Goal: Transaction & Acquisition: Book appointment/travel/reservation

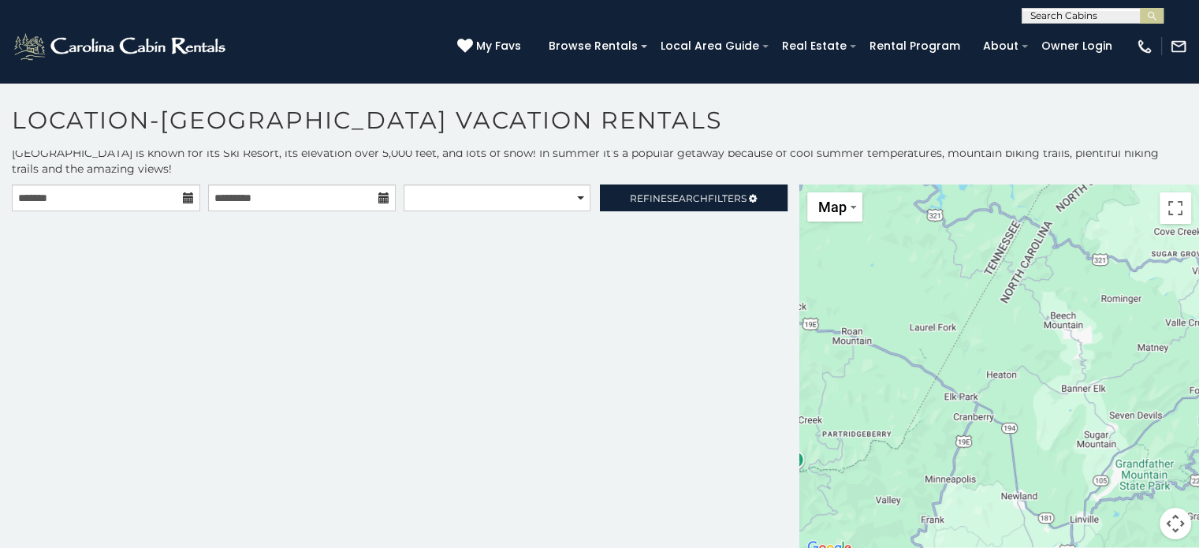
scroll to position [6, 0]
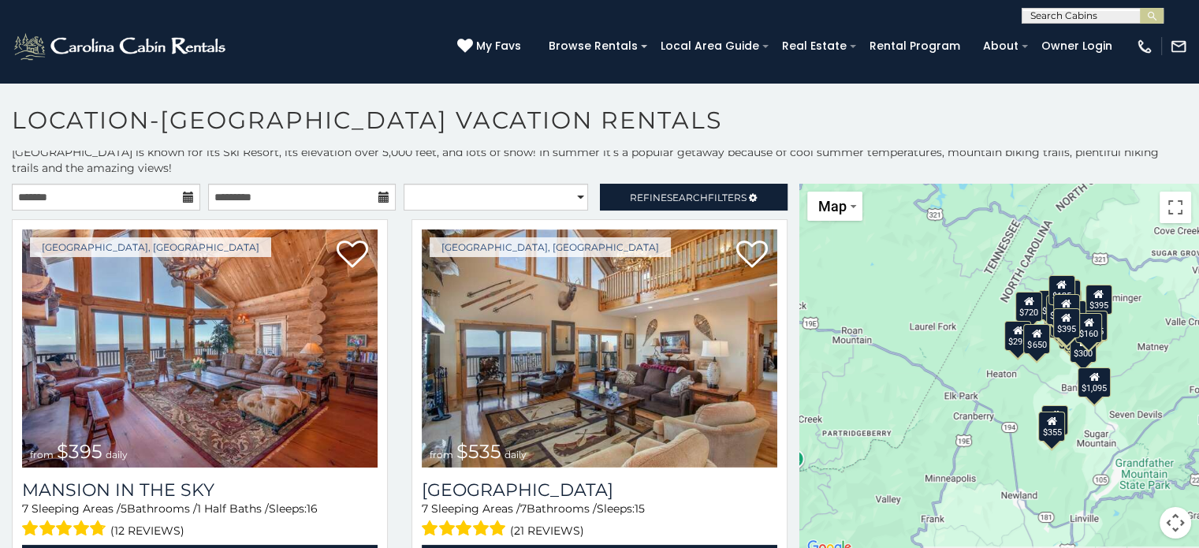
click at [185, 195] on icon at bounding box center [188, 197] width 11 height 11
click at [183, 197] on icon at bounding box center [188, 197] width 11 height 11
click at [44, 194] on input "text" at bounding box center [106, 197] width 188 height 27
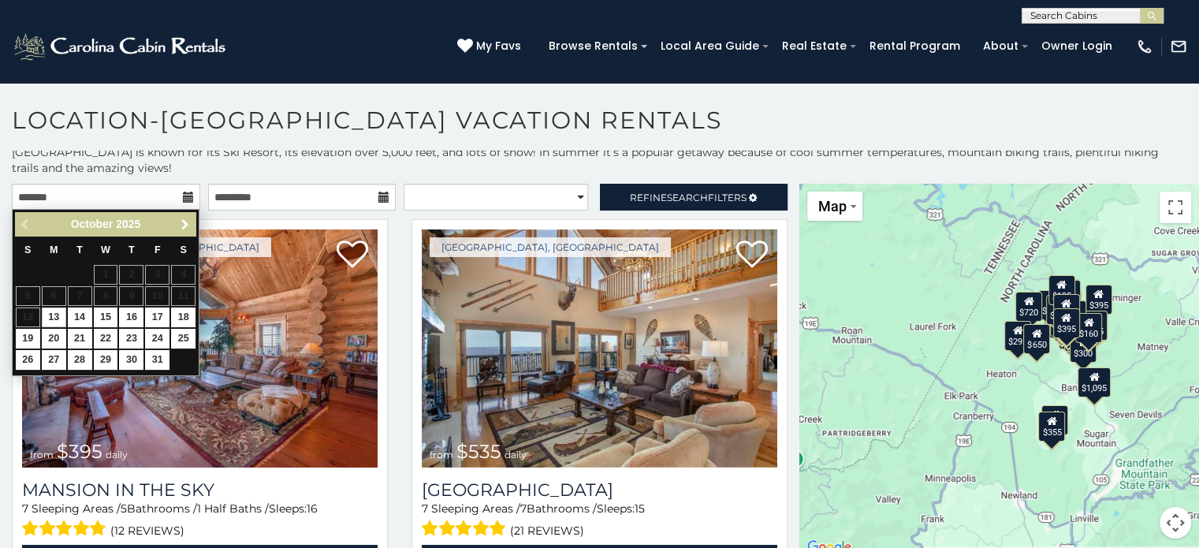
click at [185, 222] on span "Next" at bounding box center [185, 224] width 13 height 13
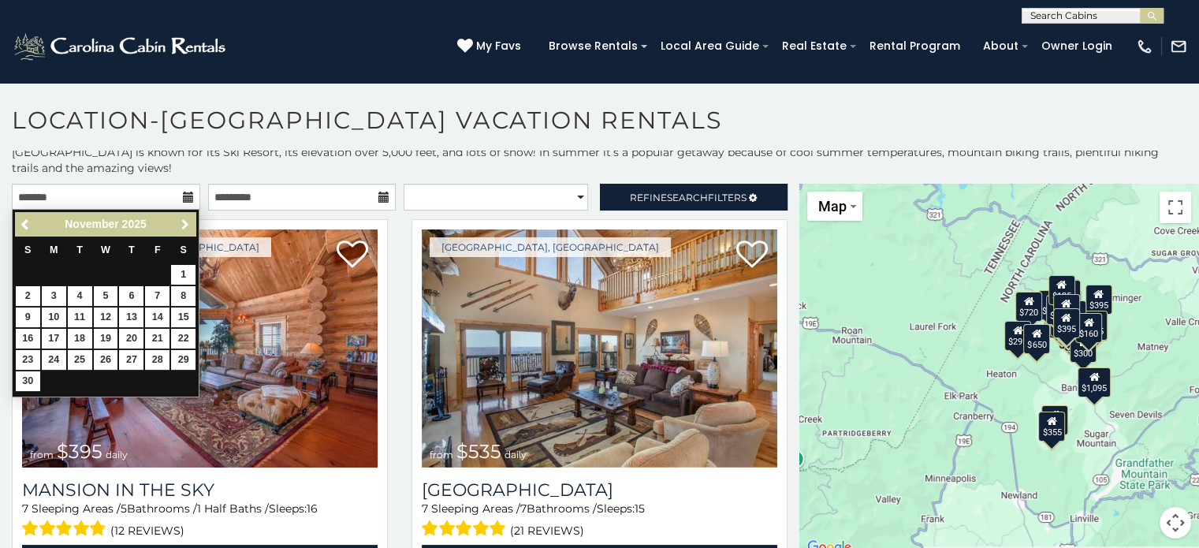
click at [184, 222] on span "Next" at bounding box center [185, 224] width 13 height 13
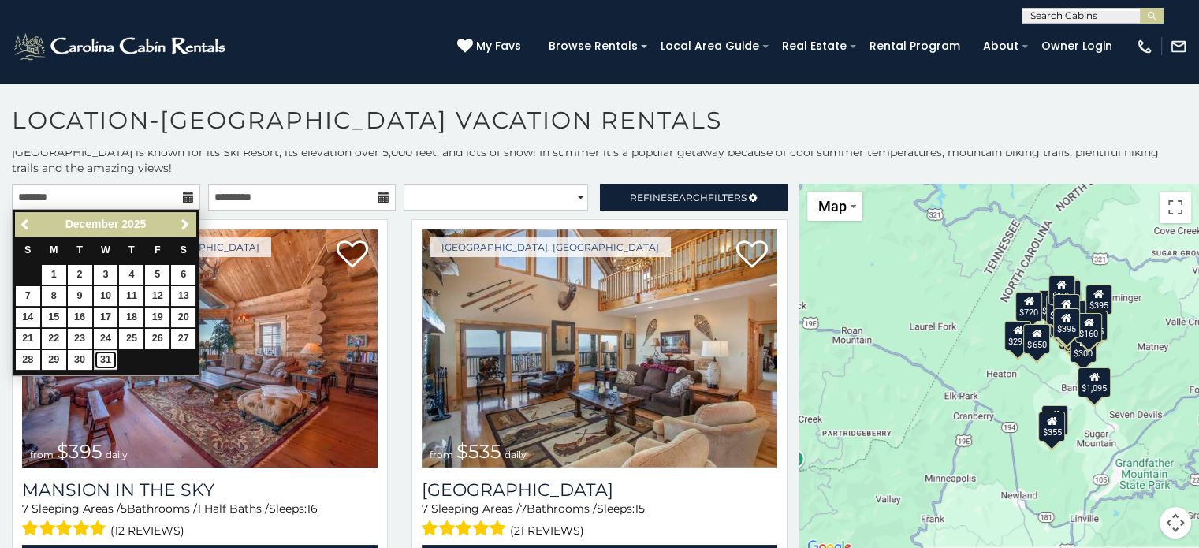
click at [101, 361] on link "31" at bounding box center [106, 360] width 24 height 20
type input "**********"
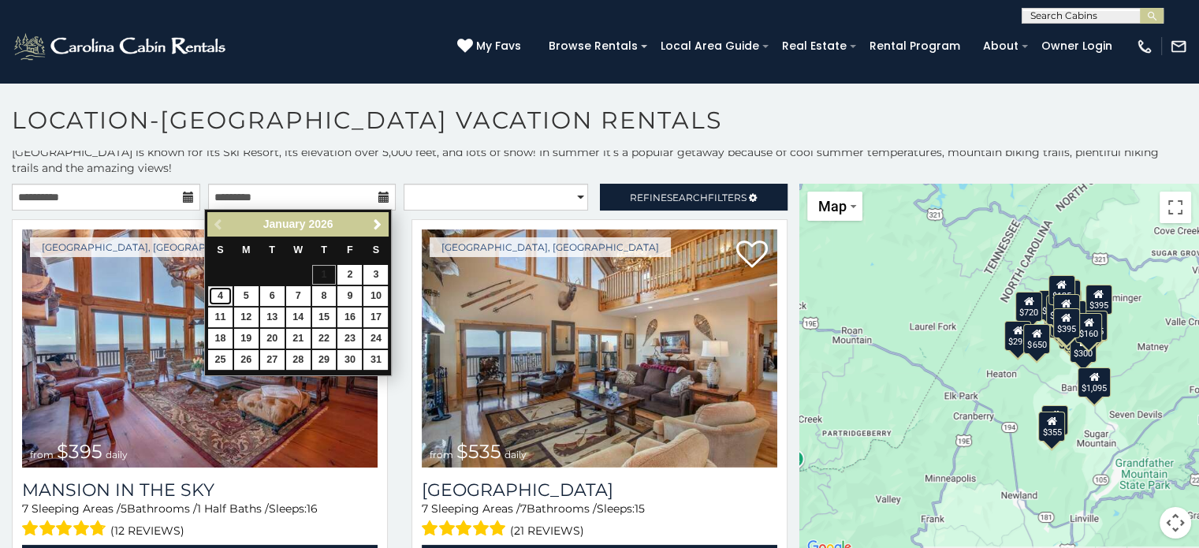
click at [222, 296] on link "4" at bounding box center [220, 296] width 24 height 20
type input "**********"
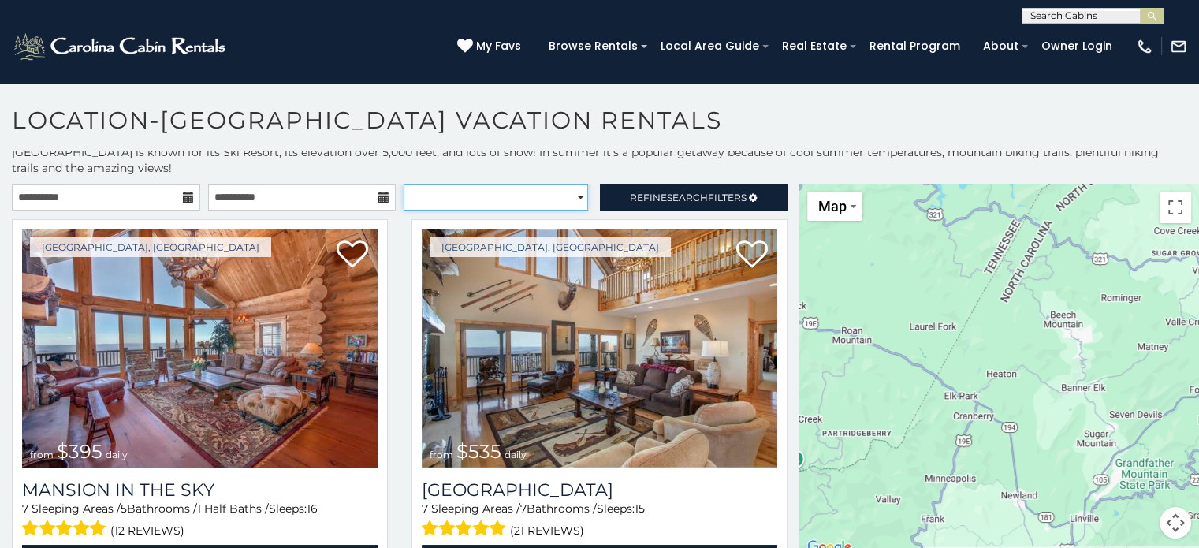
click at [541, 192] on select "**********" at bounding box center [496, 197] width 184 height 27
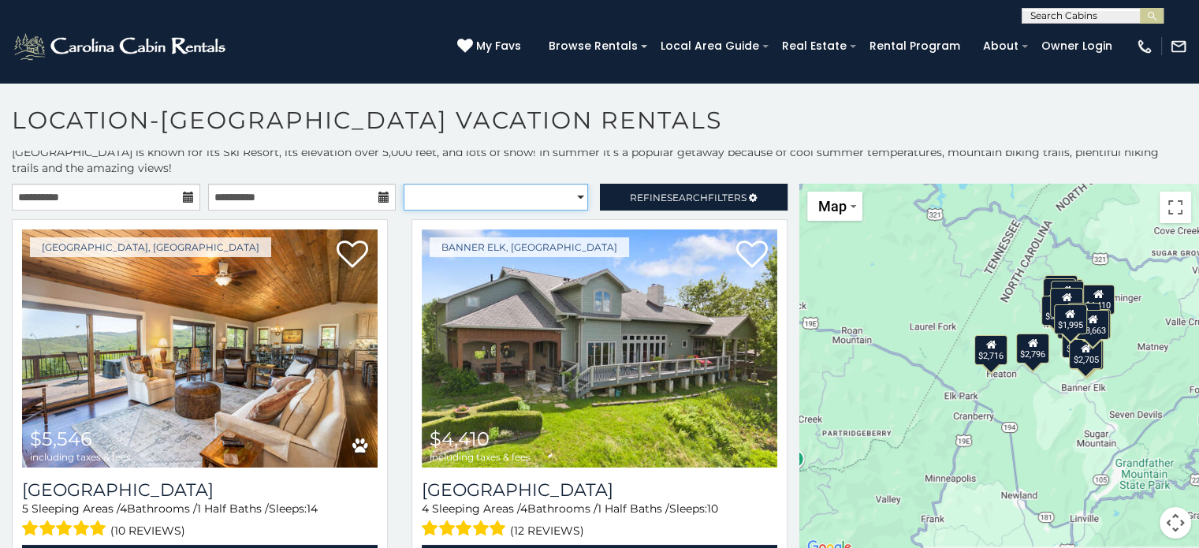
click at [540, 193] on select "**********" at bounding box center [496, 197] width 184 height 27
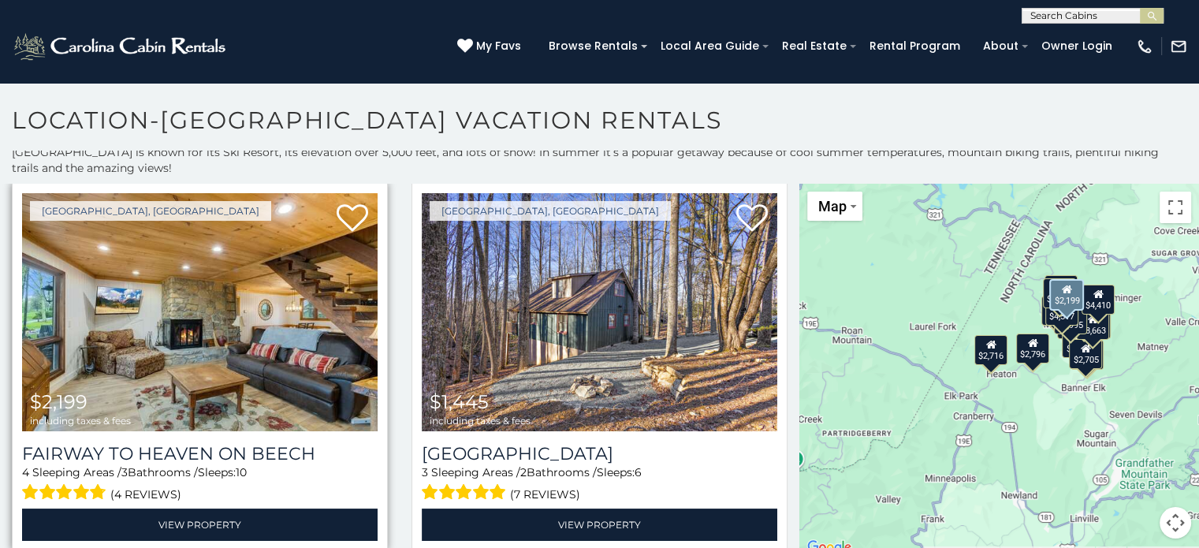
scroll to position [788, 0]
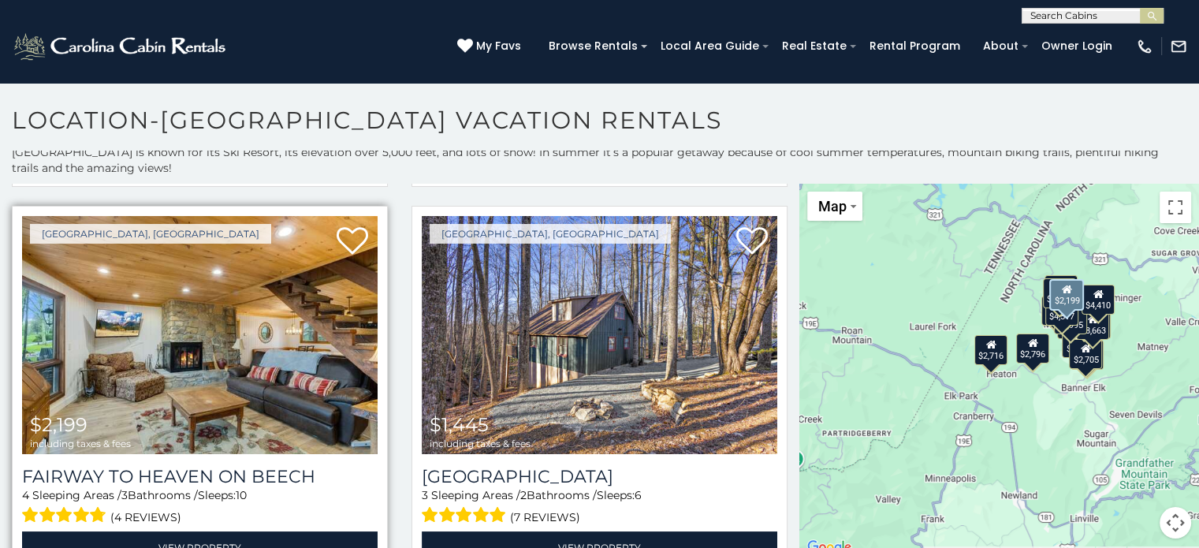
click at [153, 318] on img at bounding box center [200, 335] width 356 height 238
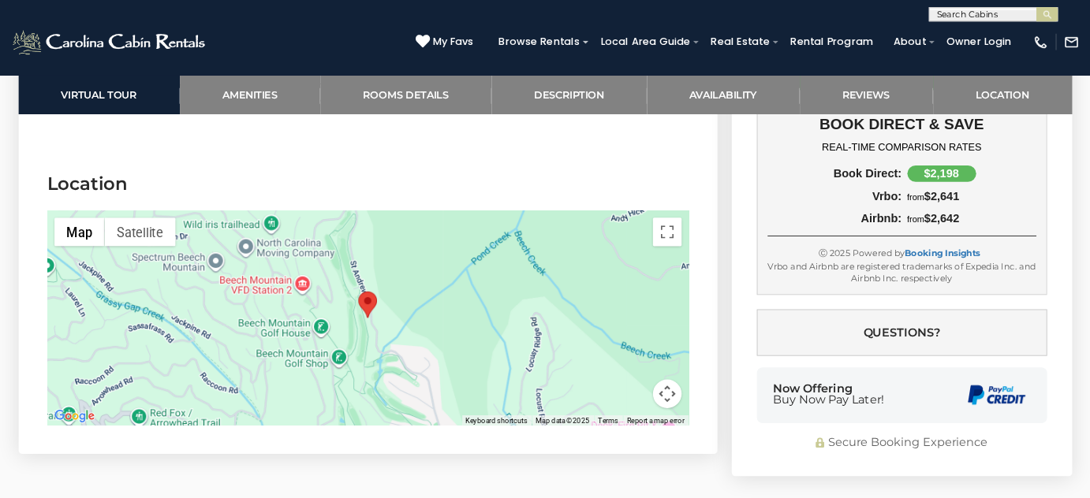
scroll to position [4888, 0]
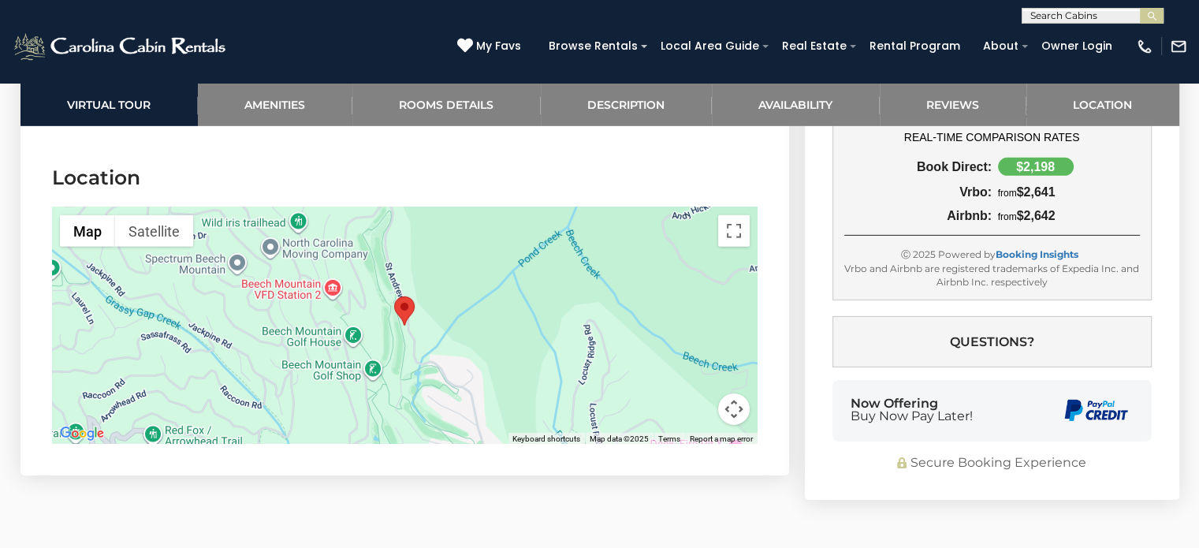
click at [439, 370] on div at bounding box center [405, 325] width 706 height 237
drag, startPoint x: 438, startPoint y: 368, endPoint x: 434, endPoint y: 356, distance: 13.2
click at [435, 359] on div at bounding box center [405, 325] width 706 height 237
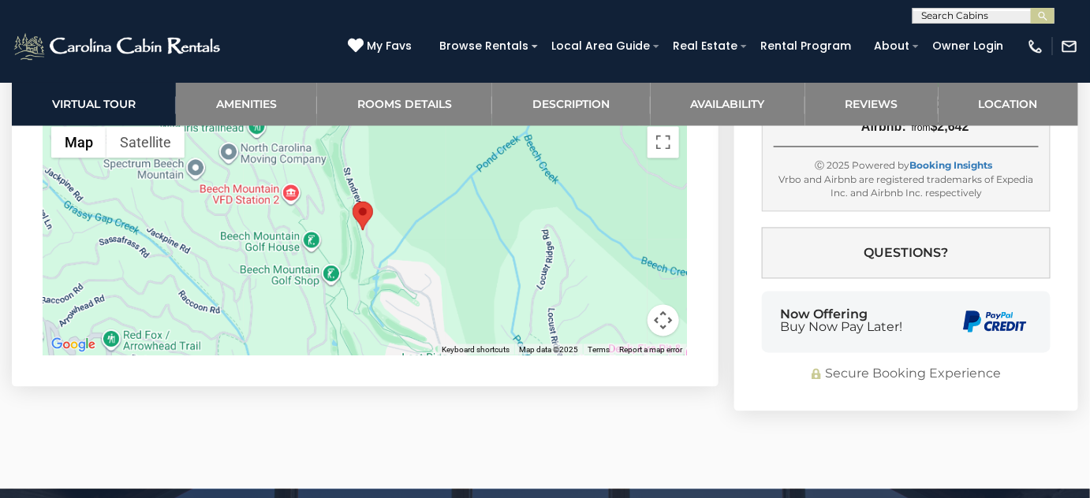
click at [383, 300] on div at bounding box center [364, 237] width 643 height 237
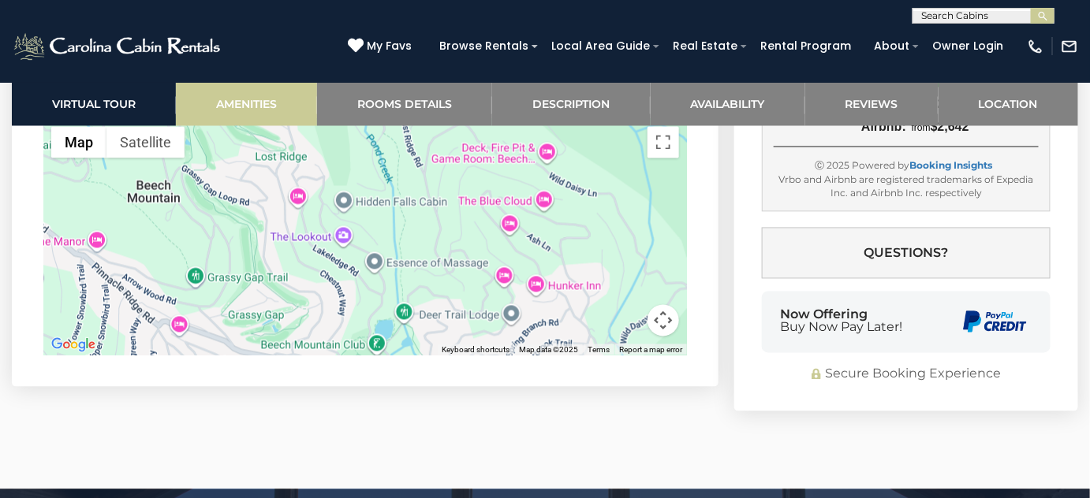
drag, startPoint x: 376, startPoint y: 291, endPoint x: 231, endPoint y: 92, distance: 246.0
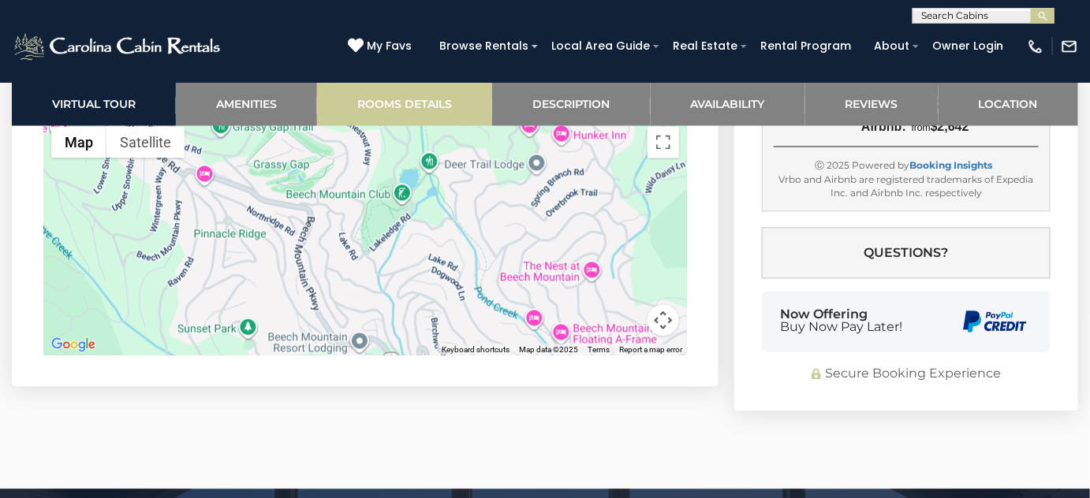
drag, startPoint x: 341, startPoint y: 244, endPoint x: 367, endPoint y: 97, distance: 148.9
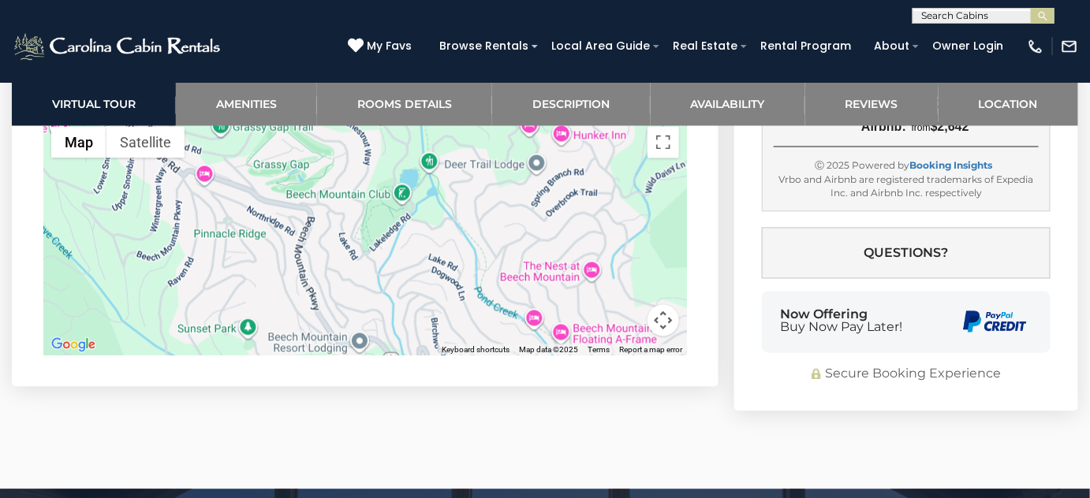
click at [338, 224] on div at bounding box center [364, 237] width 643 height 237
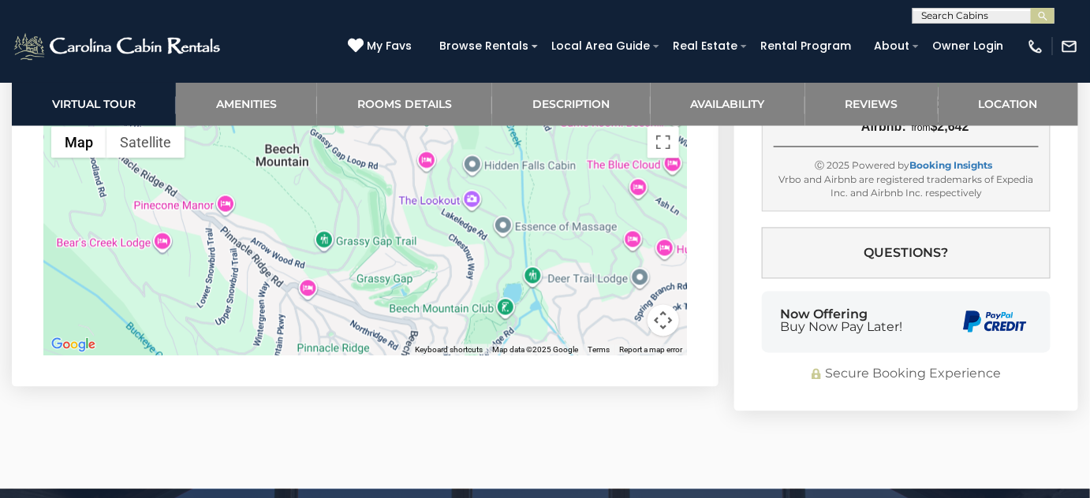
drag, startPoint x: 351, startPoint y: 278, endPoint x: 456, endPoint y: 393, distance: 155.1
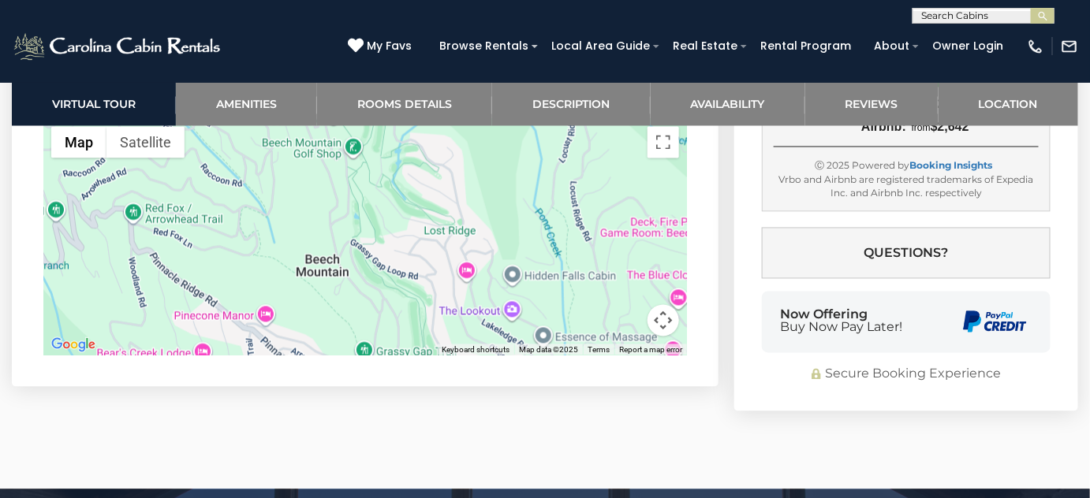
drag, startPoint x: 385, startPoint y: 246, endPoint x: 424, endPoint y: 359, distance: 119.4
click at [424, 359] on section "Location ← Move left → Move right ↑ Move up ↓ Move down + Zoom in - Zoom out Ho…" at bounding box center [365, 219] width 706 height 335
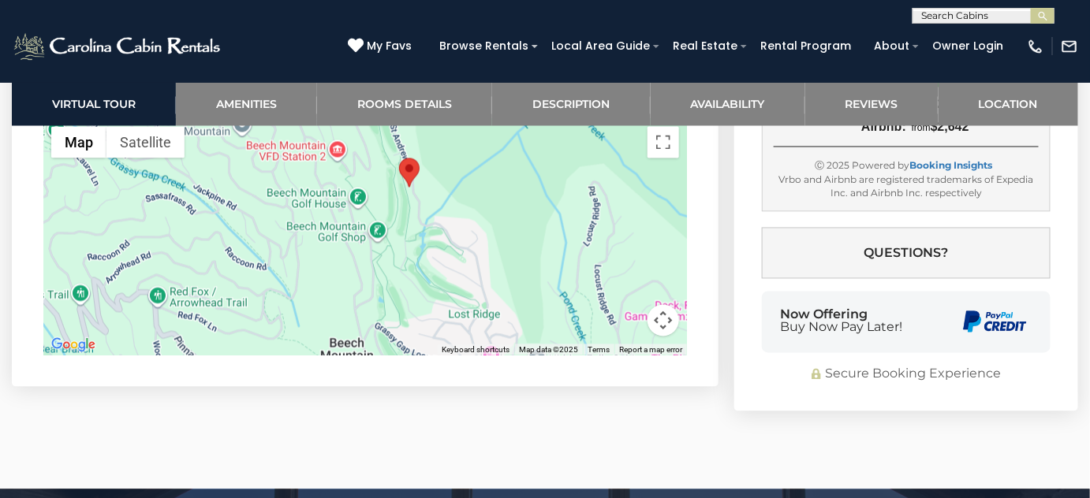
drag, startPoint x: 385, startPoint y: 266, endPoint x: 408, endPoint y: 354, distance: 90.4
click at [408, 354] on div at bounding box center [364, 237] width 643 height 237
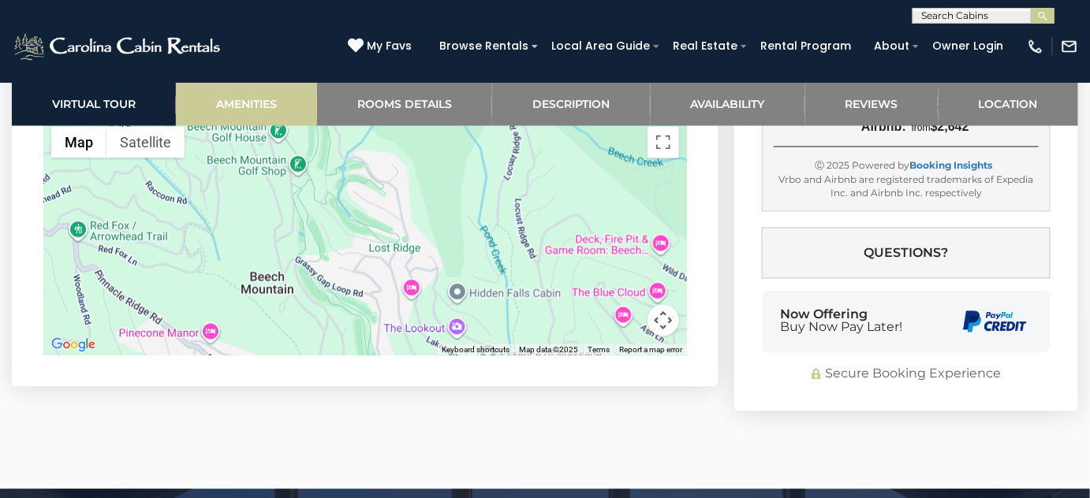
drag, startPoint x: 405, startPoint y: 273, endPoint x: 300, endPoint y: 98, distance: 204.0
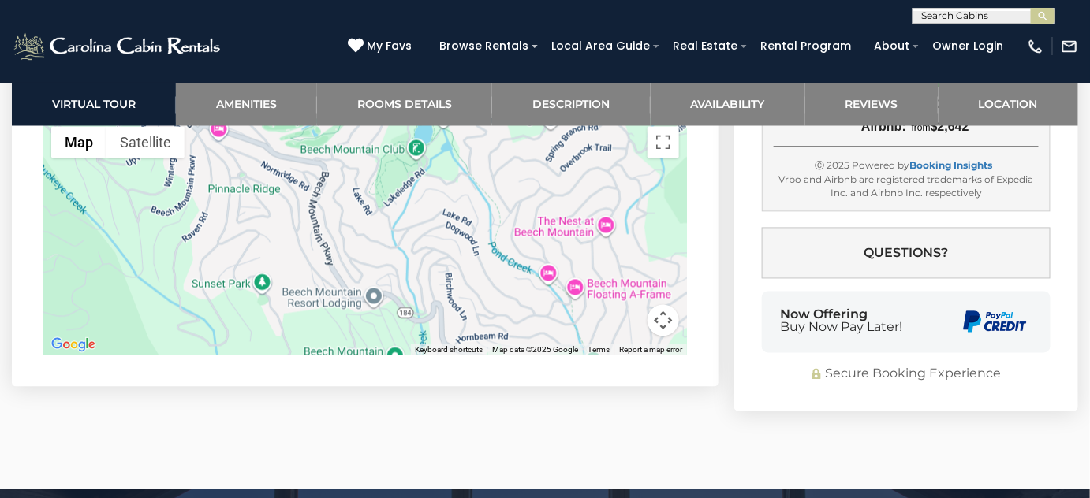
drag, startPoint x: 378, startPoint y: 263, endPoint x: 348, endPoint y: 130, distance: 136.4
click at [348, 130] on div at bounding box center [364, 237] width 643 height 237
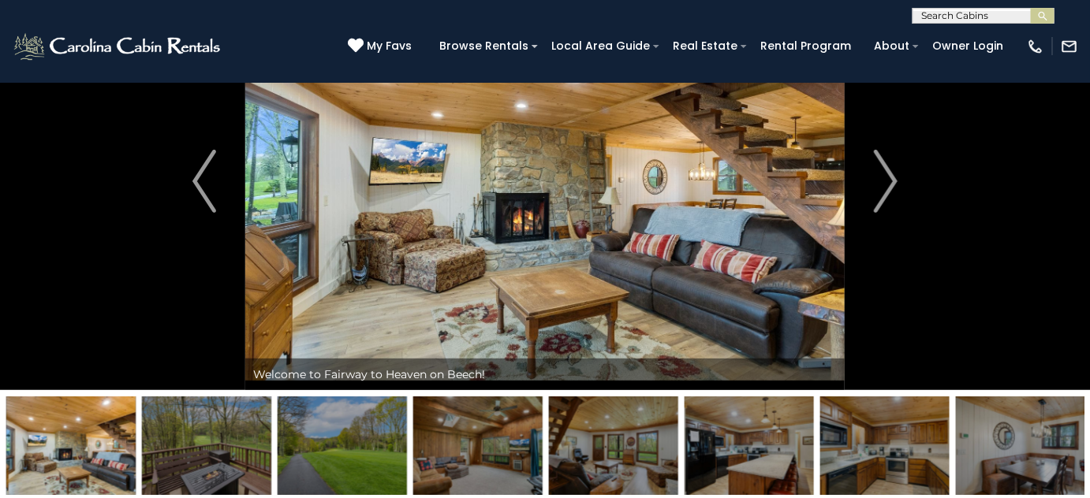
scroll to position [14, 0]
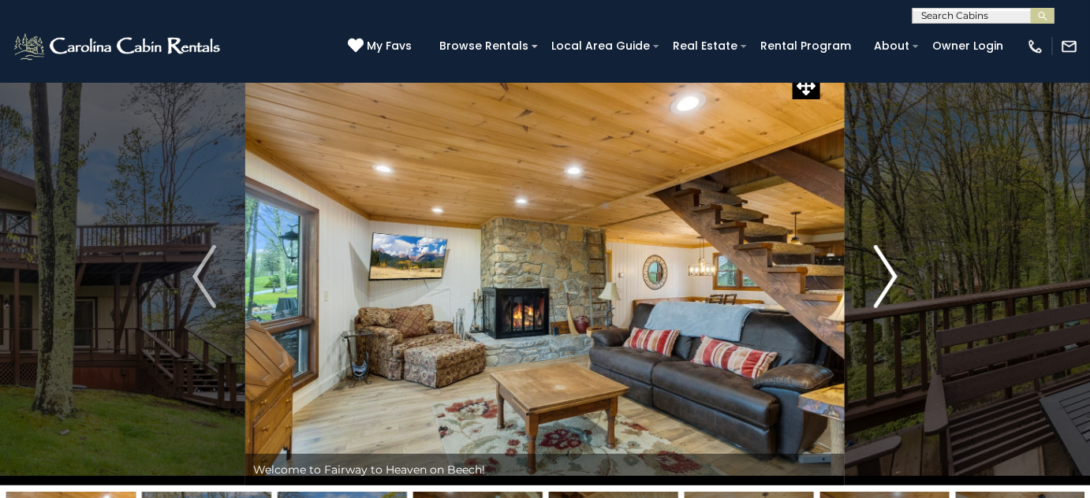
click at [885, 269] on img "Next" at bounding box center [885, 276] width 24 height 63
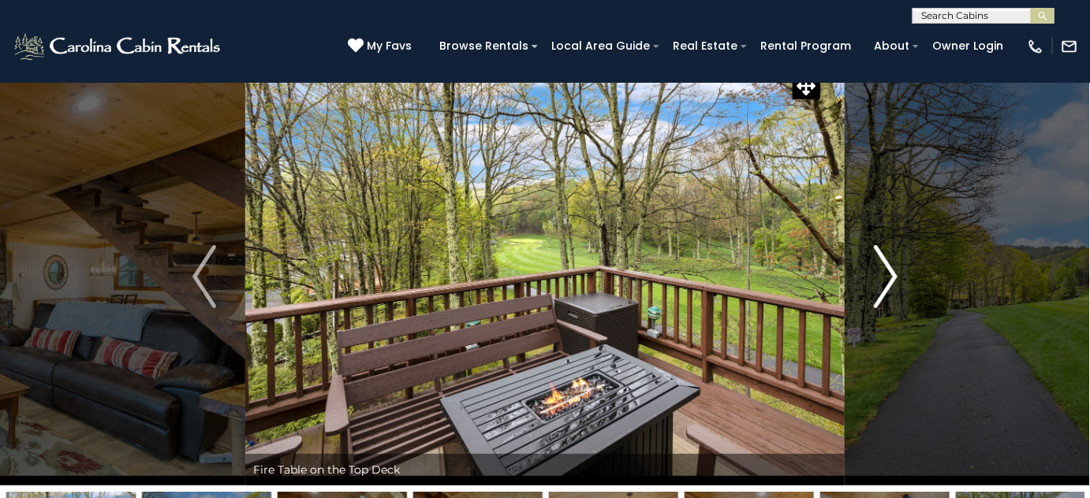
click at [887, 277] on img "Next" at bounding box center [885, 276] width 24 height 63
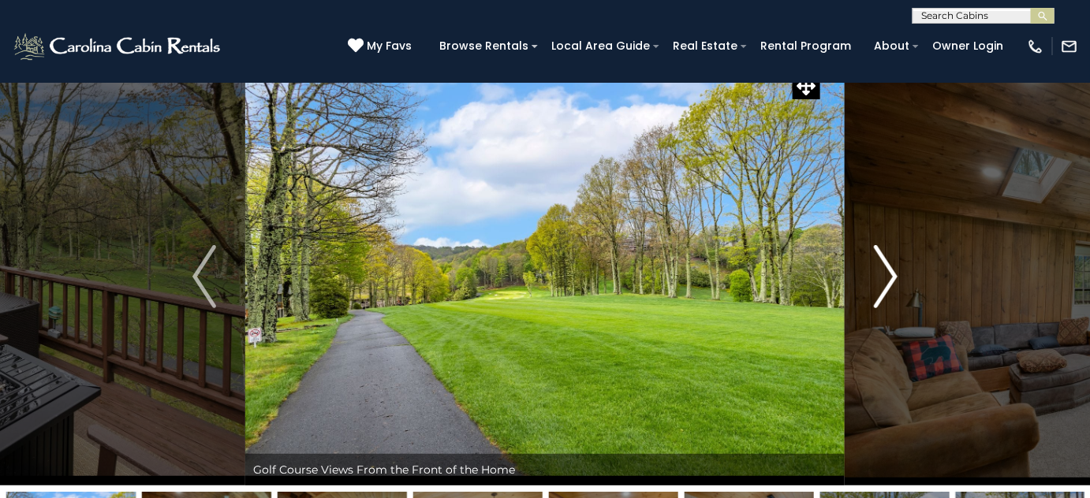
click at [887, 277] on img "Next" at bounding box center [885, 276] width 24 height 63
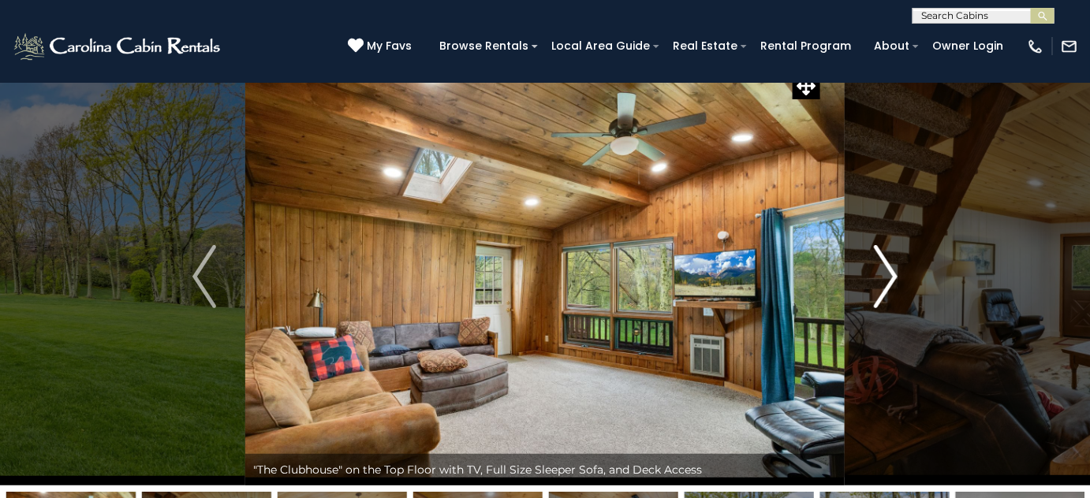
click at [887, 277] on img "Next" at bounding box center [885, 276] width 24 height 63
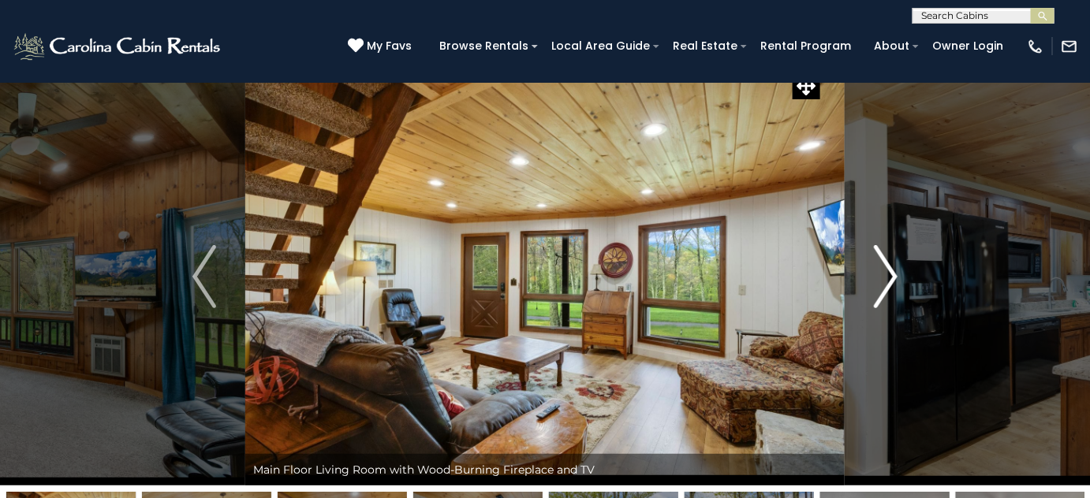
click at [887, 277] on img "Next" at bounding box center [885, 276] width 24 height 63
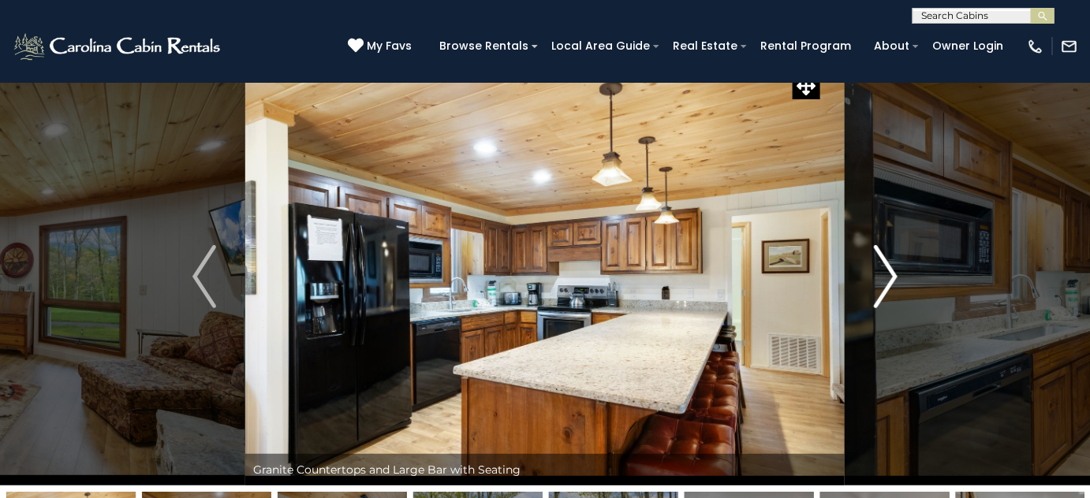
click at [887, 277] on img "Next" at bounding box center [885, 276] width 24 height 63
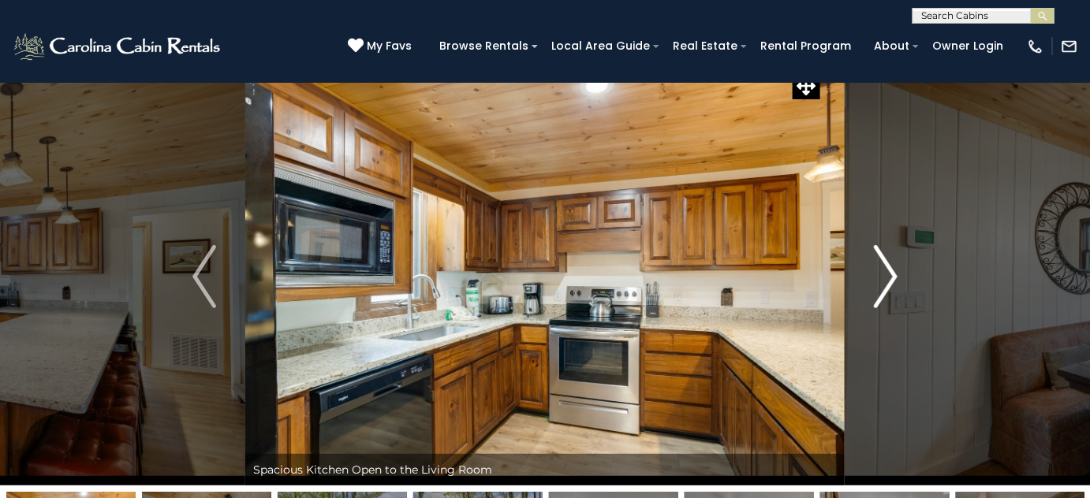
click at [887, 277] on img "Next" at bounding box center [885, 276] width 24 height 63
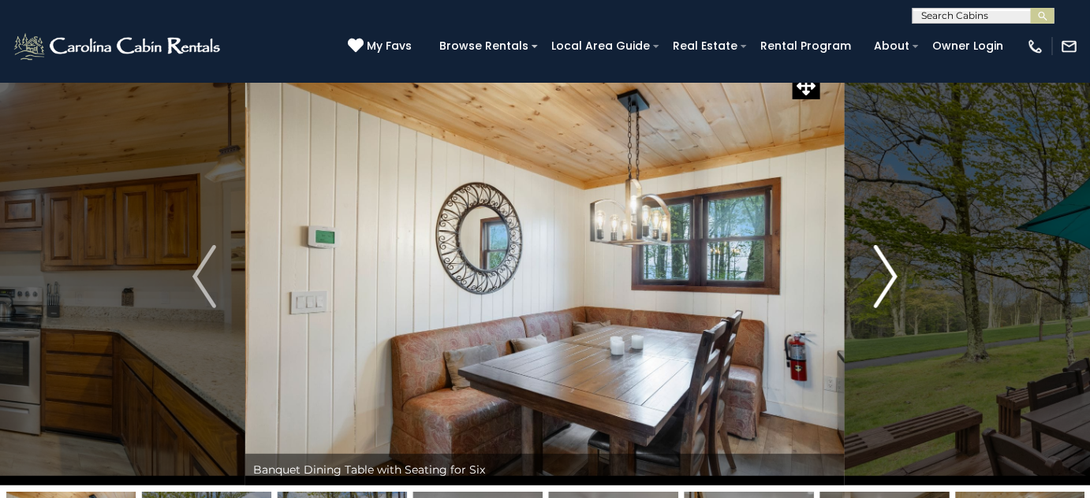
click at [887, 277] on img "Next" at bounding box center [885, 276] width 24 height 63
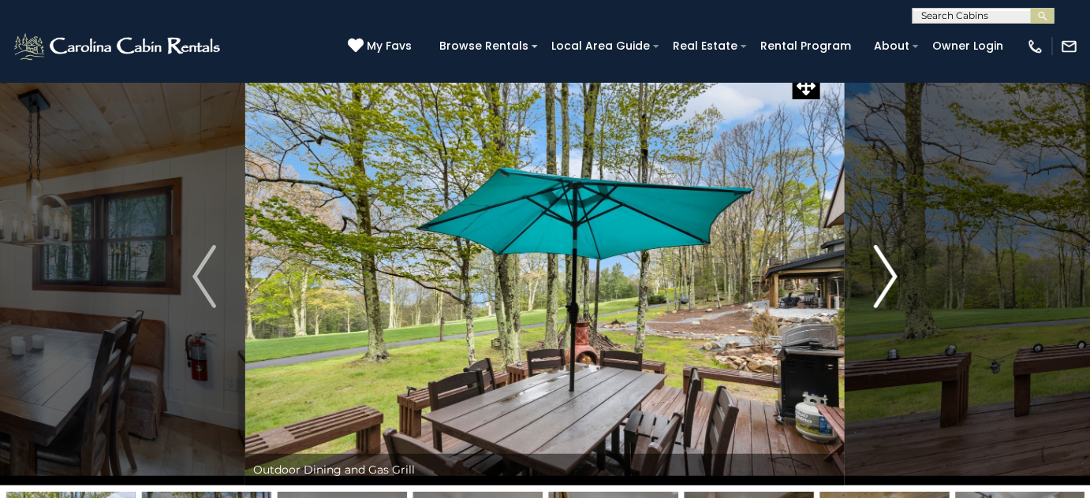
click at [887, 277] on img "Next" at bounding box center [885, 276] width 24 height 63
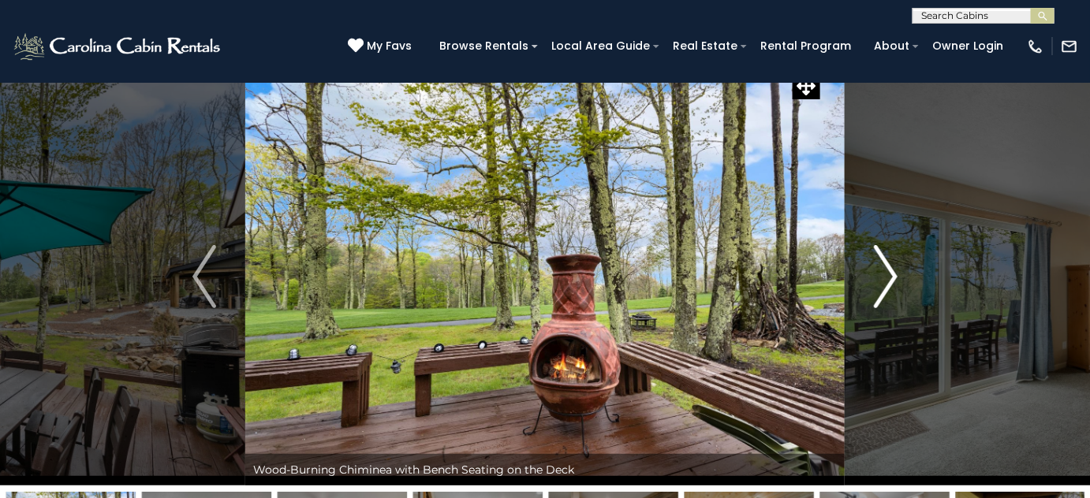
click at [887, 277] on img "Next" at bounding box center [885, 276] width 24 height 63
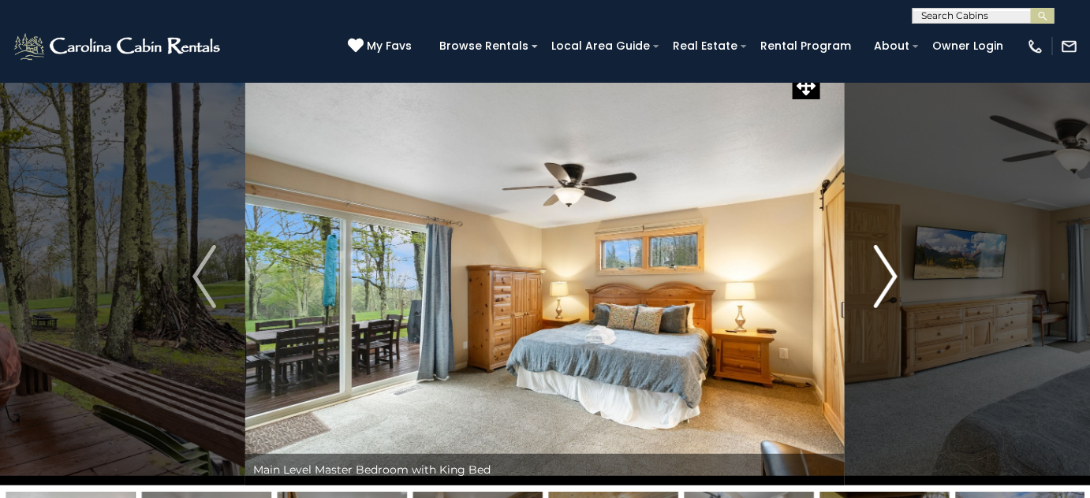
click at [887, 277] on img "Next" at bounding box center [885, 276] width 24 height 63
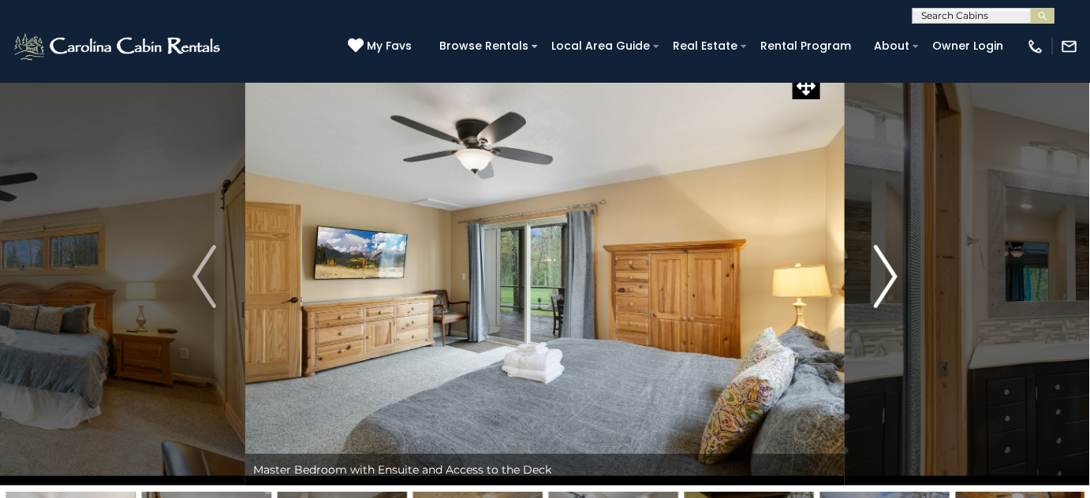
click at [887, 277] on img "Next" at bounding box center [885, 276] width 24 height 63
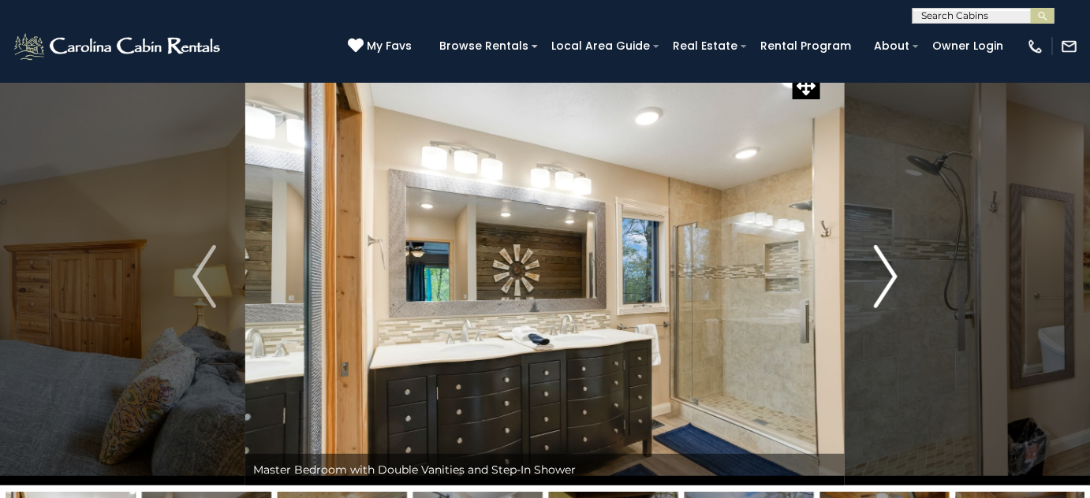
click at [887, 277] on img "Next" at bounding box center [885, 276] width 24 height 63
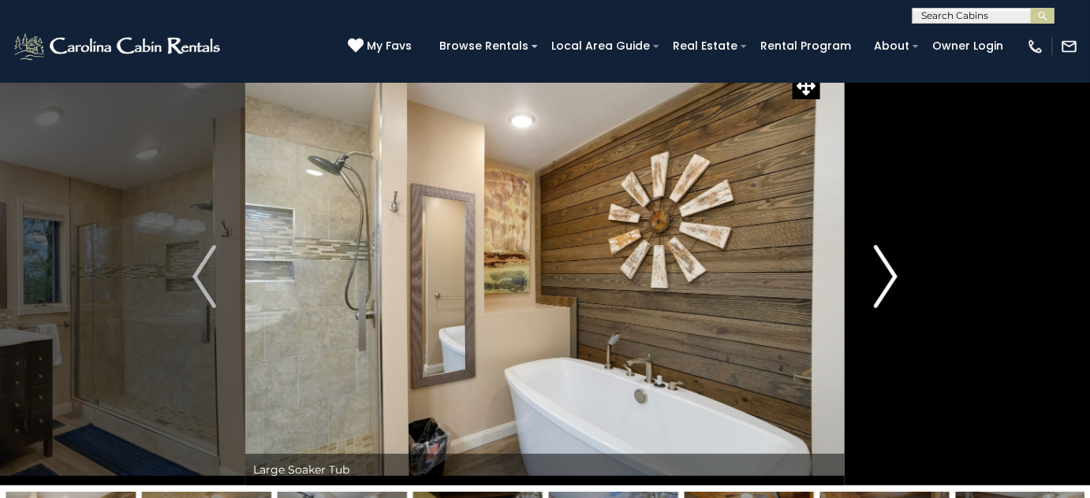
click at [887, 277] on img "Next" at bounding box center [885, 276] width 24 height 63
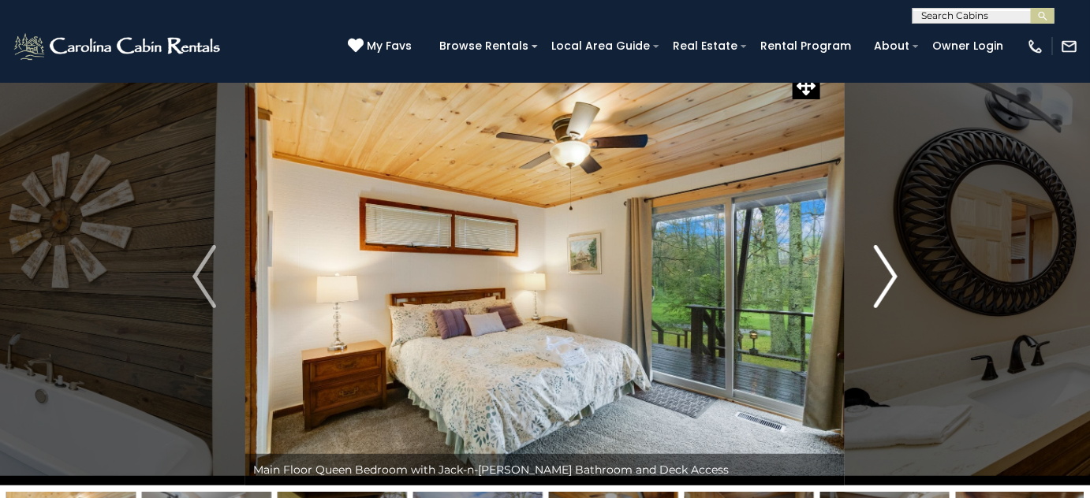
click at [887, 277] on img "Next" at bounding box center [885, 276] width 24 height 63
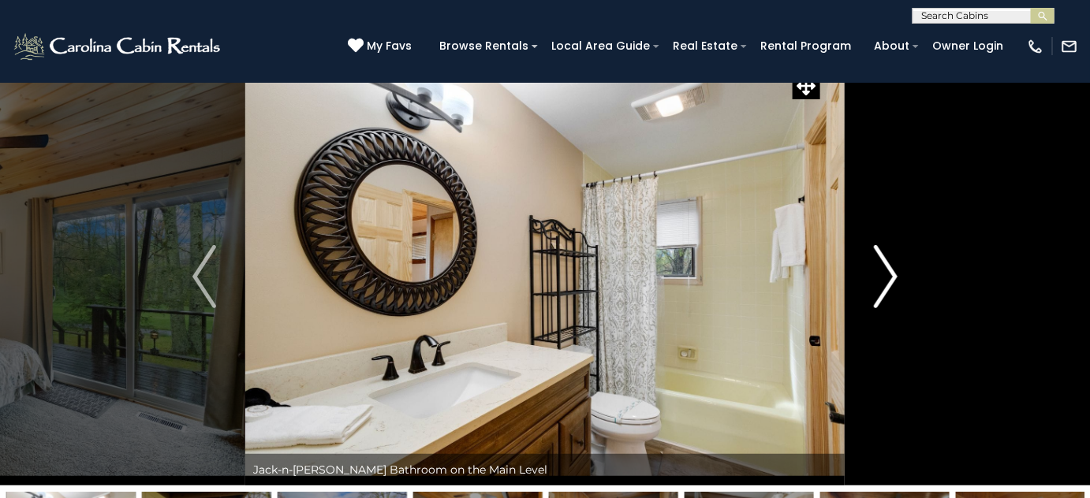
click at [887, 277] on img "Next" at bounding box center [885, 276] width 24 height 63
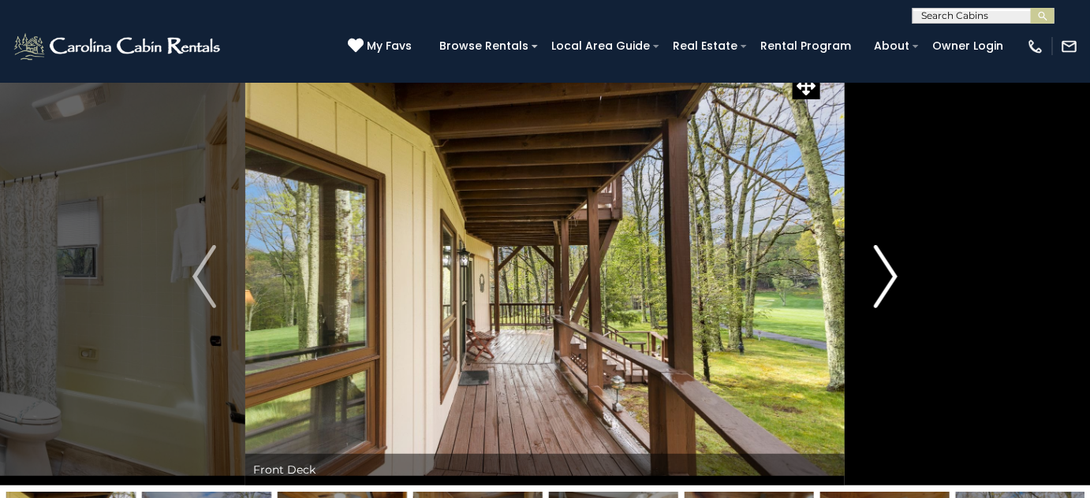
click at [887, 277] on img "Next" at bounding box center [885, 276] width 24 height 63
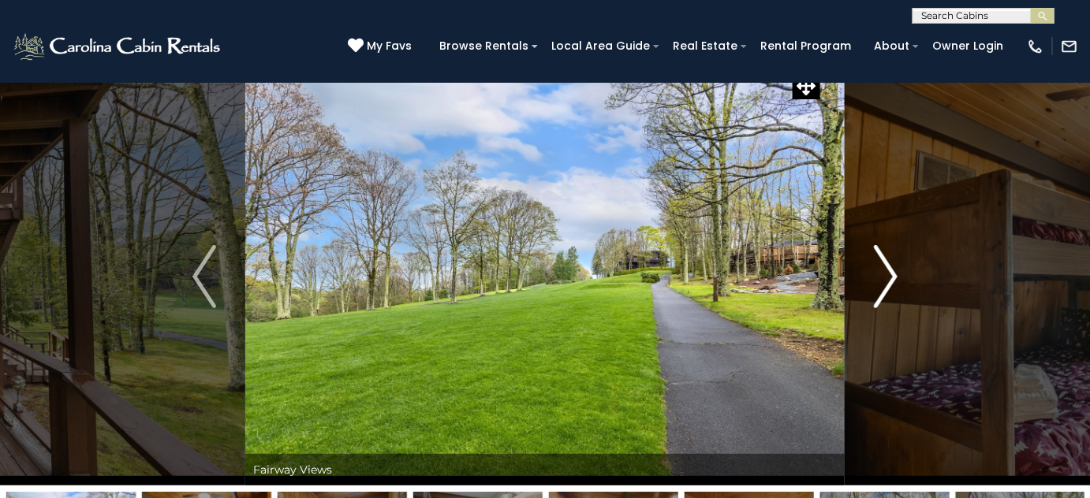
click at [887, 277] on img "Next" at bounding box center [885, 276] width 24 height 63
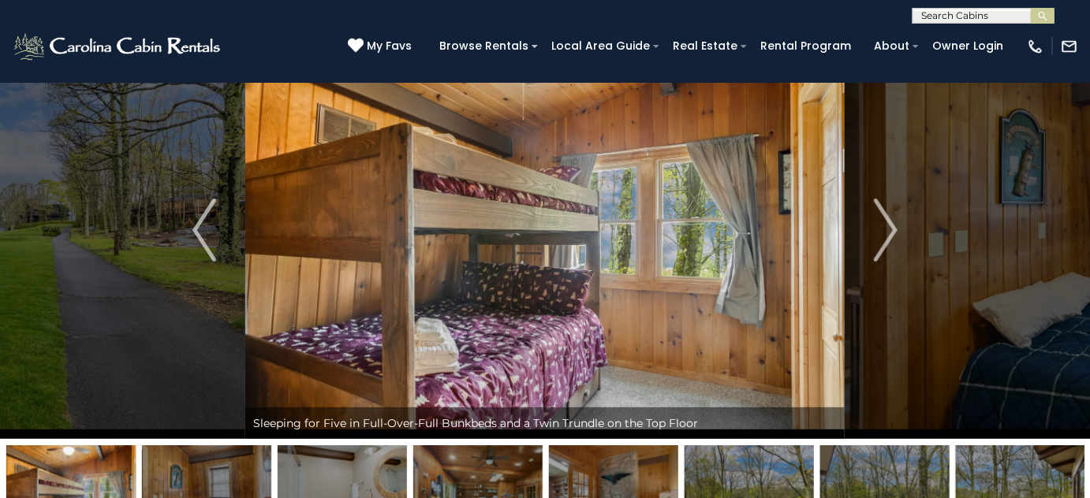
scroll to position [86, 0]
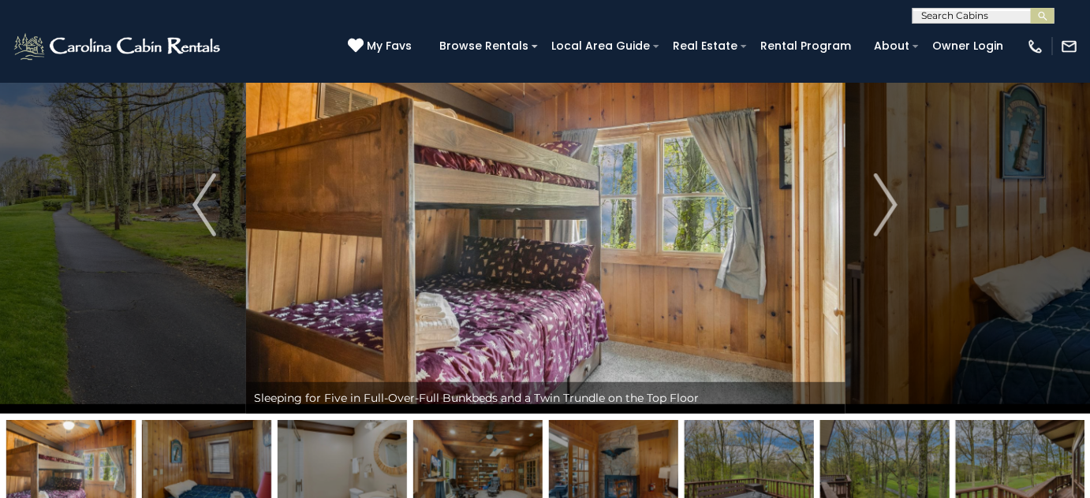
drag, startPoint x: 586, startPoint y: 293, endPoint x: 587, endPoint y: 251, distance: 41.8
click at [587, 251] on img at bounding box center [545, 205] width 599 height 418
click at [580, 255] on img at bounding box center [545, 205] width 599 height 418
click at [892, 205] on img "Next" at bounding box center [885, 204] width 24 height 63
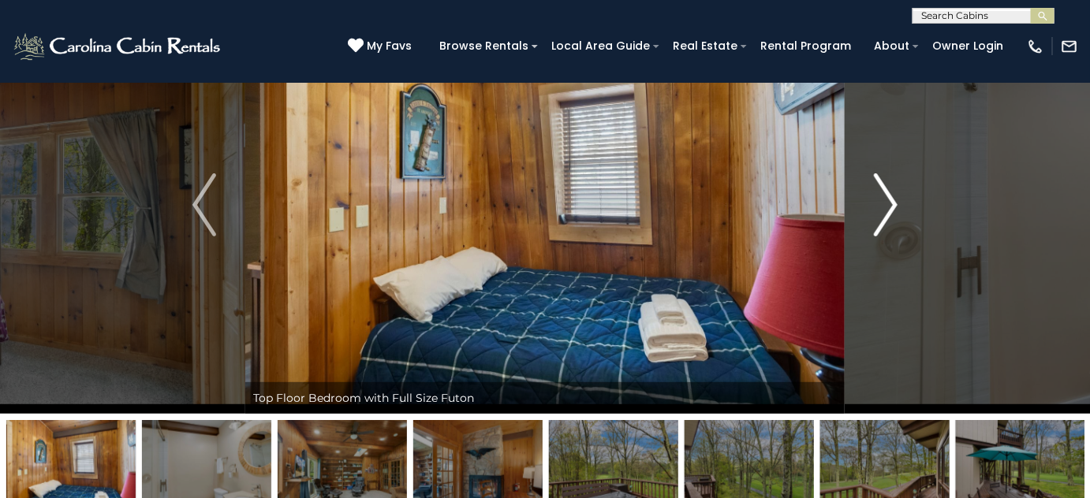
click at [890, 207] on img "Next" at bounding box center [885, 204] width 24 height 63
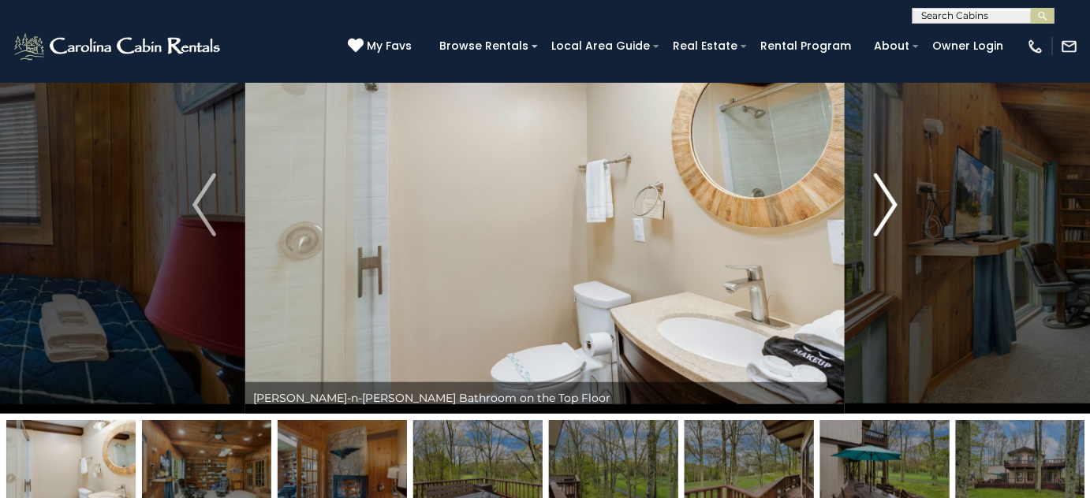
click at [890, 207] on img "Next" at bounding box center [885, 204] width 24 height 63
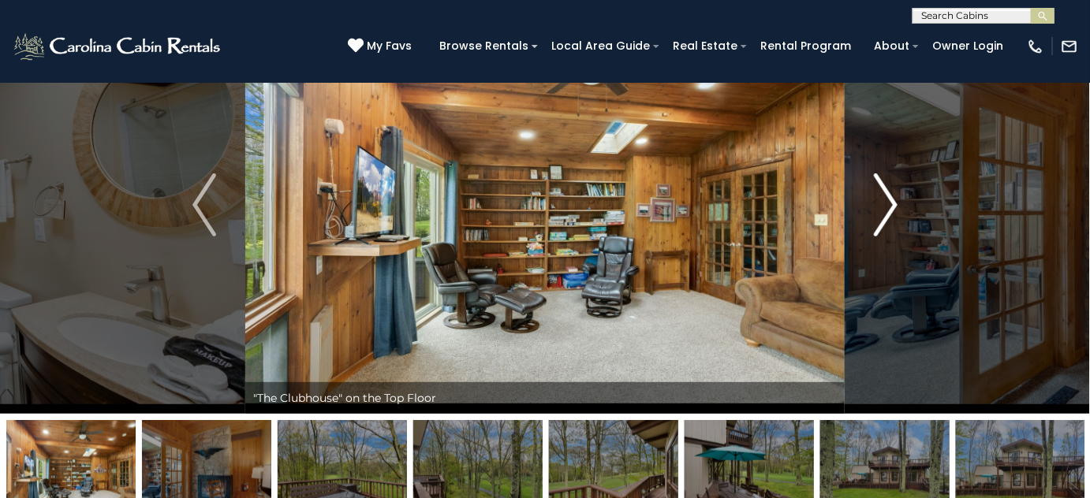
click at [890, 207] on img "Next" at bounding box center [885, 204] width 24 height 63
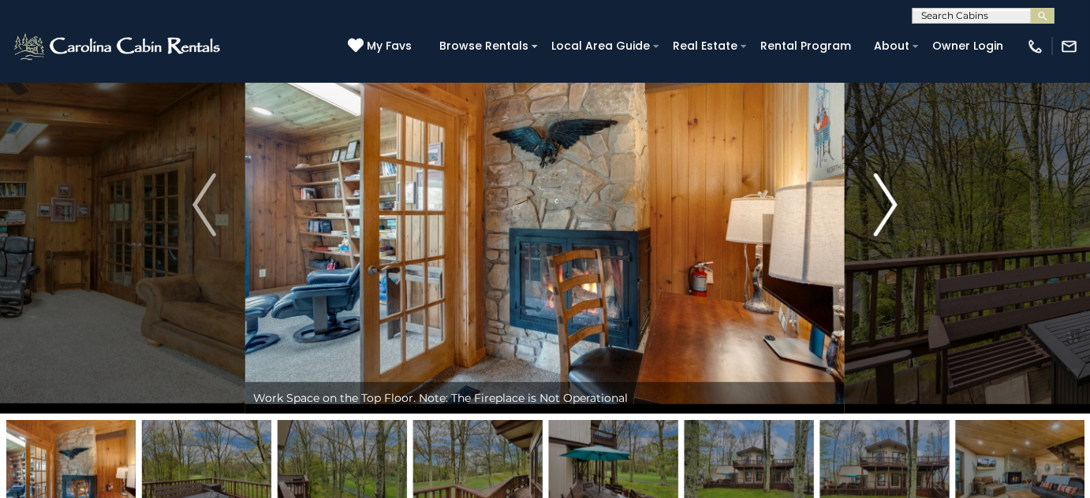
click at [890, 207] on img "Next" at bounding box center [885, 204] width 24 height 63
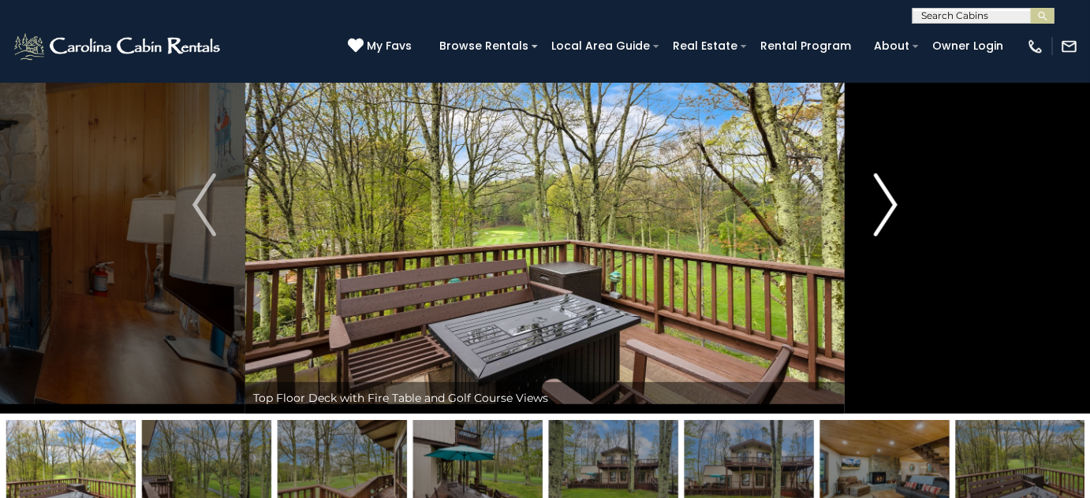
click at [890, 207] on img "Next" at bounding box center [885, 204] width 24 height 63
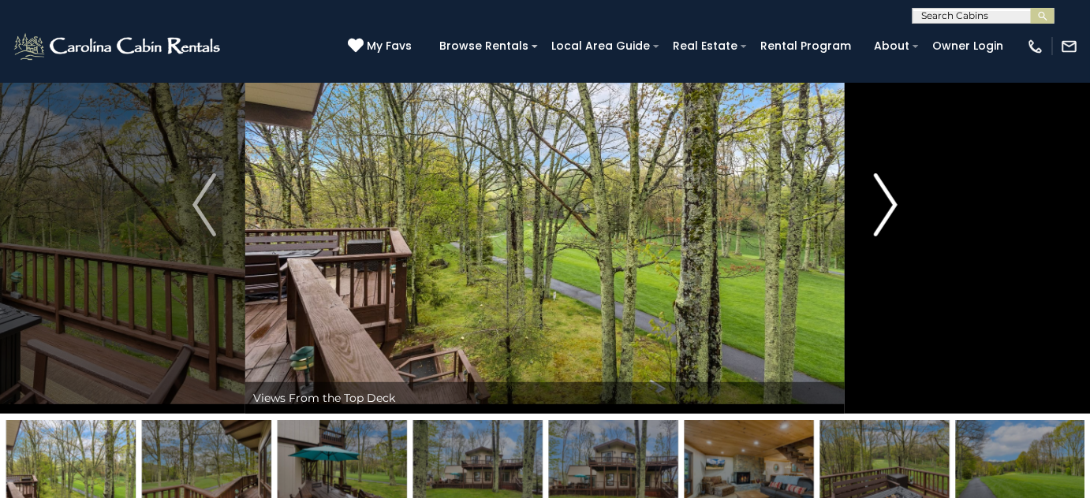
click at [890, 207] on img "Next" at bounding box center [885, 204] width 24 height 63
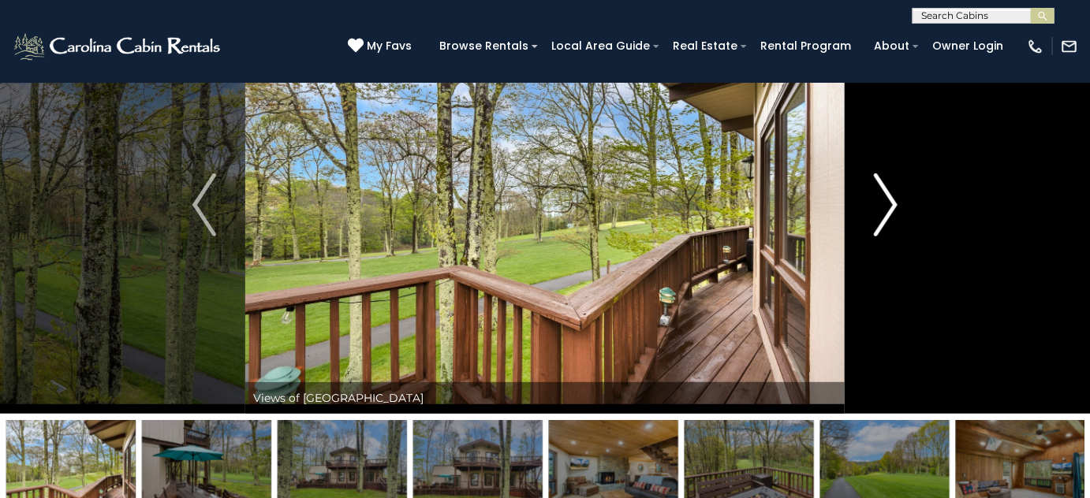
click at [890, 207] on img "Next" at bounding box center [885, 204] width 24 height 63
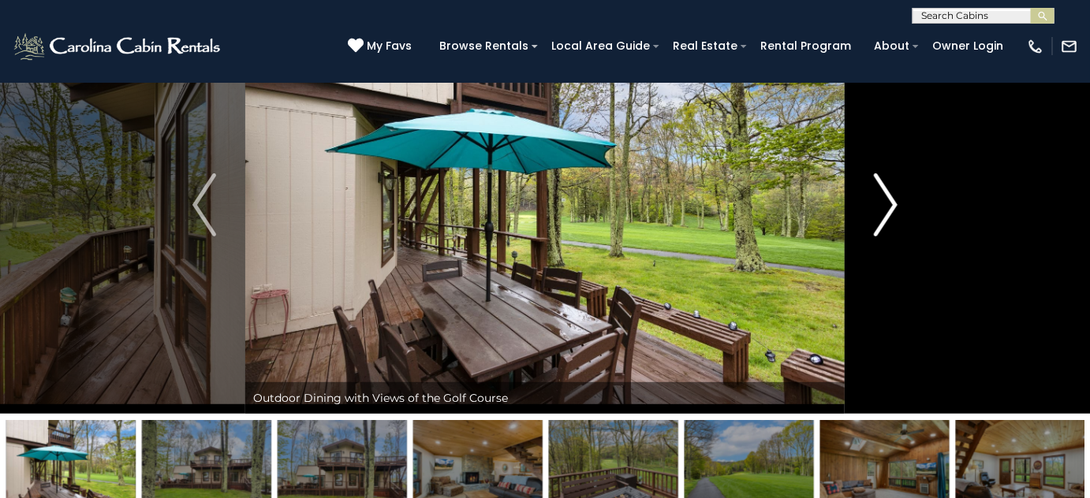
click at [890, 207] on img "Next" at bounding box center [885, 204] width 24 height 63
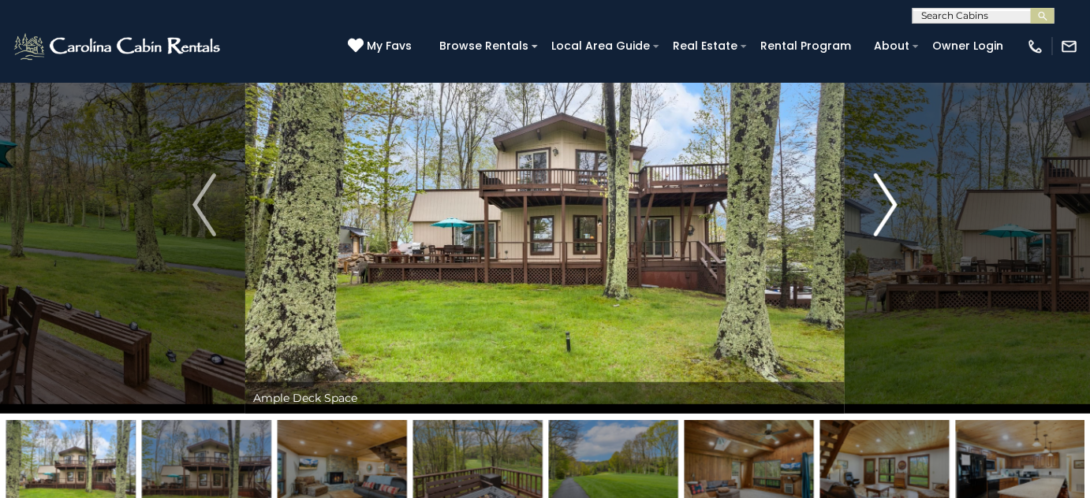
click at [890, 207] on img "Next" at bounding box center [885, 204] width 24 height 63
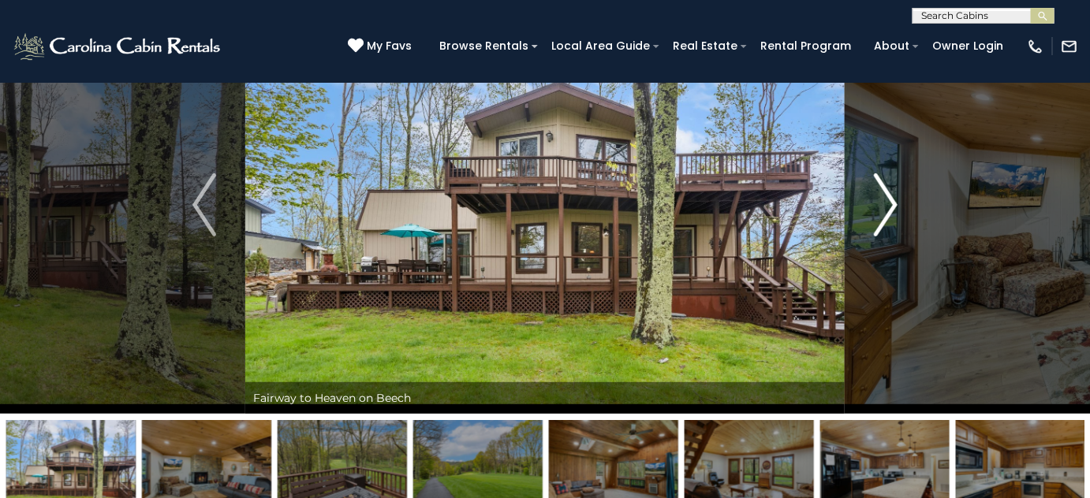
click at [890, 207] on img "Next" at bounding box center [885, 204] width 24 height 63
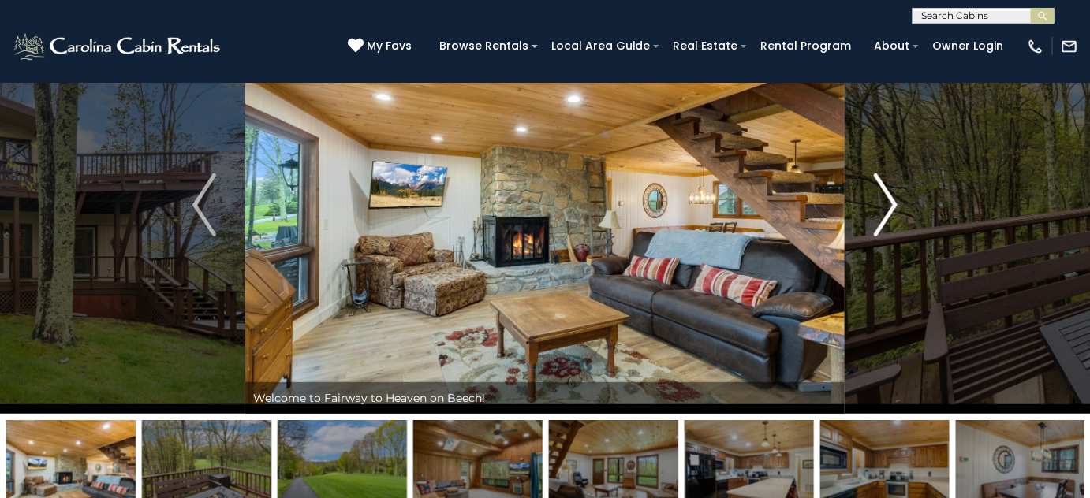
click at [890, 207] on img "Next" at bounding box center [885, 204] width 24 height 63
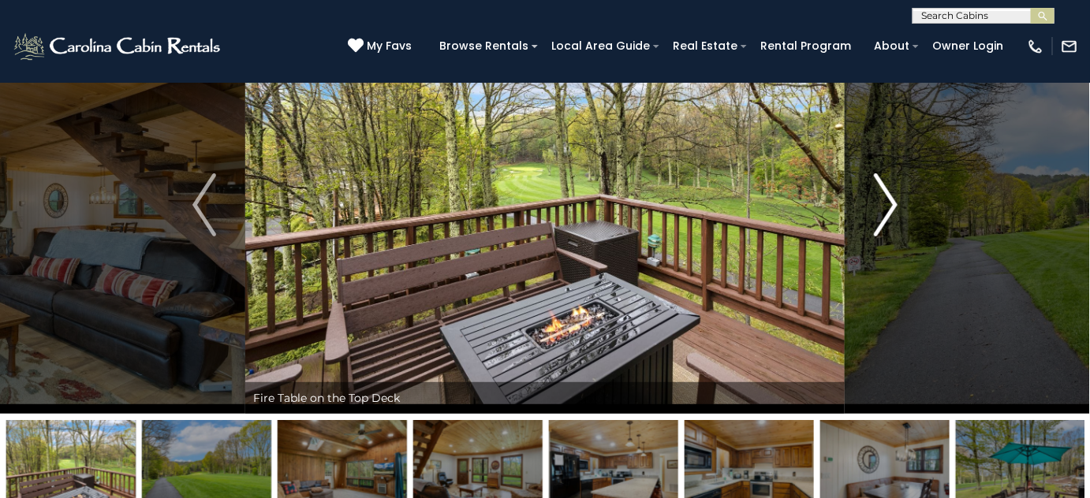
click at [890, 207] on img "Next" at bounding box center [885, 204] width 24 height 63
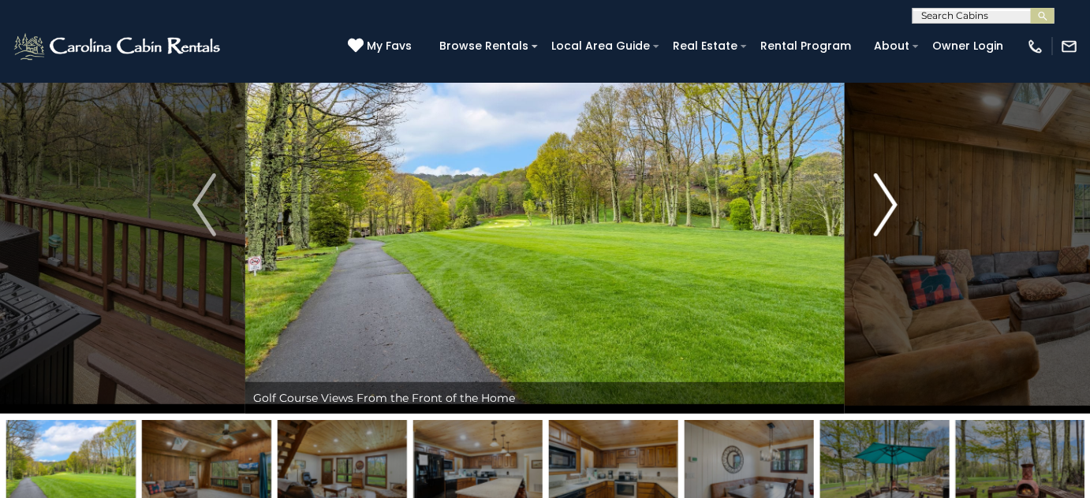
click at [890, 207] on img "Next" at bounding box center [885, 204] width 24 height 63
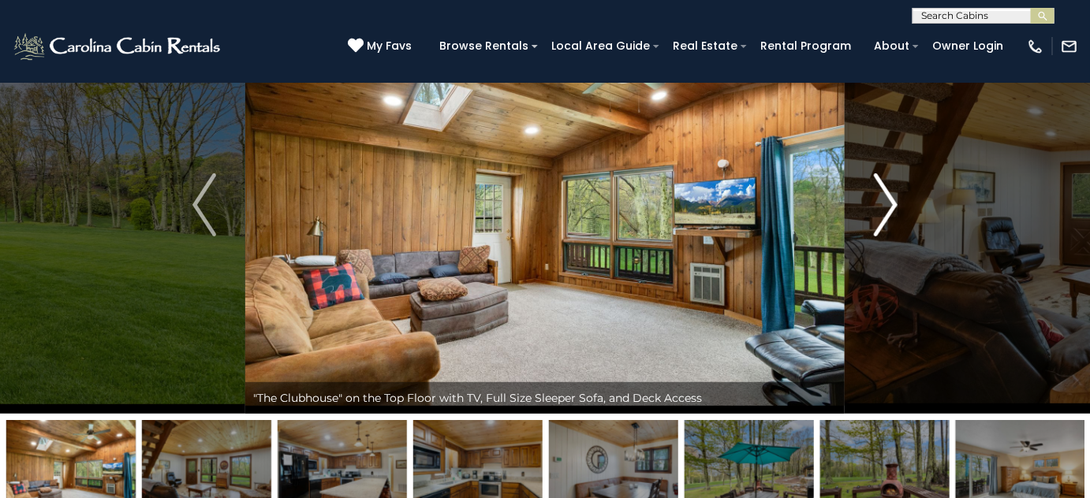
click at [890, 207] on img "Next" at bounding box center [885, 204] width 24 height 63
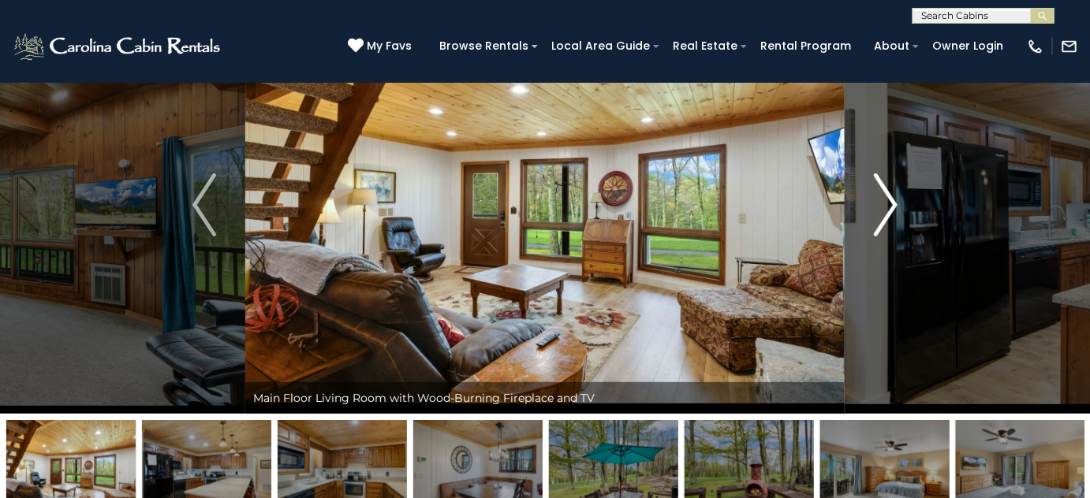
click at [890, 207] on img "Next" at bounding box center [885, 204] width 24 height 63
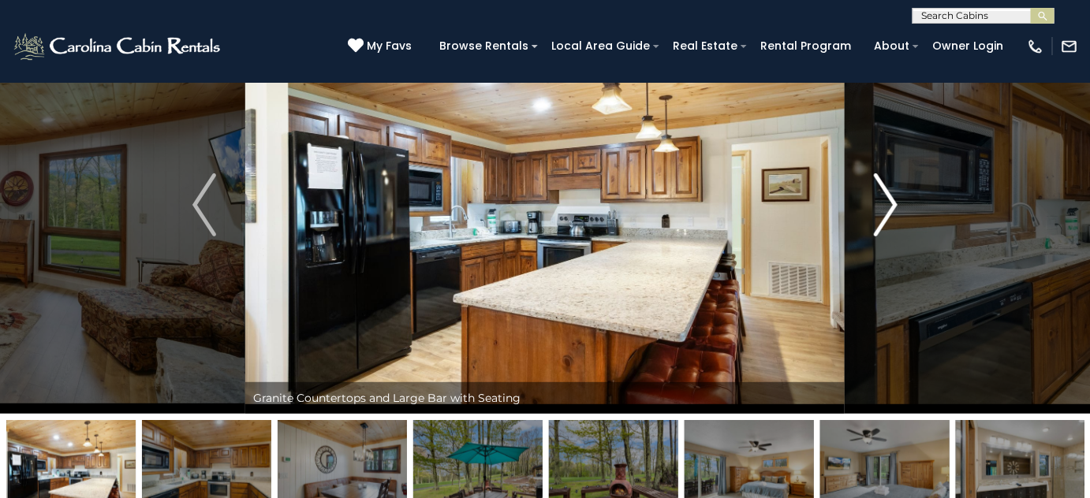
click at [890, 207] on img "Next" at bounding box center [885, 204] width 24 height 63
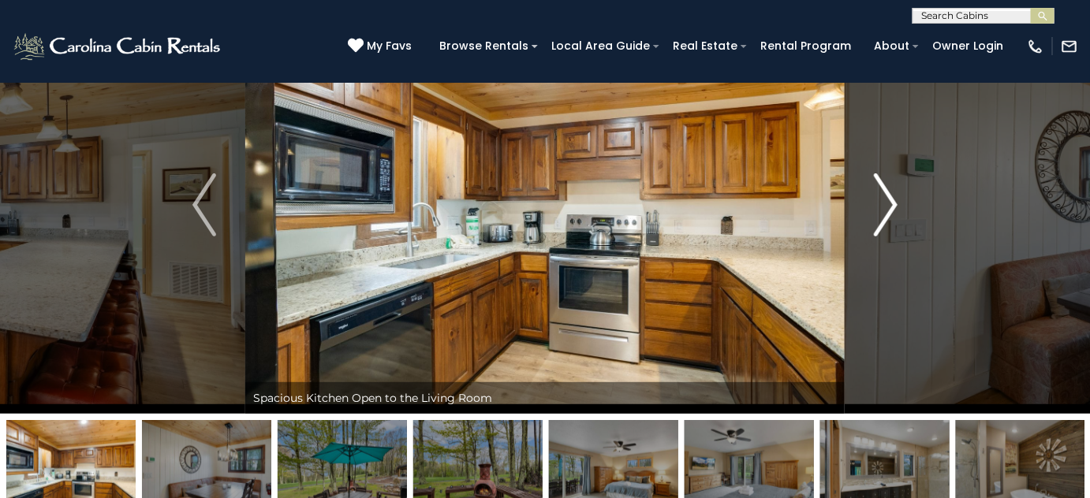
click at [890, 207] on img "Next" at bounding box center [885, 204] width 24 height 63
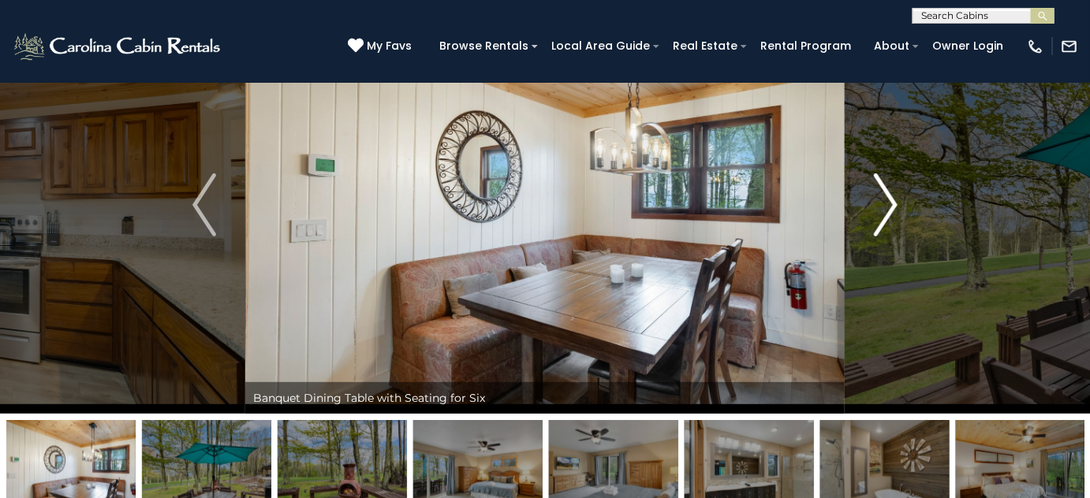
click at [890, 207] on img "Next" at bounding box center [885, 204] width 24 height 63
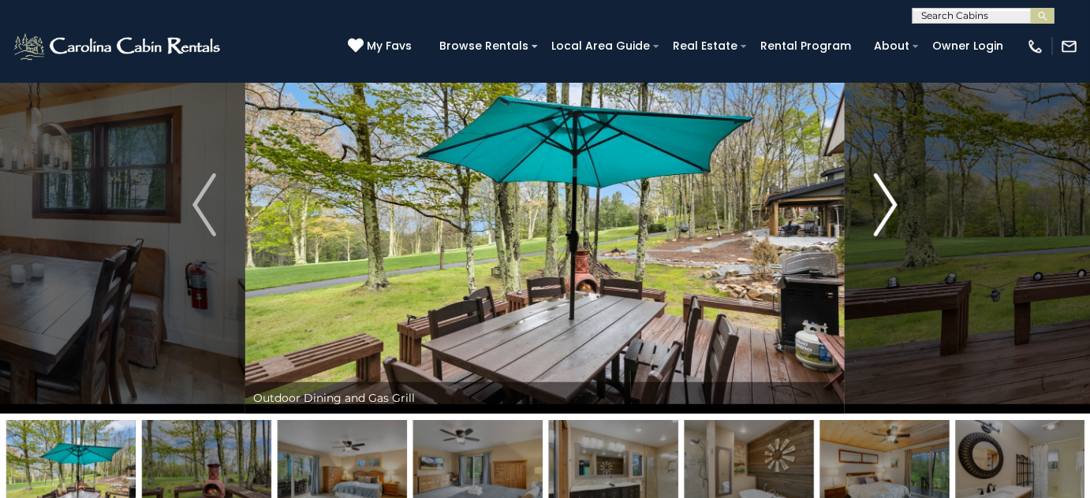
click at [890, 207] on img "Next" at bounding box center [885, 204] width 24 height 63
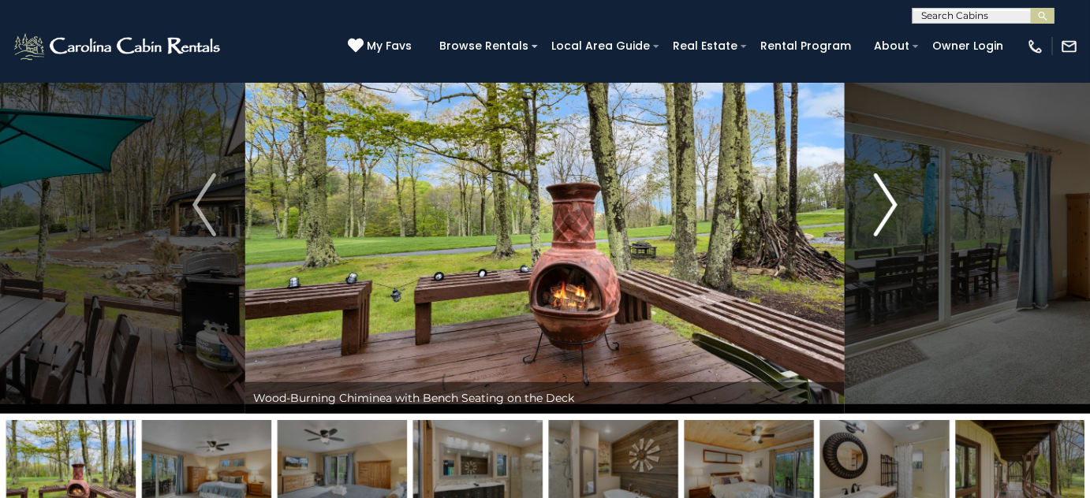
click at [890, 207] on img "Next" at bounding box center [885, 204] width 24 height 63
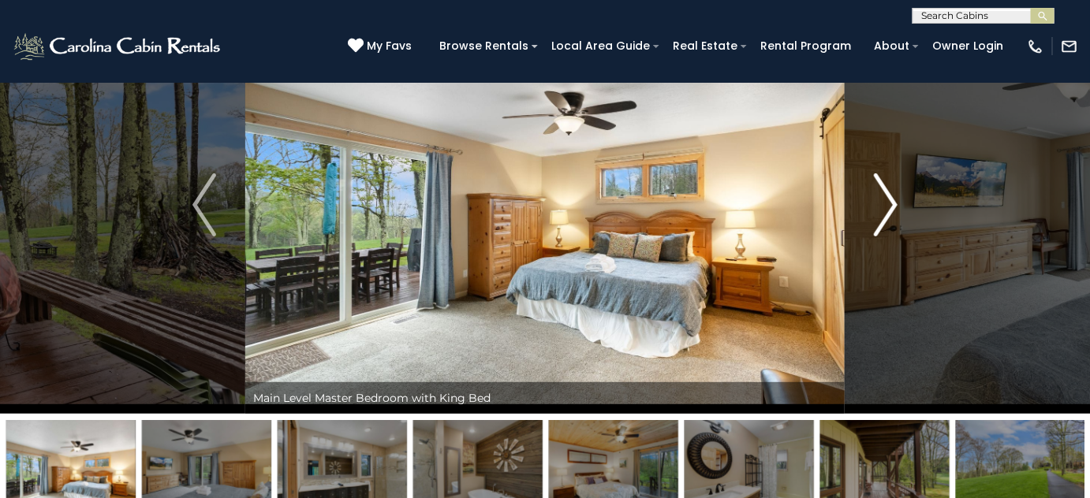
click at [890, 207] on img "Next" at bounding box center [885, 204] width 24 height 63
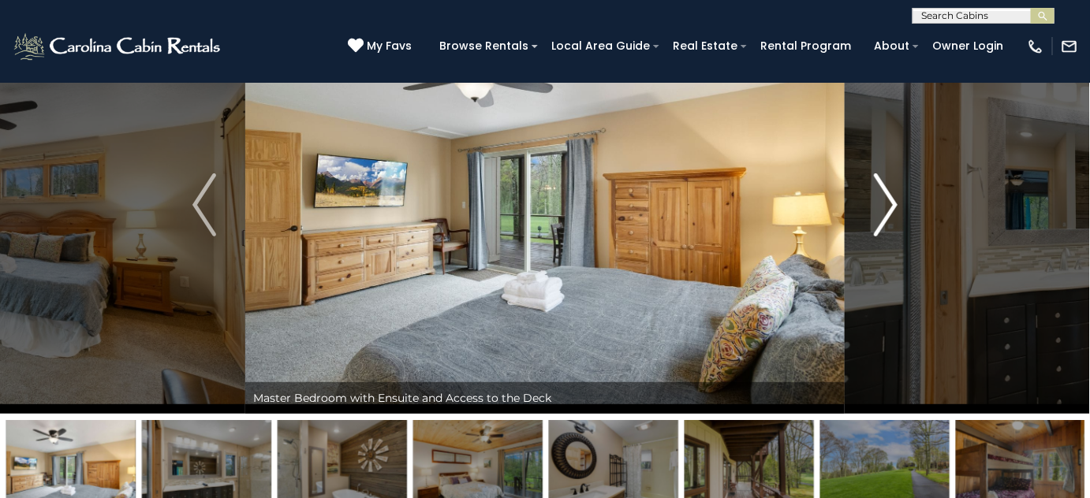
click at [890, 207] on img "Next" at bounding box center [885, 204] width 24 height 63
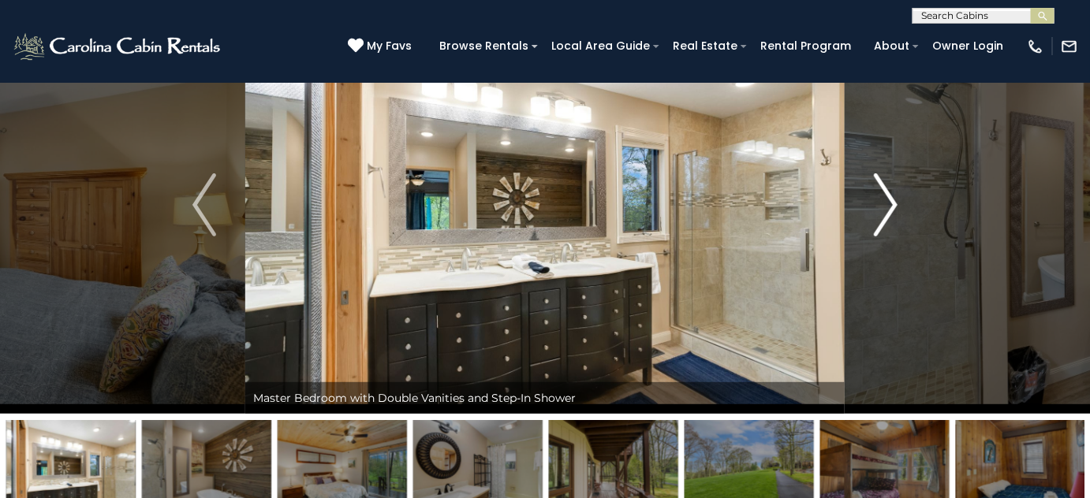
click at [890, 207] on img "Next" at bounding box center [885, 204] width 24 height 63
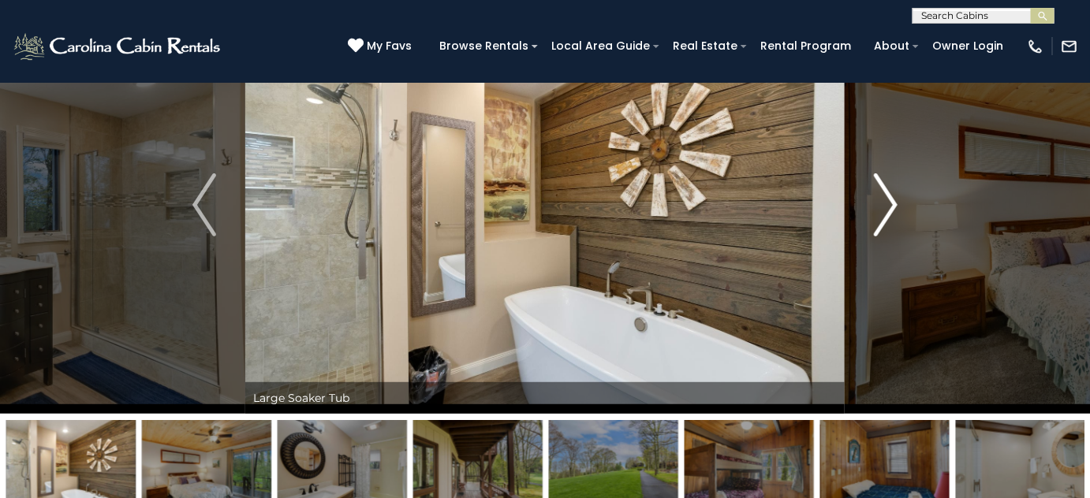
click at [890, 207] on img "Next" at bounding box center [885, 204] width 24 height 63
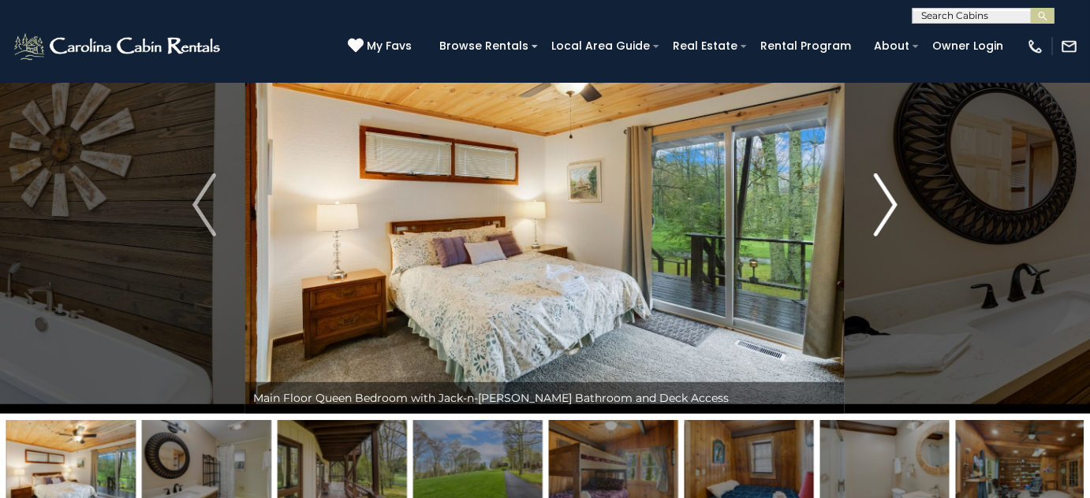
click at [890, 203] on img "Next" at bounding box center [885, 204] width 24 height 63
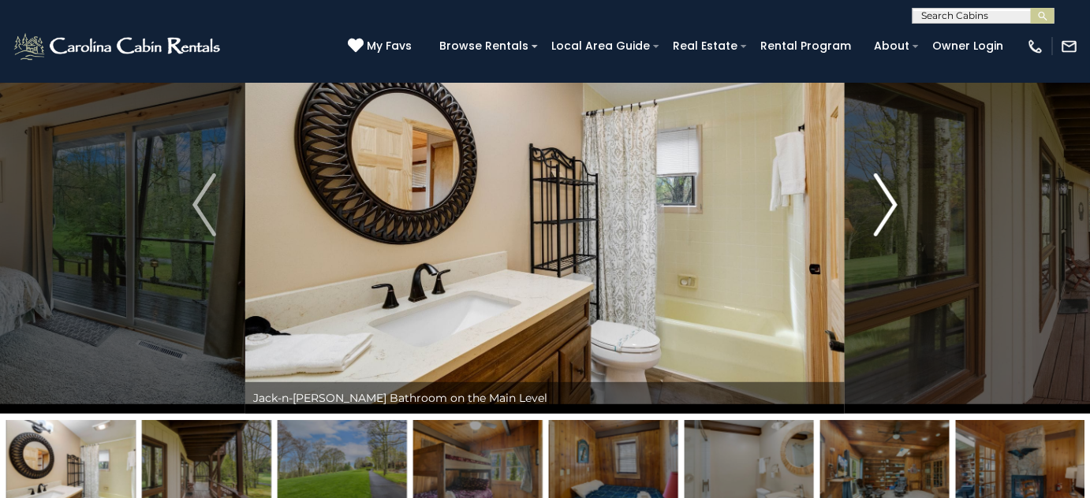
click at [889, 209] on img "Next" at bounding box center [885, 204] width 24 height 63
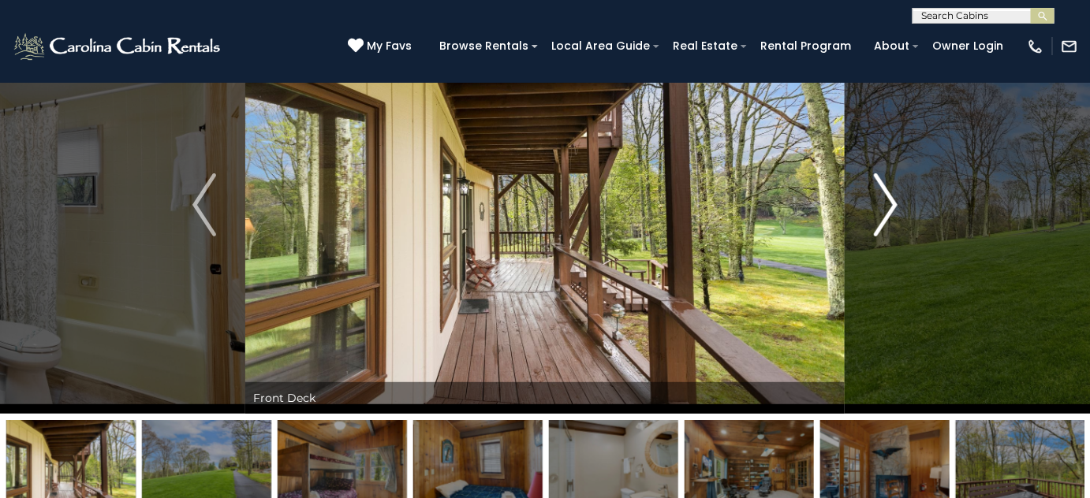
click at [888, 209] on img "Next" at bounding box center [885, 204] width 24 height 63
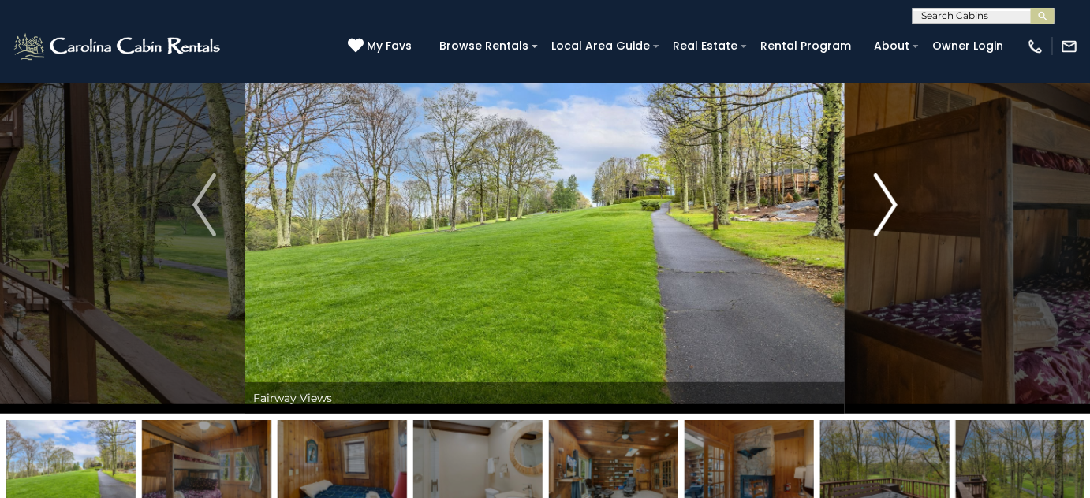
click at [888, 209] on img "Next" at bounding box center [885, 204] width 24 height 63
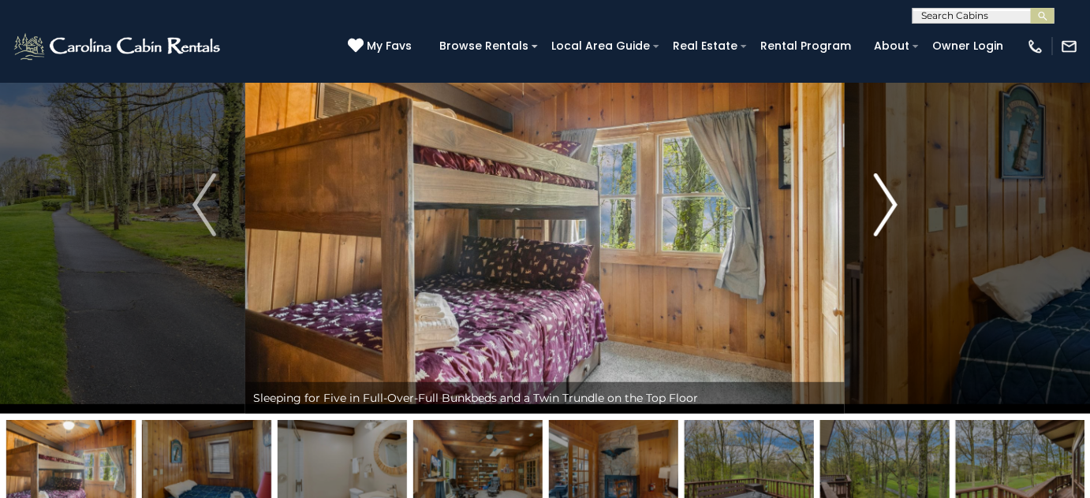
click at [888, 209] on img "Next" at bounding box center [885, 204] width 24 height 63
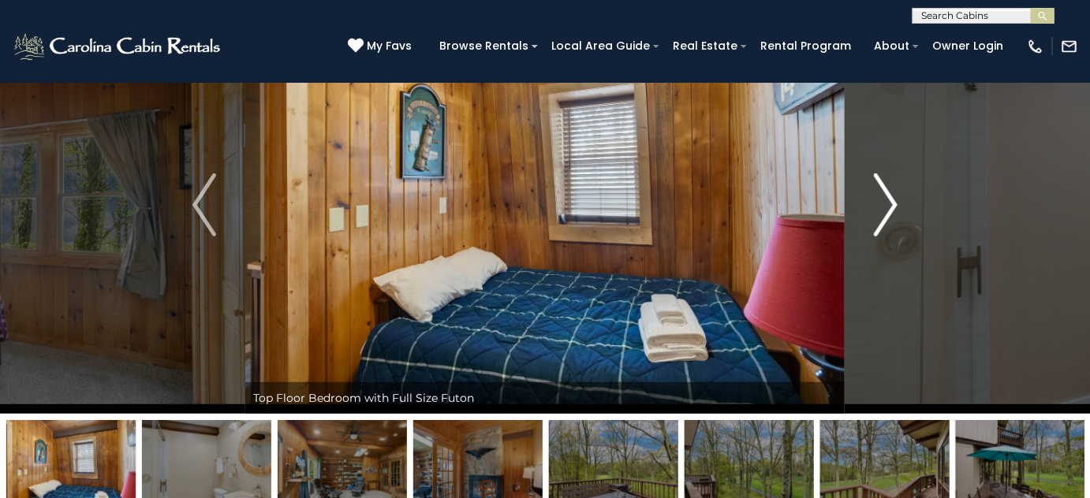
click at [888, 209] on img "Next" at bounding box center [885, 204] width 24 height 63
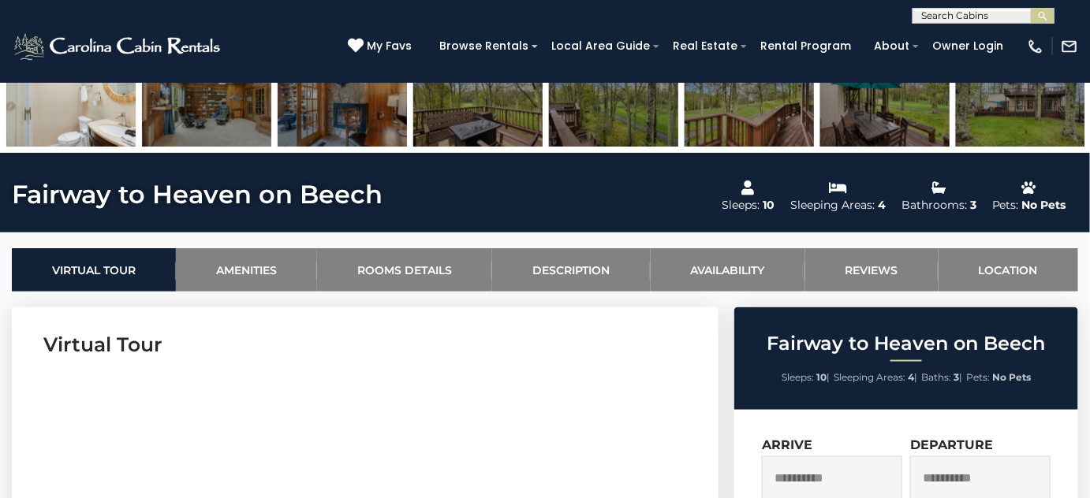
scroll to position [587, 0]
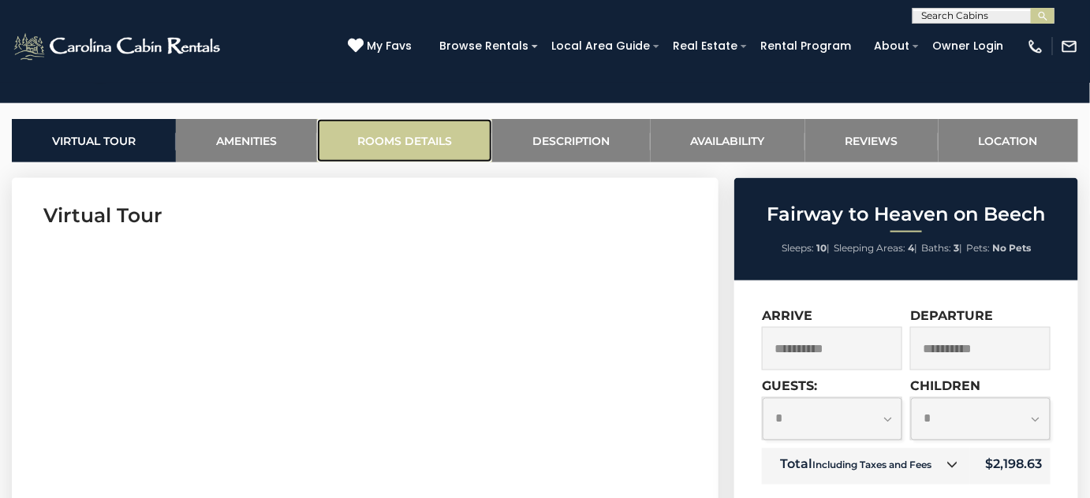
click at [406, 134] on link "Rooms Details" at bounding box center [404, 140] width 175 height 43
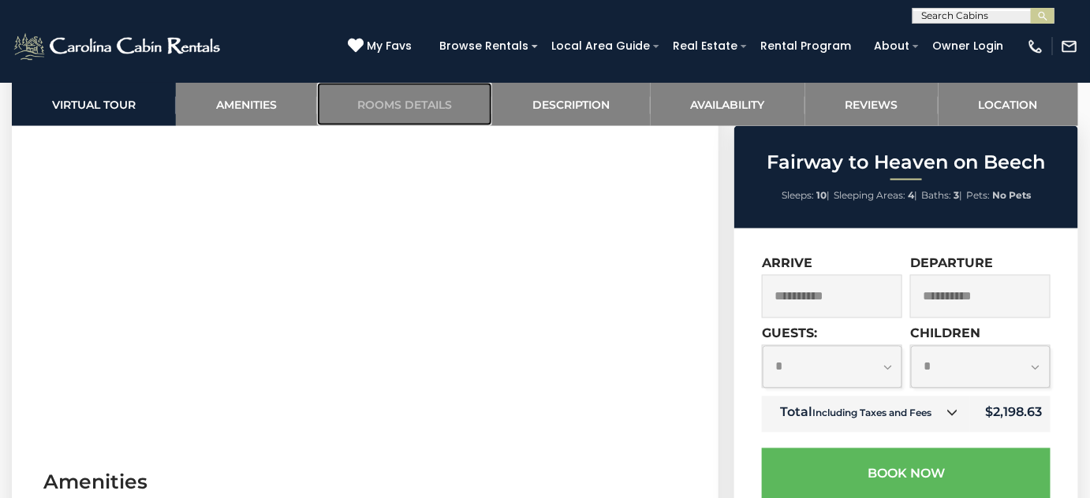
scroll to position [825, 0]
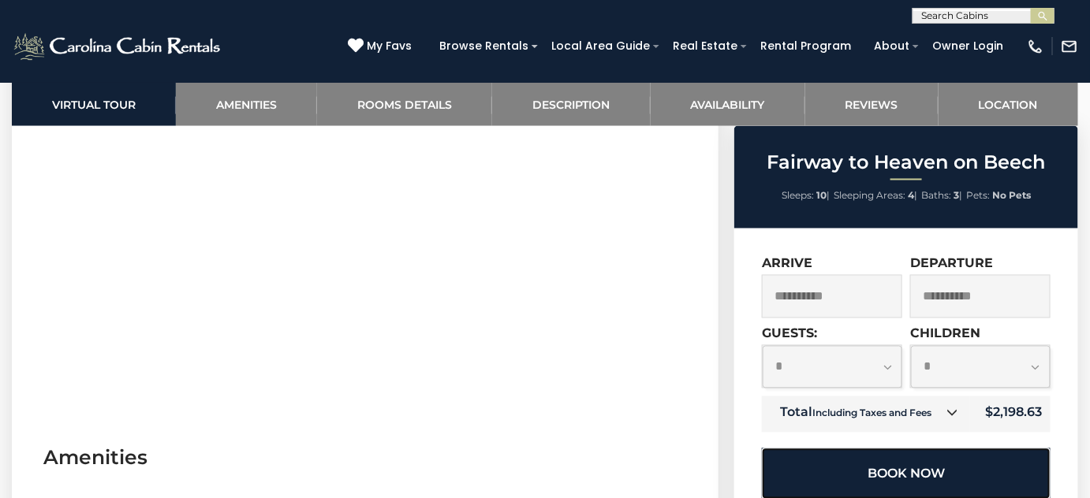
click at [896, 464] on button "Book Now" at bounding box center [906, 474] width 289 height 51
click at [898, 470] on button "Book Now" at bounding box center [906, 474] width 289 height 51
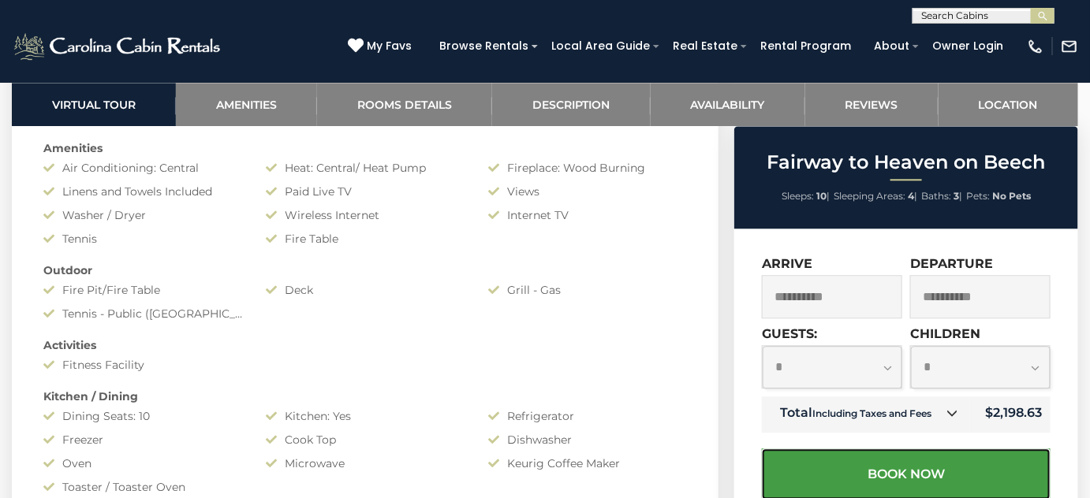
scroll to position [1185, 0]
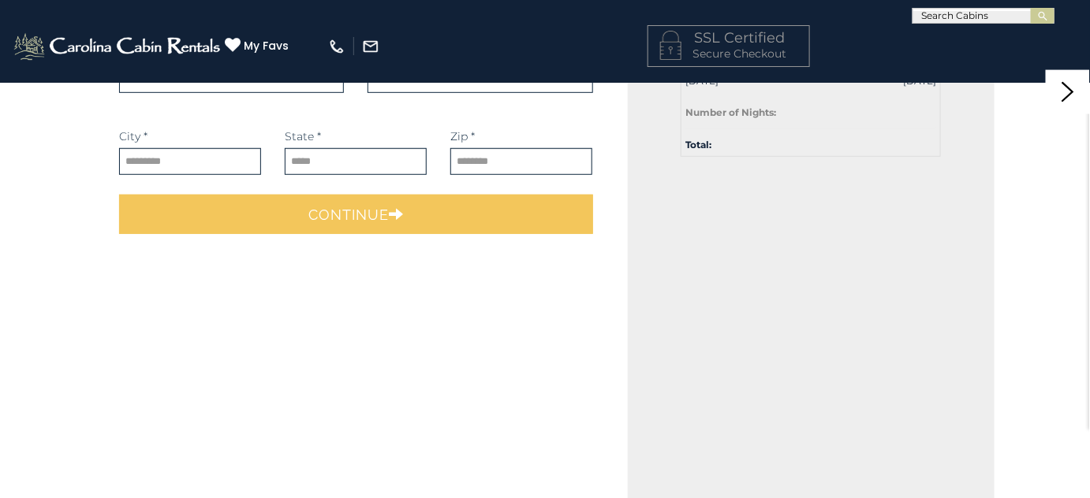
select select "*********"
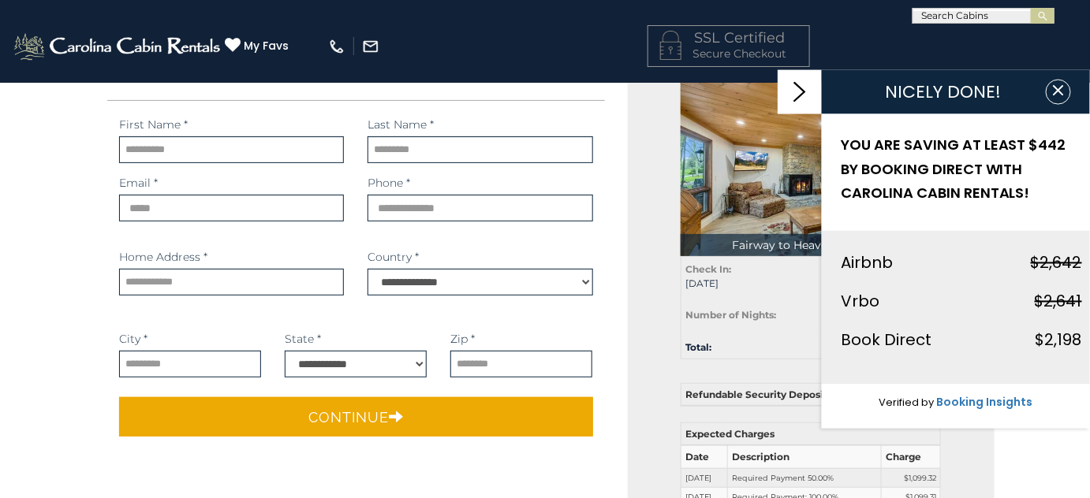
scroll to position [143, 0]
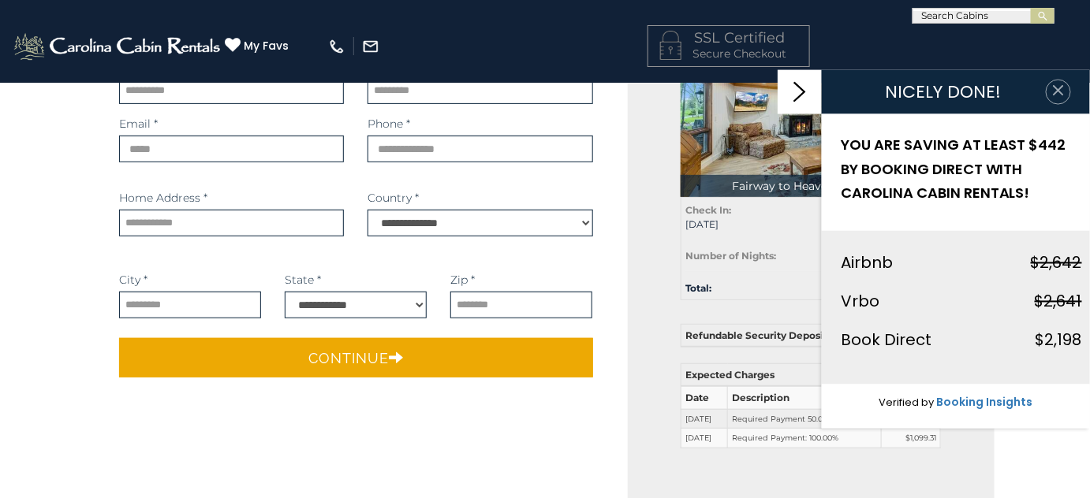
click at [1056, 88] on icon "button" at bounding box center [1057, 90] width 10 height 10
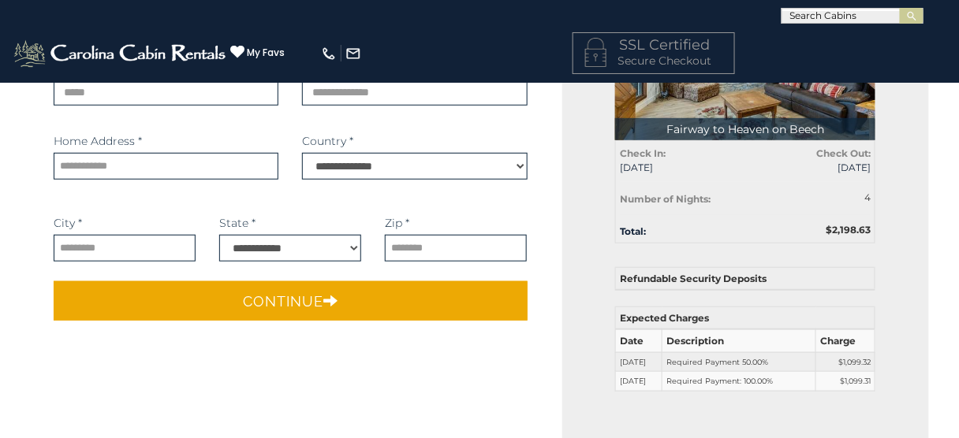
scroll to position [0, 0]
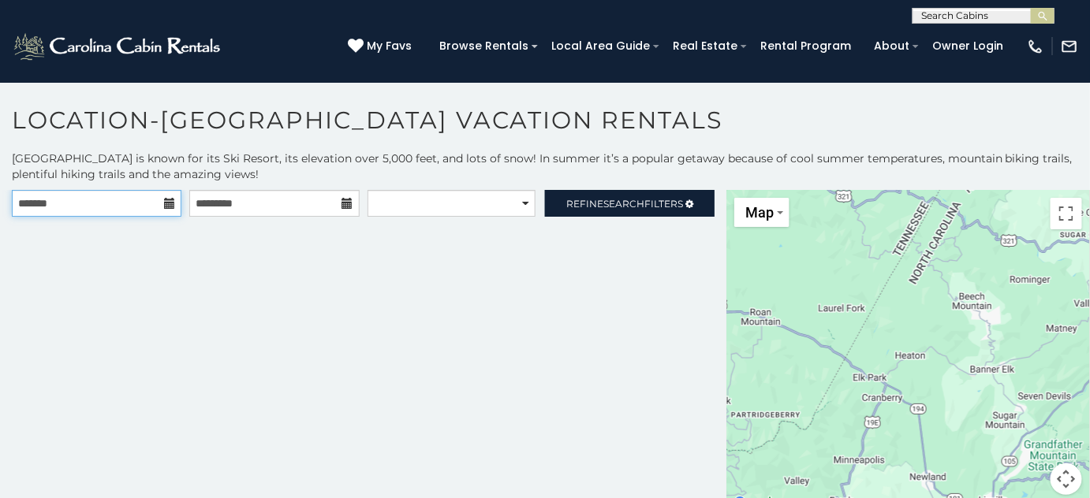
click at [117, 200] on input "text" at bounding box center [96, 203] width 169 height 27
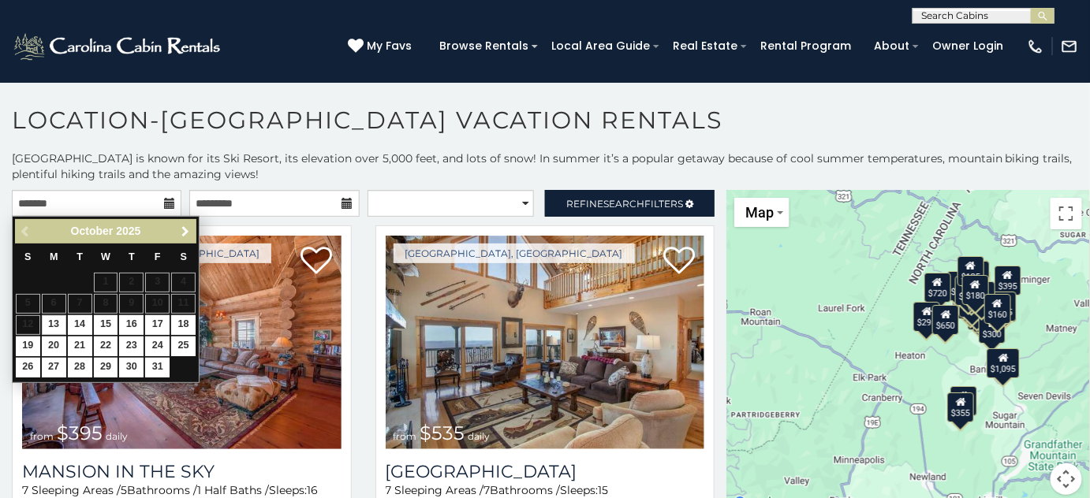
click at [181, 225] on span "Next" at bounding box center [185, 231] width 13 height 13
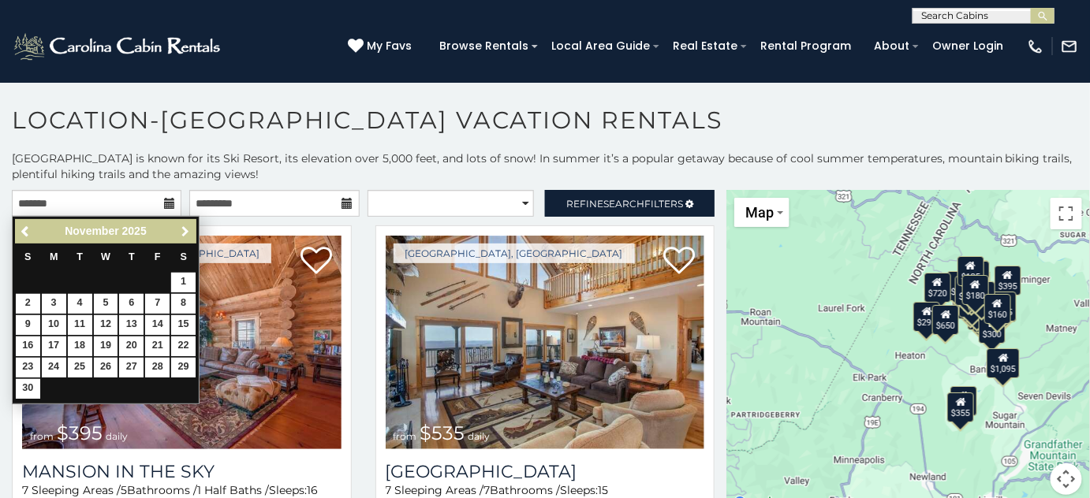
click at [184, 230] on span "Next" at bounding box center [185, 231] width 13 height 13
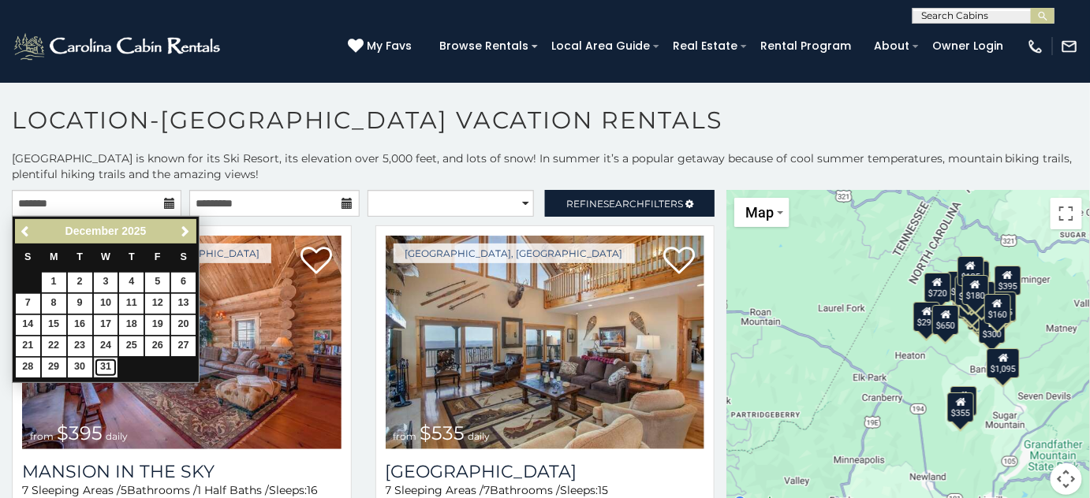
click at [106, 359] on link "31" at bounding box center [106, 368] width 24 height 20
type input "**********"
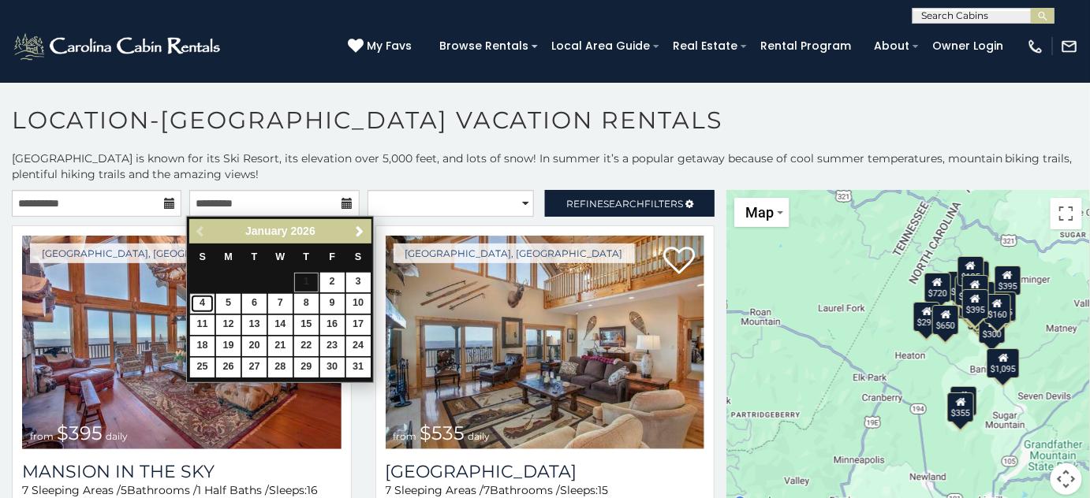
click at [206, 302] on link "4" at bounding box center [202, 304] width 24 height 20
type input "**********"
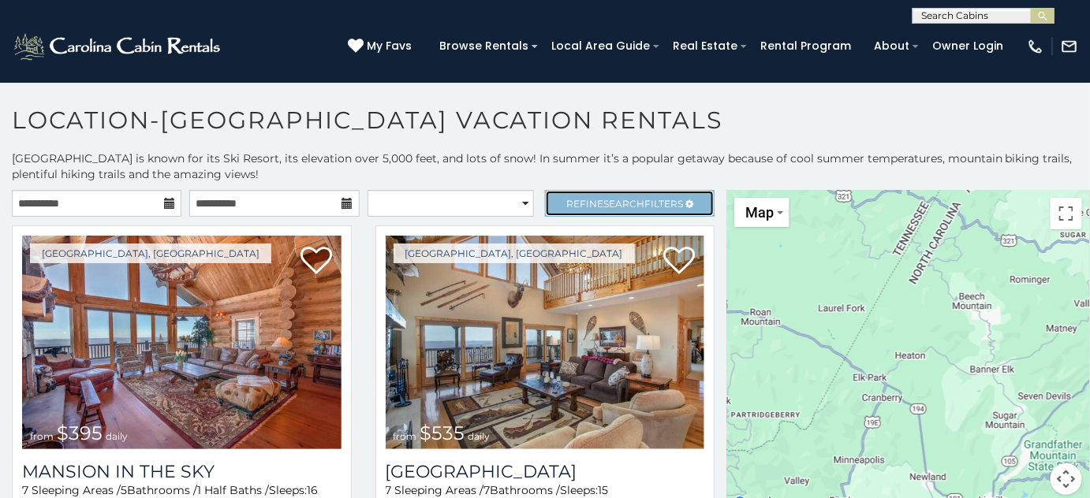
click at [573, 202] on span "Refine Search Filters" at bounding box center [624, 204] width 117 height 12
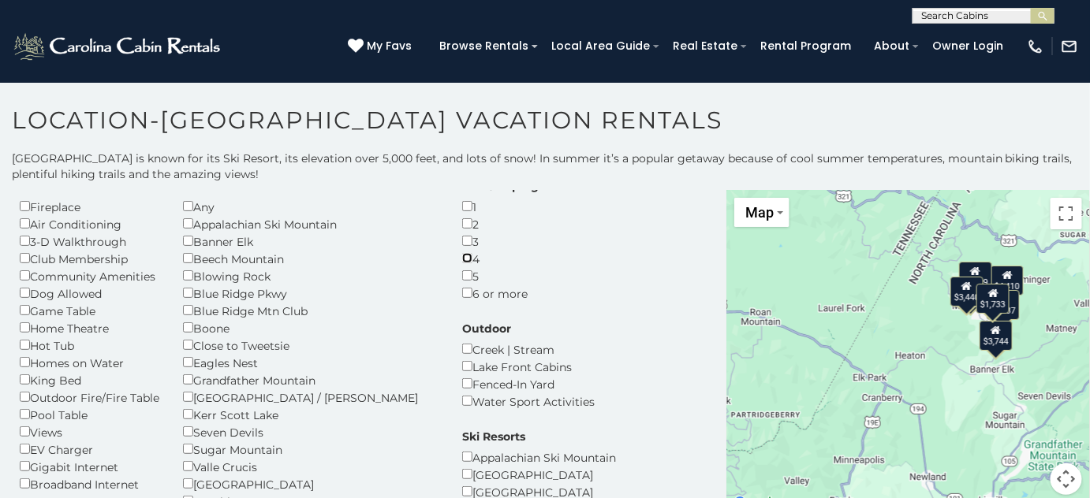
scroll to position [71, 0]
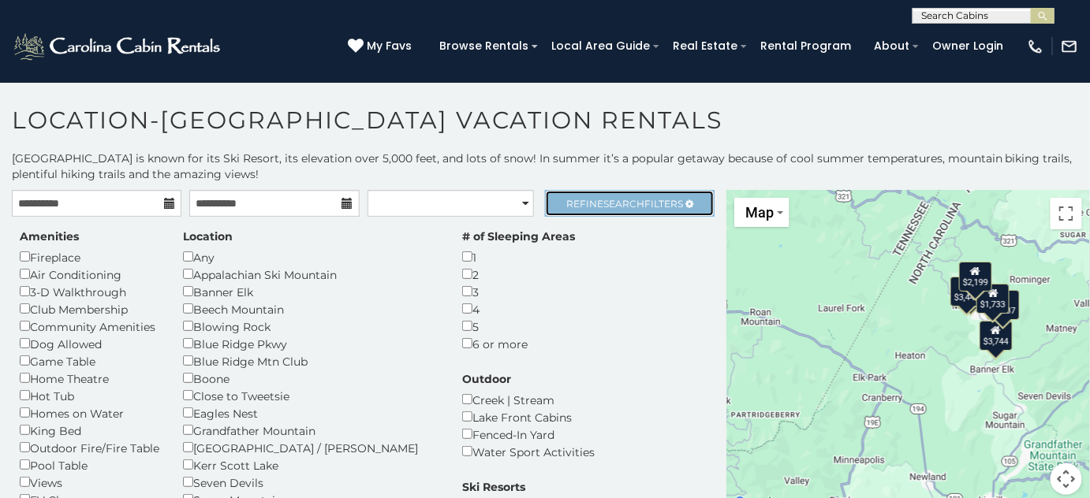
click at [604, 204] on span "Search" at bounding box center [623, 204] width 41 height 12
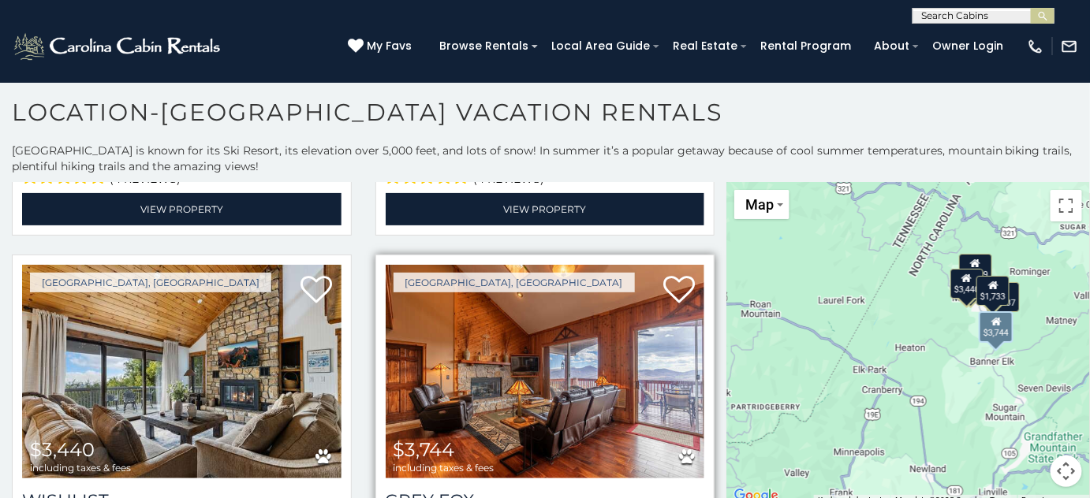
scroll to position [430, 0]
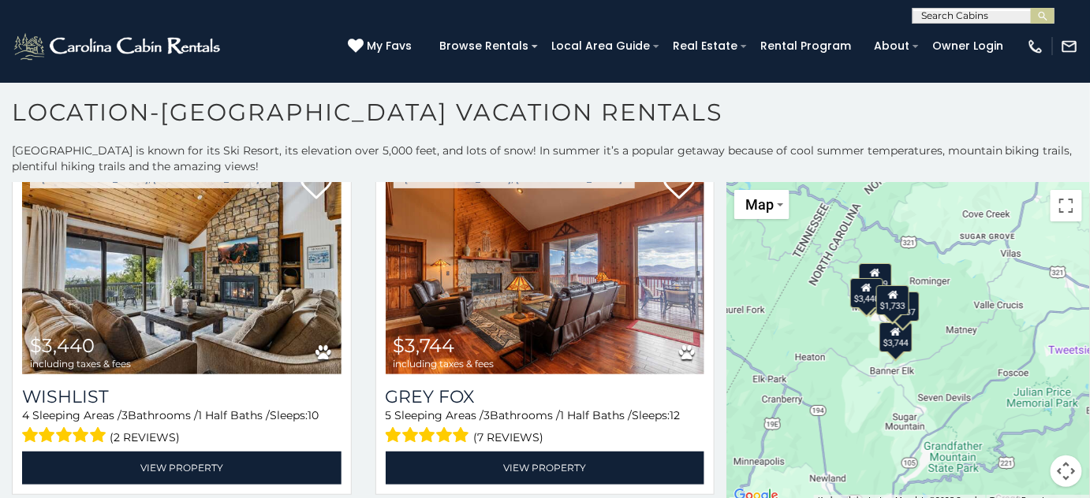
drag, startPoint x: 924, startPoint y: 344, endPoint x: 818, endPoint y: 356, distance: 107.1
click at [818, 356] on div "$4,517 $2,199 $3,440 $3,744 $3,337 $1,733" at bounding box center [907, 344] width 363 height 324
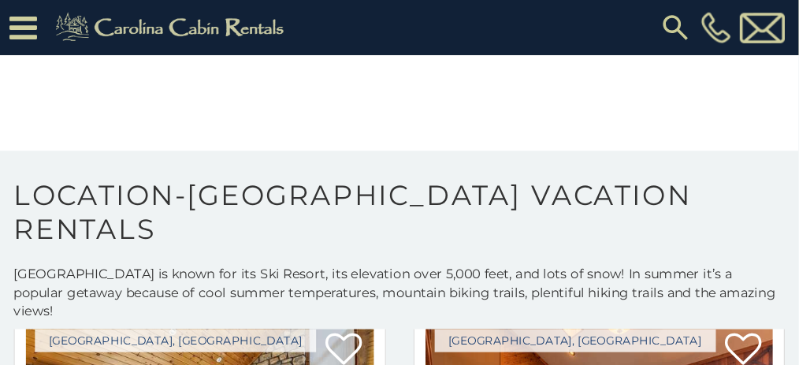
scroll to position [438, 0]
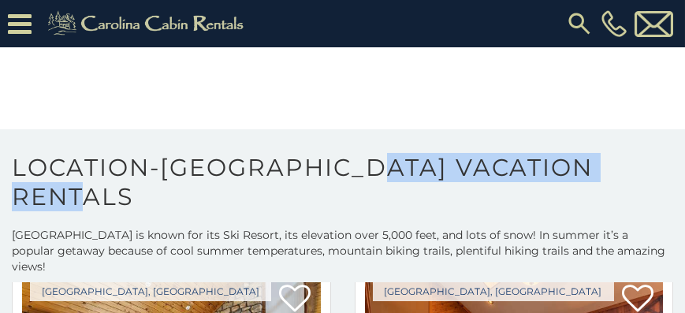
drag, startPoint x: 564, startPoint y: 220, endPoint x: 421, endPoint y: 162, distance: 154.9
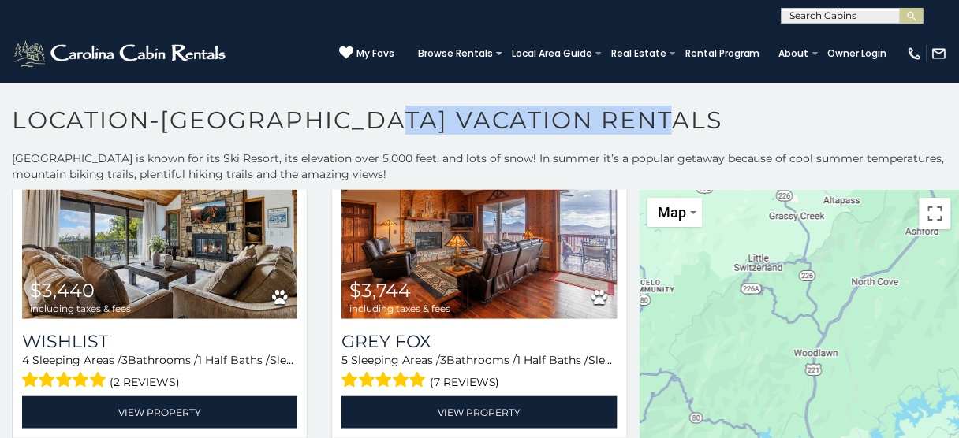
scroll to position [431, 0]
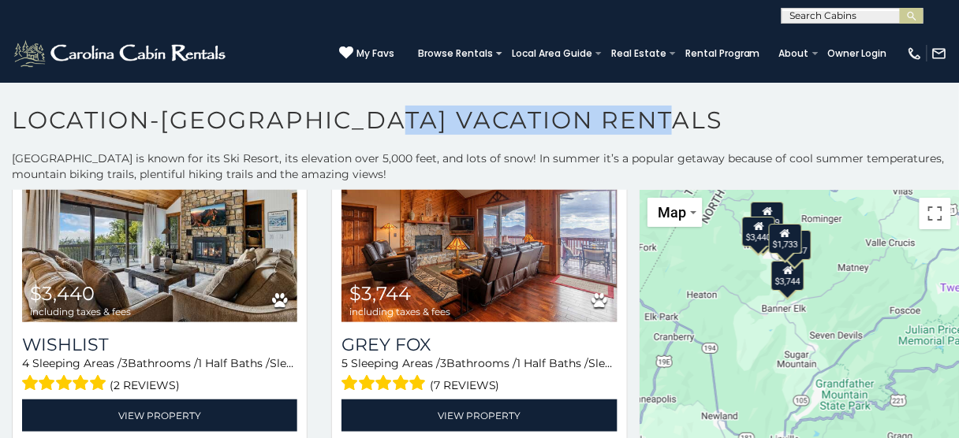
drag, startPoint x: 782, startPoint y: 327, endPoint x: 784, endPoint y: 318, distance: 8.8
click at [784, 318] on div "$4,517 $2,199 $3,440 $3,744 $3,337 $1,733" at bounding box center [798, 352] width 319 height 324
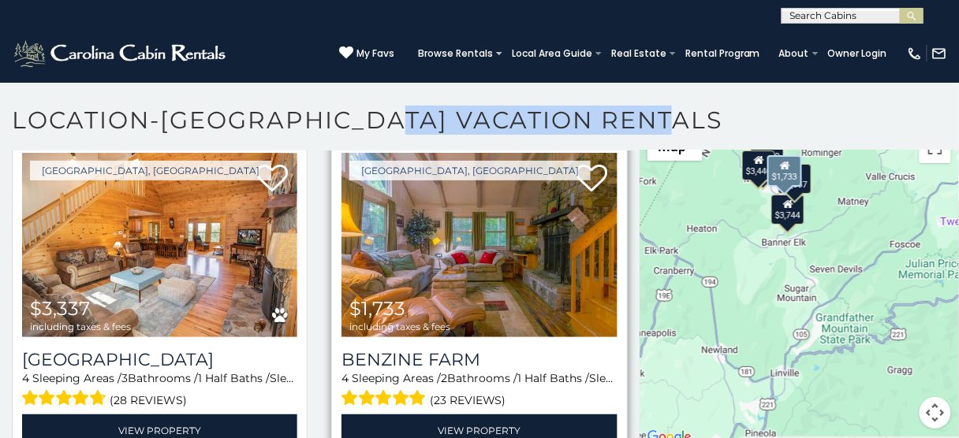
scroll to position [700, 0]
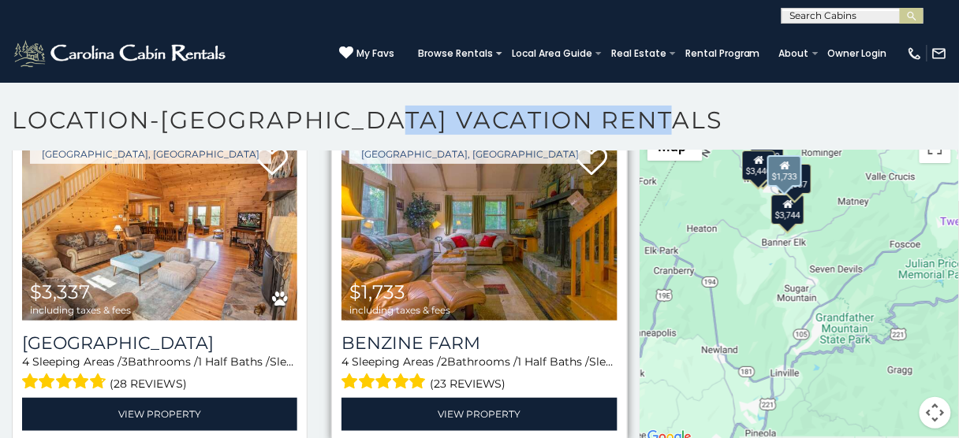
click at [421, 282] on div "$1,733 including taxes & fees" at bounding box center [399, 299] width 101 height 34
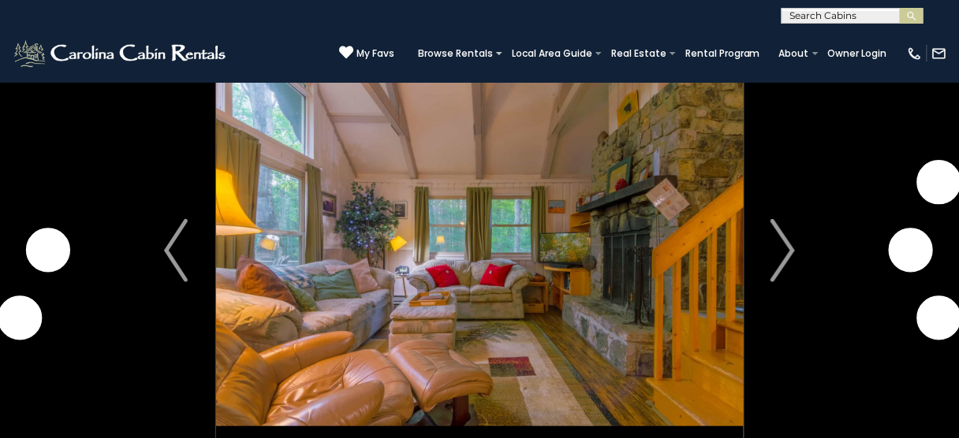
scroll to position [63, 0]
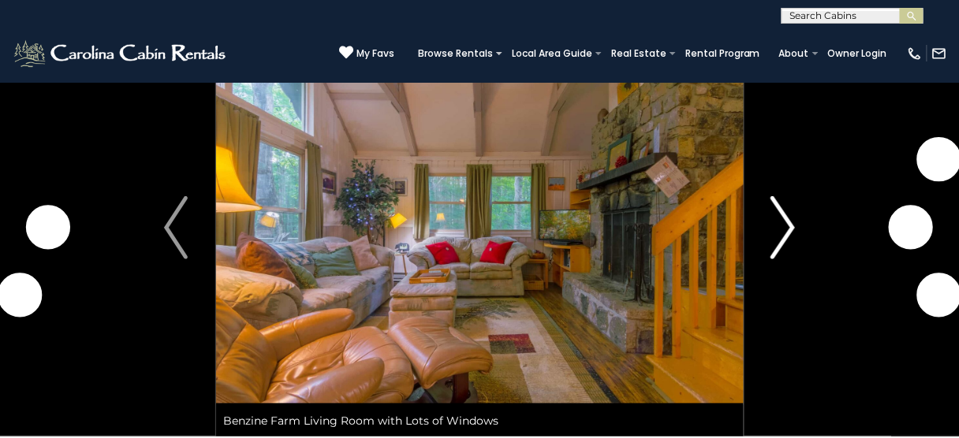
click at [784, 226] on img "Next" at bounding box center [783, 227] width 24 height 63
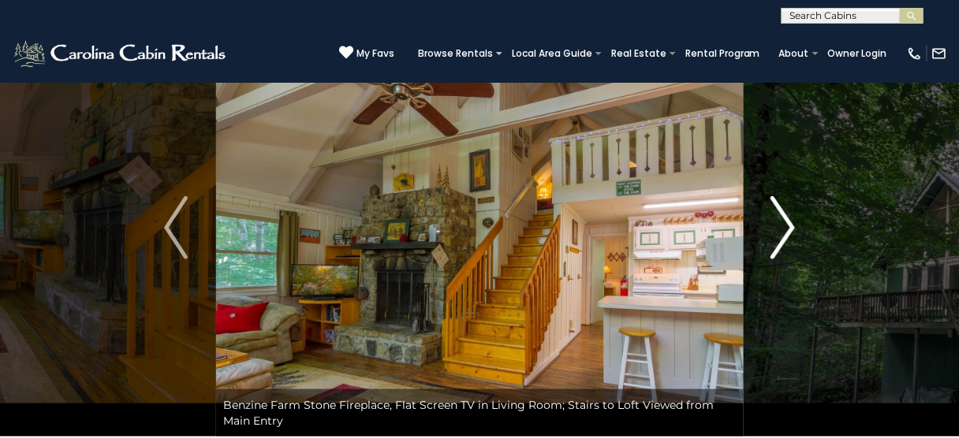
click at [786, 231] on img "Next" at bounding box center [783, 227] width 24 height 63
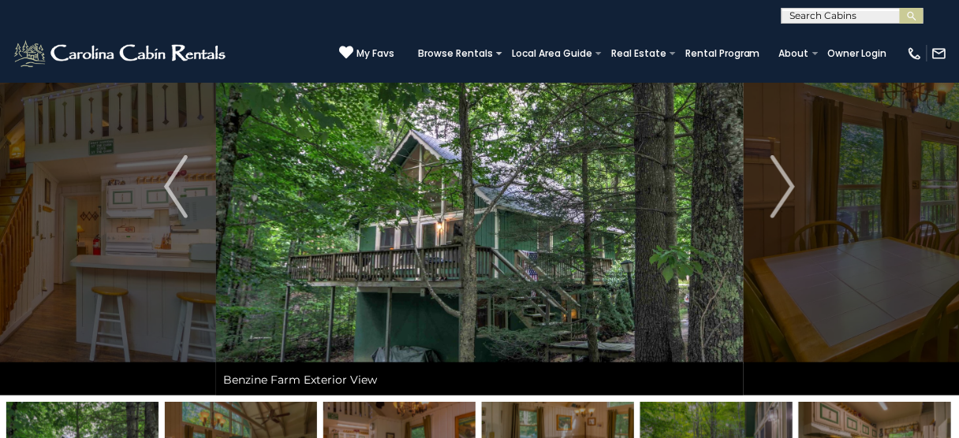
scroll to position [126, 0]
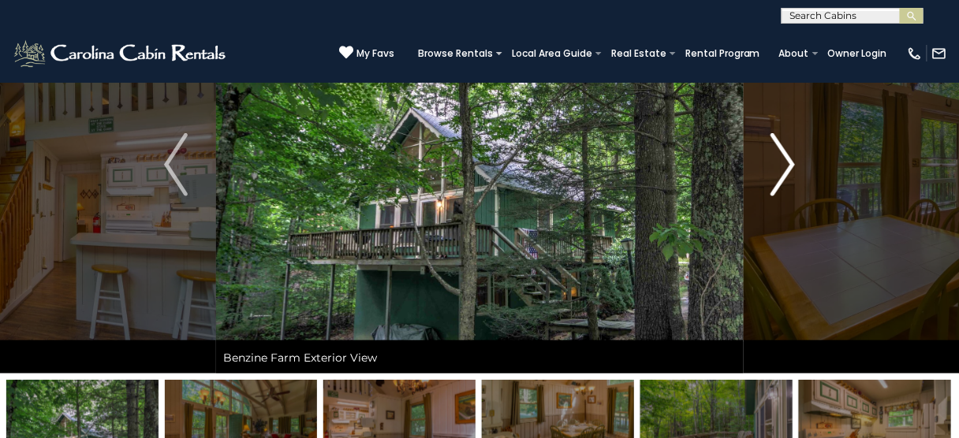
click at [783, 173] on img "Next" at bounding box center [783, 164] width 24 height 63
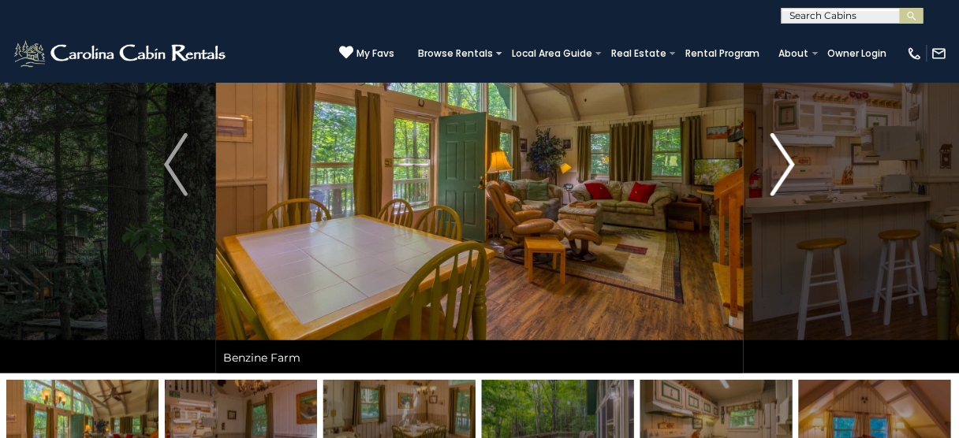
click at [783, 173] on img "Next" at bounding box center [783, 164] width 24 height 63
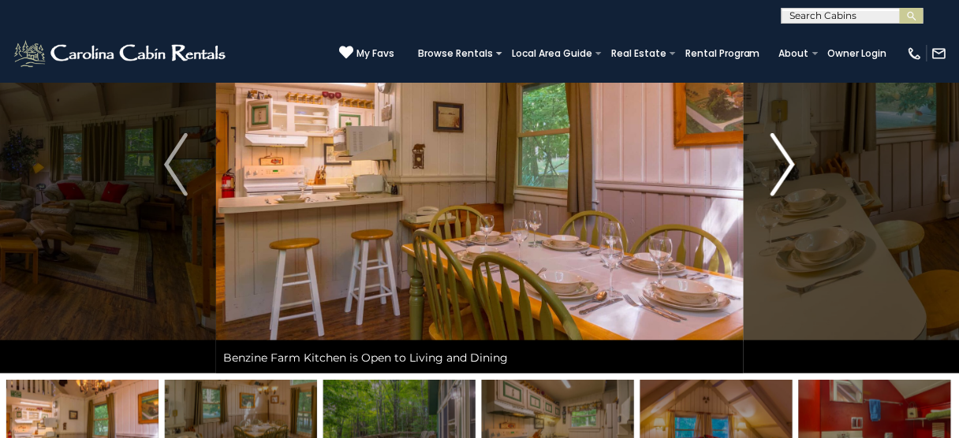
click at [783, 173] on img "Next" at bounding box center [783, 164] width 24 height 63
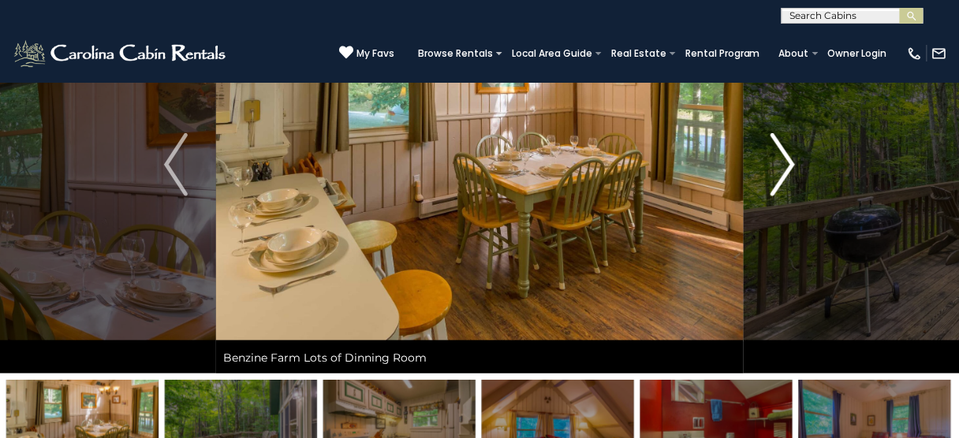
click at [783, 173] on img "Next" at bounding box center [783, 164] width 24 height 63
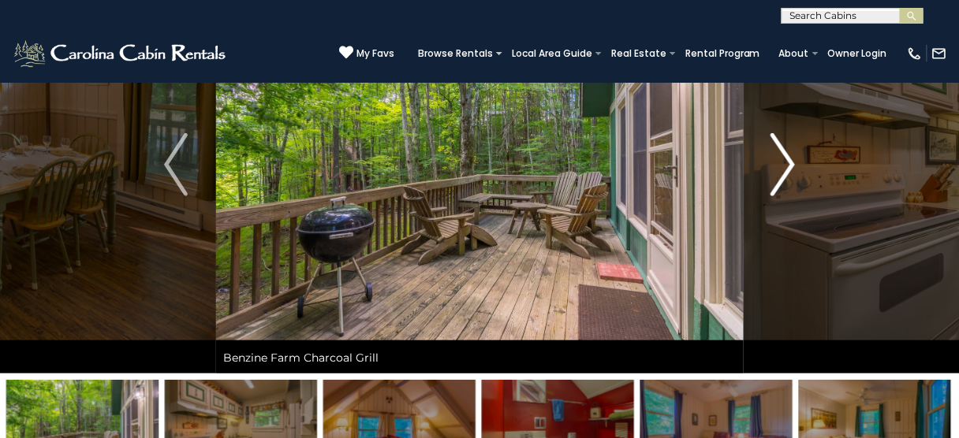
click at [783, 173] on img "Next" at bounding box center [783, 164] width 24 height 63
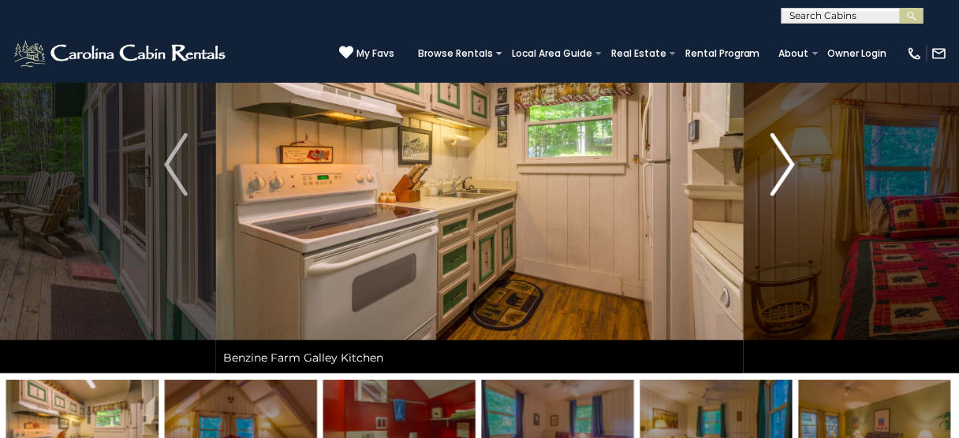
click at [783, 173] on img "Next" at bounding box center [783, 164] width 24 height 63
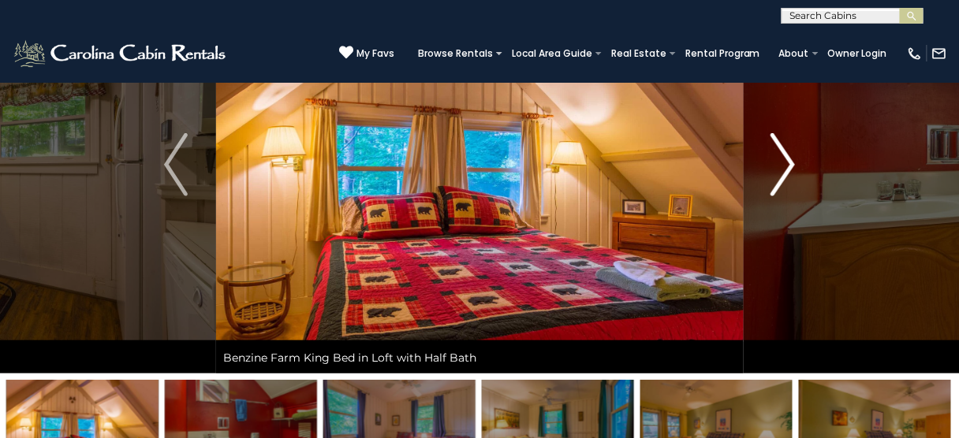
click at [783, 173] on img "Next" at bounding box center [783, 164] width 24 height 63
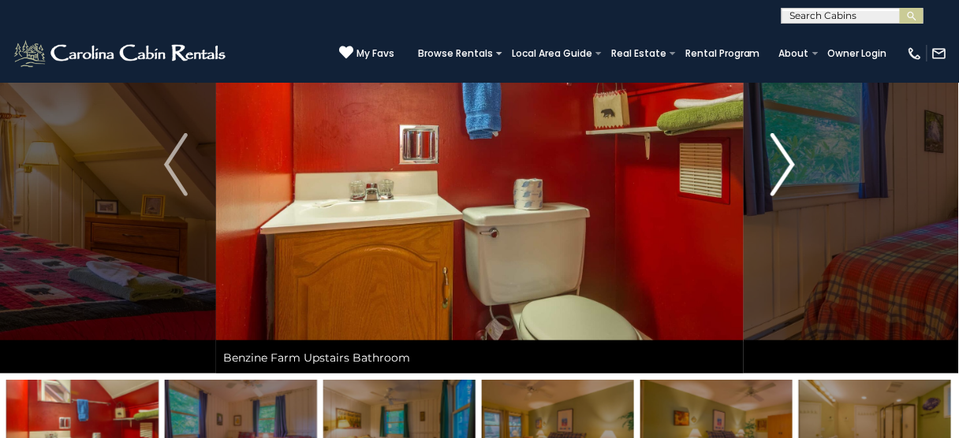
click at [783, 173] on img "Next" at bounding box center [783, 164] width 24 height 63
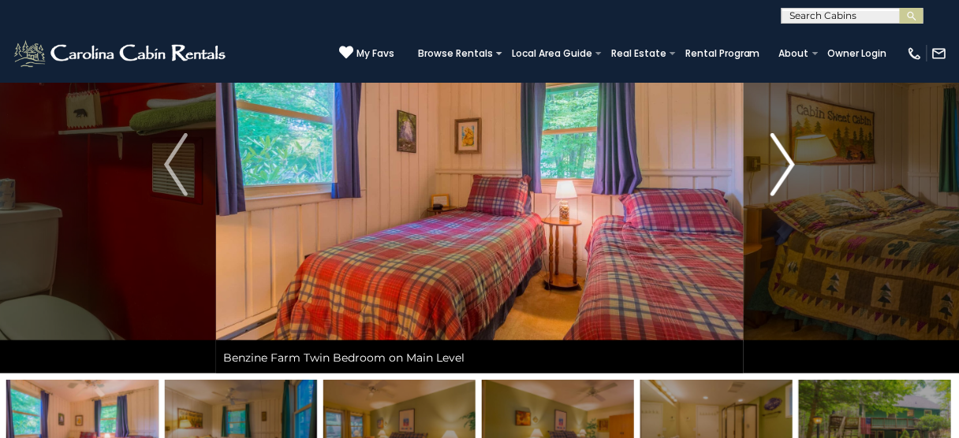
click at [783, 173] on img "Next" at bounding box center [783, 164] width 24 height 63
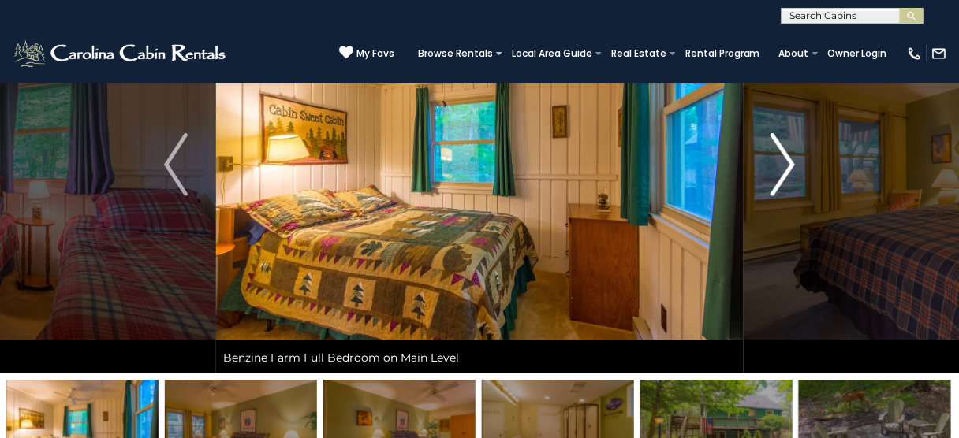
click at [783, 173] on img "Next" at bounding box center [783, 164] width 24 height 63
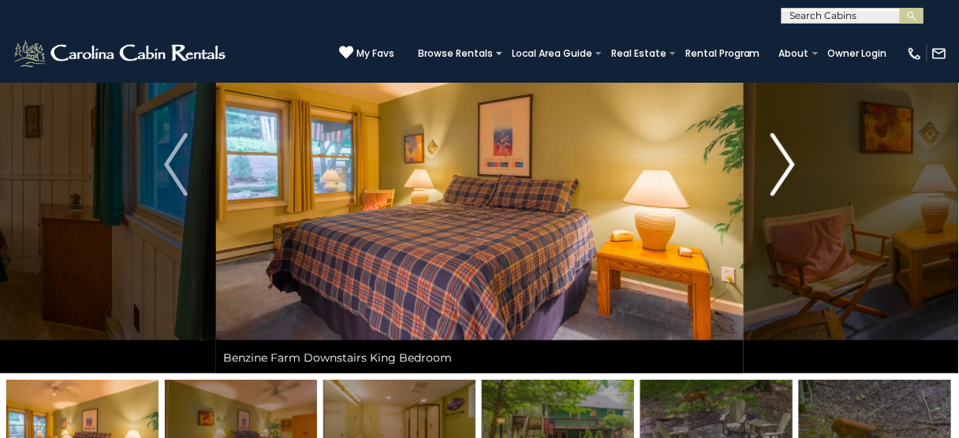
click at [783, 173] on img "Next" at bounding box center [783, 164] width 24 height 63
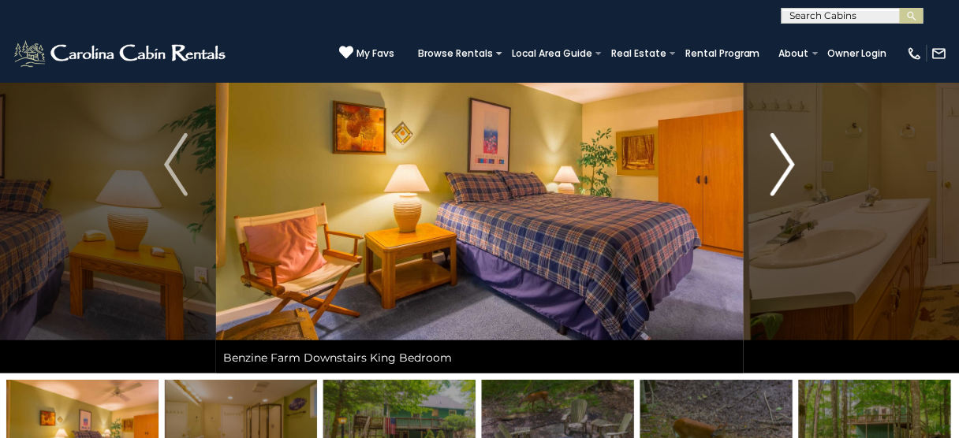
click at [783, 173] on img "Next" at bounding box center [783, 164] width 24 height 63
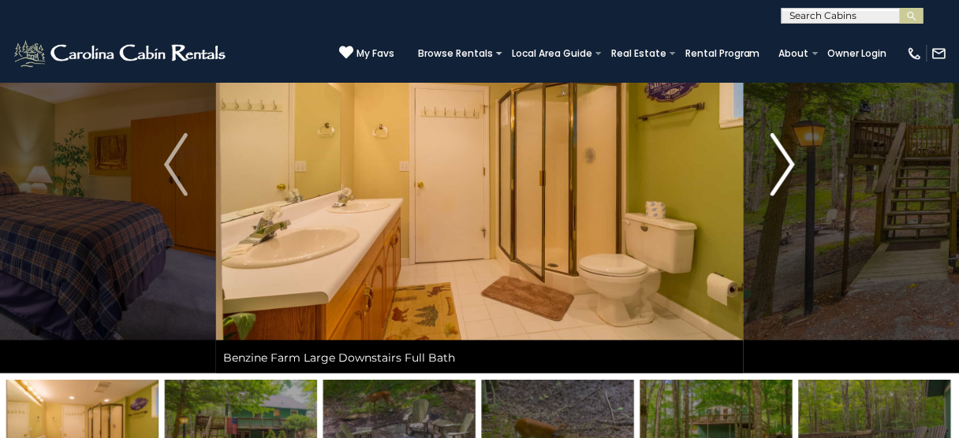
click at [783, 173] on img "Next" at bounding box center [783, 164] width 24 height 63
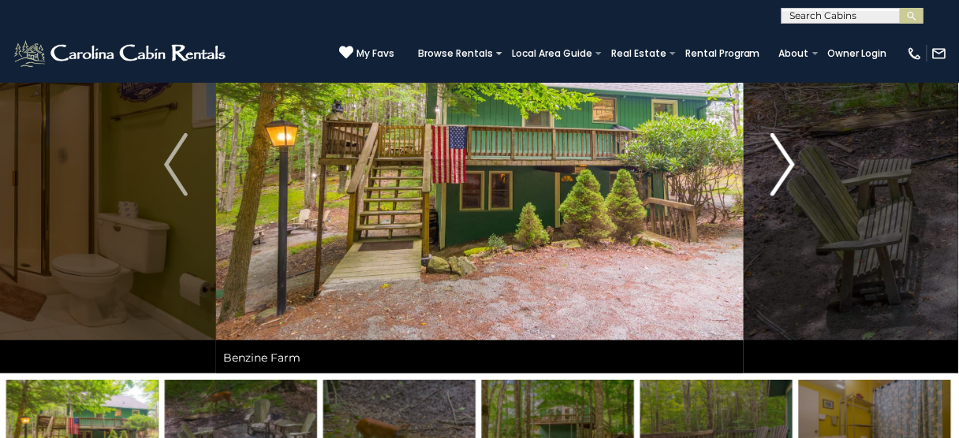
click at [783, 173] on img "Next" at bounding box center [783, 164] width 24 height 63
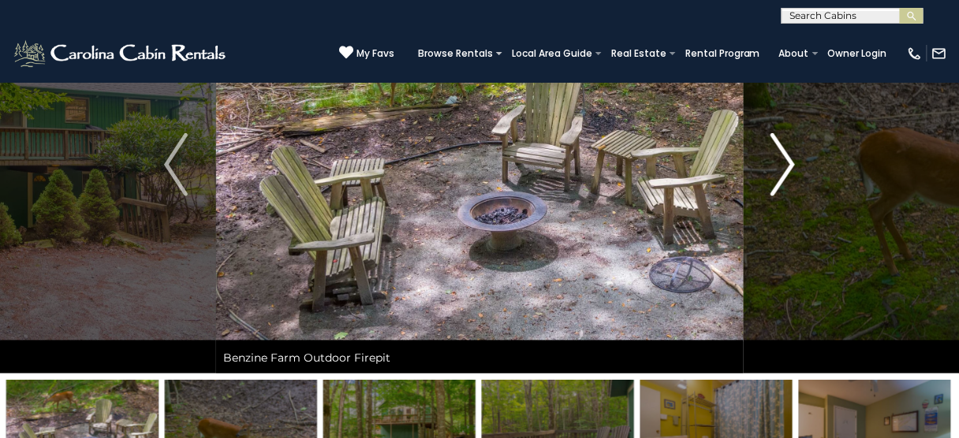
click at [783, 173] on img "Next" at bounding box center [783, 164] width 24 height 63
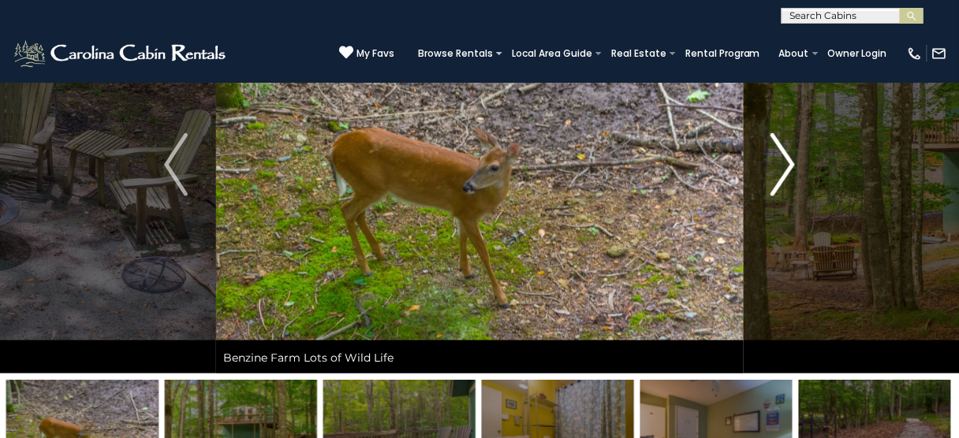
click at [783, 173] on img "Next" at bounding box center [783, 164] width 24 height 63
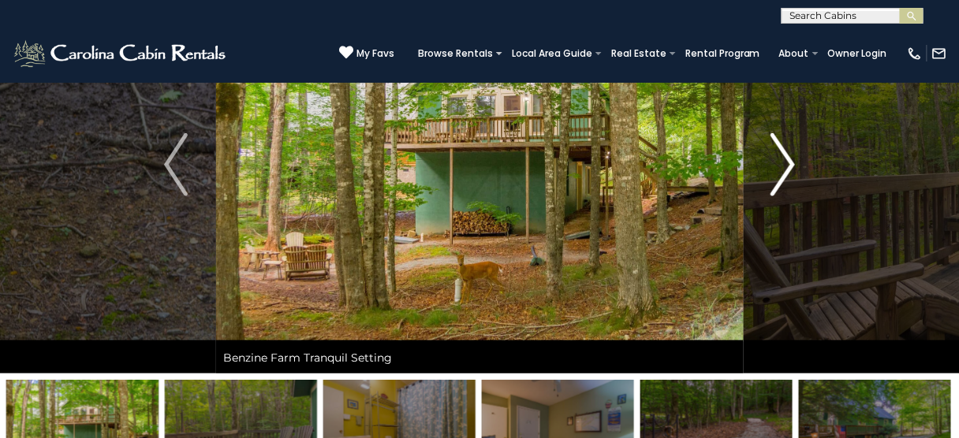
click at [783, 173] on img "Next" at bounding box center [783, 164] width 24 height 63
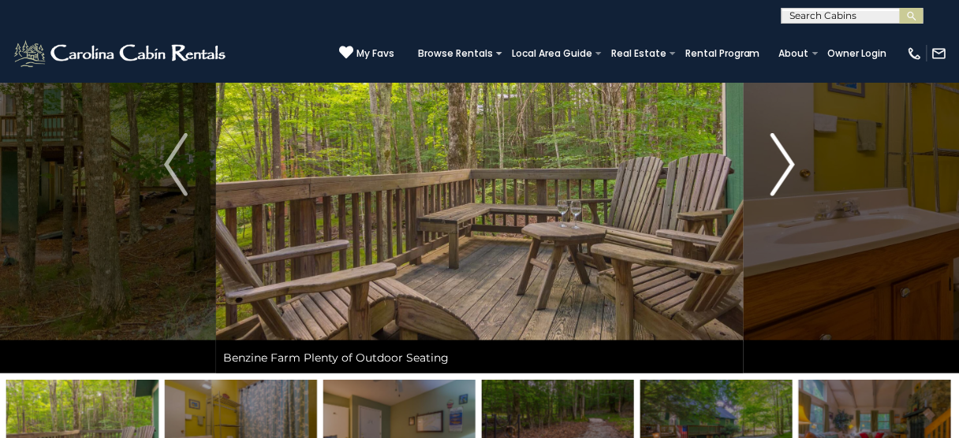
click at [783, 173] on img "Next" at bounding box center [783, 164] width 24 height 63
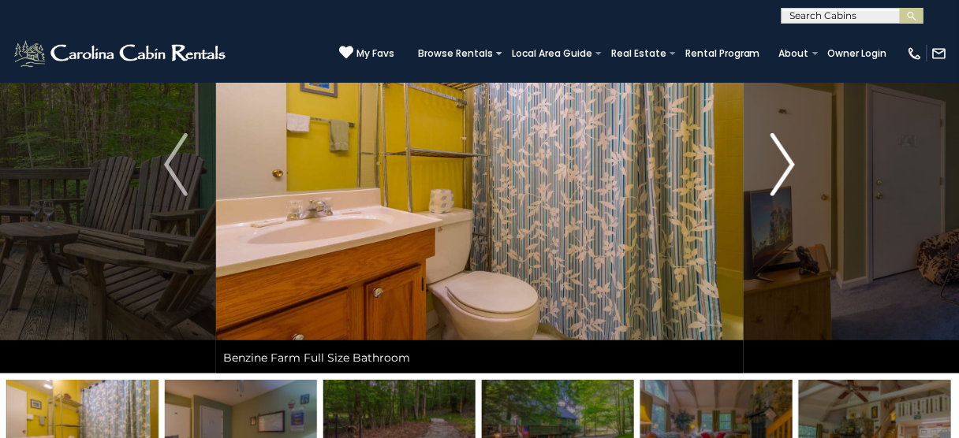
click at [783, 173] on img "Next" at bounding box center [783, 164] width 24 height 63
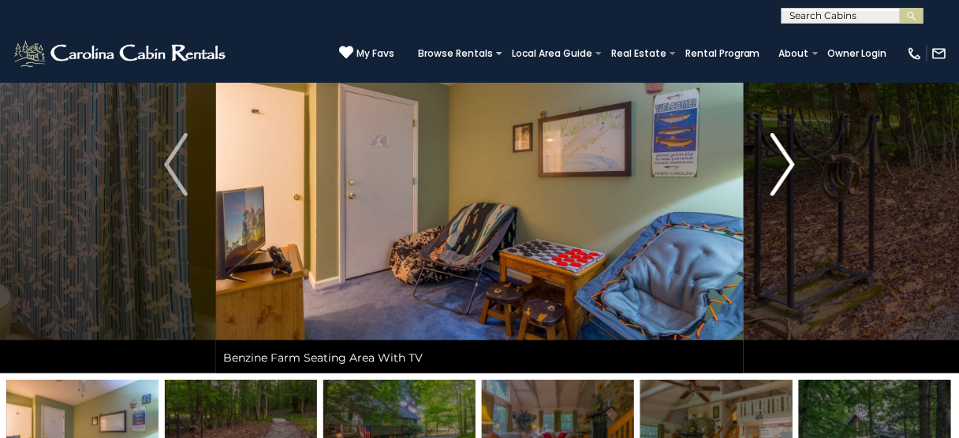
click at [783, 173] on img "Next" at bounding box center [783, 164] width 24 height 63
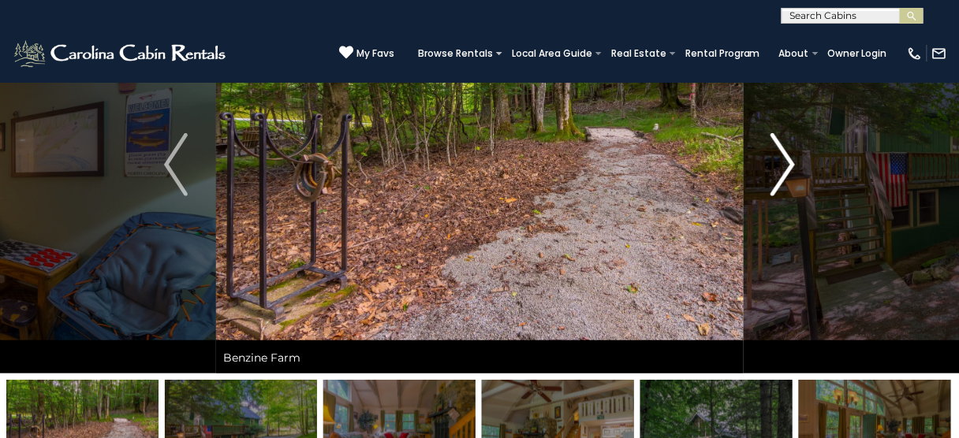
click at [783, 173] on img "Next" at bounding box center [783, 164] width 24 height 63
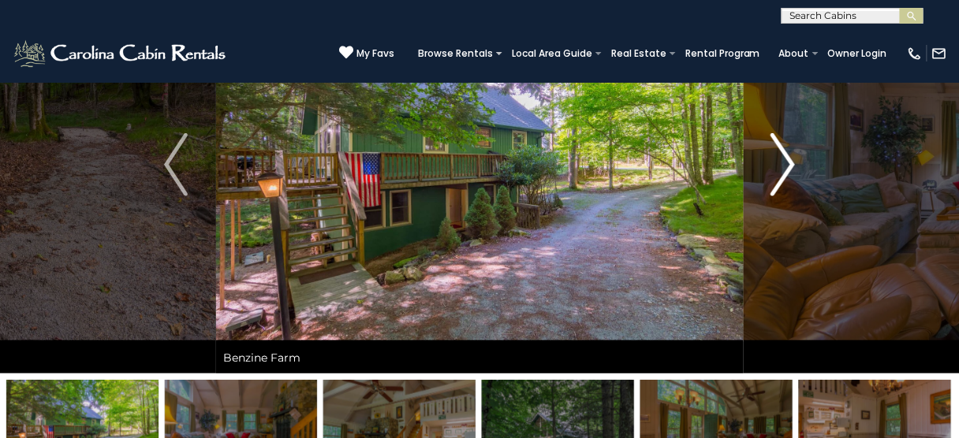
click at [783, 173] on img "Next" at bounding box center [783, 164] width 24 height 63
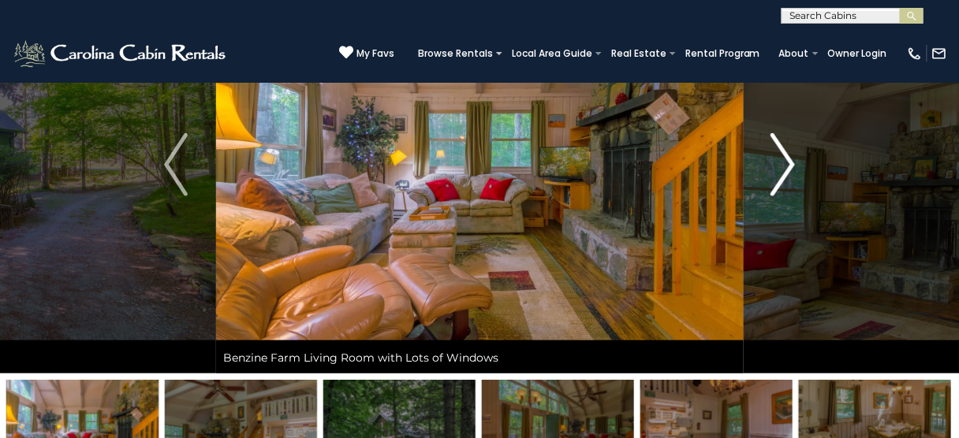
click at [783, 173] on img "Next" at bounding box center [783, 164] width 24 height 63
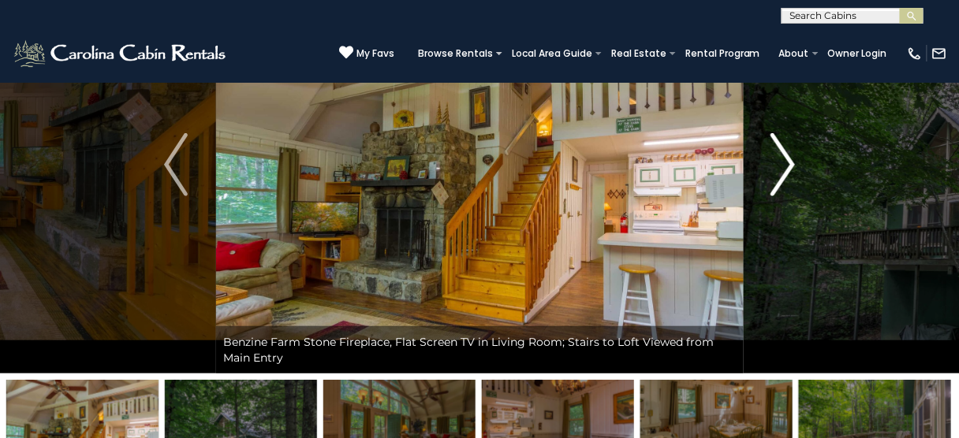
click at [782, 170] on img "Next" at bounding box center [783, 164] width 24 height 63
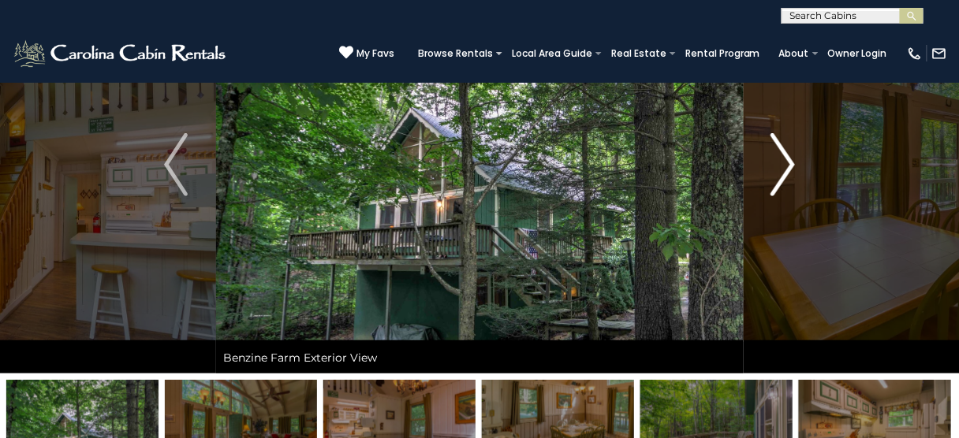
click at [782, 170] on img "Next" at bounding box center [783, 164] width 24 height 63
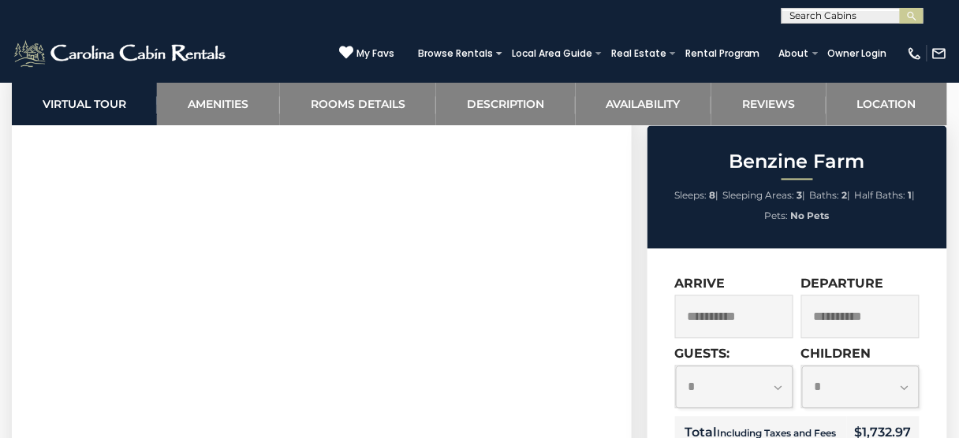
scroll to position [757, 0]
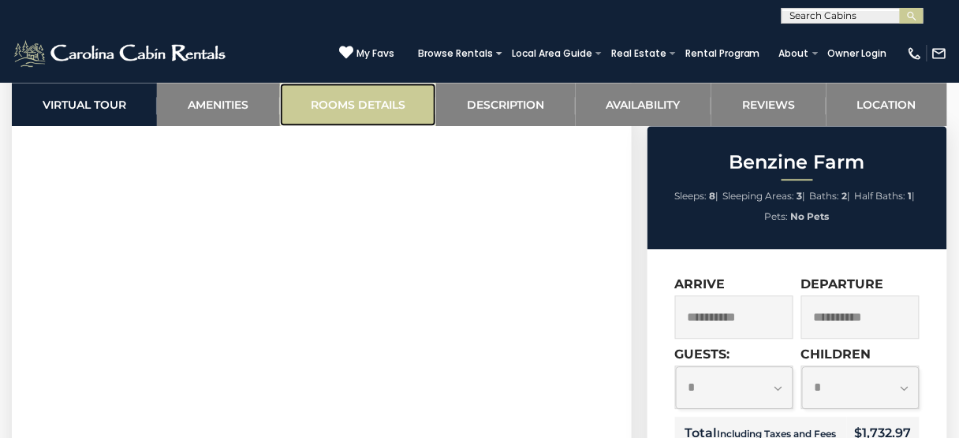
click at [323, 104] on link "Rooms Details" at bounding box center [358, 104] width 156 height 43
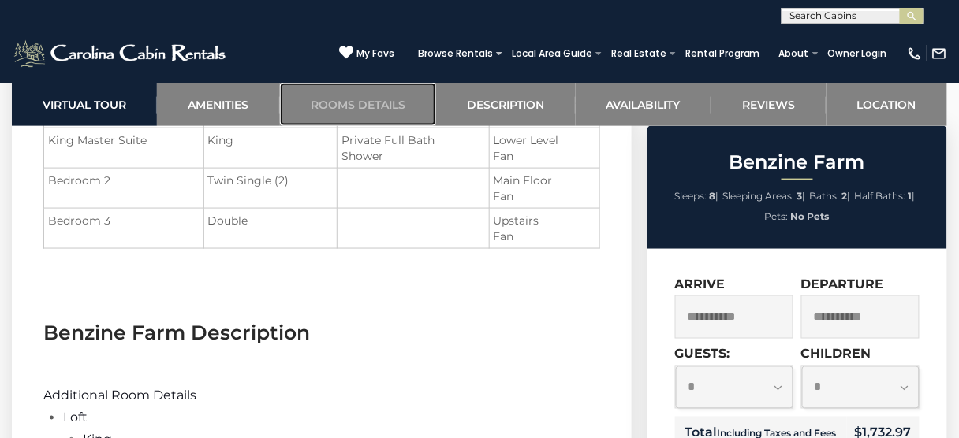
scroll to position [1857, 0]
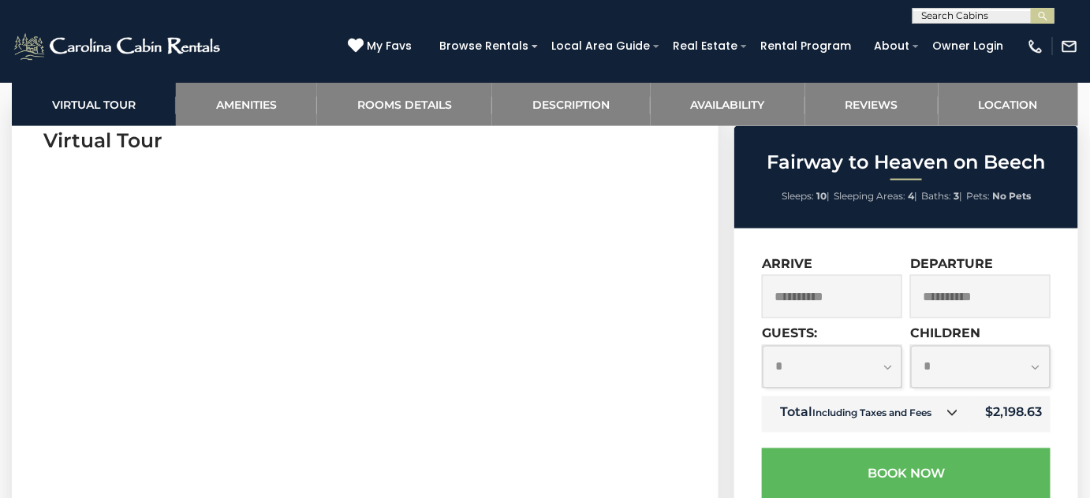
scroll to position [739, 0]
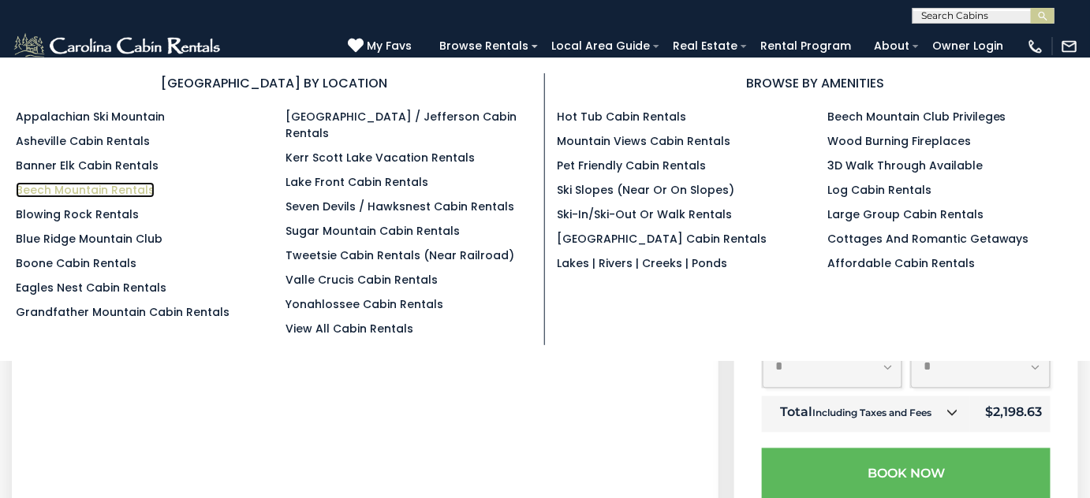
click at [130, 192] on link "Beech Mountain Rentals" at bounding box center [85, 190] width 139 height 16
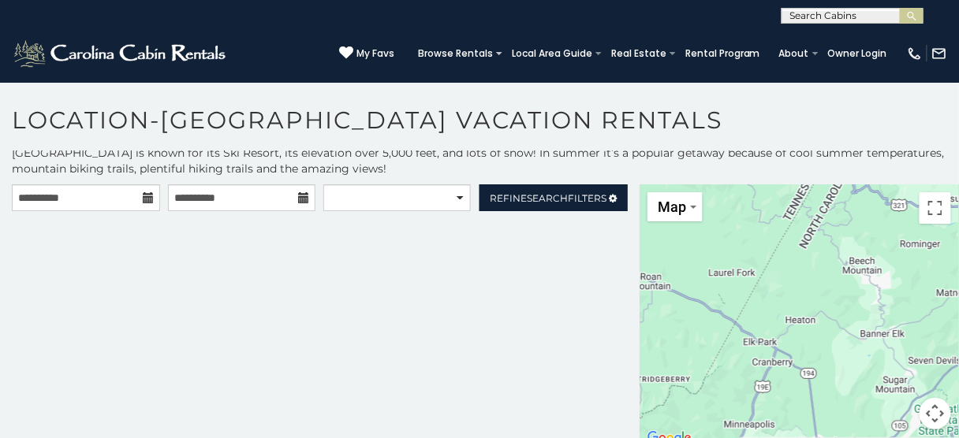
scroll to position [6, 0]
click at [497, 192] on span "Refine Search Filters" at bounding box center [548, 198] width 117 height 12
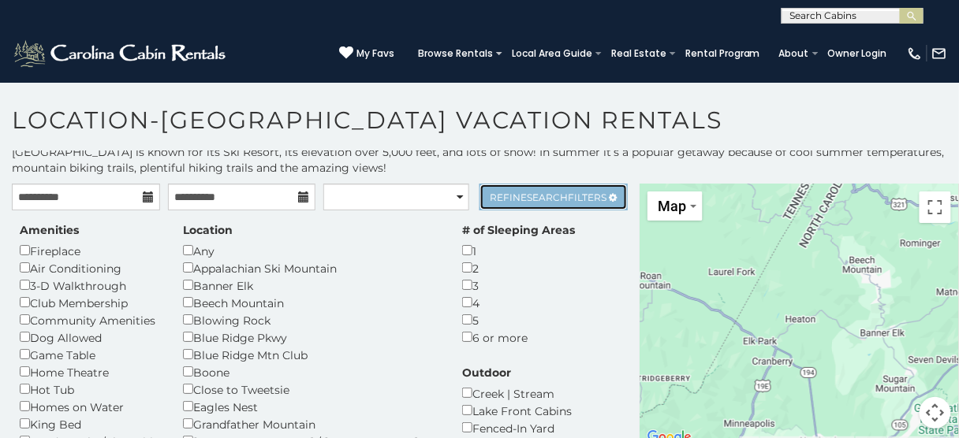
click at [497, 192] on span "Refine Search Filters" at bounding box center [548, 198] width 117 height 12
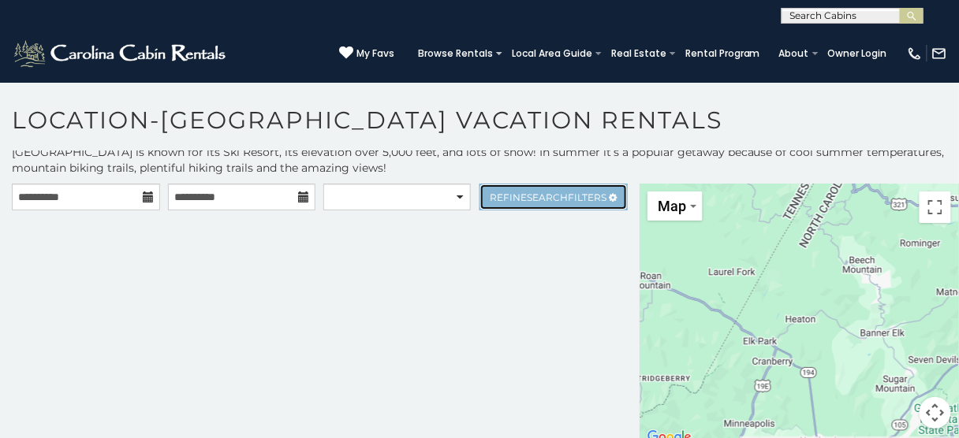
click at [497, 192] on span "Refine Search Filters" at bounding box center [548, 198] width 117 height 12
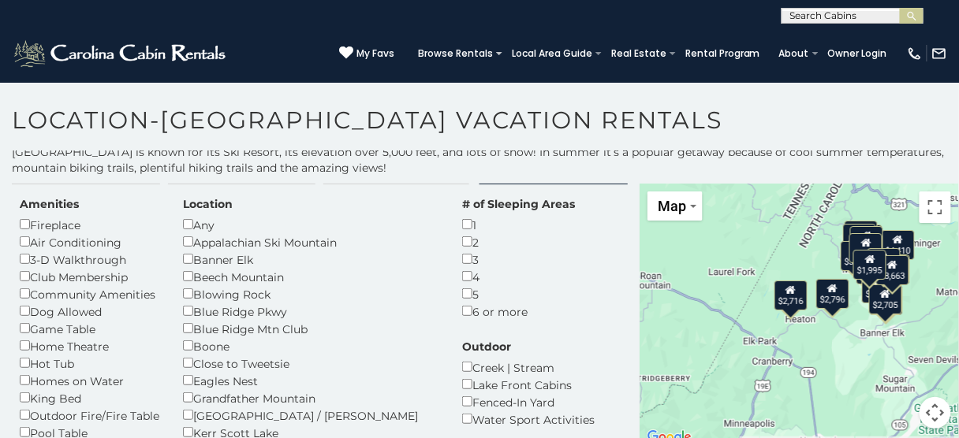
scroll to position [0, 0]
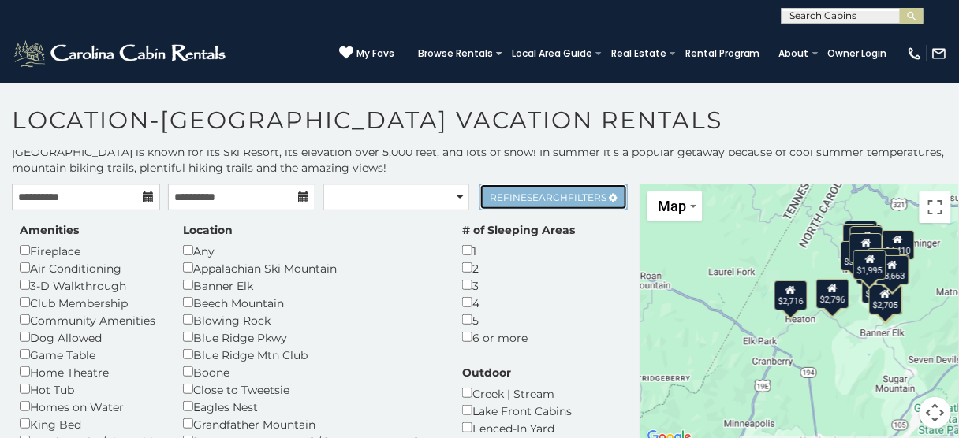
click at [490, 199] on span "Refine Search Filters" at bounding box center [548, 198] width 117 height 12
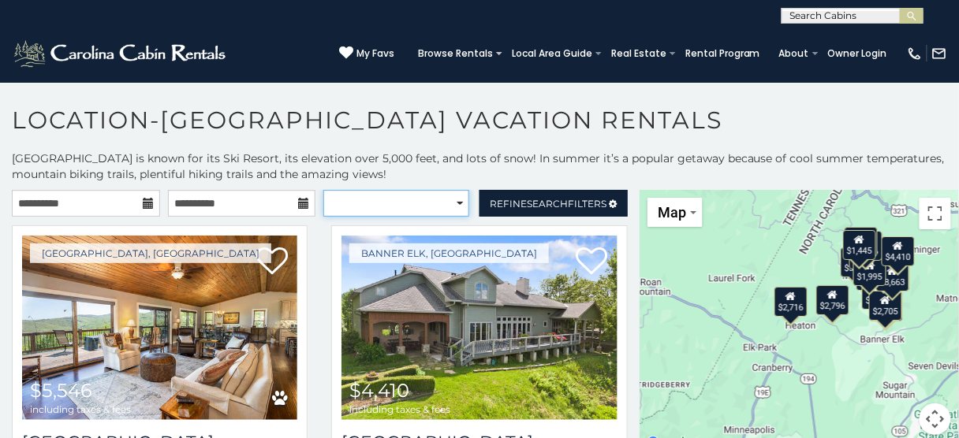
click at [450, 207] on select "**********" at bounding box center [395, 203] width 145 height 27
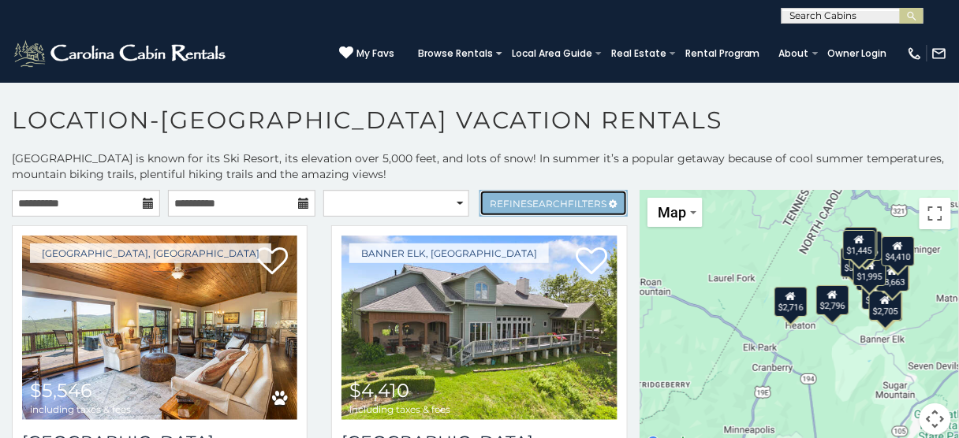
click at [496, 204] on span "Refine Search Filters" at bounding box center [548, 204] width 117 height 12
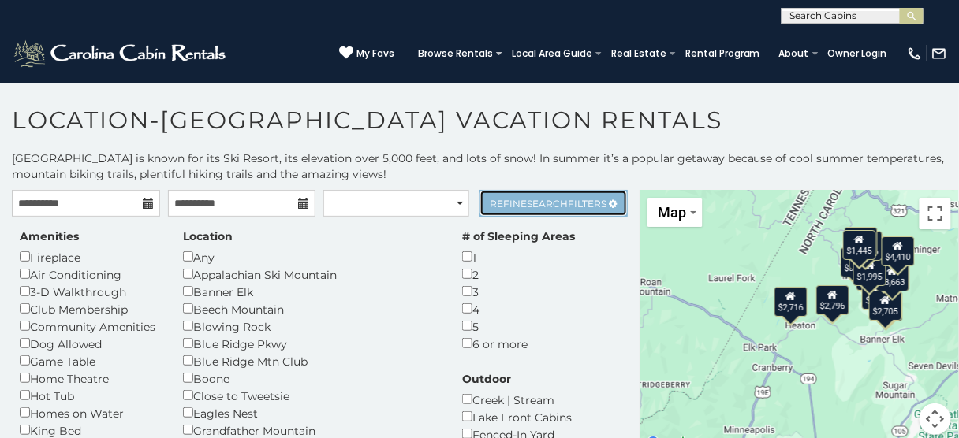
click at [496, 204] on span "Refine Search Filters" at bounding box center [548, 204] width 117 height 12
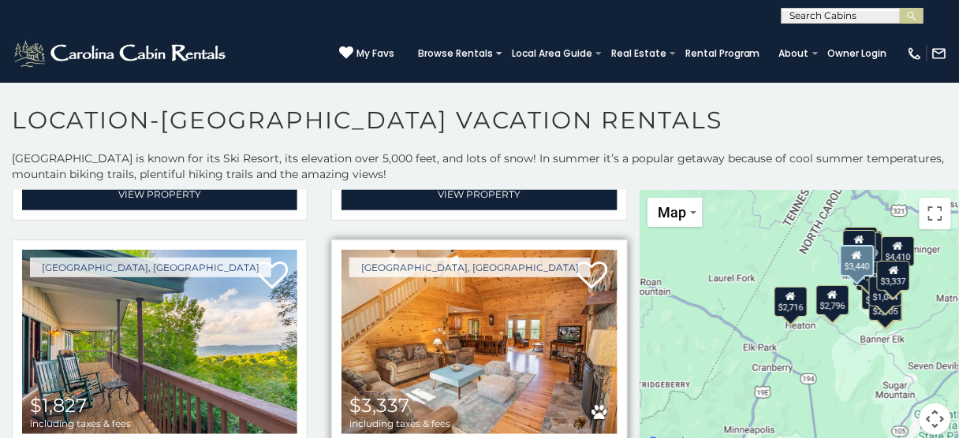
scroll to position [2081, 0]
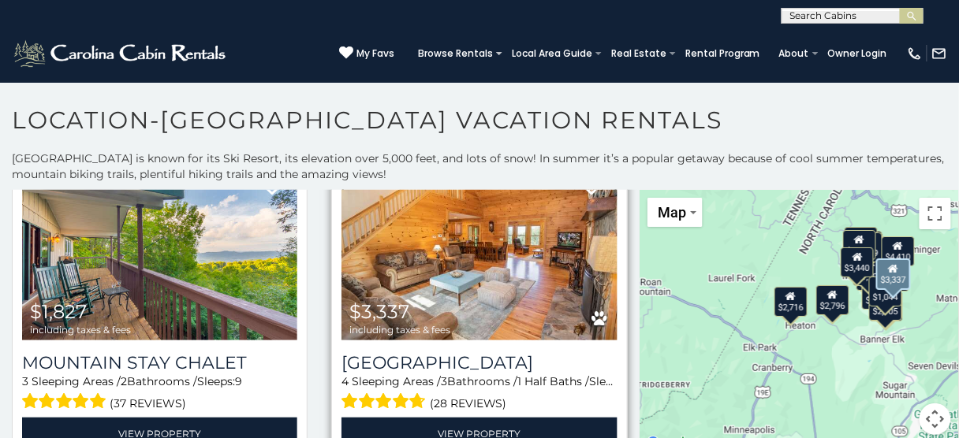
click at [472, 291] on img at bounding box center [478, 248] width 275 height 184
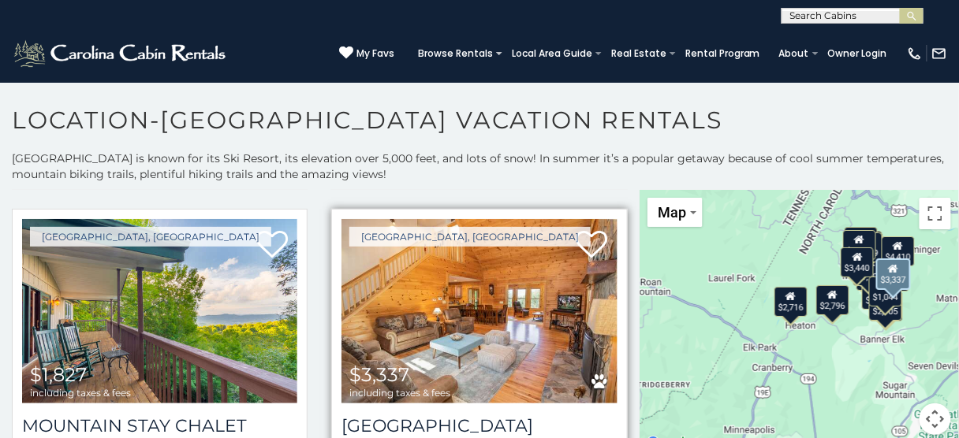
scroll to position [2144, 0]
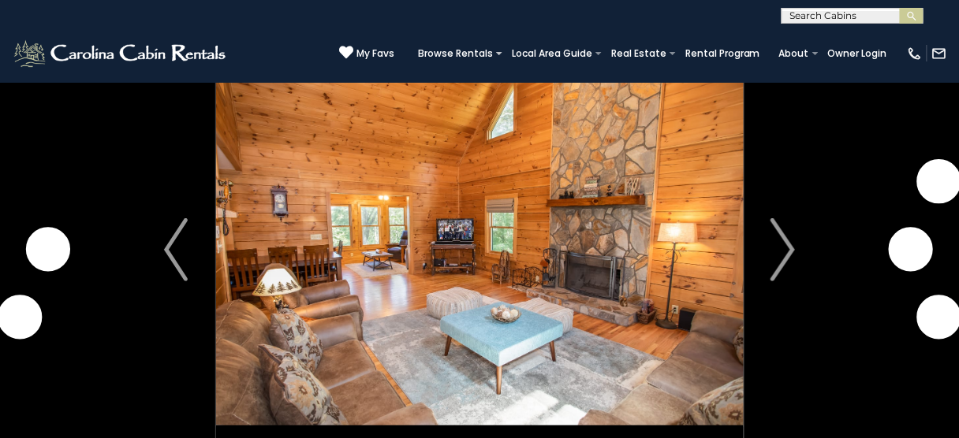
scroll to position [63, 0]
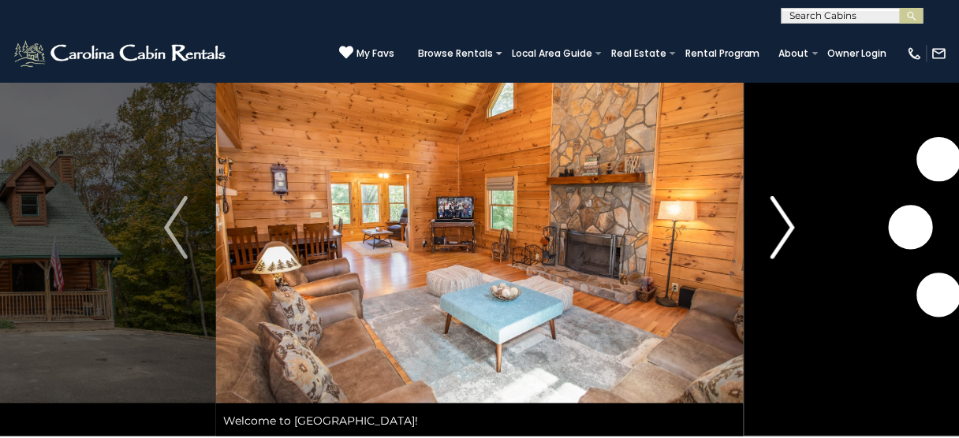
click at [786, 228] on img "Next" at bounding box center [783, 227] width 24 height 63
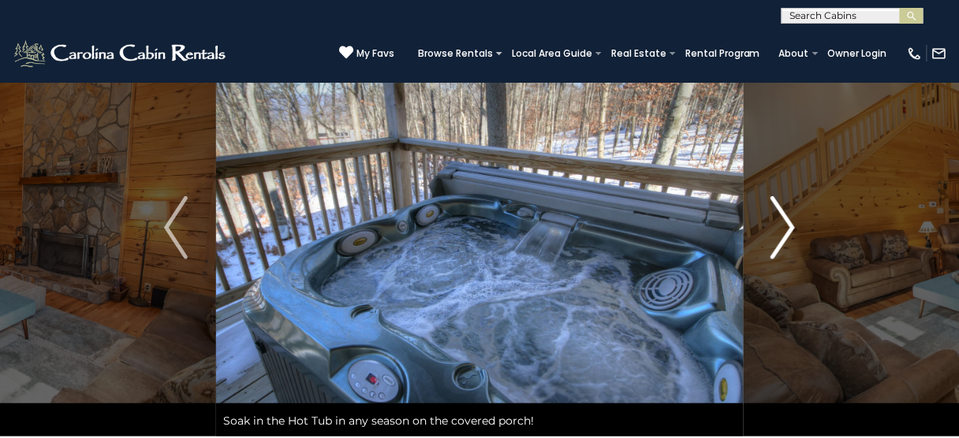
click at [788, 228] on img "Next" at bounding box center [783, 227] width 24 height 63
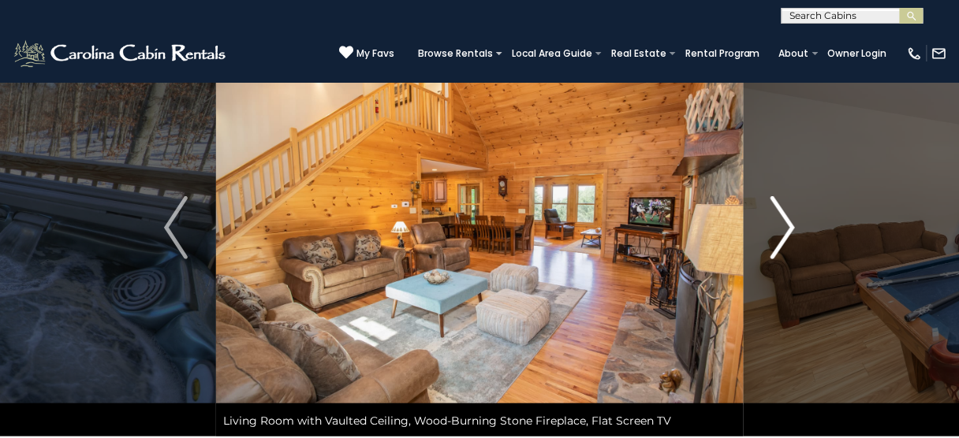
click at [788, 228] on img "Next" at bounding box center [783, 227] width 24 height 63
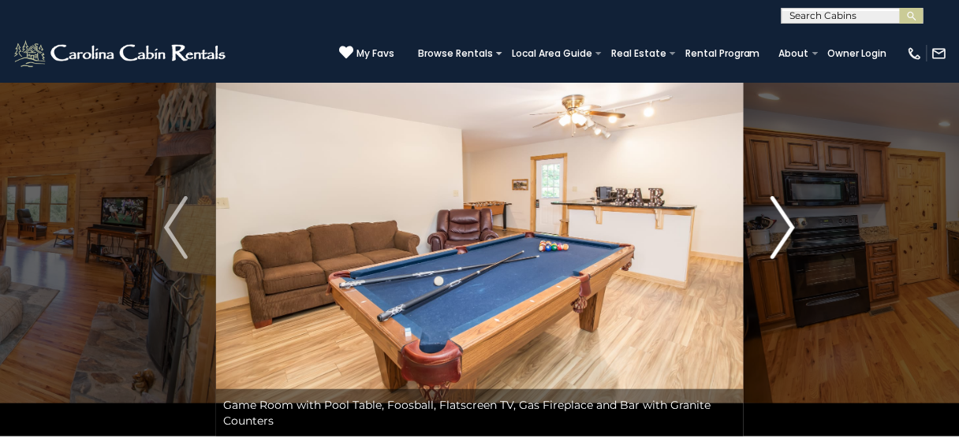
click at [788, 228] on img "Next" at bounding box center [783, 227] width 24 height 63
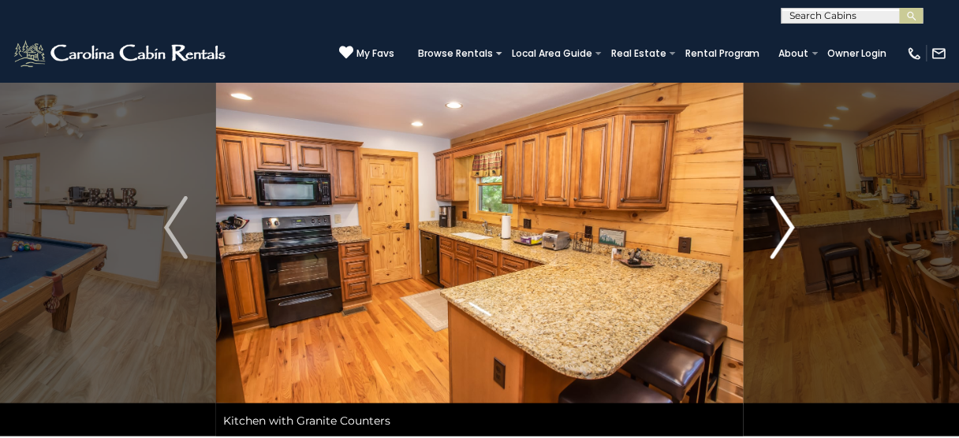
click at [788, 228] on img "Next" at bounding box center [783, 227] width 24 height 63
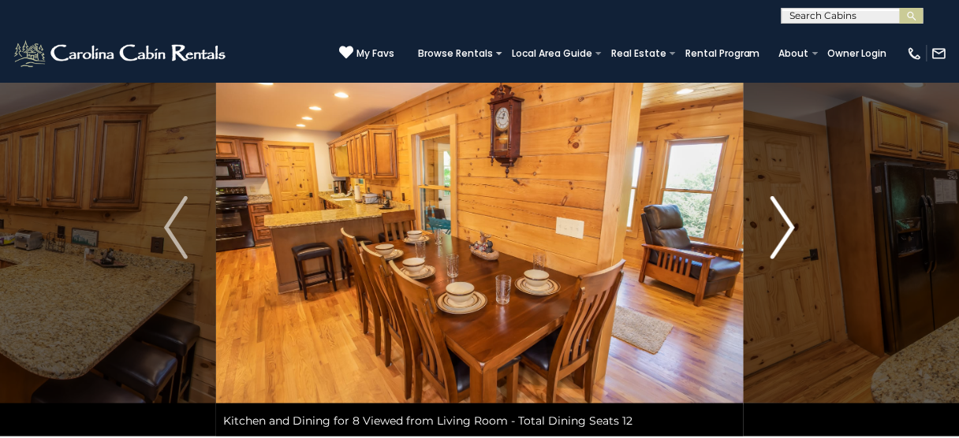
click at [788, 228] on img "Next" at bounding box center [783, 227] width 24 height 63
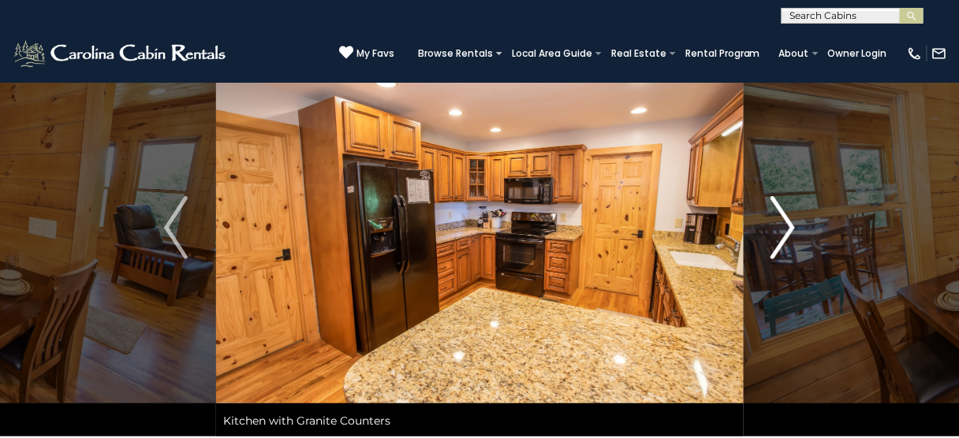
click at [788, 228] on img "Next" at bounding box center [783, 227] width 24 height 63
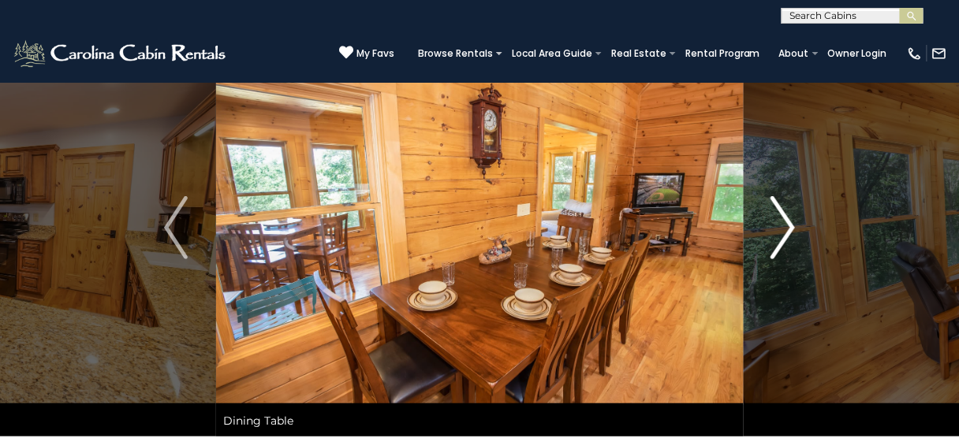
click at [788, 228] on img "Next" at bounding box center [783, 227] width 24 height 63
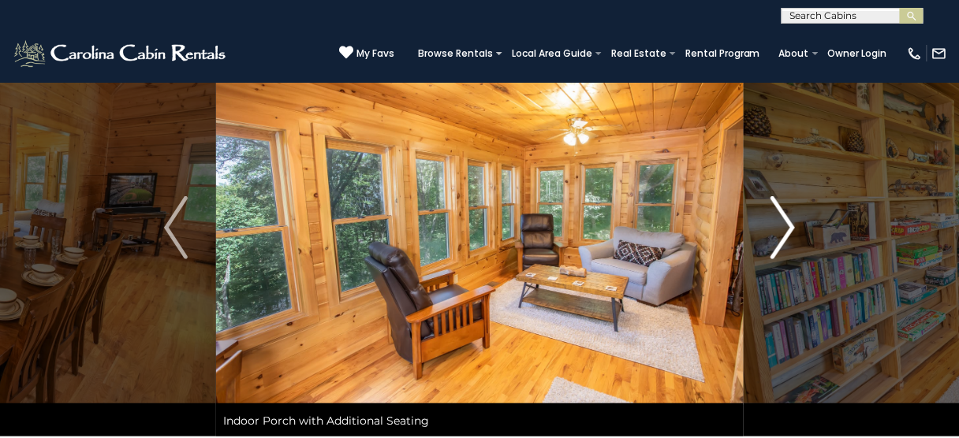
click at [788, 228] on img "Next" at bounding box center [783, 227] width 24 height 63
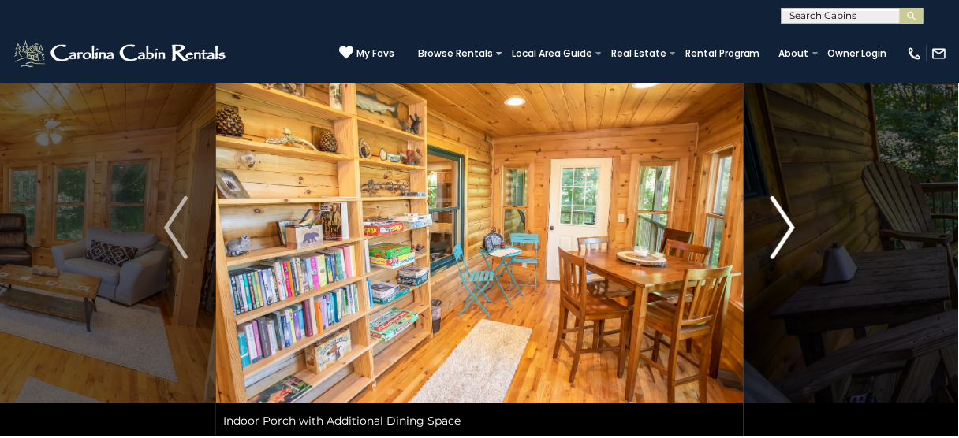
click at [786, 219] on img "Next" at bounding box center [783, 227] width 24 height 63
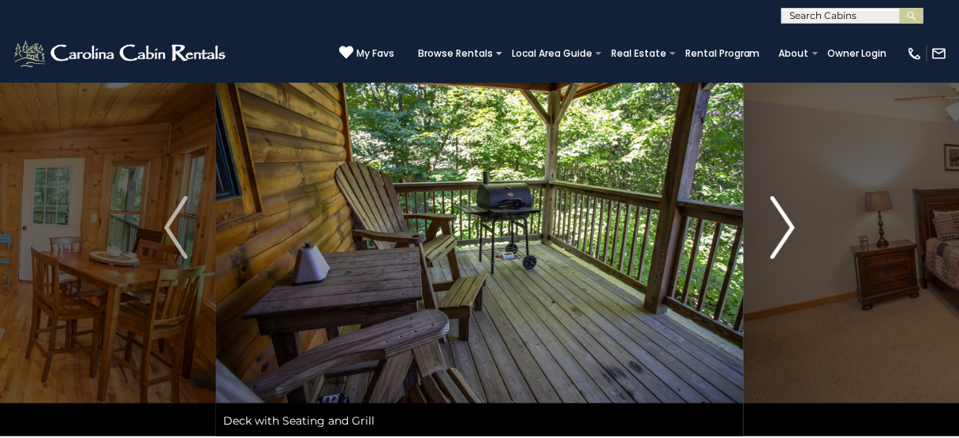
click at [780, 225] on img "Next" at bounding box center [783, 227] width 24 height 63
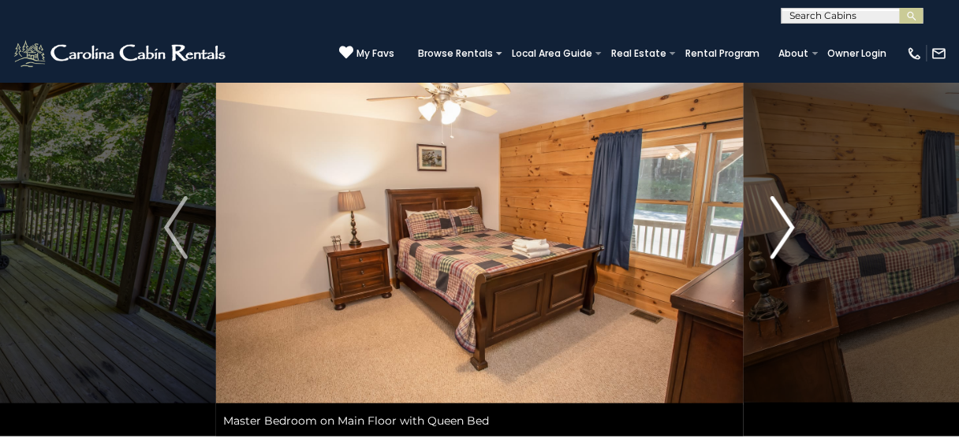
click at [782, 225] on img "Next" at bounding box center [783, 227] width 24 height 63
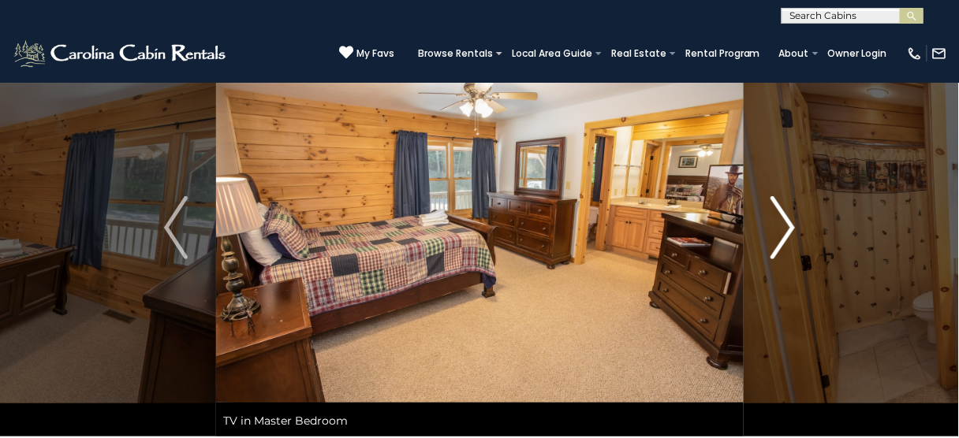
click at [782, 225] on img "Next" at bounding box center [783, 227] width 24 height 63
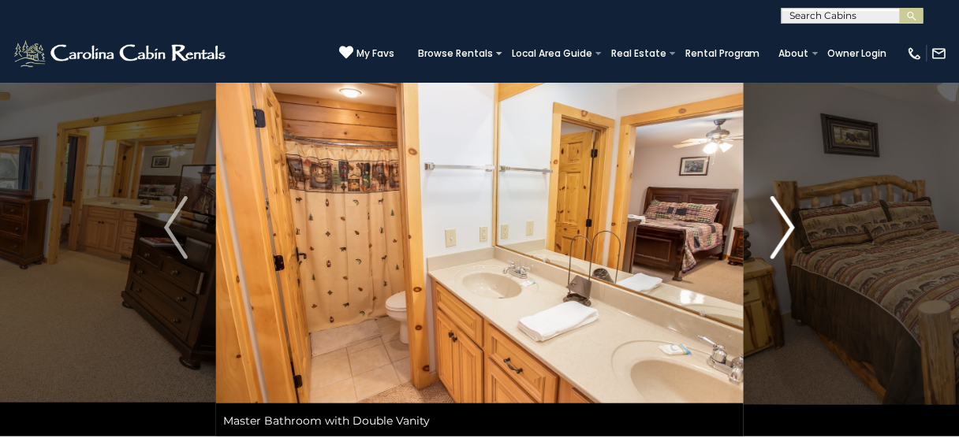
click at [782, 225] on img "Next" at bounding box center [783, 227] width 24 height 63
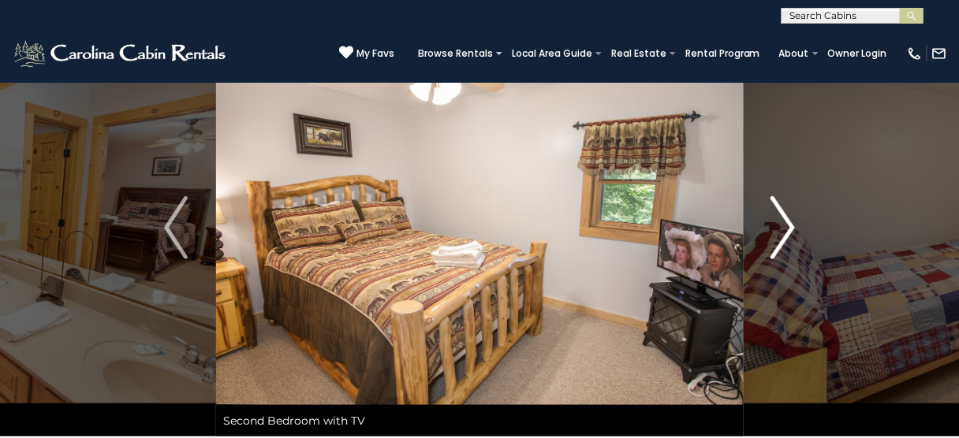
click at [782, 225] on img "Next" at bounding box center [783, 227] width 24 height 63
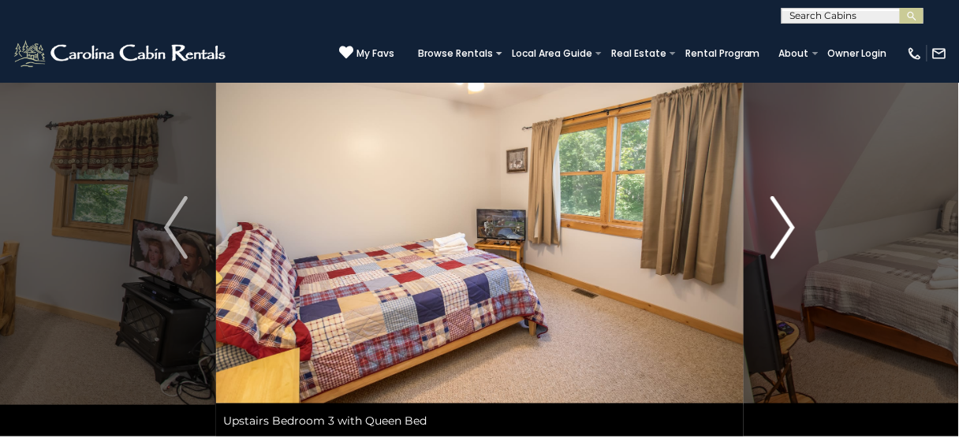
click at [782, 225] on img "Next" at bounding box center [783, 227] width 24 height 63
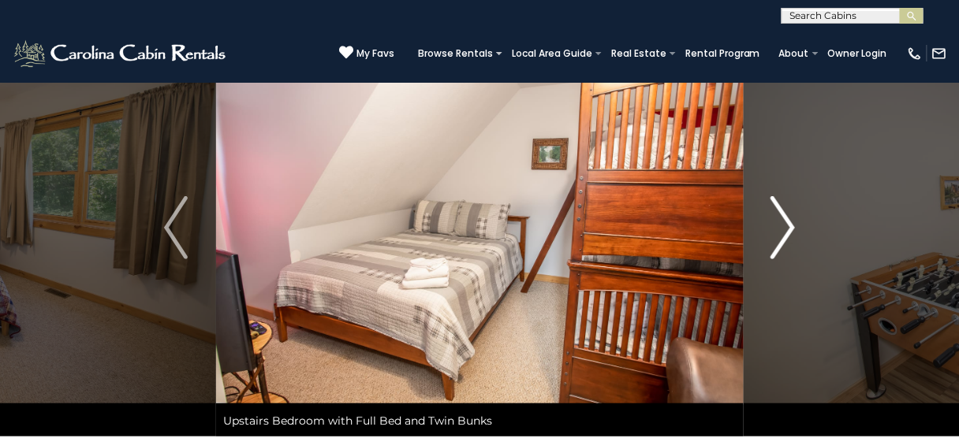
click at [790, 233] on img "Next" at bounding box center [783, 227] width 24 height 63
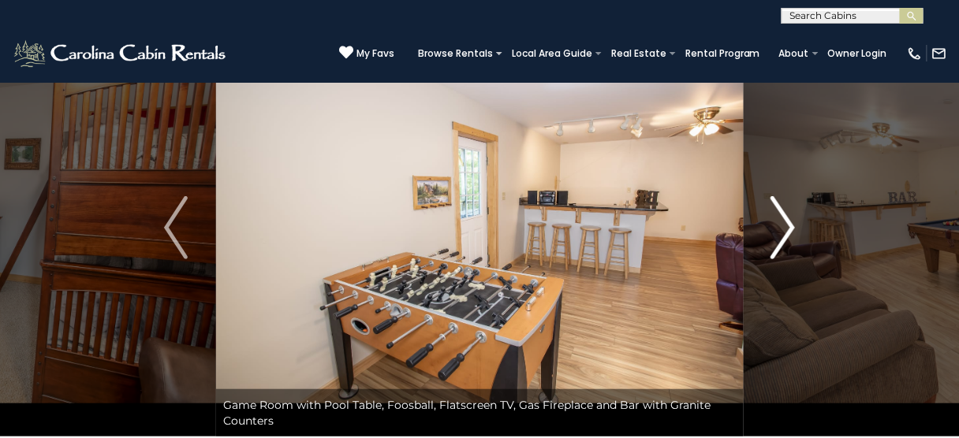
click at [790, 233] on img "Next" at bounding box center [783, 227] width 24 height 63
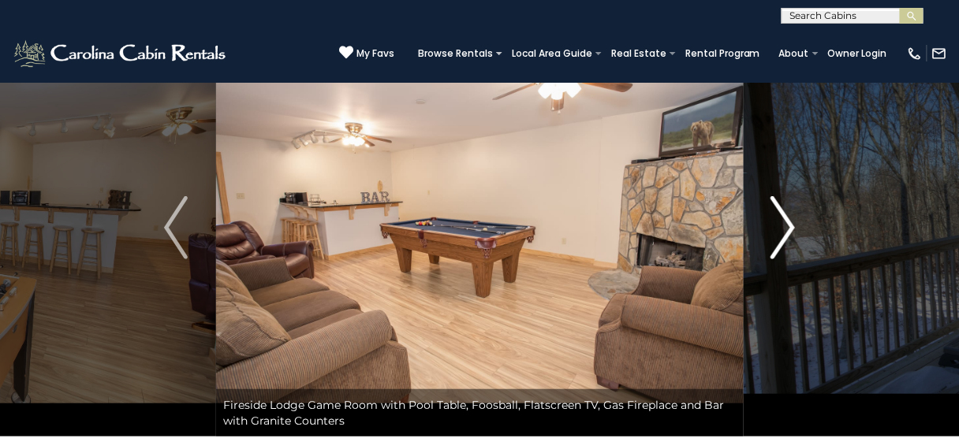
click at [790, 233] on img "Next" at bounding box center [783, 227] width 24 height 63
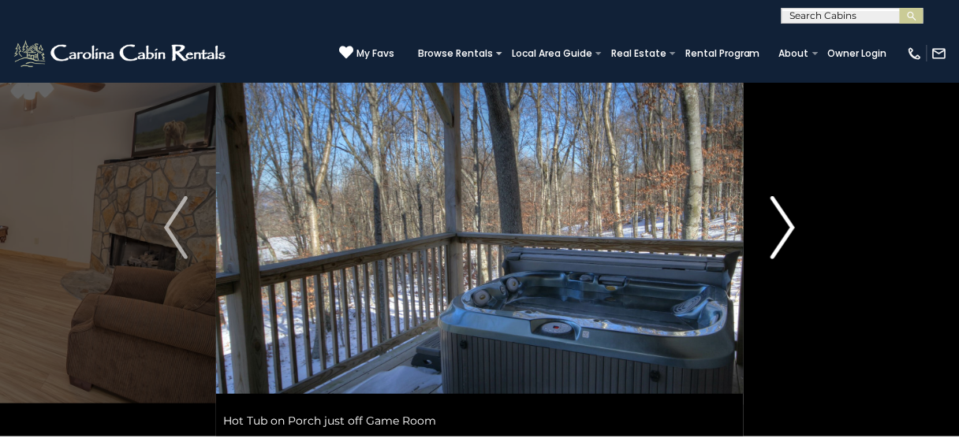
click at [790, 233] on img "Next" at bounding box center [783, 227] width 24 height 63
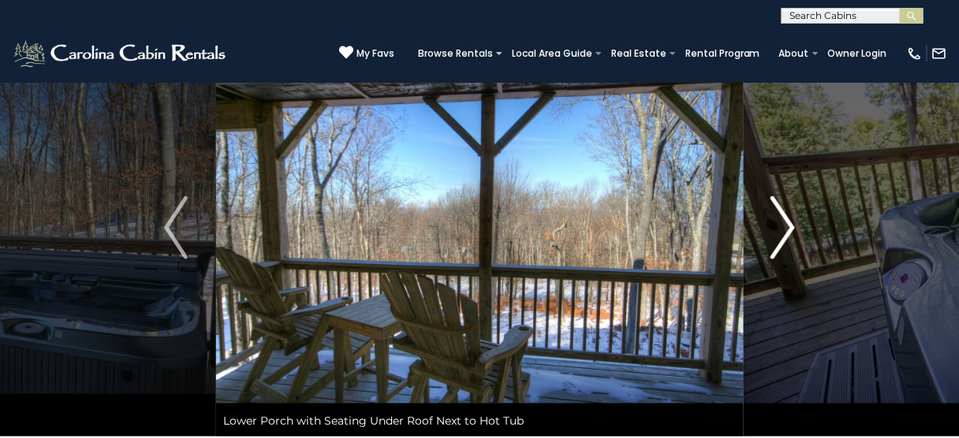
click at [790, 233] on img "Next" at bounding box center [783, 227] width 24 height 63
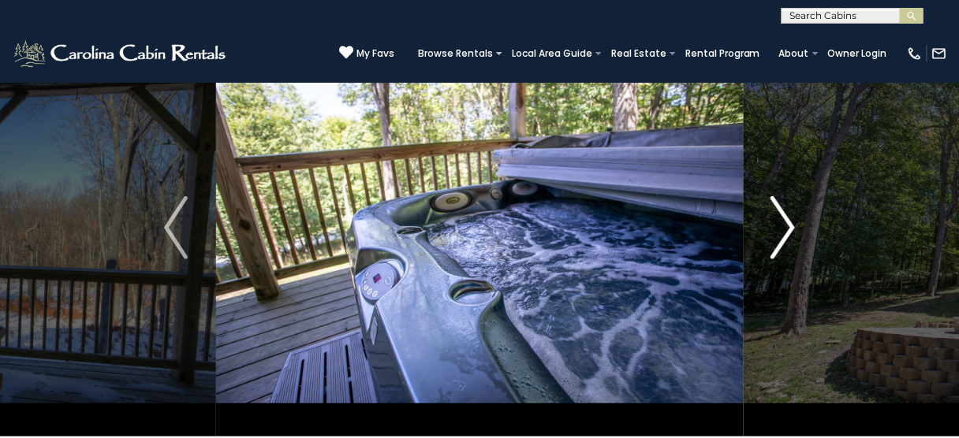
click at [790, 233] on img "Next" at bounding box center [783, 227] width 24 height 63
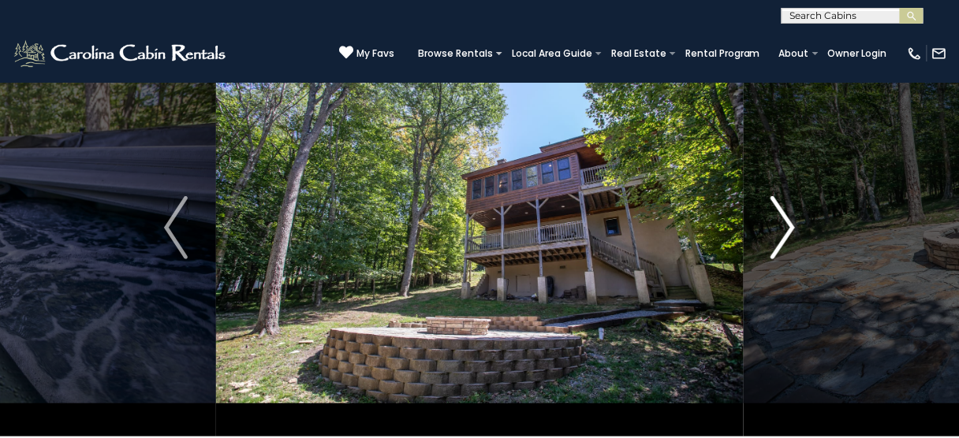
click at [790, 233] on img "Next" at bounding box center [783, 227] width 24 height 63
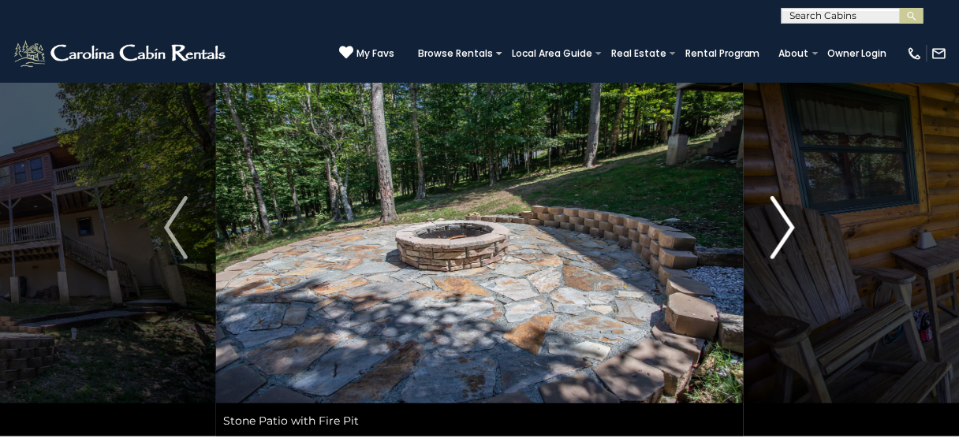
click at [790, 233] on img "Next" at bounding box center [783, 227] width 24 height 63
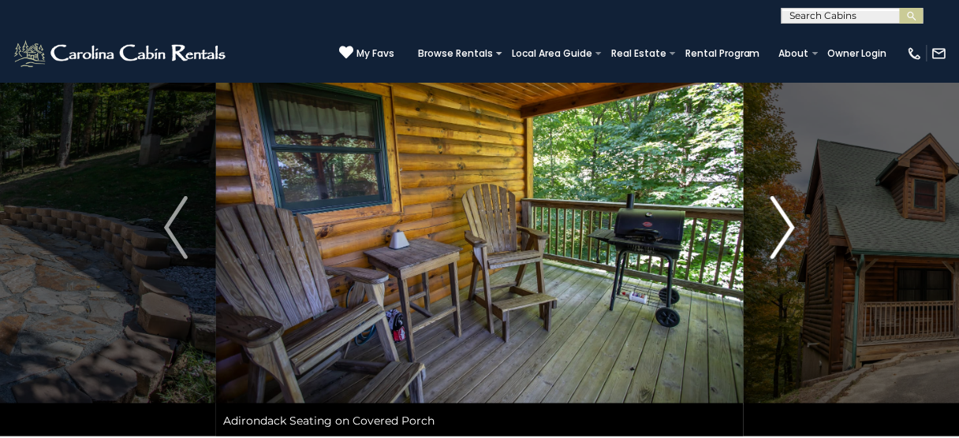
click at [790, 233] on img "Next" at bounding box center [783, 227] width 24 height 63
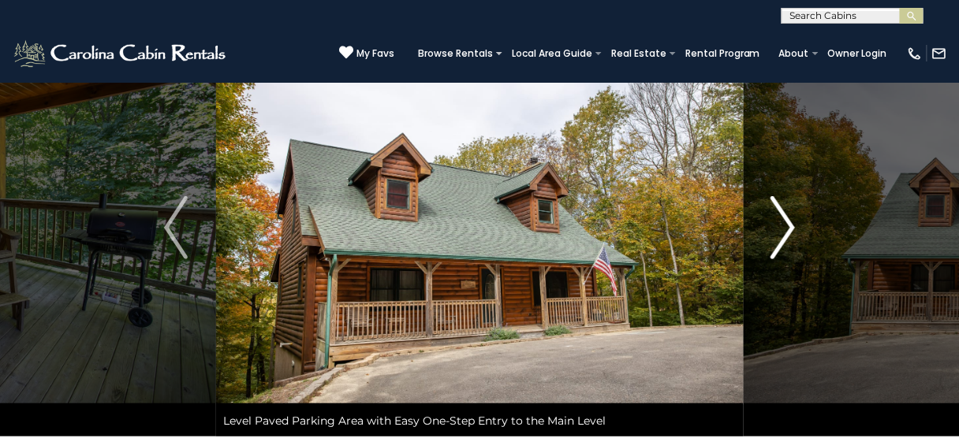
click at [790, 233] on img "Next" at bounding box center [783, 227] width 24 height 63
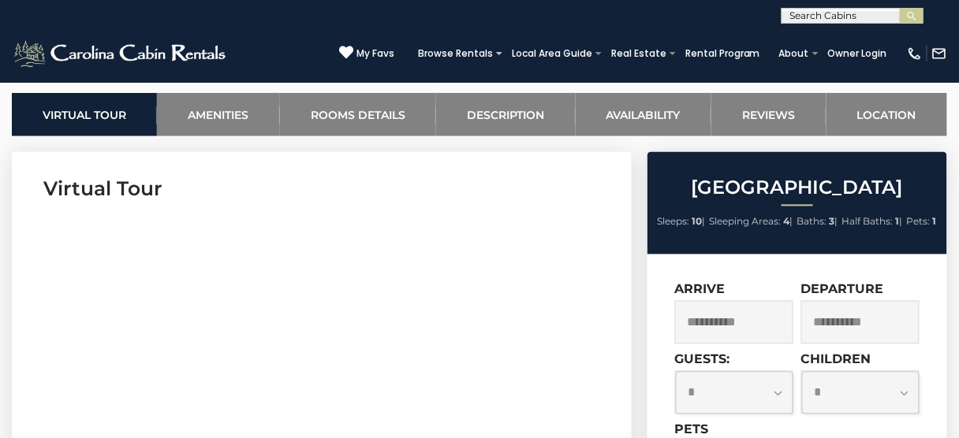
scroll to position [631, 0]
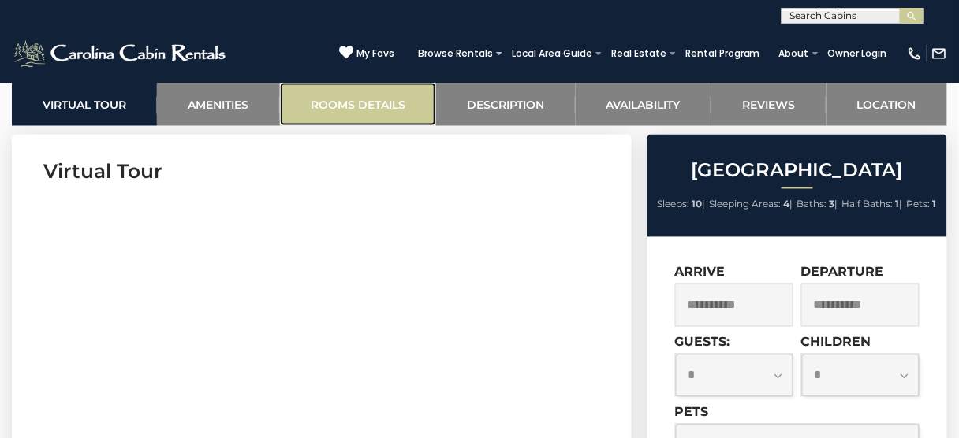
click at [331, 107] on link "Rooms Details" at bounding box center [358, 104] width 156 height 43
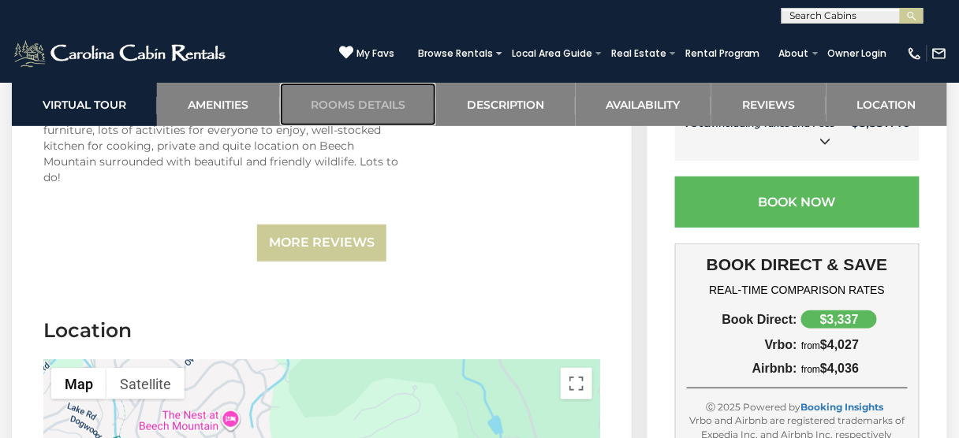
scroll to position [4565, 0]
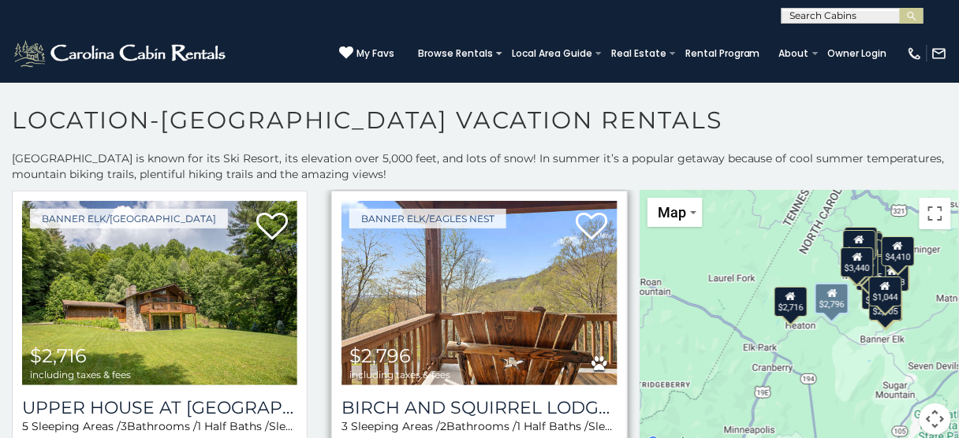
scroll to position [1766, 0]
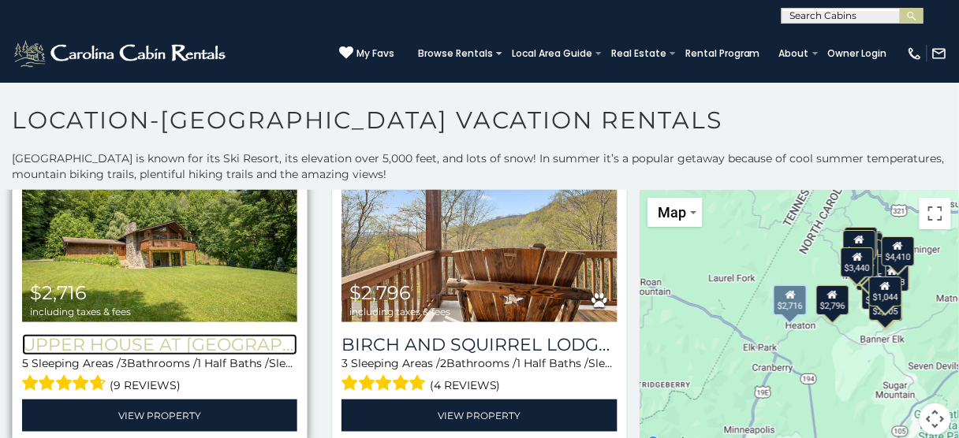
click at [126, 334] on h3 "Upper House at [GEOGRAPHIC_DATA]" at bounding box center [159, 344] width 275 height 21
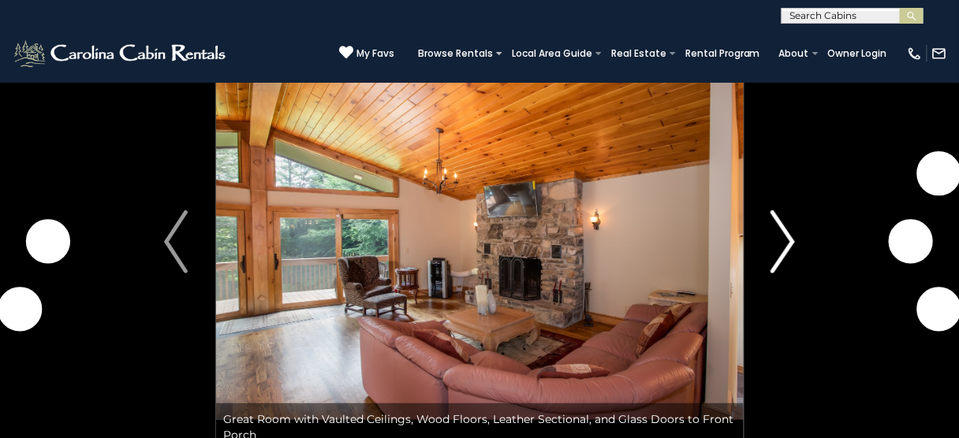
scroll to position [63, 0]
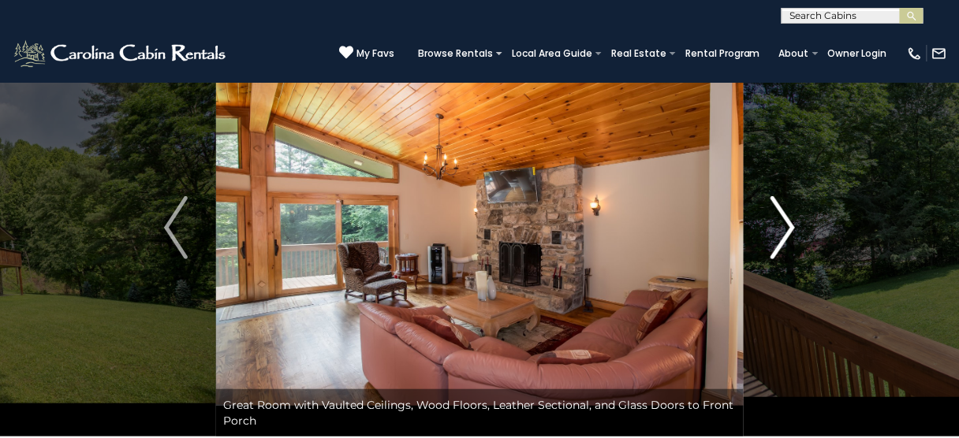
click at [791, 225] on img "Next" at bounding box center [783, 227] width 24 height 63
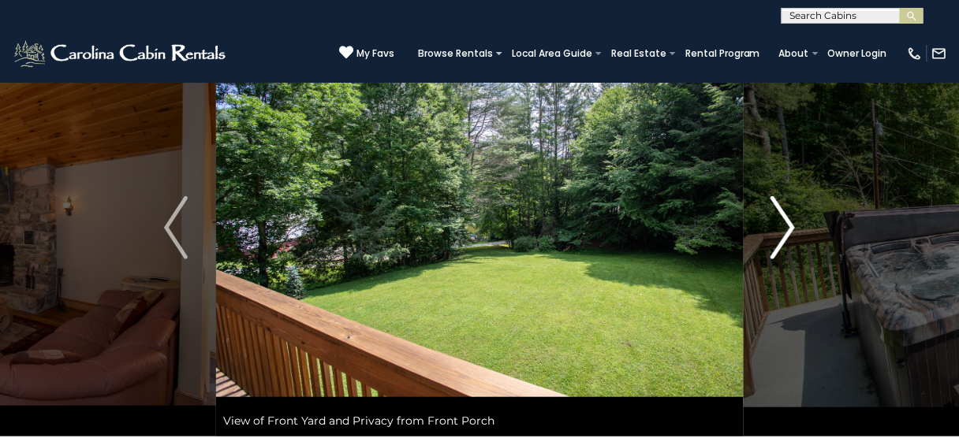
click at [792, 225] on img "Next" at bounding box center [783, 227] width 24 height 63
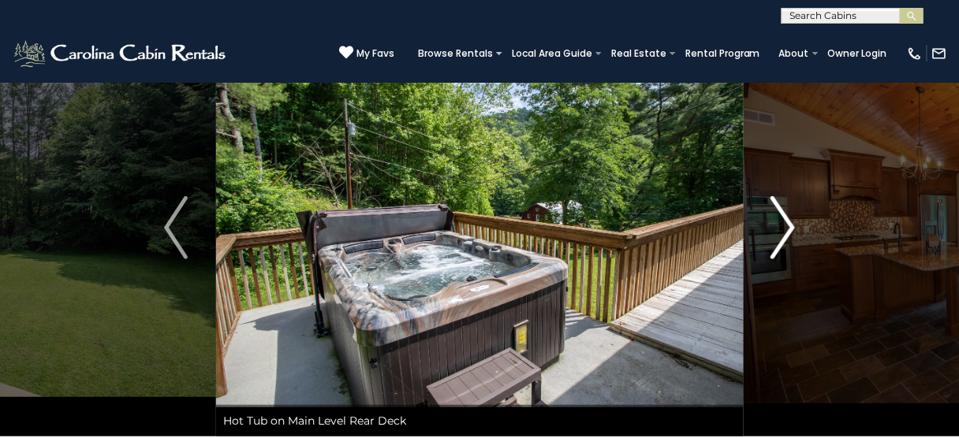
click at [792, 225] on img "Next" at bounding box center [783, 227] width 24 height 63
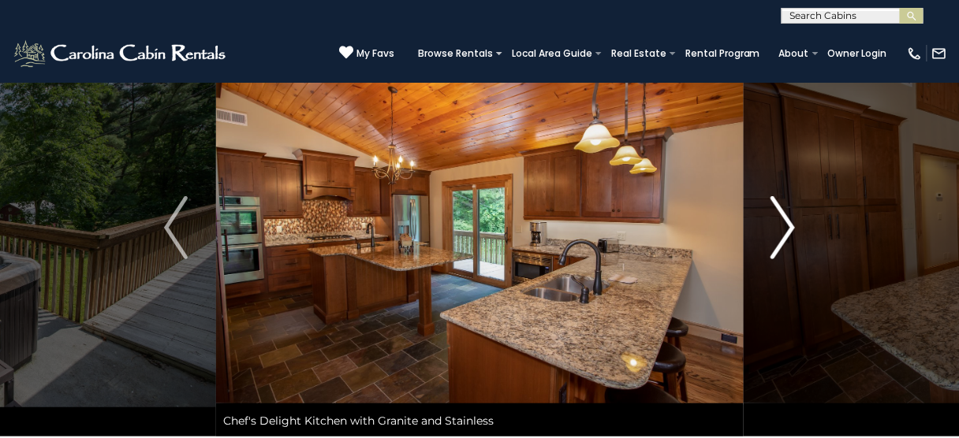
click at [792, 225] on img "Next" at bounding box center [783, 227] width 24 height 63
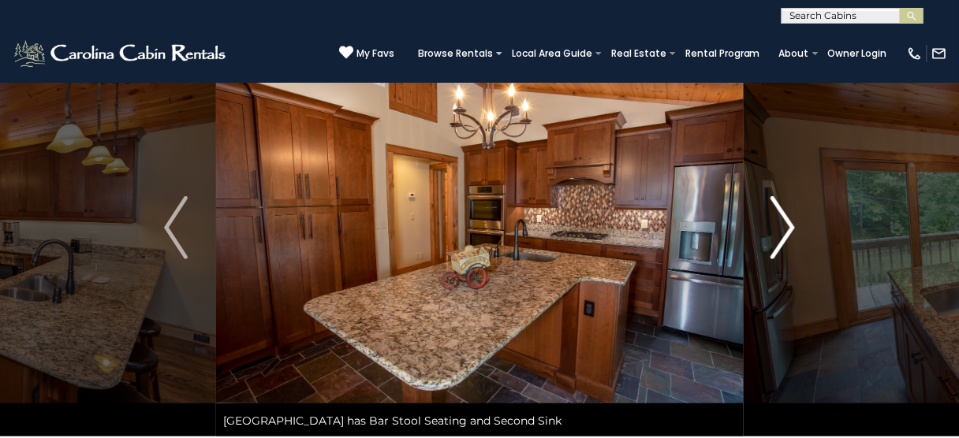
click at [792, 225] on img "Next" at bounding box center [783, 227] width 24 height 63
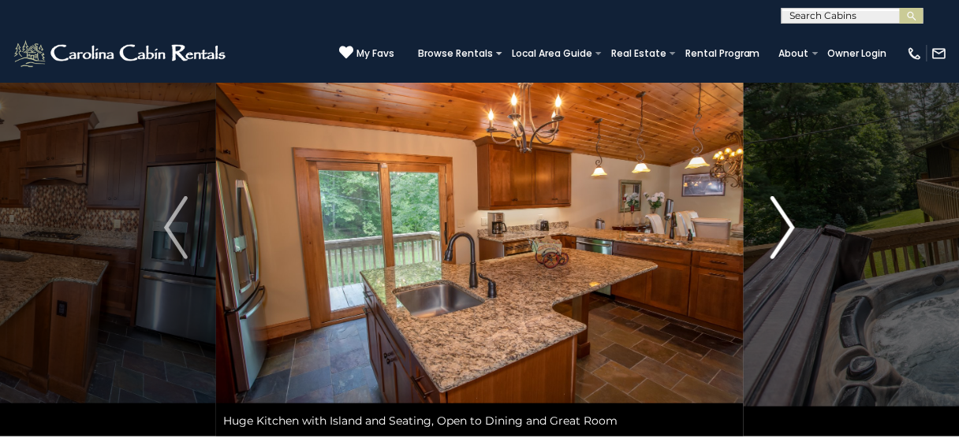
click at [792, 227] on img "Next" at bounding box center [783, 227] width 24 height 63
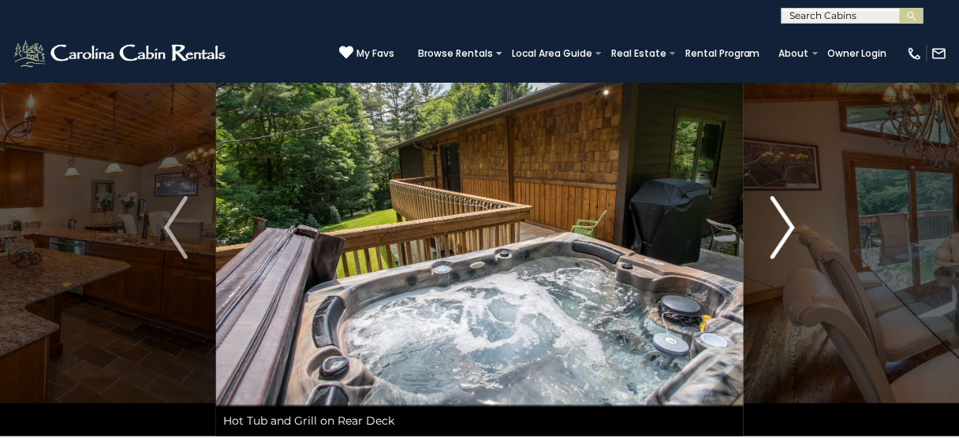
click at [791, 222] on img "Next" at bounding box center [783, 227] width 24 height 63
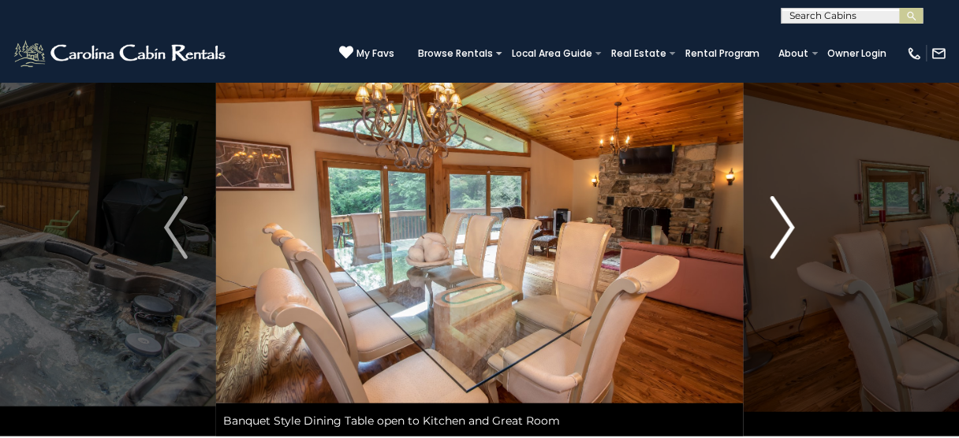
click at [791, 222] on img "Next" at bounding box center [783, 227] width 24 height 63
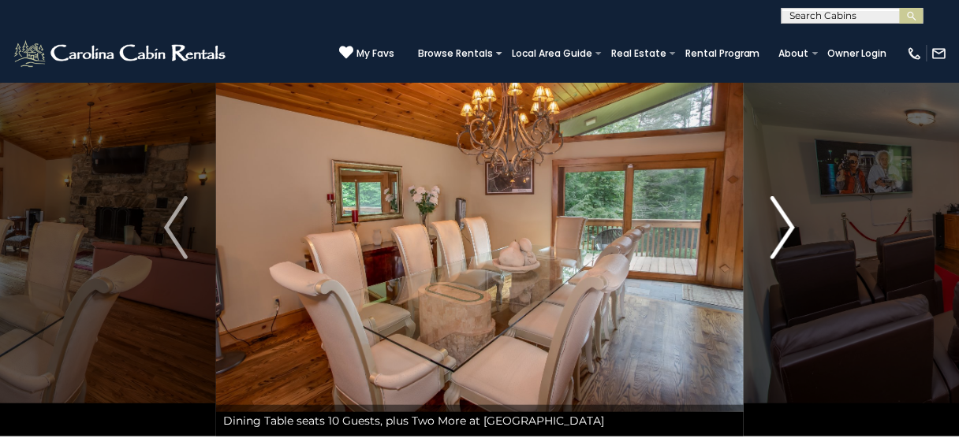
click at [790, 222] on img "Next" at bounding box center [783, 227] width 24 height 63
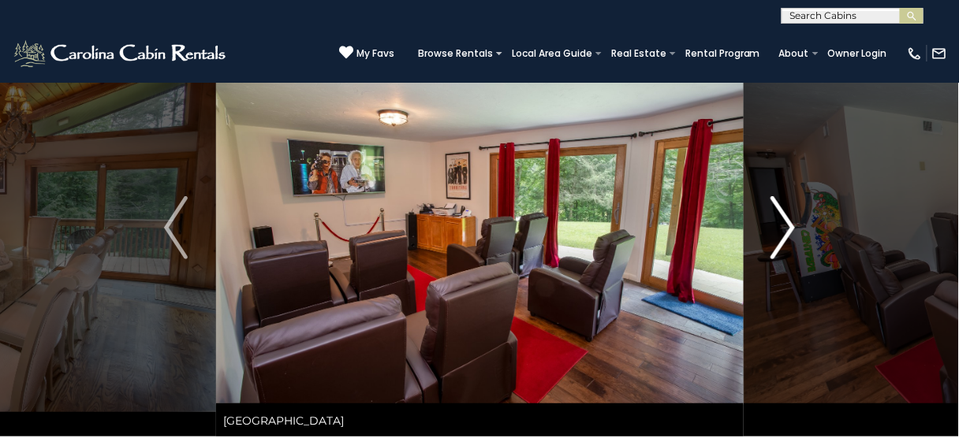
click at [790, 222] on img "Next" at bounding box center [783, 227] width 24 height 63
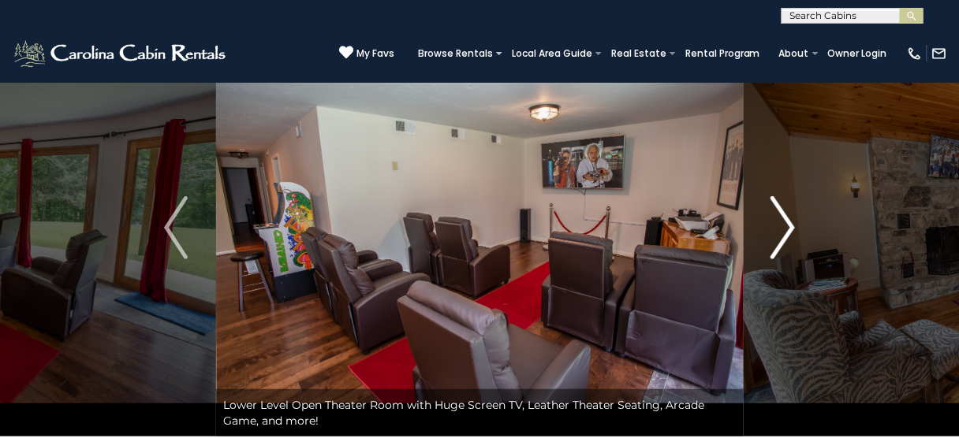
click at [790, 222] on img "Next" at bounding box center [783, 227] width 24 height 63
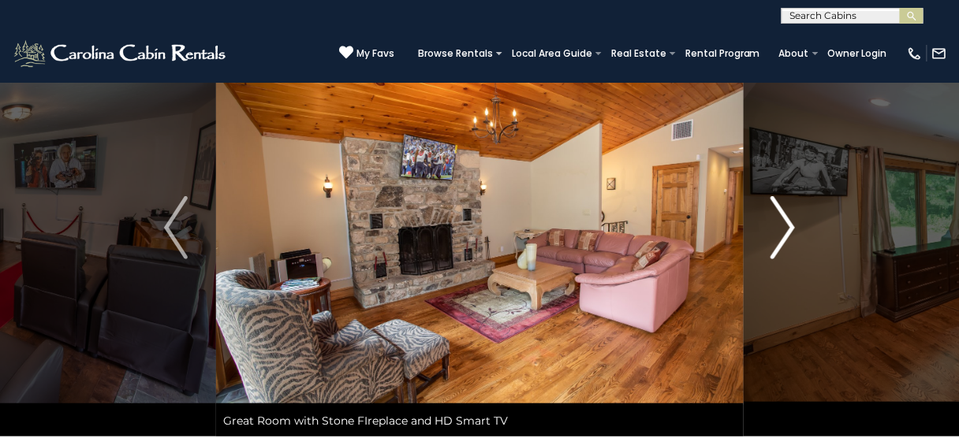
click at [790, 222] on img "Next" at bounding box center [783, 227] width 24 height 63
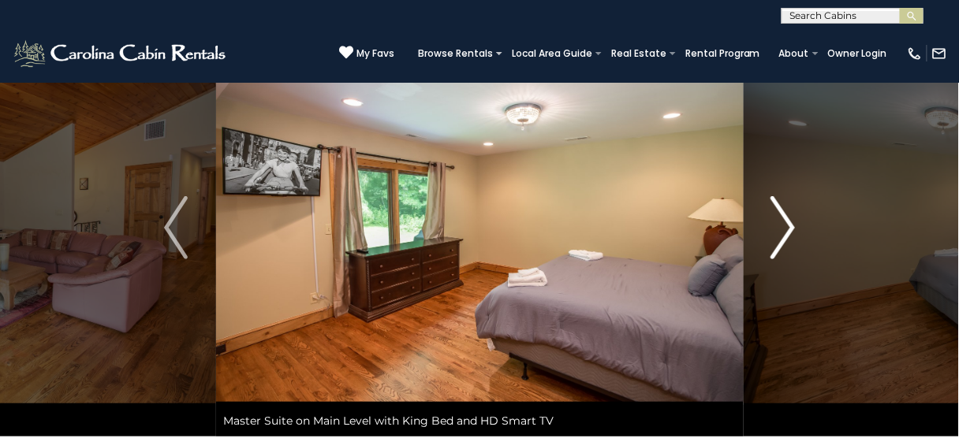
click at [790, 222] on img "Next" at bounding box center [783, 227] width 24 height 63
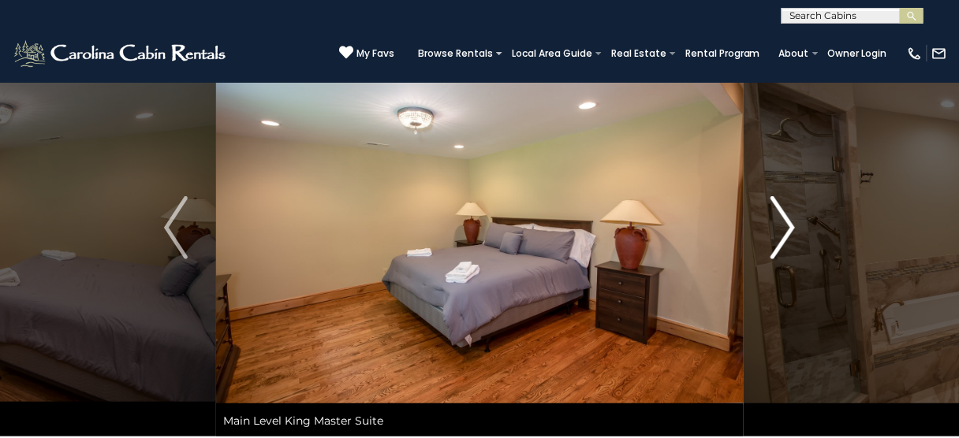
click at [790, 222] on img "Next" at bounding box center [783, 227] width 24 height 63
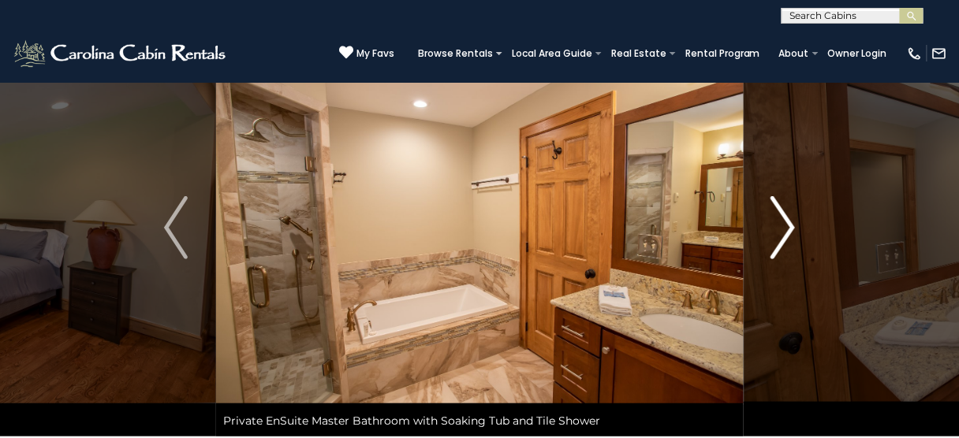
click at [788, 222] on img "Next" at bounding box center [783, 227] width 24 height 63
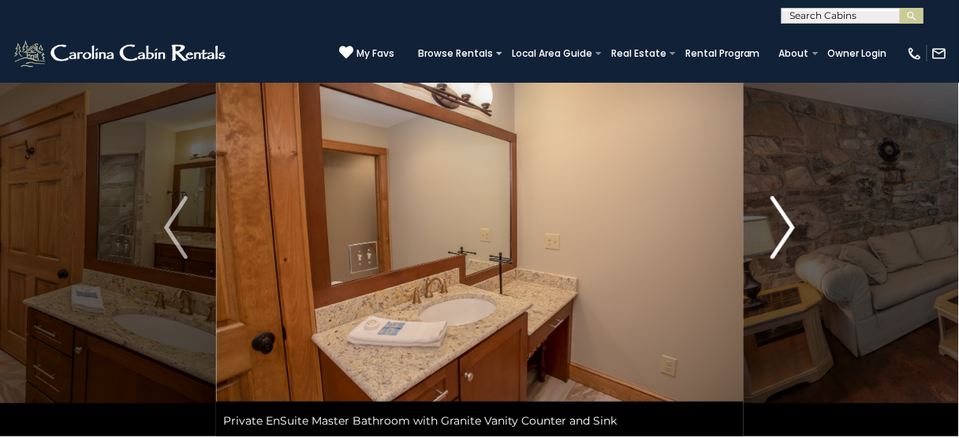
click at [788, 222] on img "Next" at bounding box center [783, 227] width 24 height 63
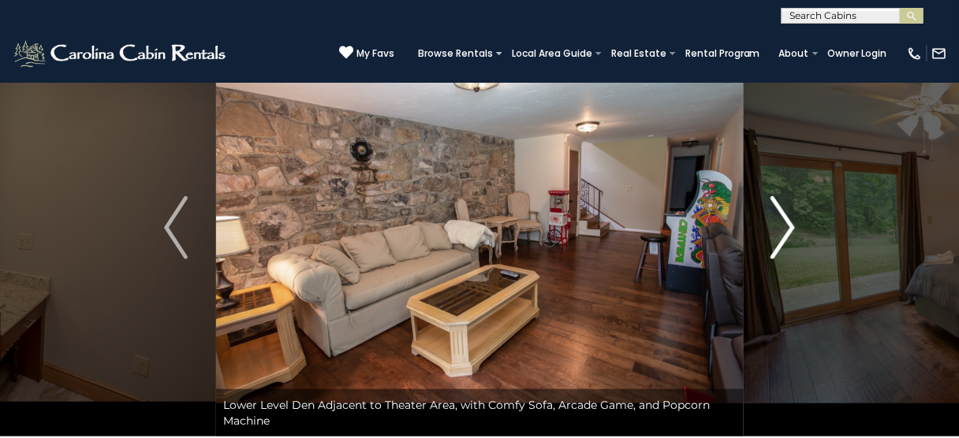
click at [788, 224] on img "Next" at bounding box center [783, 227] width 24 height 63
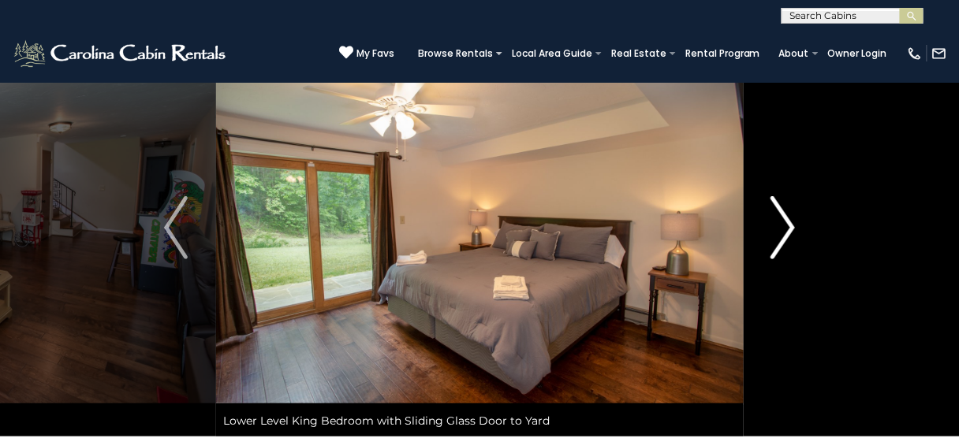
click at [788, 224] on img "Next" at bounding box center [783, 227] width 24 height 63
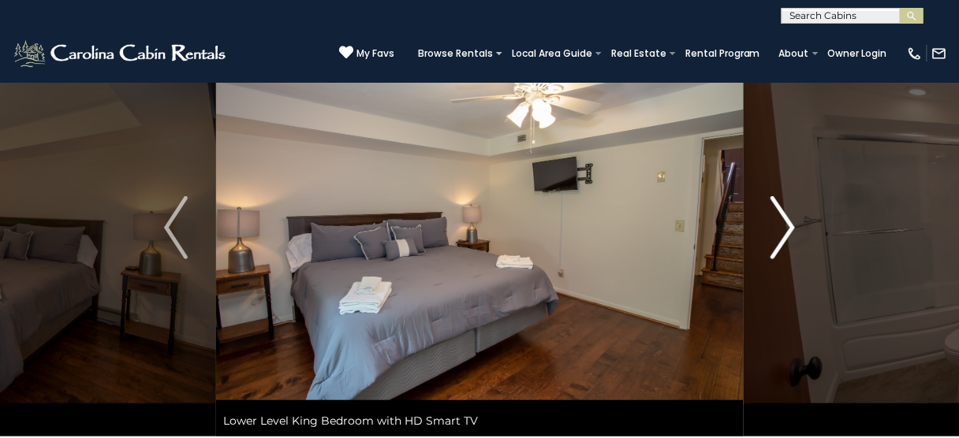
click at [788, 224] on img "Next" at bounding box center [783, 227] width 24 height 63
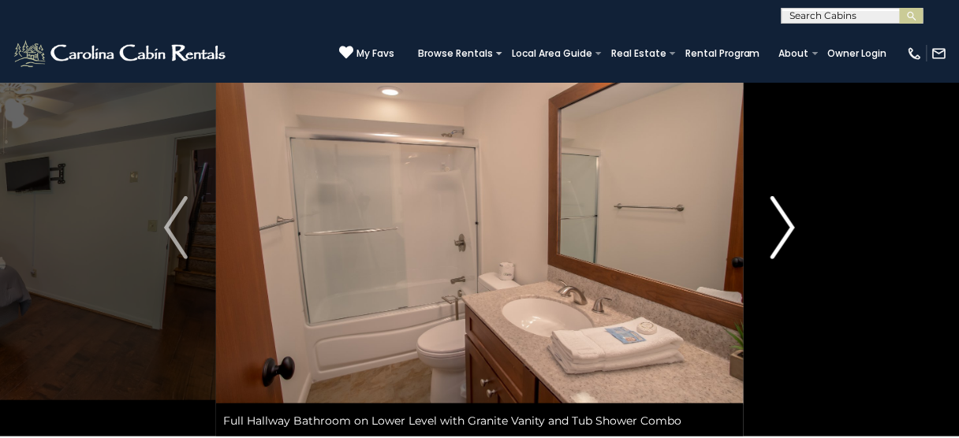
click at [788, 224] on img "Next" at bounding box center [783, 227] width 24 height 63
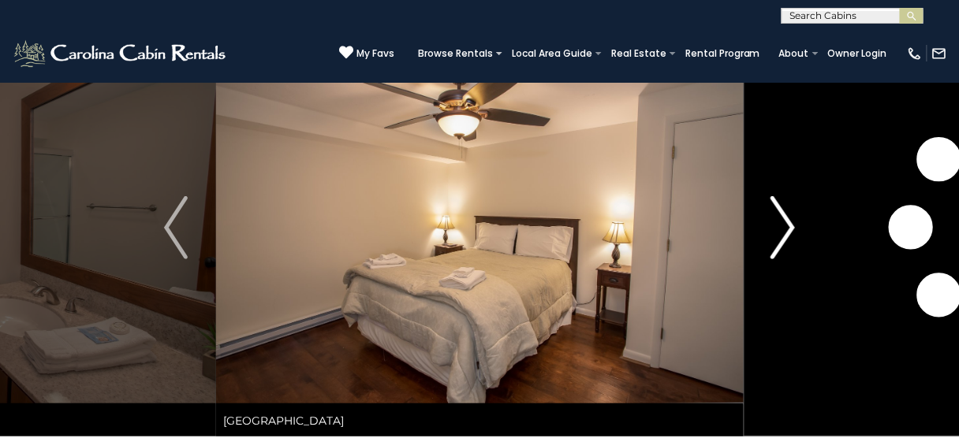
click at [788, 224] on img "Next" at bounding box center [783, 227] width 24 height 63
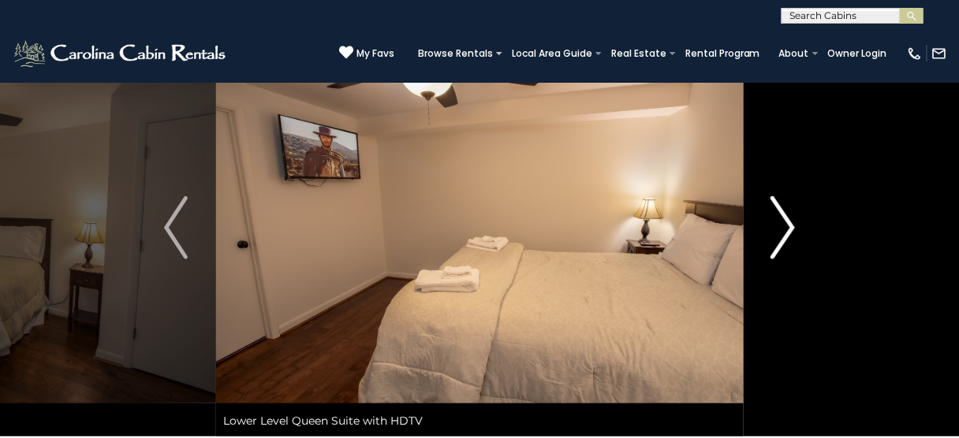
click at [788, 224] on img "Next" at bounding box center [783, 227] width 24 height 63
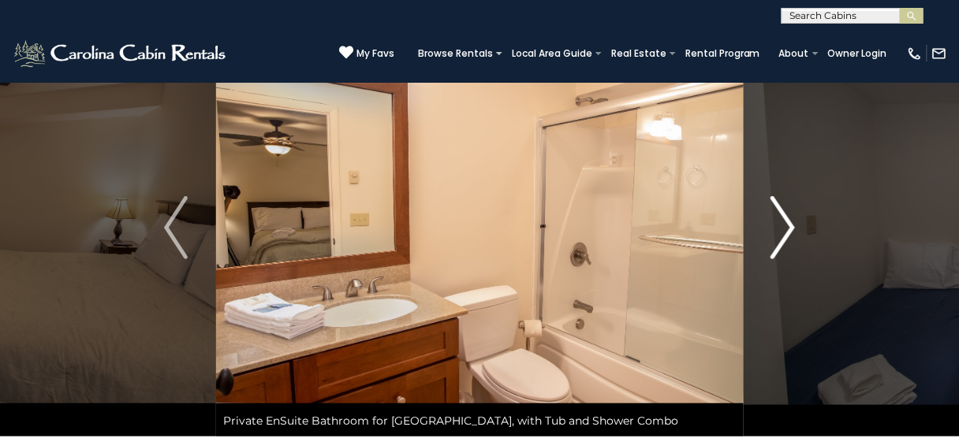
click at [788, 224] on img "Next" at bounding box center [783, 227] width 24 height 63
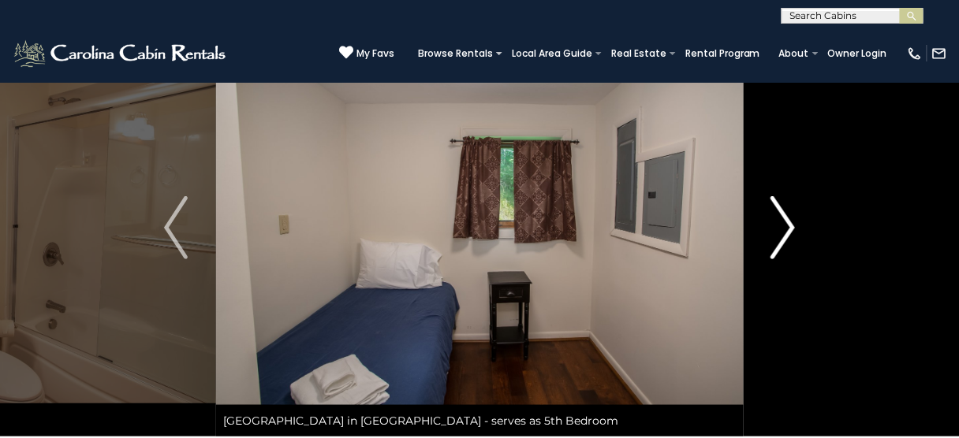
click at [788, 224] on img "Next" at bounding box center [783, 227] width 24 height 63
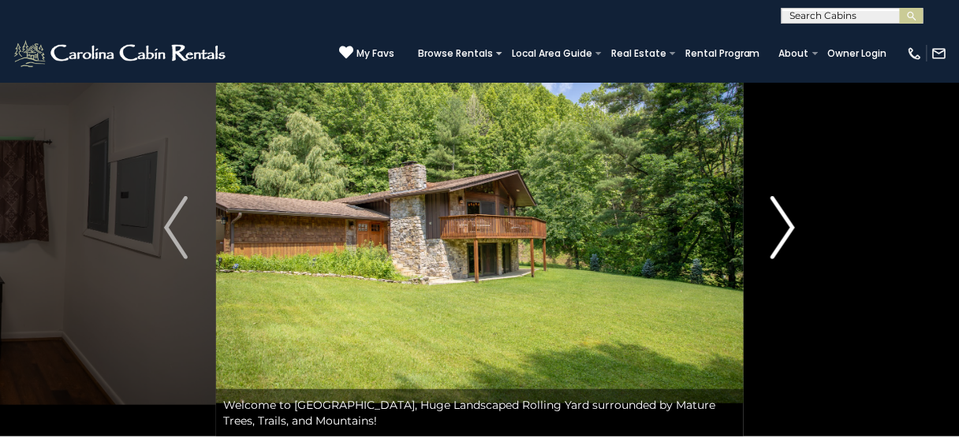
click at [788, 224] on img "Next" at bounding box center [783, 227] width 24 height 63
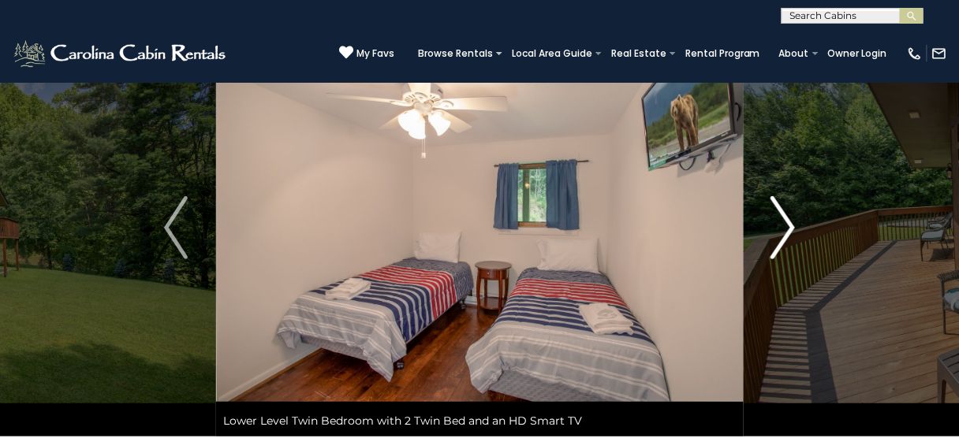
click at [788, 224] on img "Next" at bounding box center [783, 227] width 24 height 63
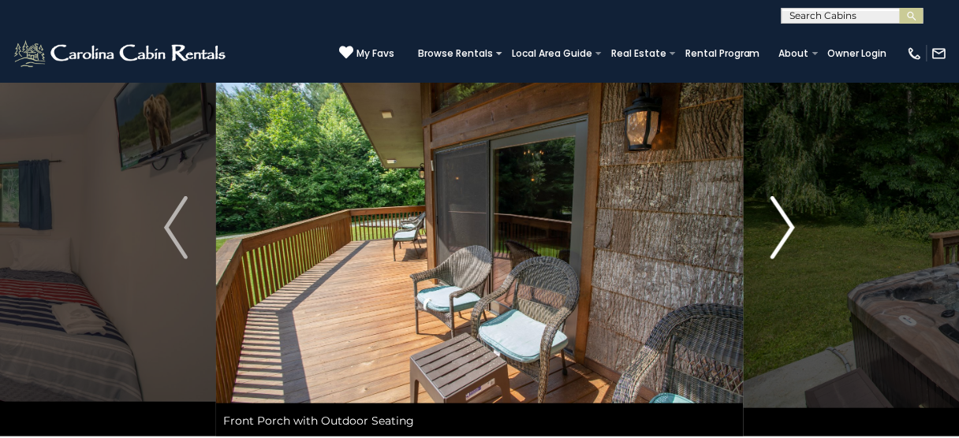
click at [788, 224] on img "Next" at bounding box center [783, 227] width 24 height 63
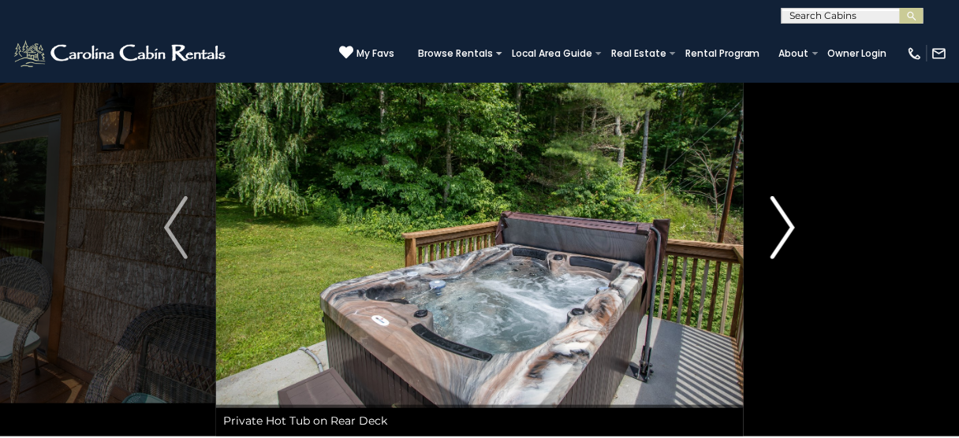
click at [788, 224] on img "Next" at bounding box center [783, 227] width 24 height 63
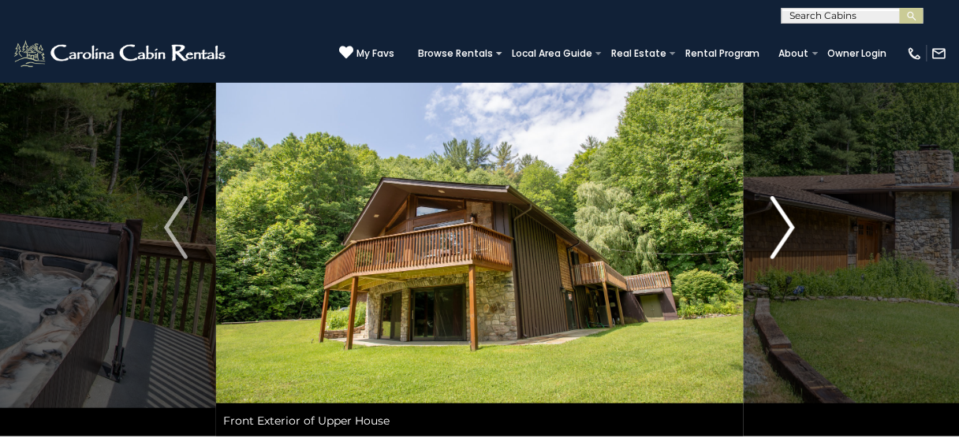
click at [788, 224] on img "Next" at bounding box center [783, 227] width 24 height 63
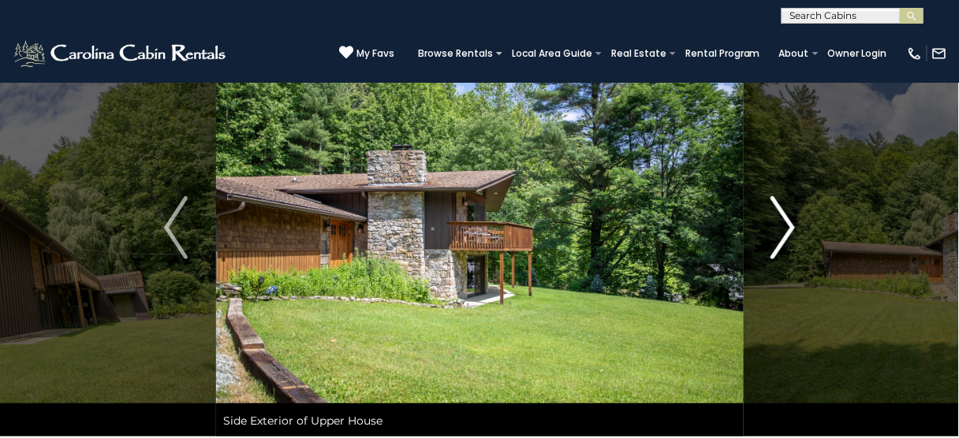
click at [788, 224] on img "Next" at bounding box center [783, 227] width 24 height 63
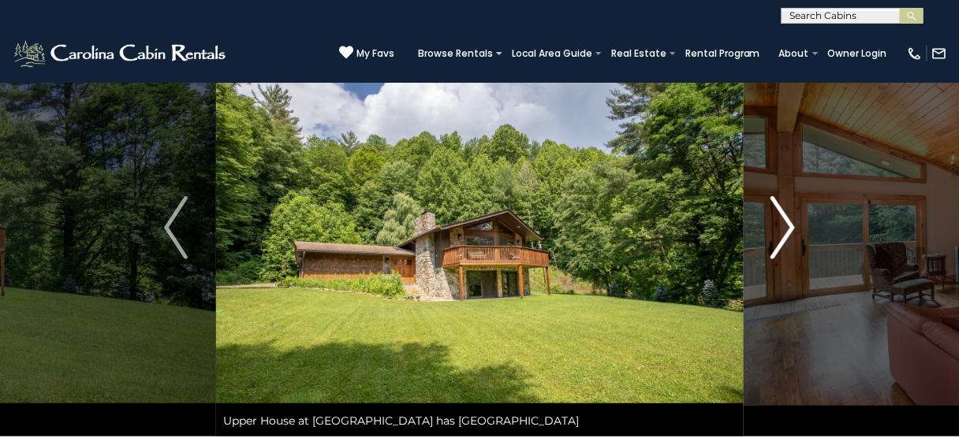
click at [788, 224] on img "Next" at bounding box center [783, 227] width 24 height 63
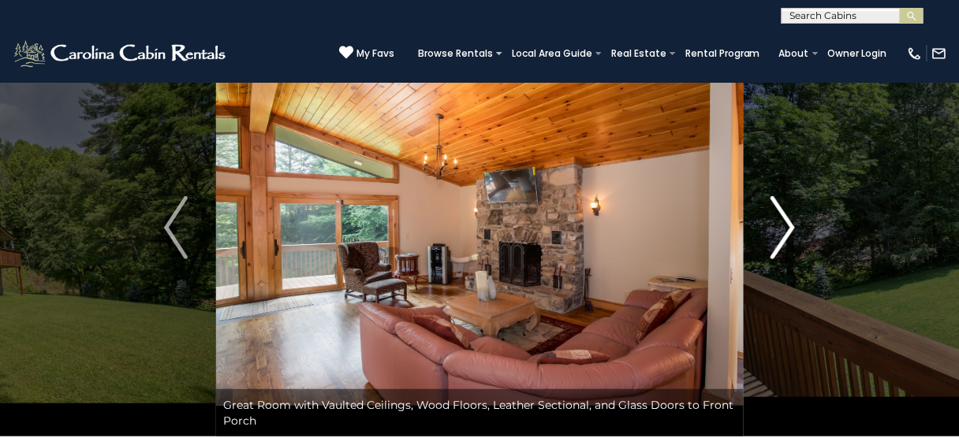
click at [788, 224] on img "Next" at bounding box center [783, 227] width 24 height 63
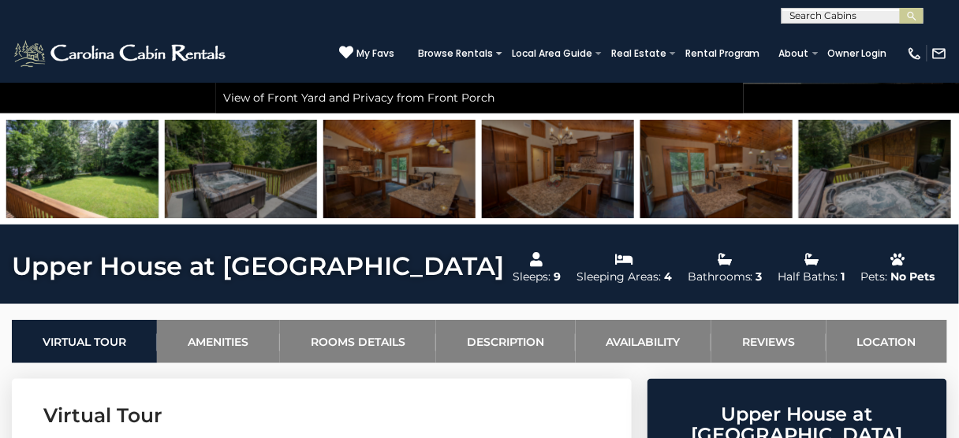
scroll to position [441, 0]
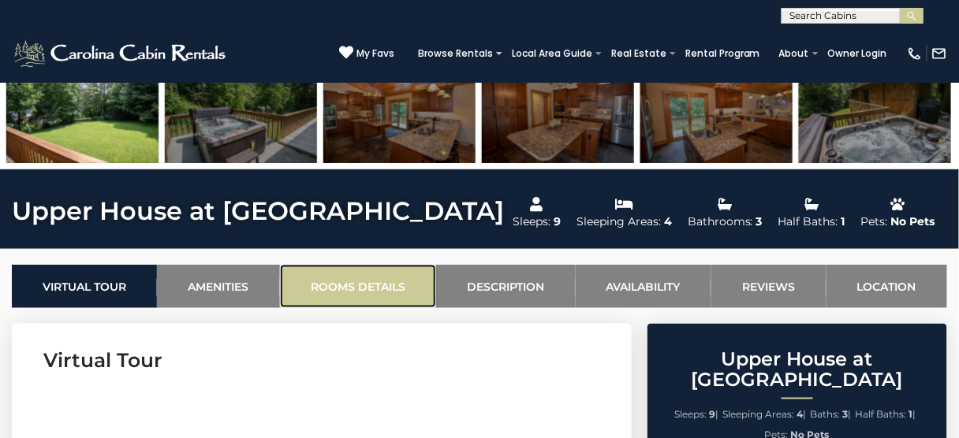
click at [389, 278] on link "Rooms Details" at bounding box center [358, 286] width 156 height 43
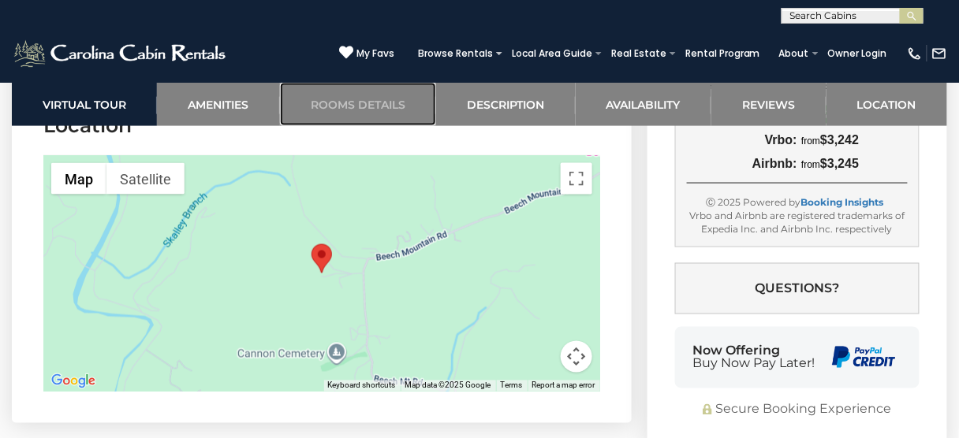
scroll to position [5001, 0]
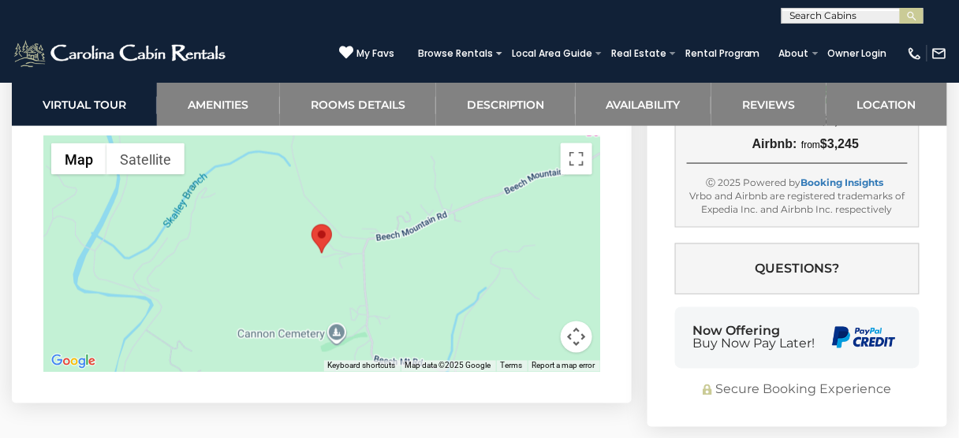
click at [304, 260] on div at bounding box center [321, 254] width 557 height 237
click at [305, 258] on div at bounding box center [321, 254] width 557 height 237
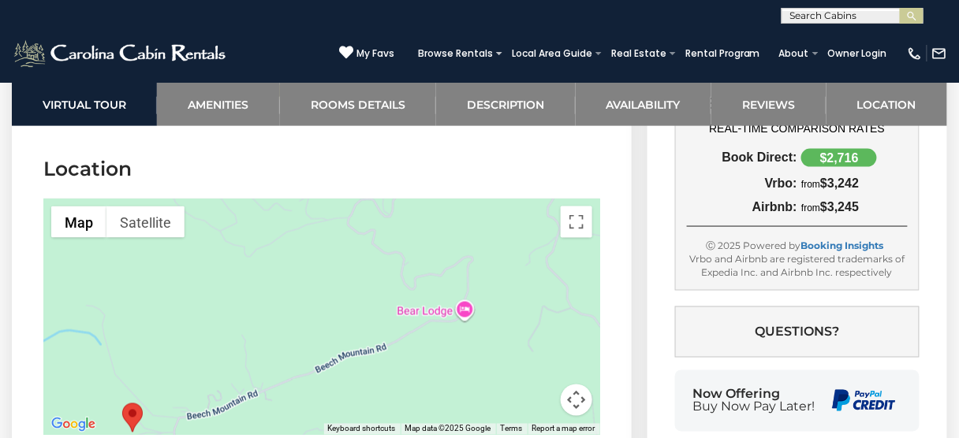
drag, startPoint x: 416, startPoint y: 288, endPoint x: 229, endPoint y: 403, distance: 219.4
click at [229, 403] on div at bounding box center [321, 317] width 557 height 237
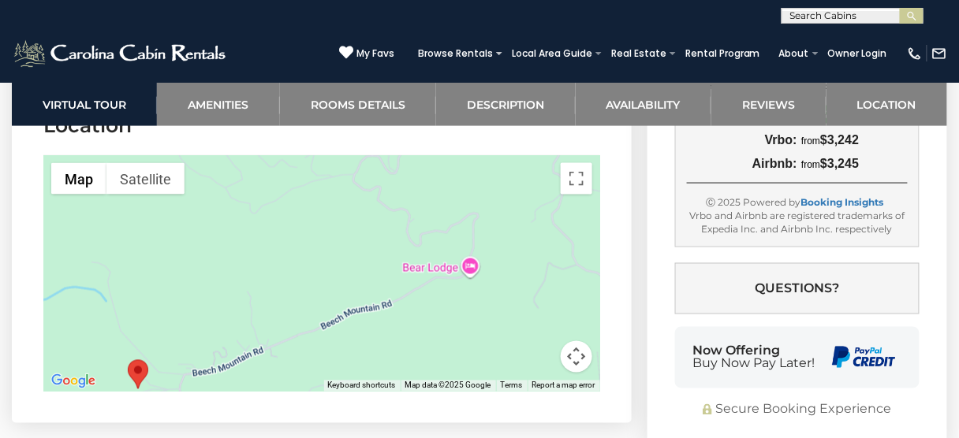
scroll to position [5001, 0]
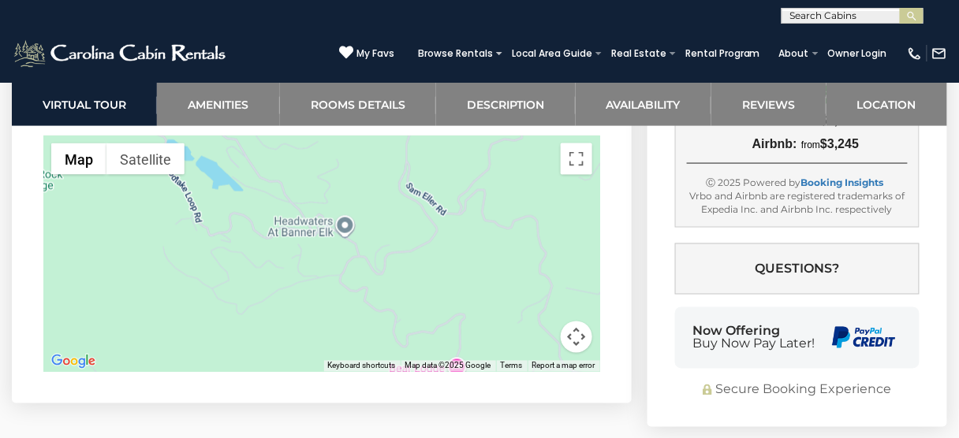
drag, startPoint x: 318, startPoint y: 266, endPoint x: 276, endPoint y: 315, distance: 64.8
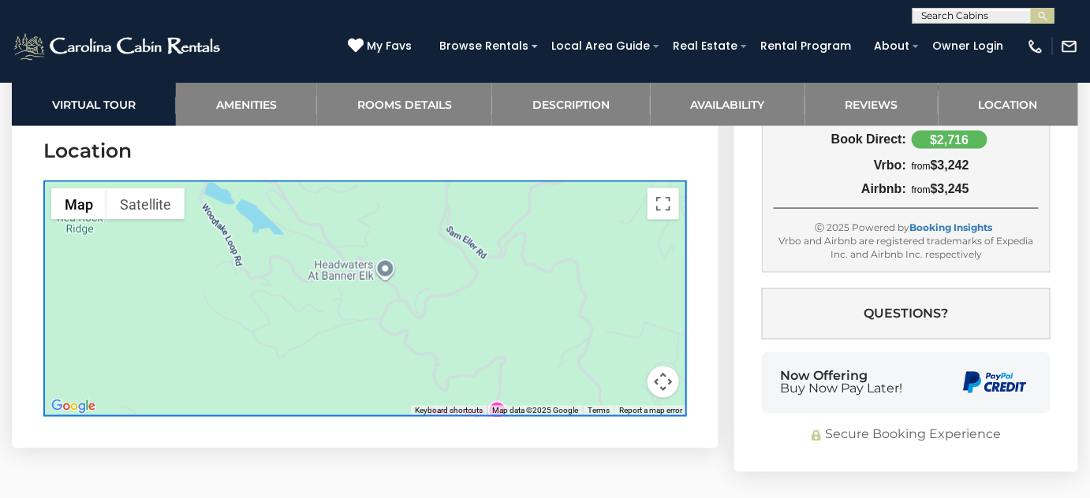
scroll to position [4571, 0]
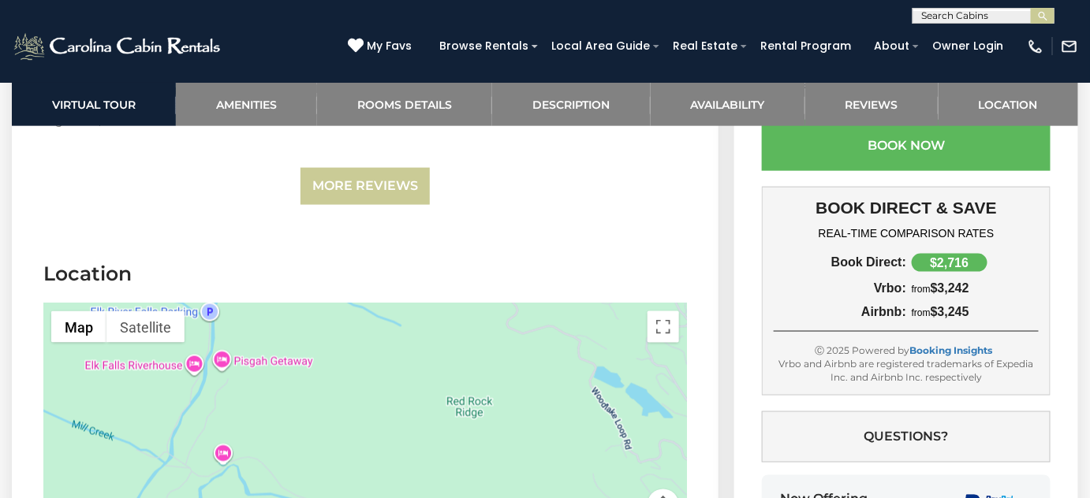
drag, startPoint x: 408, startPoint y: 376, endPoint x: 761, endPoint y: 399, distance: 353.9
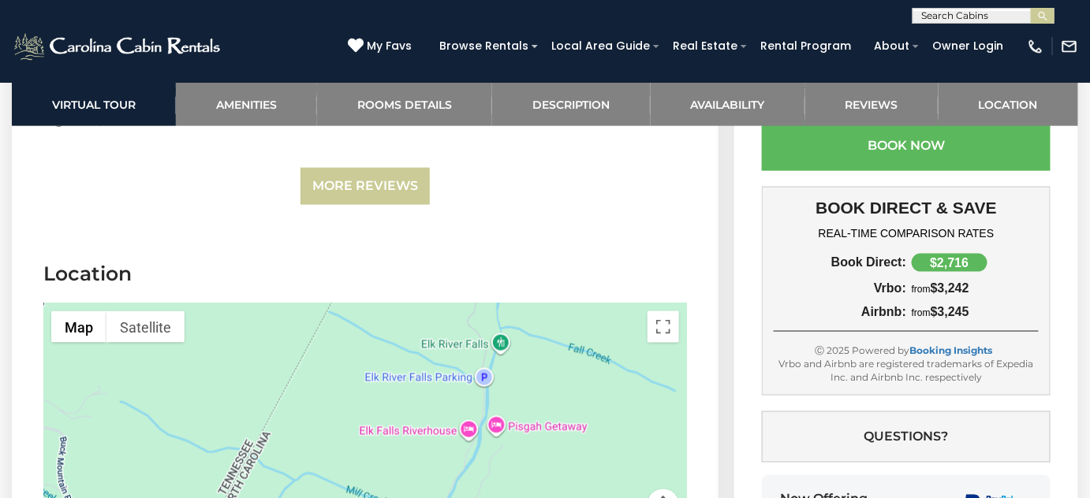
drag, startPoint x: 349, startPoint y: 426, endPoint x: 624, endPoint y: 531, distance: 294.7
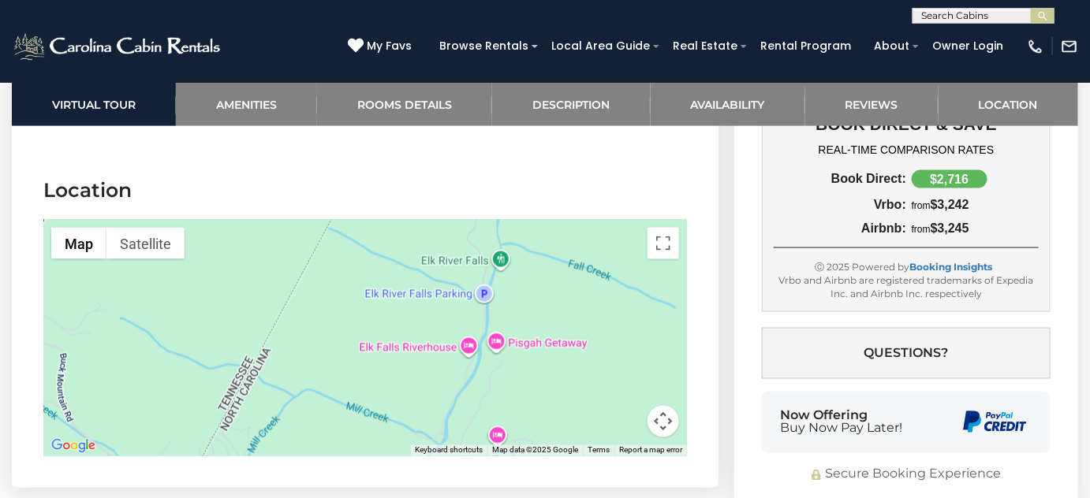
scroll to position [4714, 0]
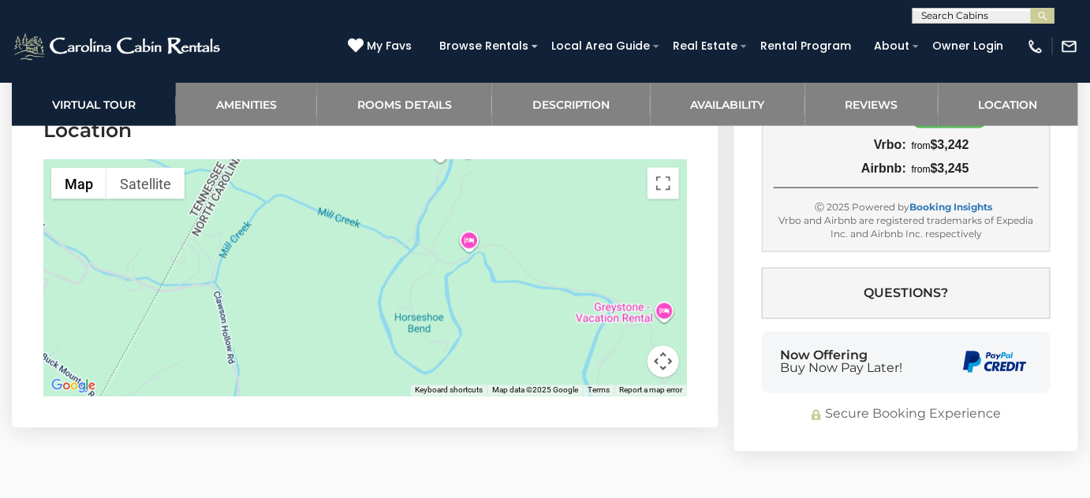
drag, startPoint x: 500, startPoint y: 315, endPoint x: 378, endPoint y: 199, distance: 167.8
click at [378, 199] on div at bounding box center [364, 278] width 643 height 237
click at [657, 362] on button "Map camera controls" at bounding box center [663, 362] width 32 height 32
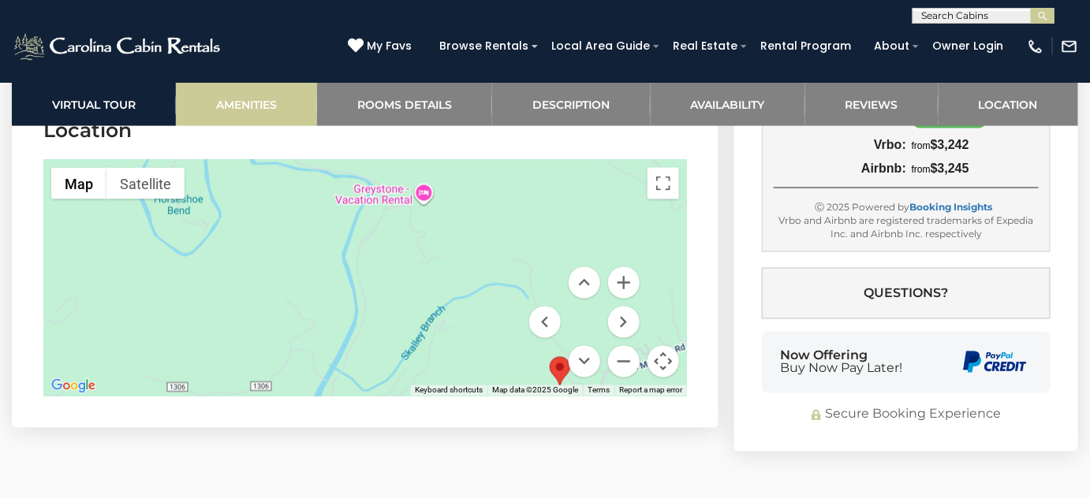
drag, startPoint x: 478, startPoint y: 337, endPoint x: 199, endPoint y: 121, distance: 351.8
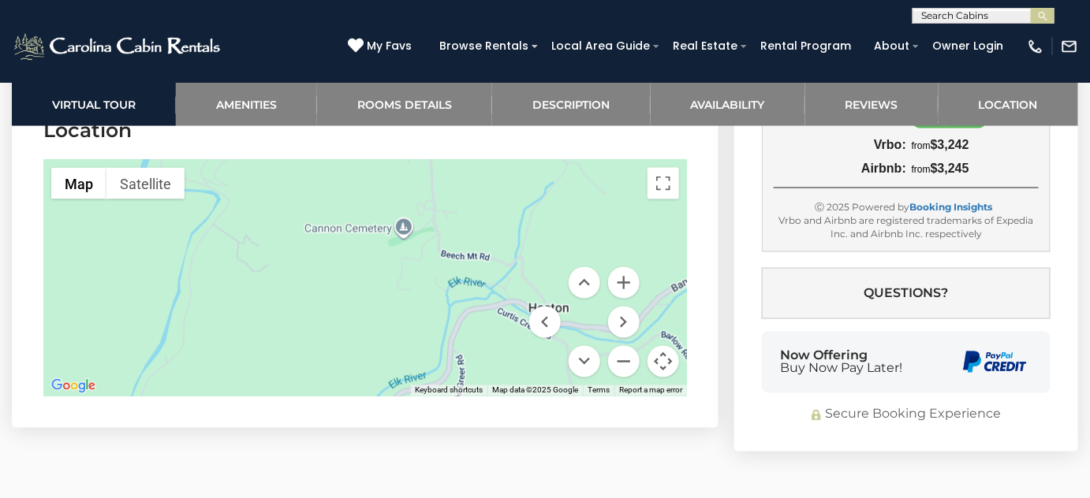
drag, startPoint x: 510, startPoint y: 312, endPoint x: 351, endPoint y: 144, distance: 231.4
click at [351, 144] on section "Location ← Move left → Move right ↑ Move up ↓ Move down + Zoom in - Zoom out Ho…" at bounding box center [365, 260] width 706 height 335
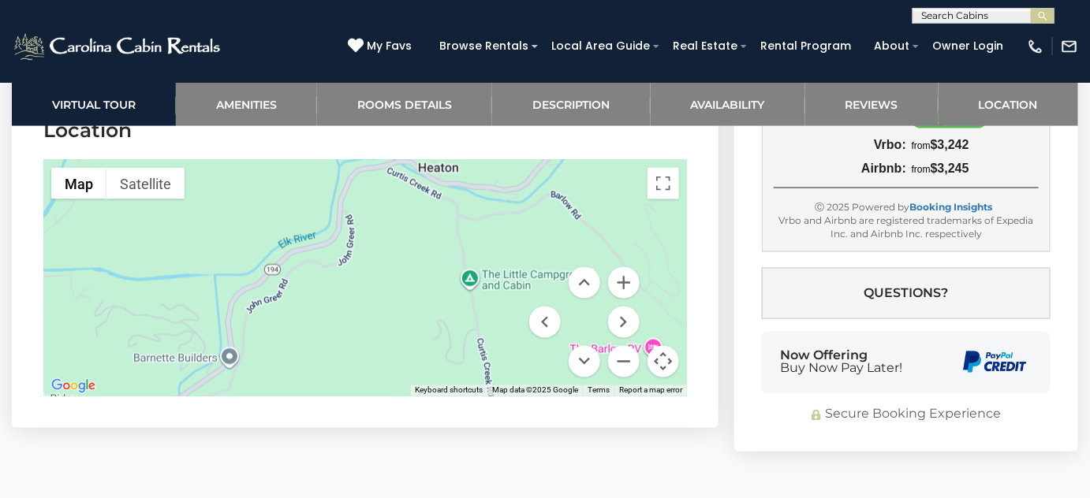
drag, startPoint x: 479, startPoint y: 298, endPoint x: 462, endPoint y: 237, distance: 63.1
click at [422, 224] on div at bounding box center [364, 278] width 643 height 237
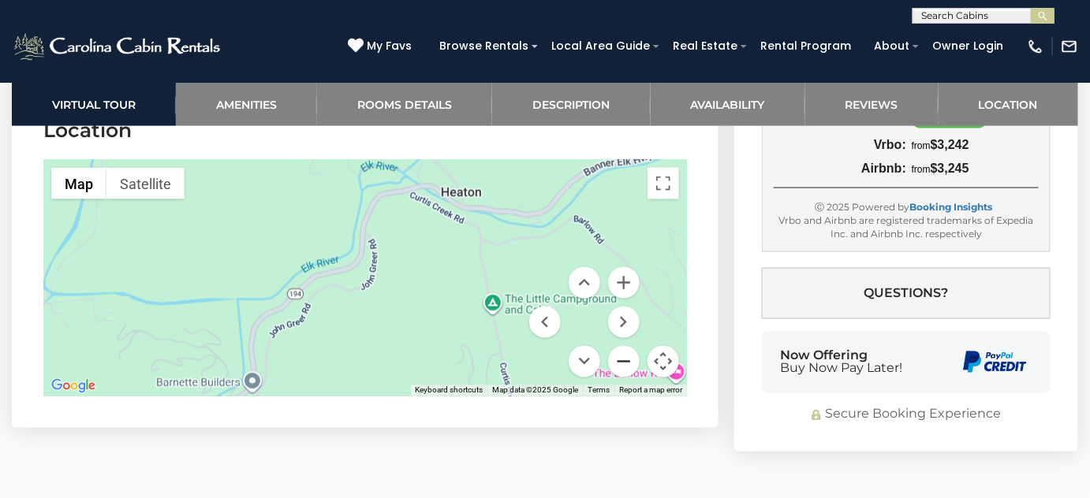
click at [621, 355] on button "Zoom out" at bounding box center [624, 362] width 32 height 32
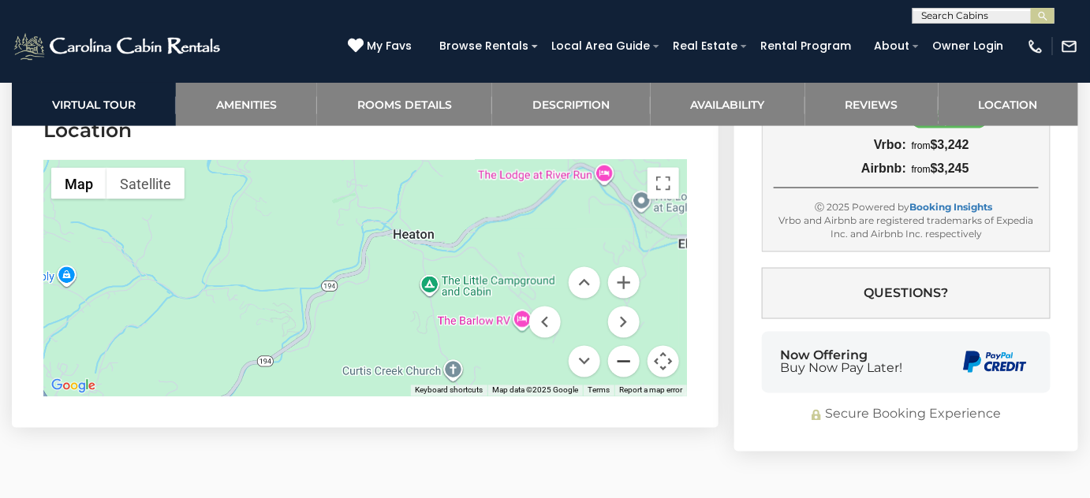
click at [624, 356] on button "Zoom out" at bounding box center [624, 362] width 32 height 32
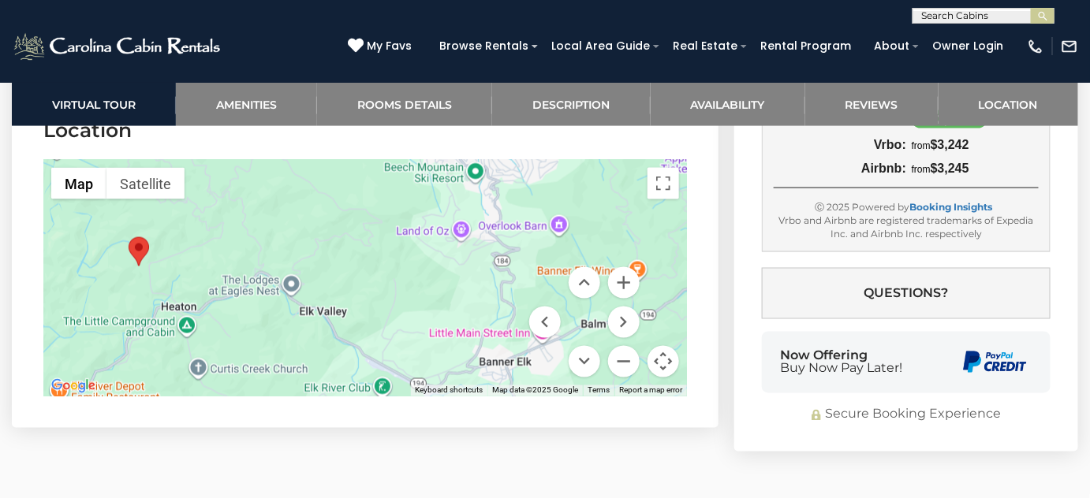
drag, startPoint x: 434, startPoint y: 348, endPoint x: 44, endPoint y: 298, distance: 393.5
click at [218, 390] on div at bounding box center [364, 278] width 643 height 237
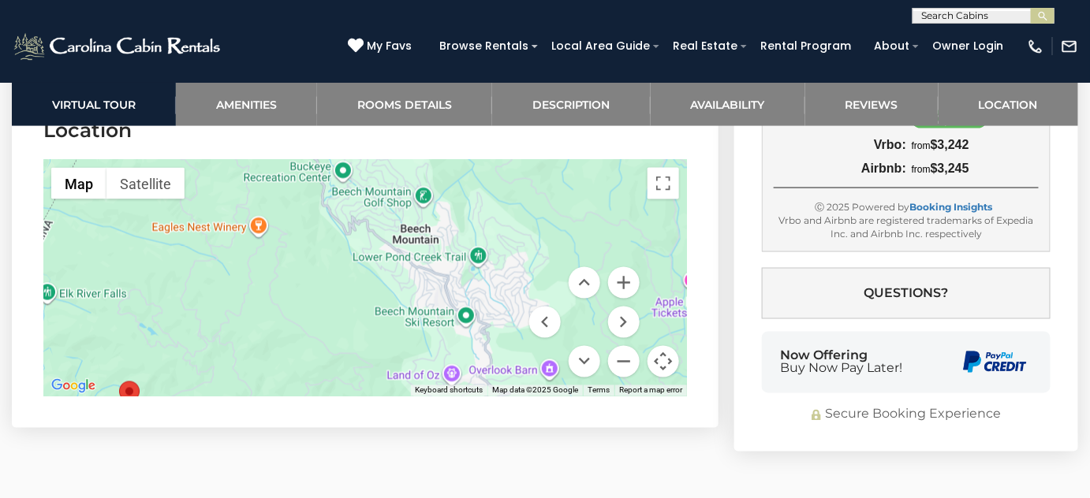
drag, startPoint x: 469, startPoint y: 272, endPoint x: 454, endPoint y: 352, distance: 81.0
click at [454, 352] on div at bounding box center [364, 278] width 643 height 237
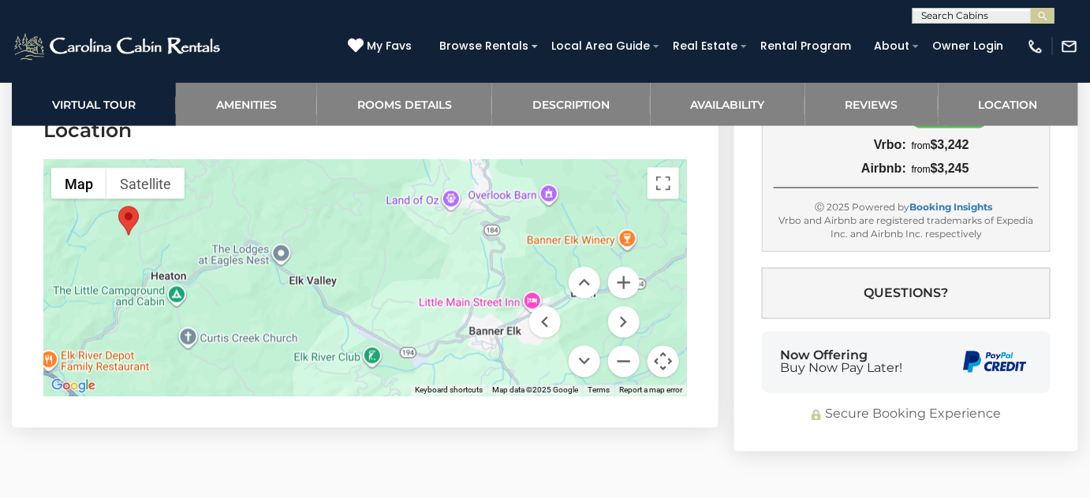
drag, startPoint x: 310, startPoint y: 303, endPoint x: 309, endPoint y: 128, distance: 175.0
click at [309, 128] on section "Location ← Move left → Move right ↑ Move up ↓ Move down + Zoom in - Zoom out Ho…" at bounding box center [365, 260] width 706 height 335
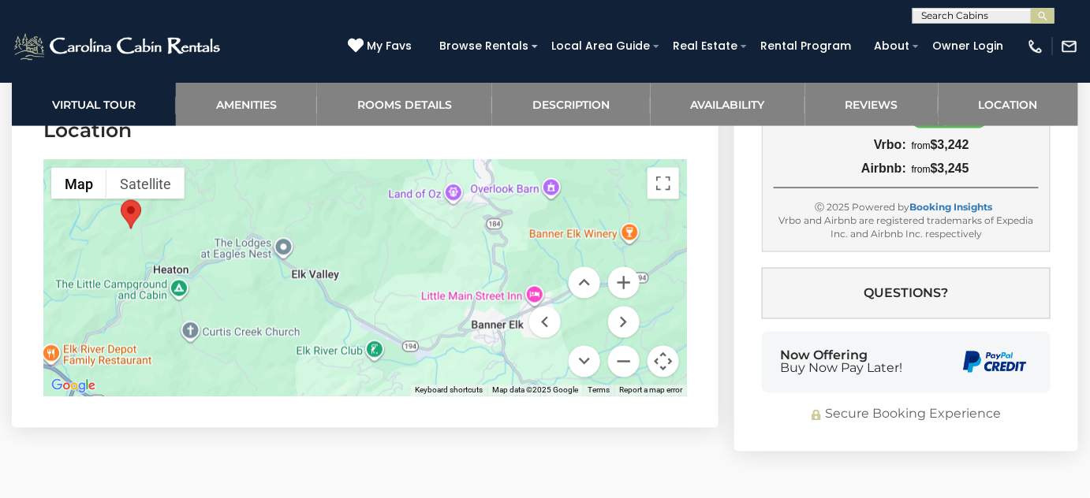
drag, startPoint x: 479, startPoint y: 274, endPoint x: 484, endPoint y: 248, distance: 27.2
click at [484, 248] on div at bounding box center [364, 278] width 643 height 237
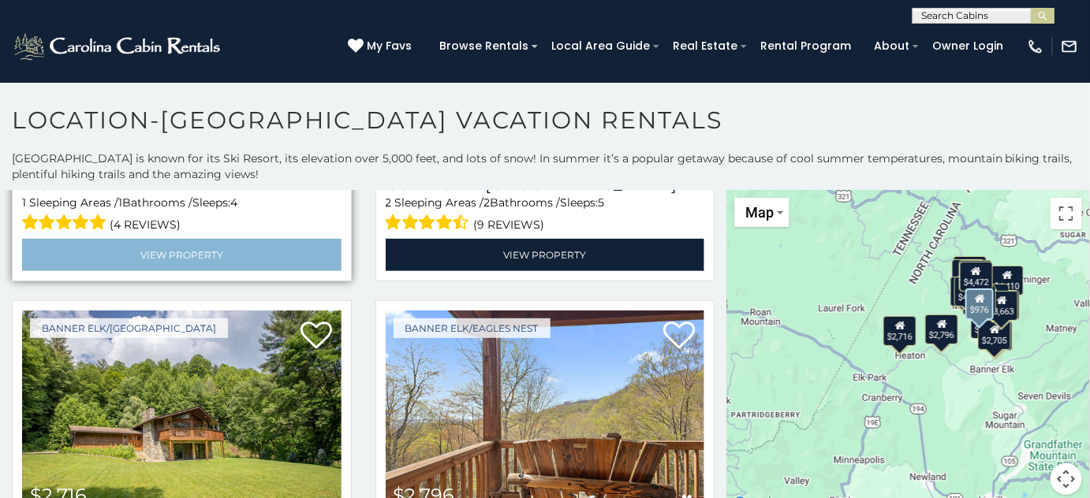
scroll to position [1863, 0]
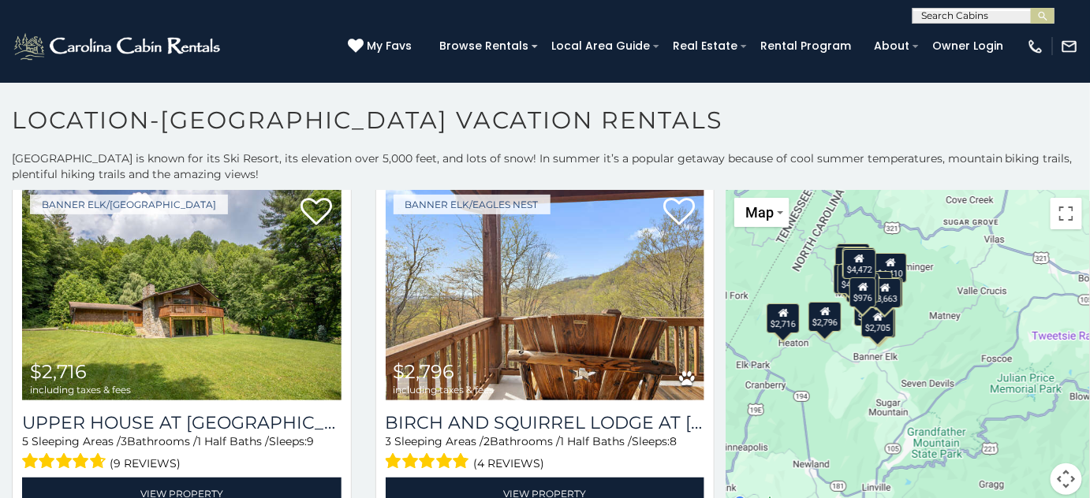
drag, startPoint x: 919, startPoint y: 406, endPoint x: 834, endPoint y: 398, distance: 85.5
click at [834, 398] on div "$5,546 $4,410 $4,517 $1,877 $2,199 $1,445 $4,472 $3,440 $976 $1,044 $2,716 $2,7…" at bounding box center [907, 352] width 363 height 324
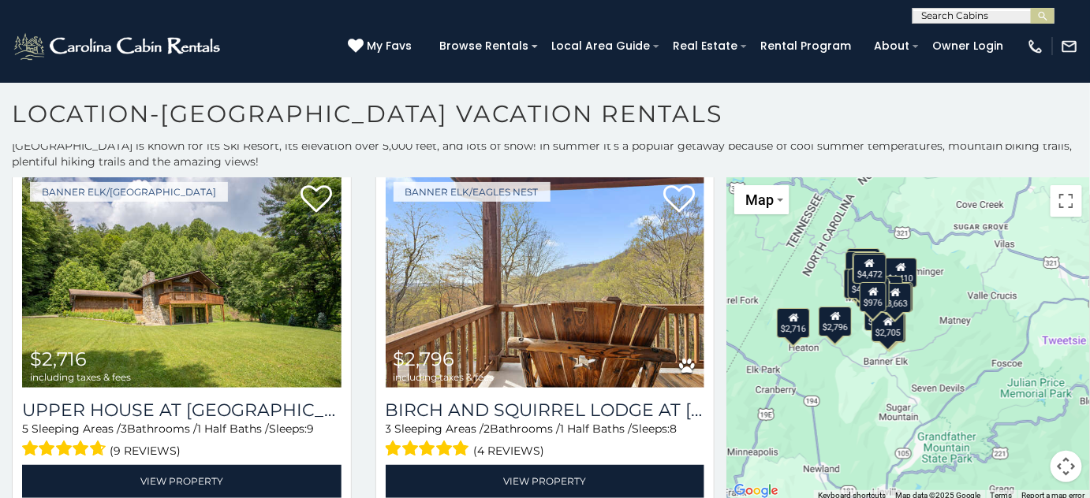
scroll to position [8, 0]
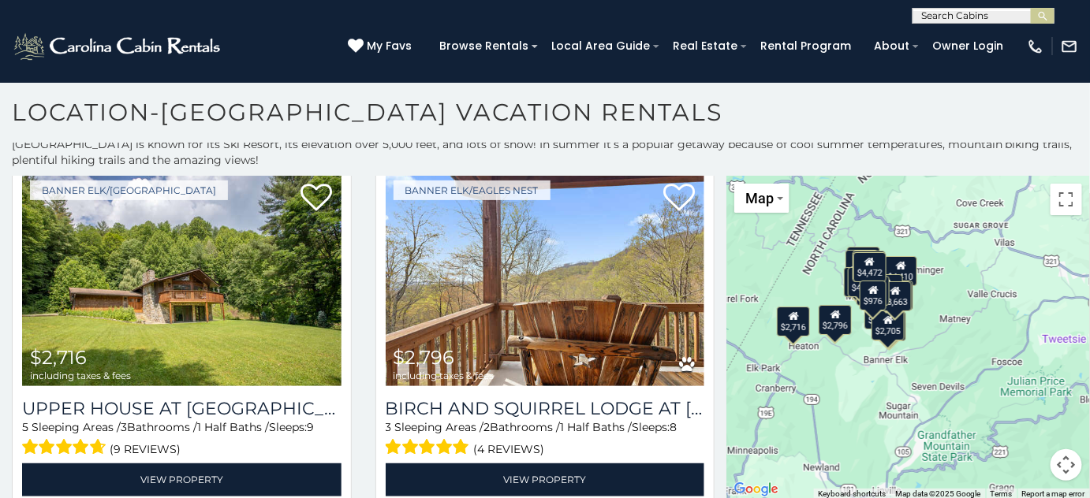
click at [1058, 468] on button "Map camera controls" at bounding box center [1066, 465] width 32 height 32
click at [1011, 382] on button "Zoom in" at bounding box center [1027, 387] width 32 height 32
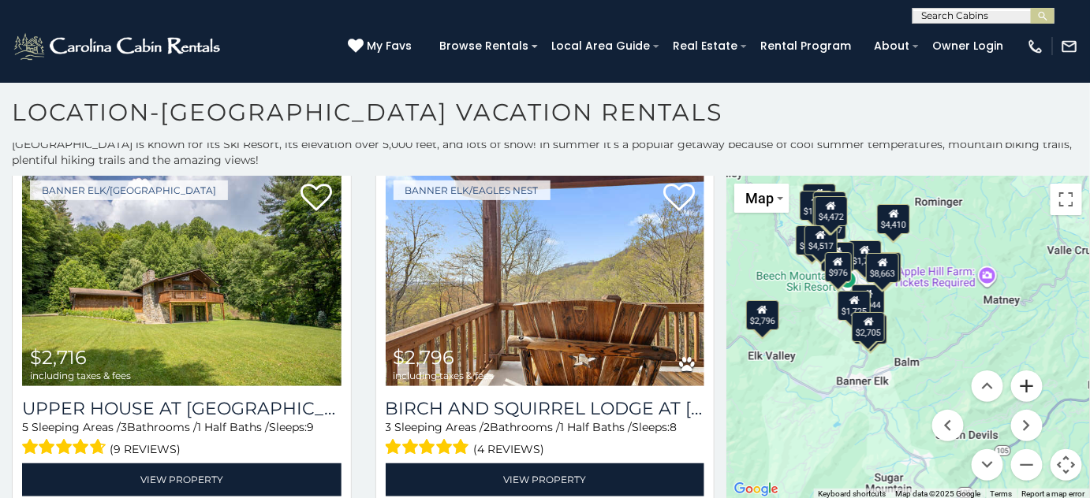
click at [1011, 382] on button "Zoom in" at bounding box center [1027, 387] width 32 height 32
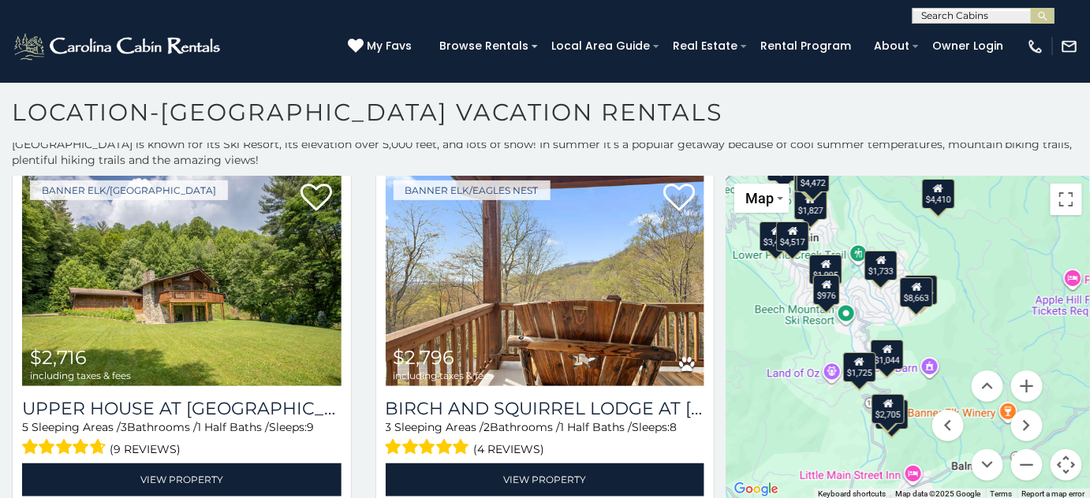
drag, startPoint x: 866, startPoint y: 286, endPoint x: 929, endPoint y: 374, distance: 107.9
click at [929, 374] on div "$5,546 $4,410 $4,517 $1,877 $2,199 $1,445 $4,472 $3,440 $976 $1,044 $2,716 $2,7…" at bounding box center [907, 338] width 363 height 324
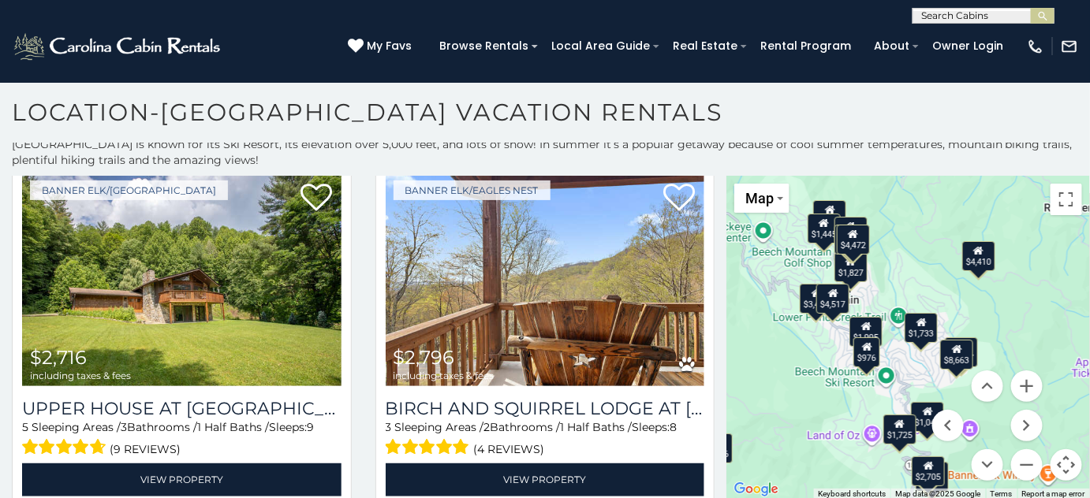
drag, startPoint x: 914, startPoint y: 345, endPoint x: 954, endPoint y: 409, distance: 75.0
click at [954, 409] on div "$5,546 $4,410 $4,517 $1,877 $2,199 $1,445 $4,472 $3,440 $976 $1,044 $2,716 $2,7…" at bounding box center [907, 338] width 363 height 324
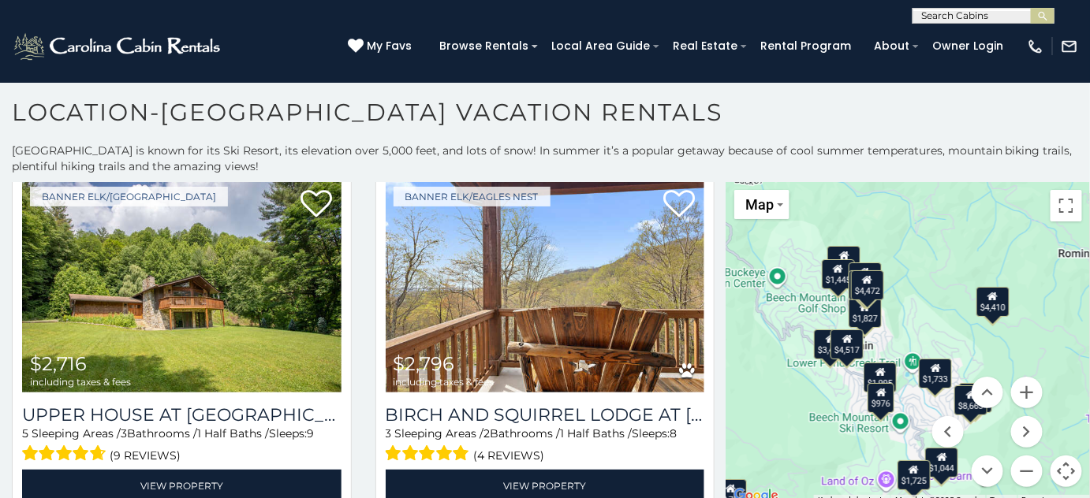
drag, startPoint x: 905, startPoint y: 266, endPoint x: 916, endPoint y: 309, distance: 44.0
click at [917, 309] on div "$5,546 $4,410 $4,517 $1,877 $2,199 $1,445 $4,472 $3,440 $976 $1,044 $2,716 $2,7…" at bounding box center [907, 344] width 363 height 324
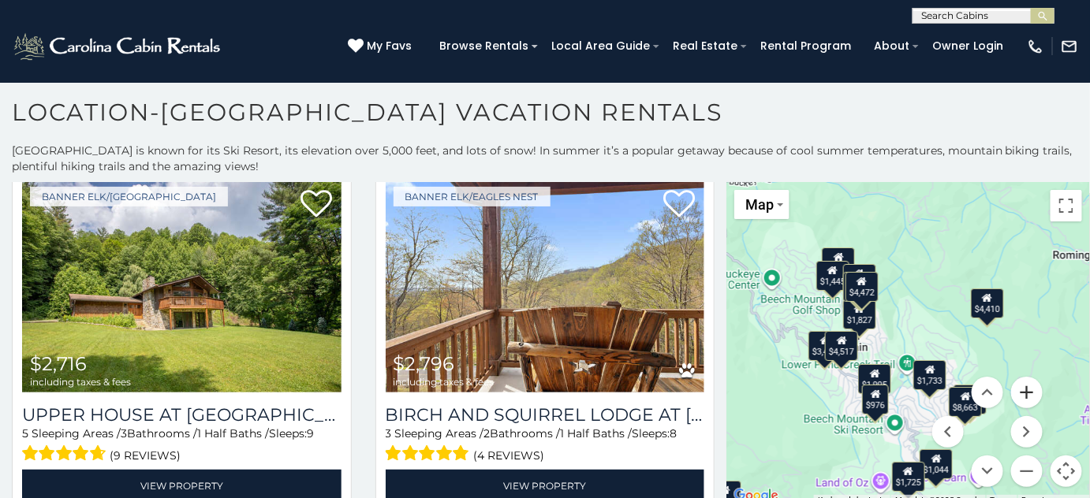
click at [1019, 397] on button "Zoom in" at bounding box center [1027, 393] width 32 height 32
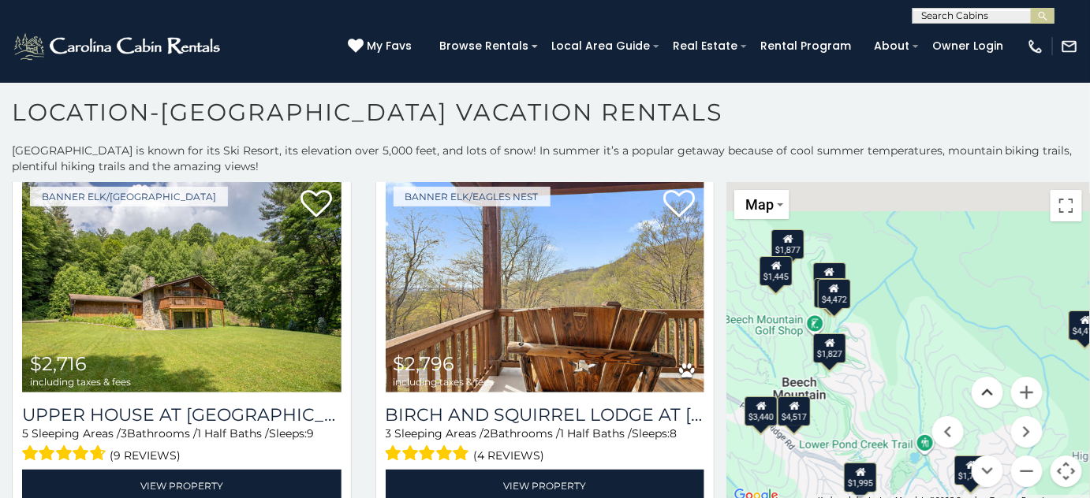
drag, startPoint x: 933, startPoint y: 337, endPoint x: 979, endPoint y: 399, distance: 77.3
click at [979, 399] on div "$5,546 $4,410 $4,517 $1,877 $2,199 $1,445 $4,472 $3,440 $976 $1,044 $2,716 $2,7…" at bounding box center [907, 344] width 363 height 324
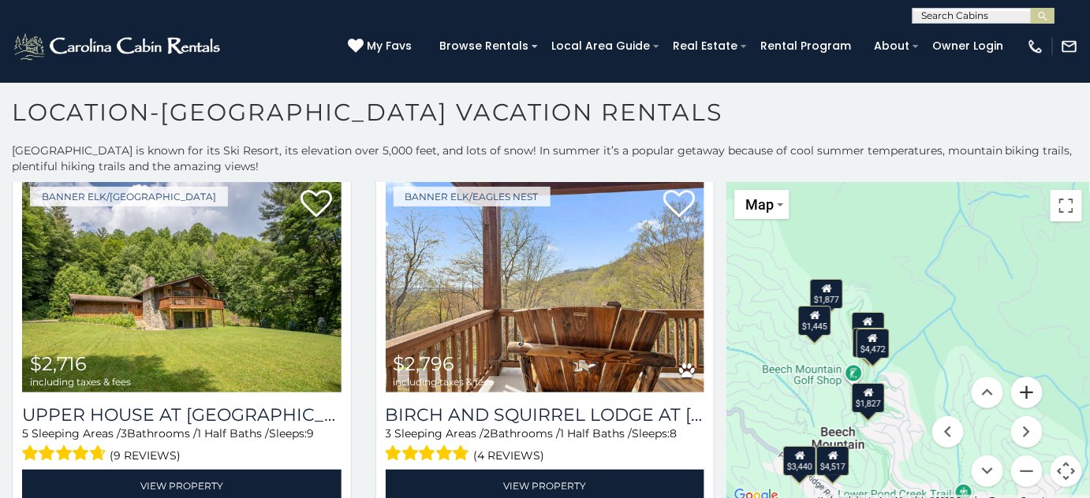
click at [1015, 393] on button "Zoom in" at bounding box center [1027, 393] width 32 height 32
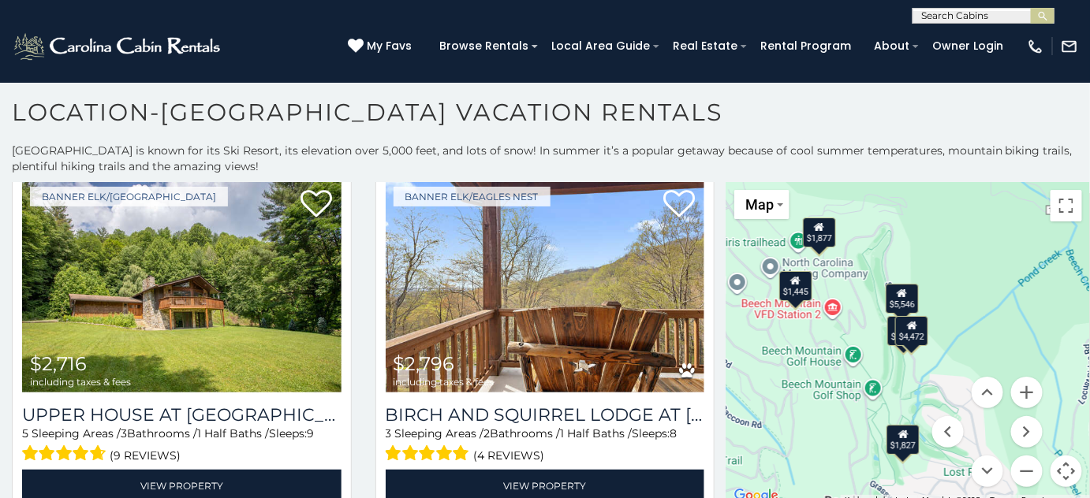
drag, startPoint x: 891, startPoint y: 341, endPoint x: 967, endPoint y: 317, distance: 80.3
click at [967, 317] on div "$5,546 $4,410 $4,517 $1,877 $2,199 $1,445 $4,472 $3,440 $976 $1,044 $2,716 $2,7…" at bounding box center [907, 344] width 363 height 324
click at [818, 233] on div "$1,877" at bounding box center [818, 232] width 33 height 30
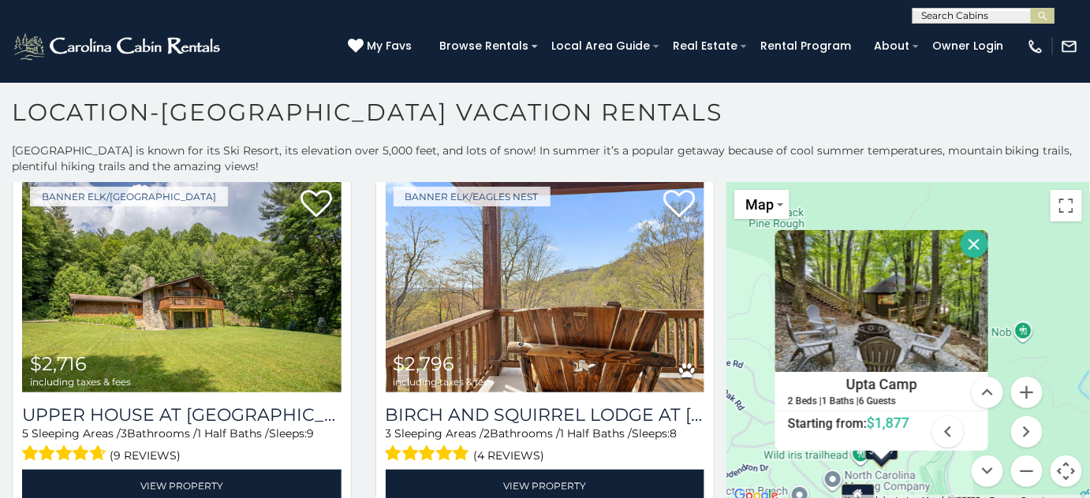
click at [967, 241] on button "Close" at bounding box center [974, 244] width 28 height 28
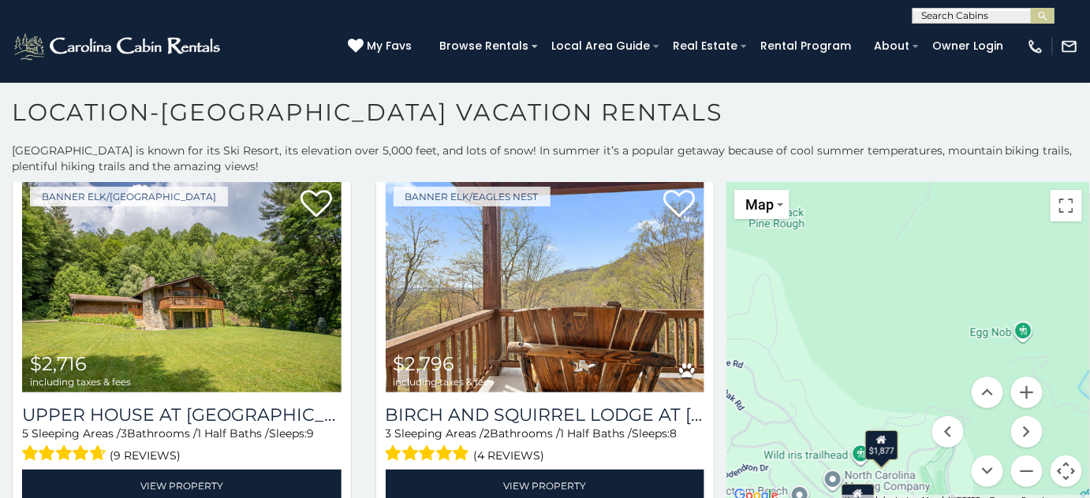
drag, startPoint x: 928, startPoint y: 380, endPoint x: 838, endPoint y: 248, distance: 160.1
click at [806, 144] on div "**********" at bounding box center [545, 324] width 1090 height 363
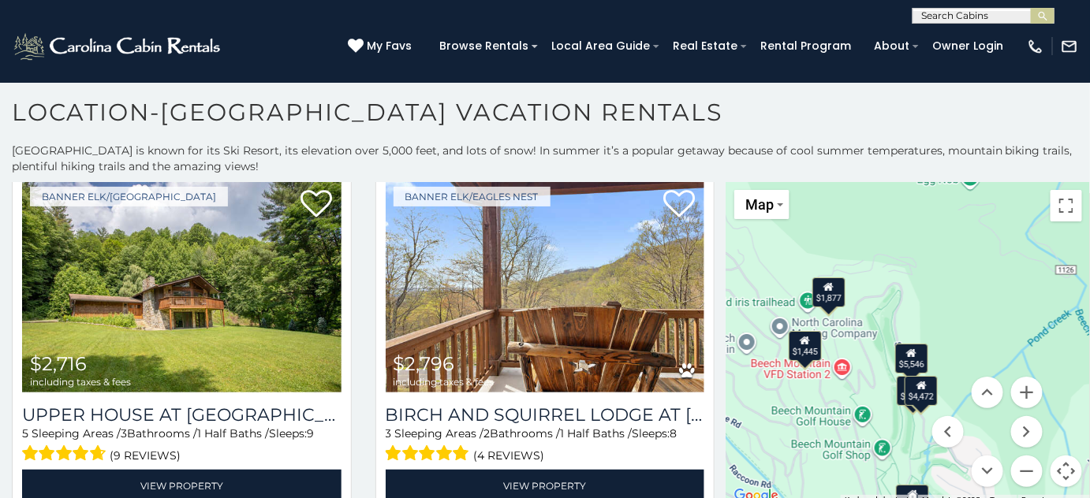
drag, startPoint x: 855, startPoint y: 393, endPoint x: 822, endPoint y: 235, distance: 161.9
click at [821, 234] on div "$5,546 $4,410 $4,517 $1,877 $2,199 $1,445 $4,472 $3,440 $976 $1,044 $2,716 $2,7…" at bounding box center [907, 344] width 363 height 324
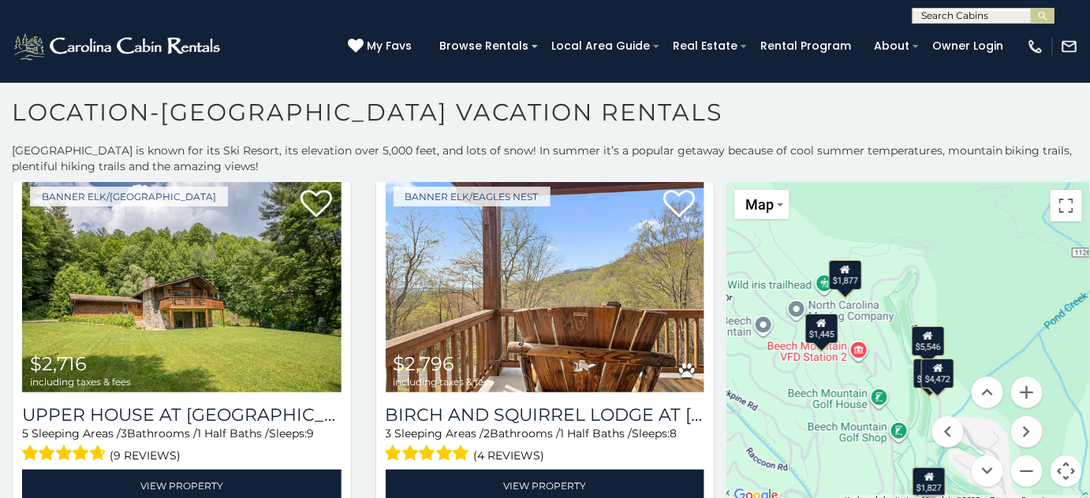
click at [817, 331] on div "$1,445" at bounding box center [820, 329] width 33 height 30
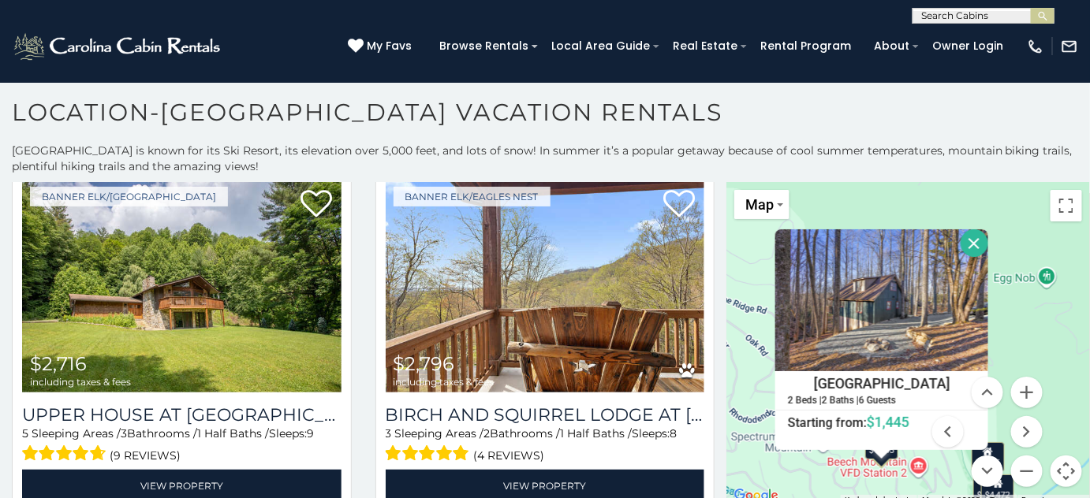
click at [967, 239] on button "Close" at bounding box center [974, 243] width 28 height 28
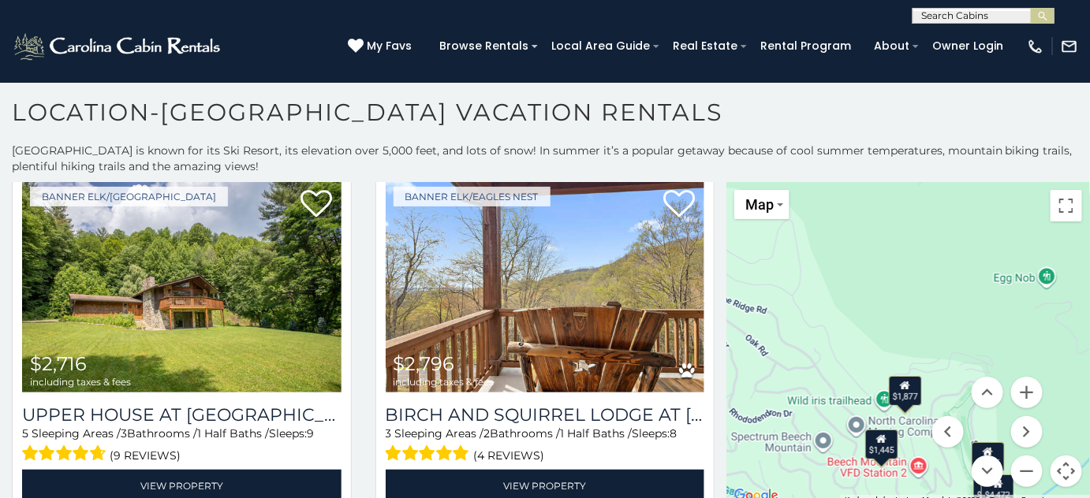
drag, startPoint x: 953, startPoint y: 393, endPoint x: 855, endPoint y: 257, distance: 167.2
click at [849, 237] on div "$5,546 $4,410 $4,517 $1,877 $2,199 $1,445 $4,472 $3,440 $976 $1,044 $2,716 $2,7…" at bounding box center [907, 344] width 363 height 324
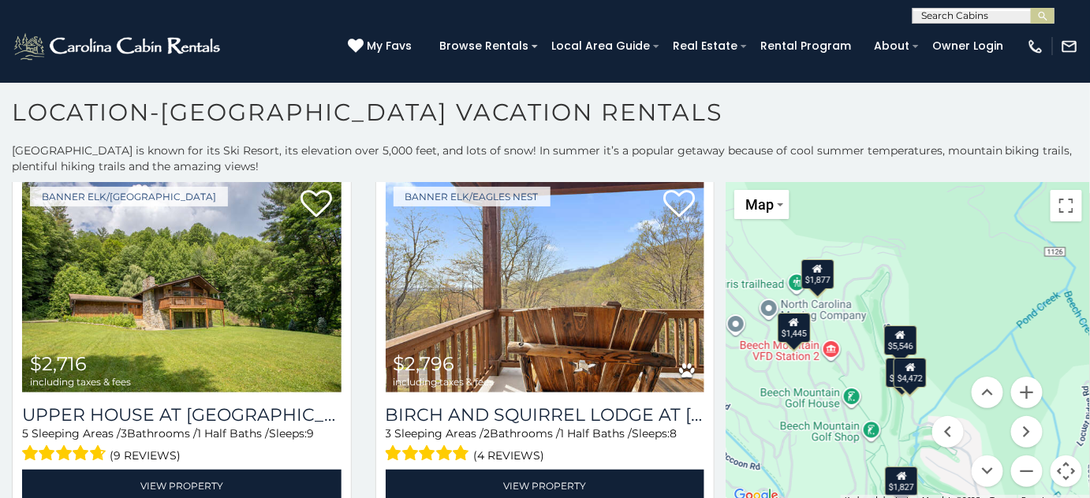
drag, startPoint x: 826, startPoint y: 402, endPoint x: 737, endPoint y: 278, distance: 152.5
click at [737, 278] on div "$5,546 $4,410 $4,517 $1,877 $2,199 $1,445 $4,472 $3,440 $976 $1,044 $2,716 $2,7…" at bounding box center [907, 344] width 363 height 324
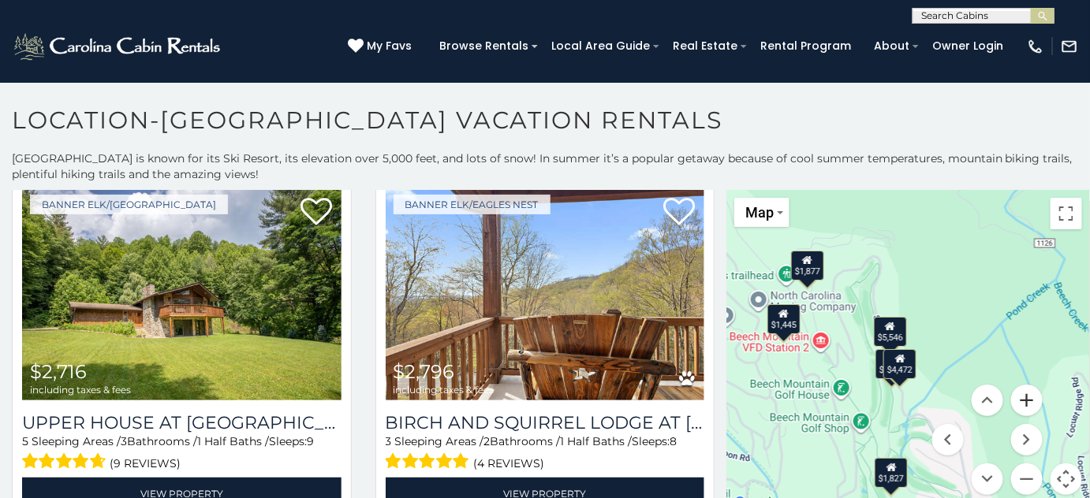
click at [1020, 399] on button "Zoom in" at bounding box center [1027, 401] width 32 height 32
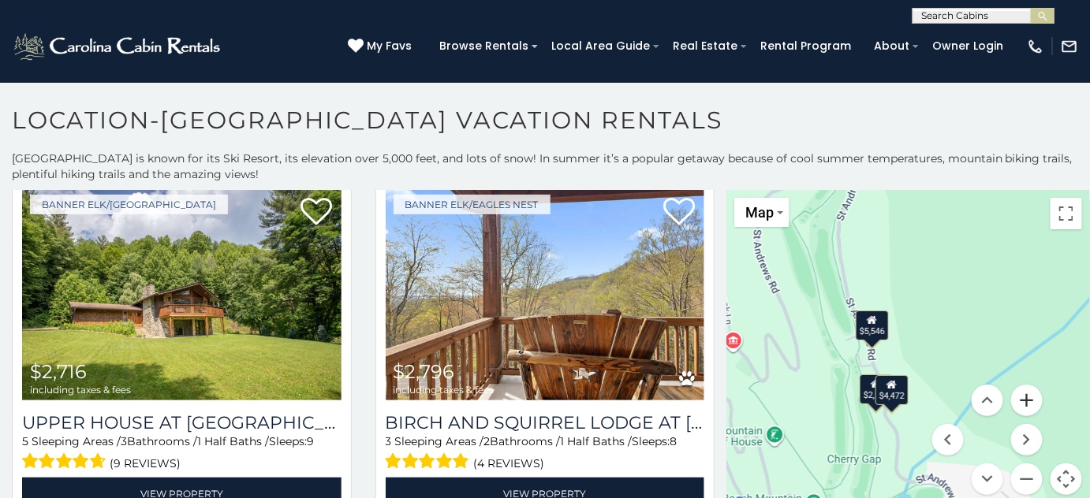
click at [1020, 399] on button "Zoom in" at bounding box center [1027, 401] width 32 height 32
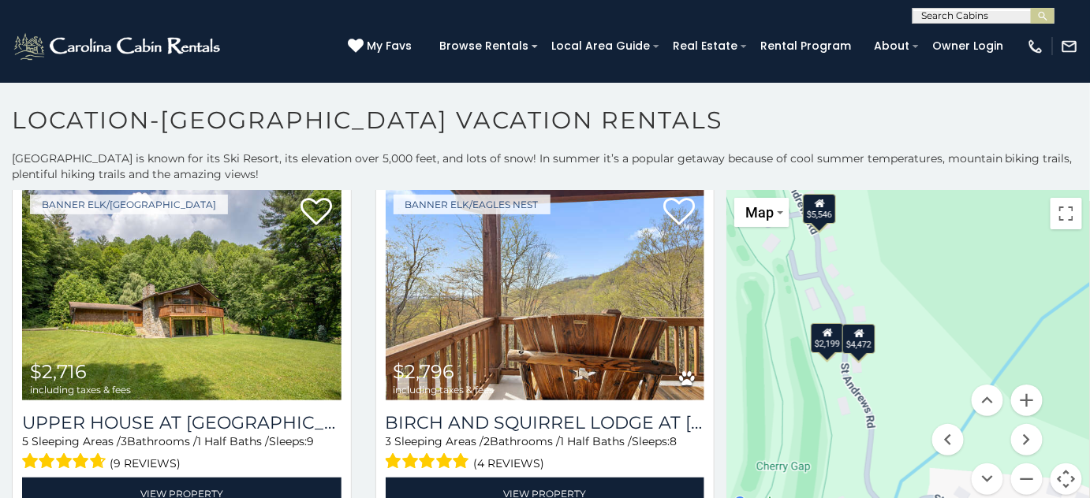
drag, startPoint x: 868, startPoint y: 345, endPoint x: 868, endPoint y: 310, distance: 34.7
click at [877, 295] on div "$5,546 $4,410 $4,517 $1,877 $2,199 $1,445 $4,472 $3,440 $976 $1,044 $2,716 $2,7…" at bounding box center [907, 352] width 363 height 324
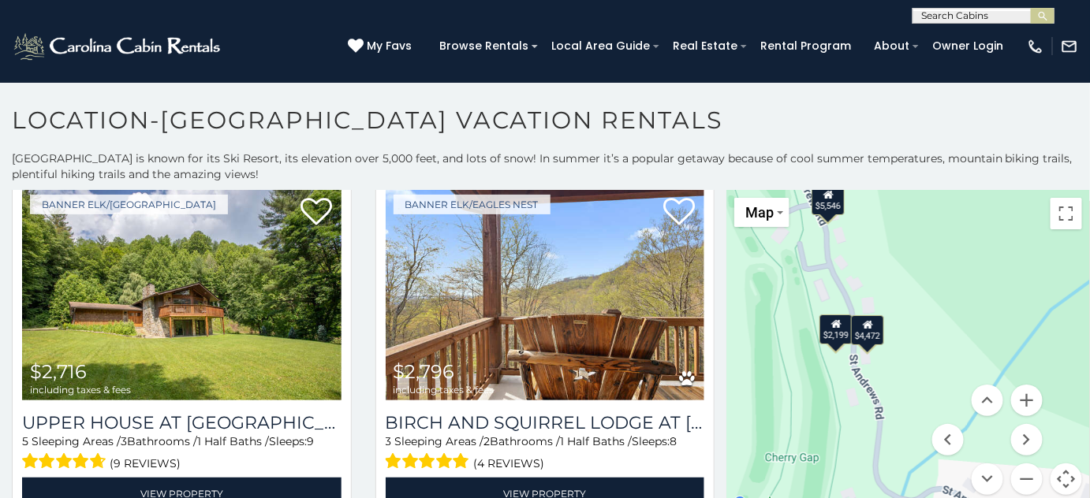
click at [829, 333] on div "$2,199" at bounding box center [835, 329] width 33 height 30
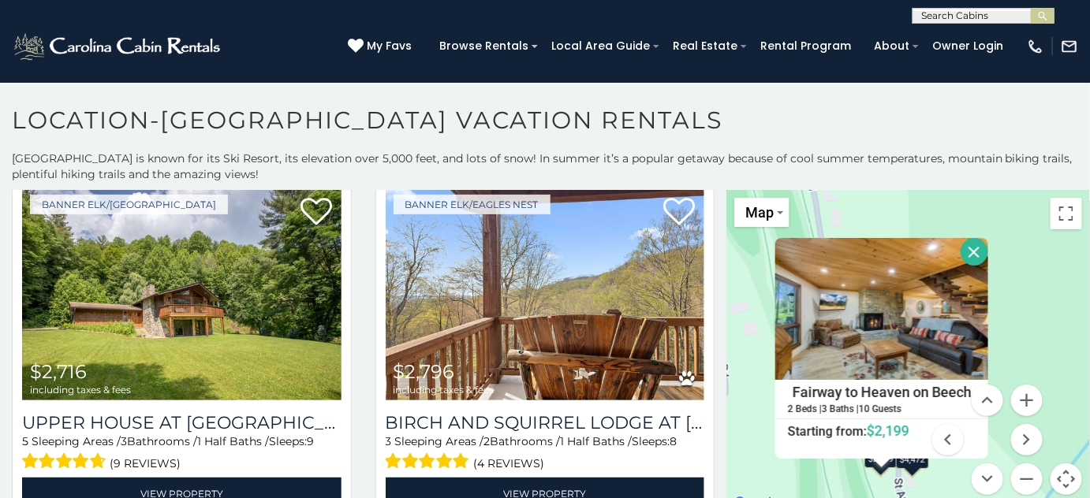
click at [964, 249] on button "Close" at bounding box center [974, 252] width 28 height 28
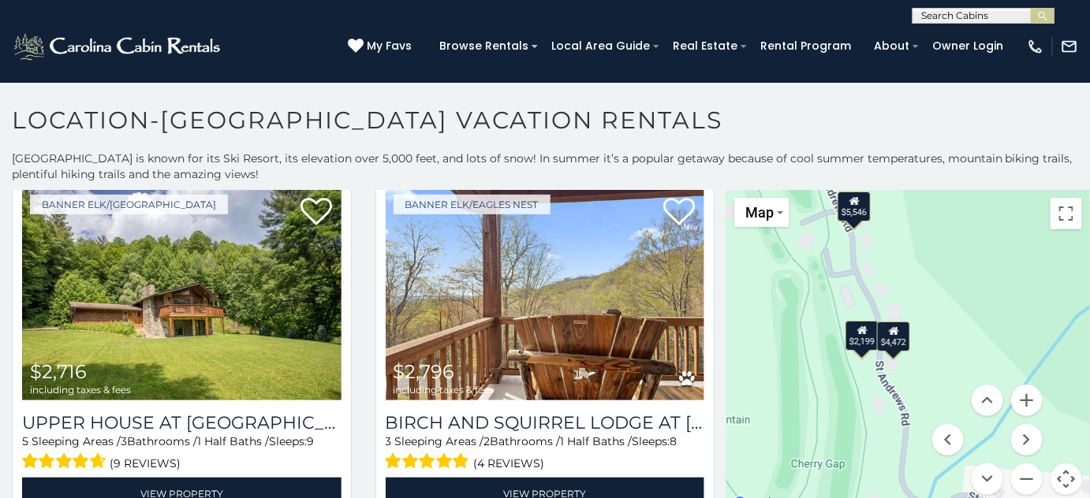
drag, startPoint x: 849, startPoint y: 359, endPoint x: 836, endPoint y: 279, distance: 80.6
click at [836, 279] on div "$5,546 $4,410 $4,517 $1,877 $2,199 $1,445 $4,472 $3,440 $976 $1,044 $2,716 $2,7…" at bounding box center [907, 352] width 363 height 324
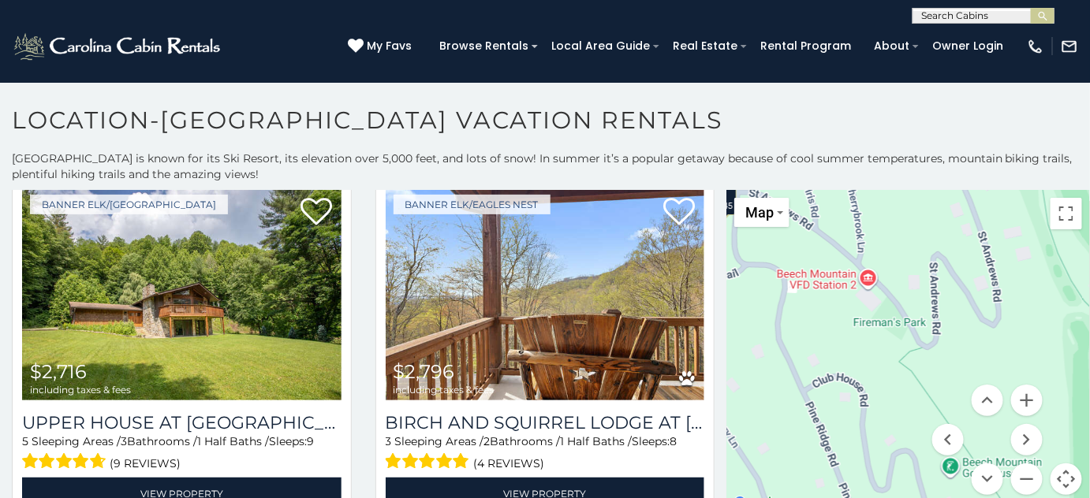
drag, startPoint x: 793, startPoint y: 370, endPoint x: 1089, endPoint y: 413, distance: 298.8
click at [1089, 413] on div "**********" at bounding box center [545, 329] width 1090 height 356
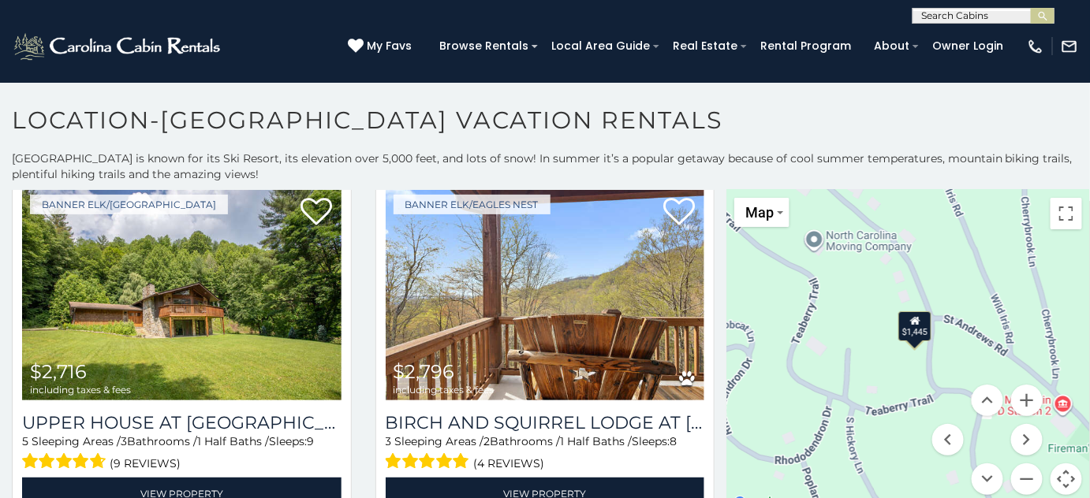
drag, startPoint x: 769, startPoint y: 365, endPoint x: 961, endPoint y: 462, distance: 214.7
click at [963, 467] on div "$5,546 $4,410 $4,517 $1,877 $2,199 $1,445 $4,472 $3,440 $976 $1,044 $2,716 $2,7…" at bounding box center [907, 352] width 363 height 324
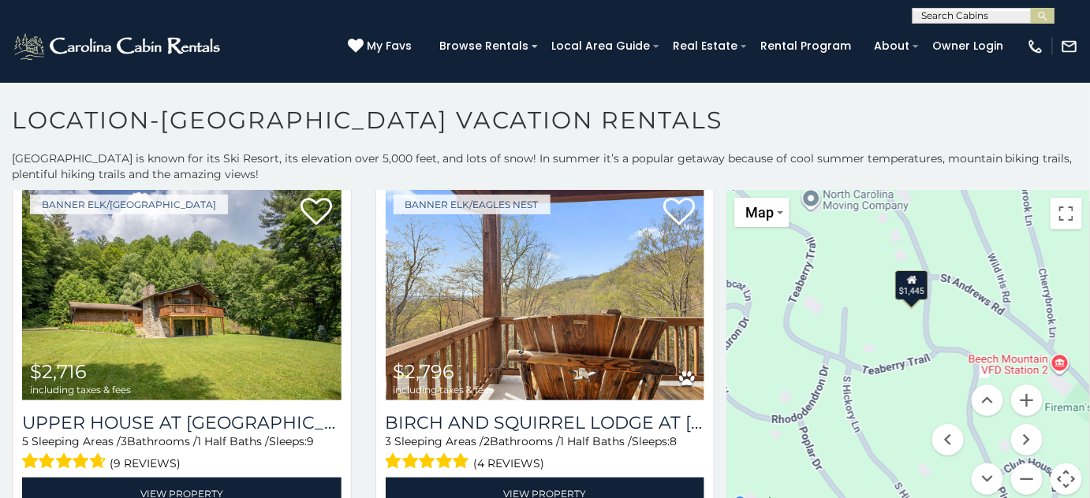
click at [904, 289] on div "$1,445" at bounding box center [911, 285] width 33 height 30
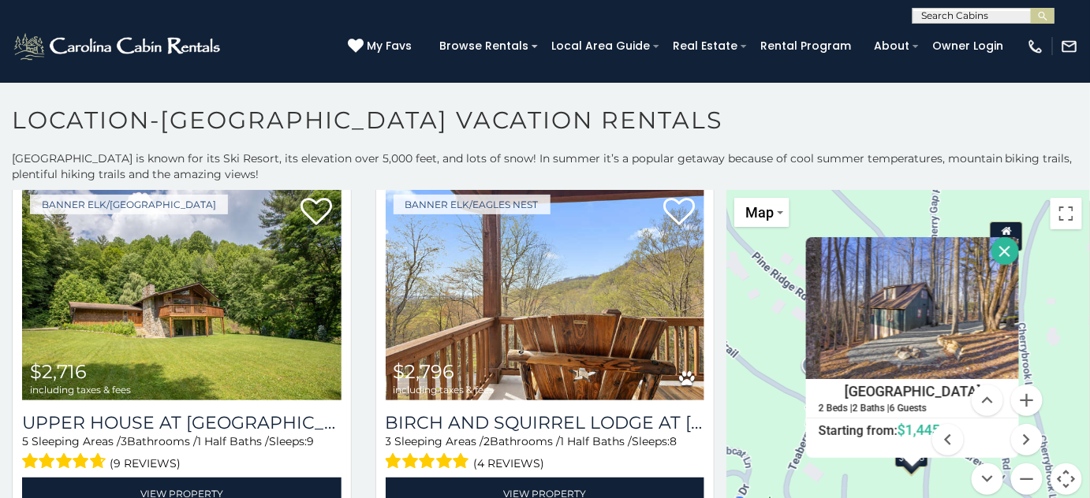
click at [1006, 251] on button "Close" at bounding box center [1005, 251] width 28 height 28
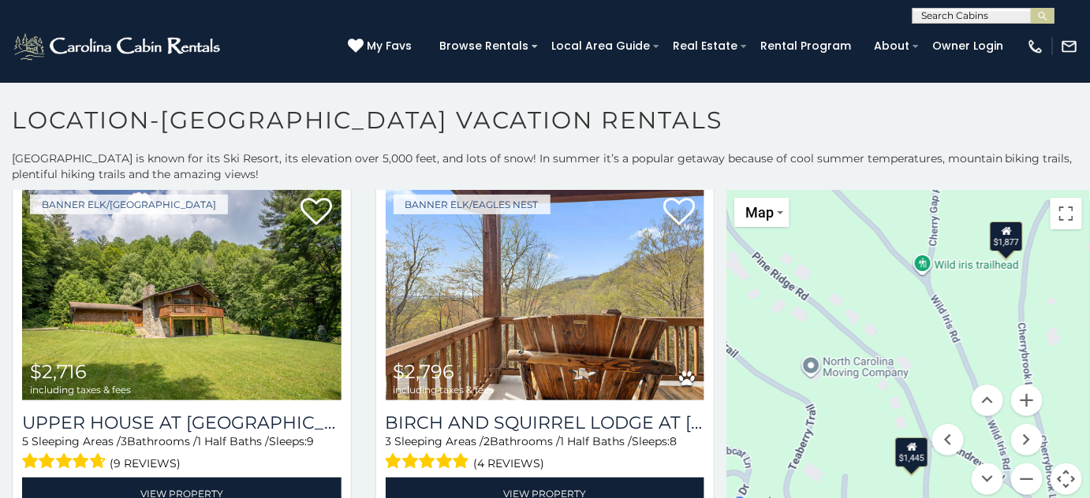
click at [908, 452] on div "$1,445" at bounding box center [911, 453] width 33 height 30
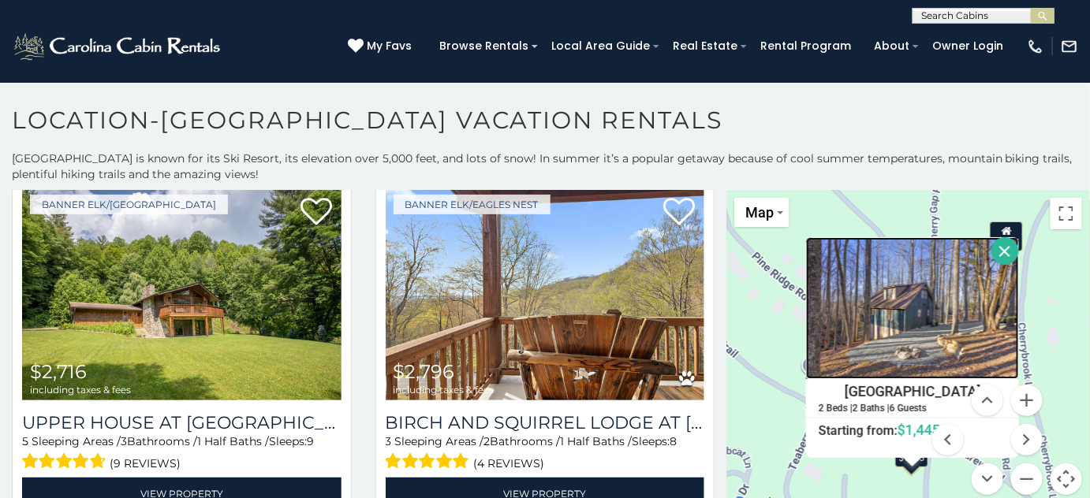
click at [901, 348] on img at bounding box center [912, 308] width 213 height 142
click at [997, 251] on button "Close" at bounding box center [1005, 251] width 28 height 28
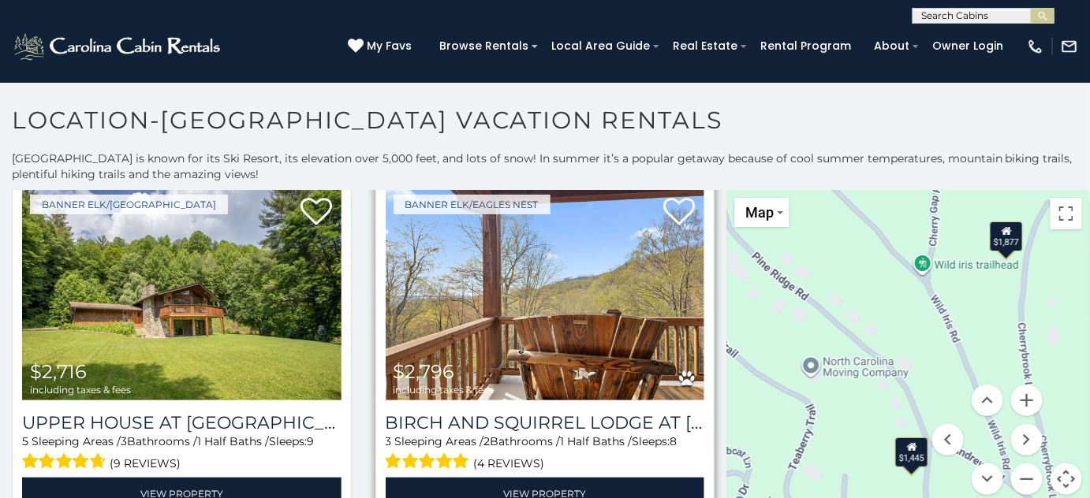
click at [498, 434] on div "3 Sleeping Areas / 2 Bathrooms / 1 Half Baths / Sleeps: 8 (4 reviews)" at bounding box center [545, 454] width 319 height 40
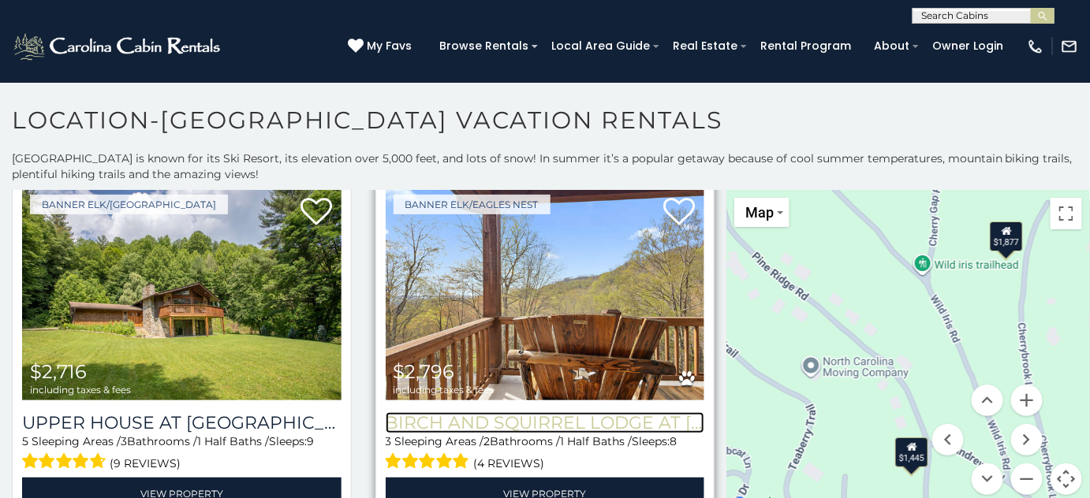
click at [511, 412] on h3 "Birch and Squirrel Lodge at Eagles Nest" at bounding box center [545, 422] width 319 height 21
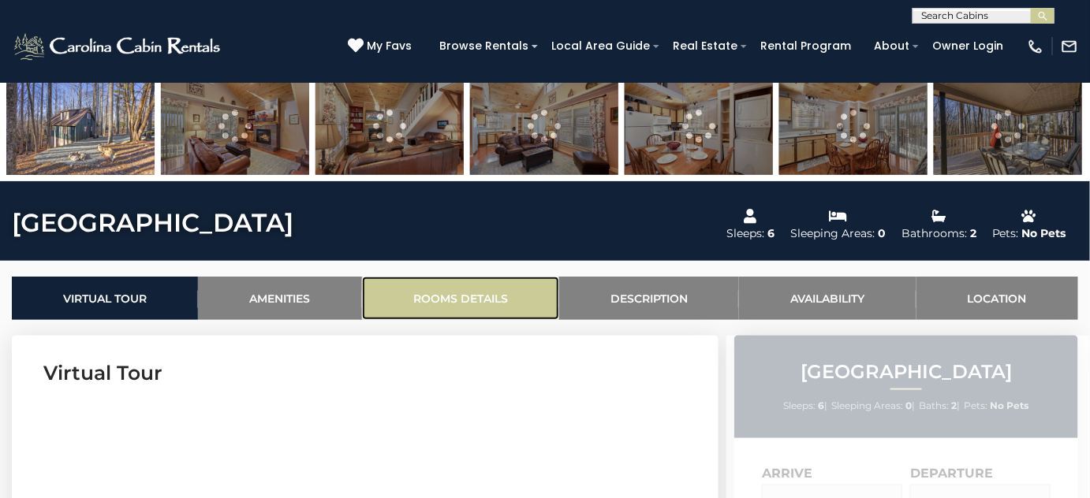
click at [456, 293] on link "Rooms Details" at bounding box center [460, 298] width 197 height 43
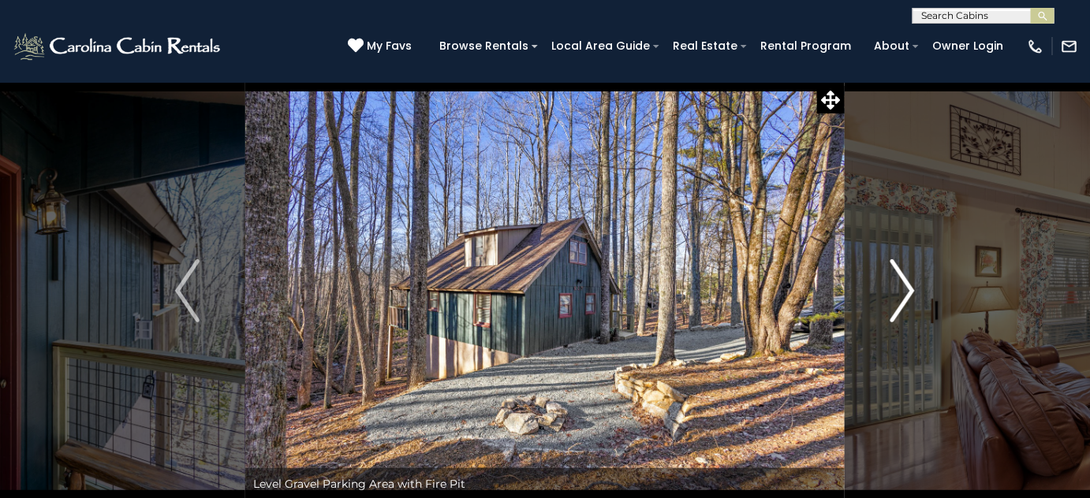
click at [896, 297] on img "Next" at bounding box center [902, 290] width 24 height 63
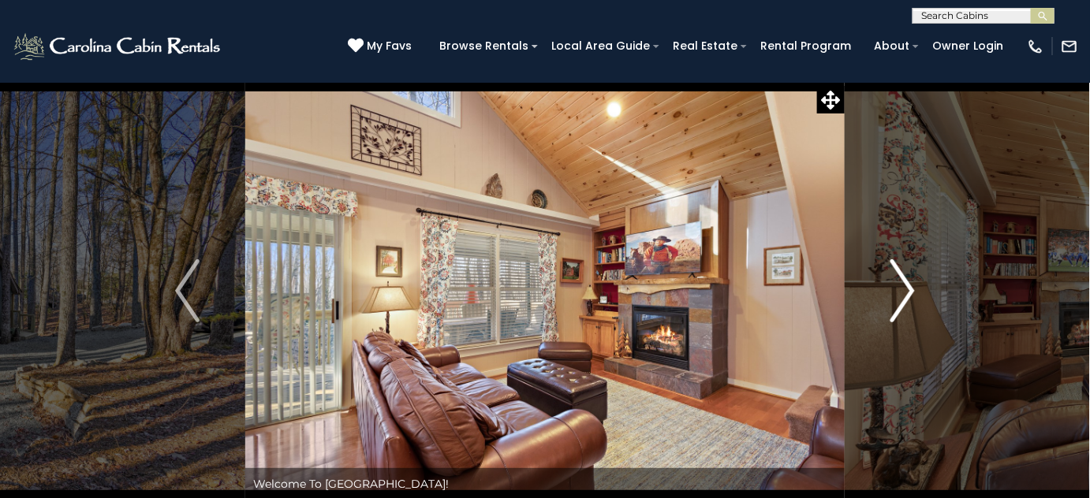
click at [896, 298] on img "Next" at bounding box center [902, 290] width 24 height 63
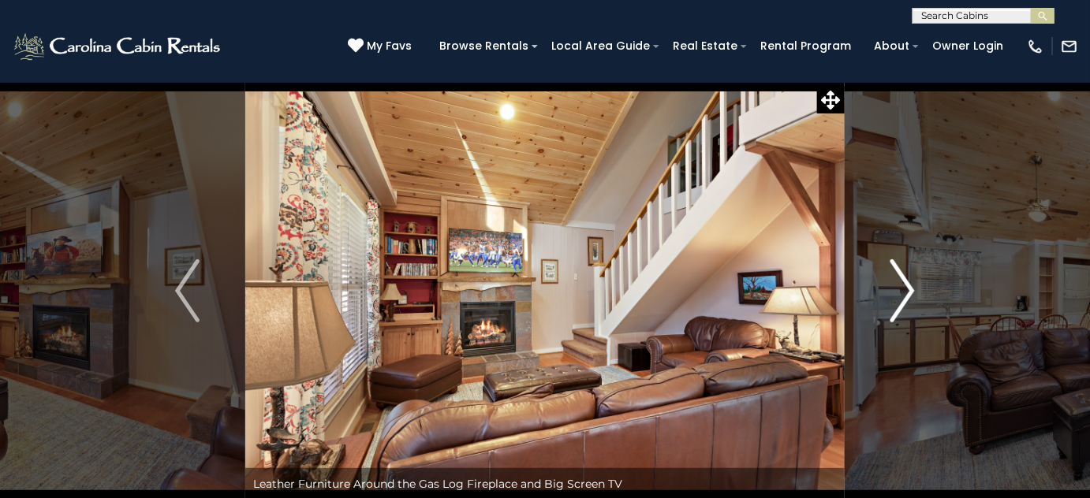
click at [896, 298] on img "Next" at bounding box center [902, 290] width 24 height 63
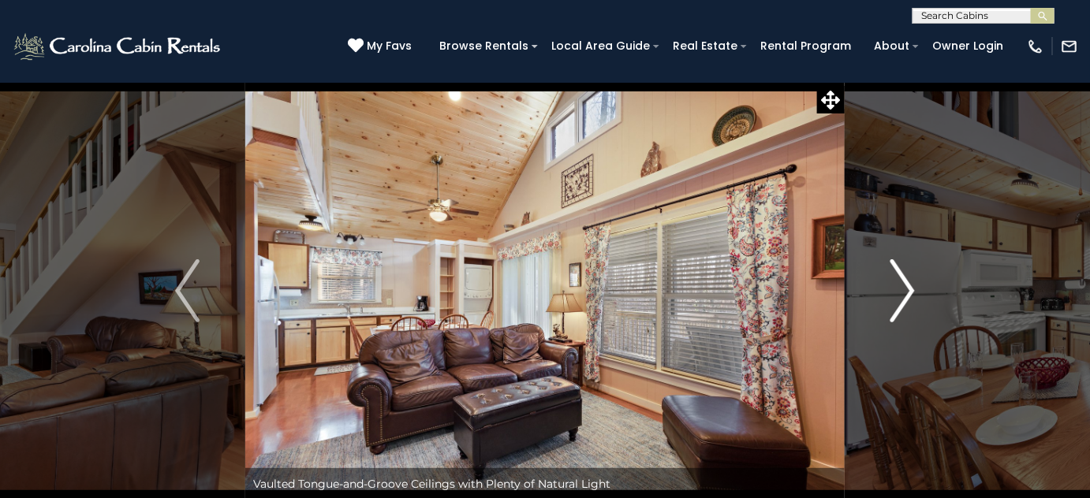
click at [894, 300] on img "Next" at bounding box center [902, 290] width 24 height 63
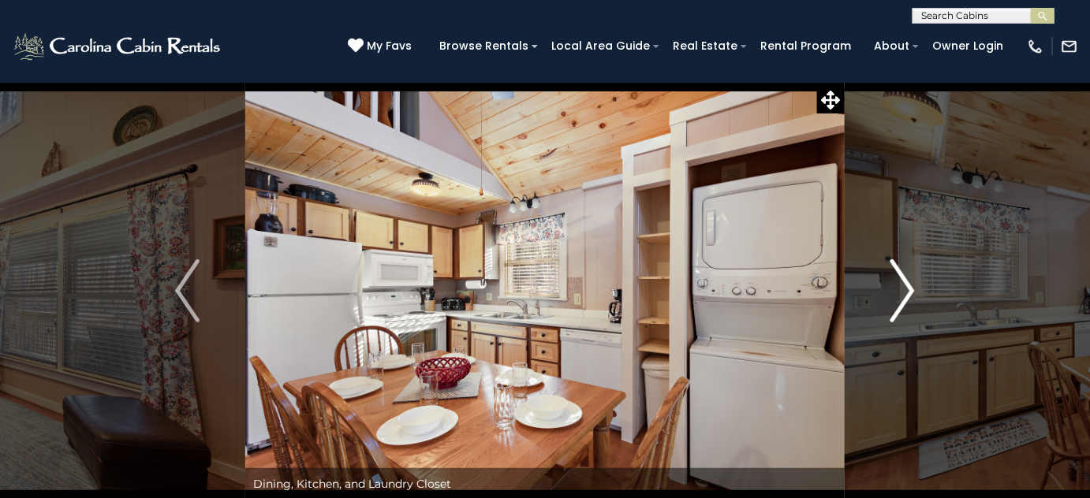
click at [894, 300] on img "Next" at bounding box center [902, 290] width 24 height 63
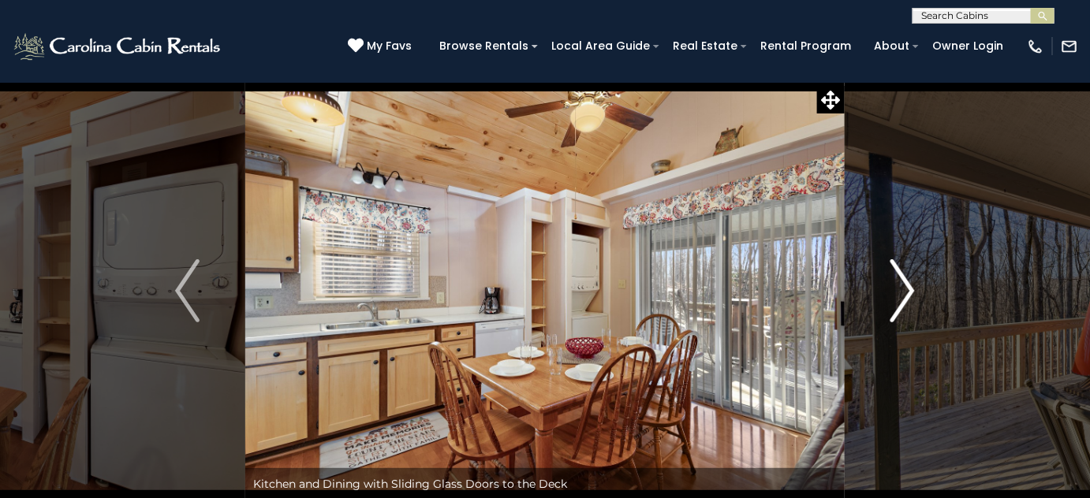
click at [894, 300] on img "Next" at bounding box center [902, 290] width 24 height 63
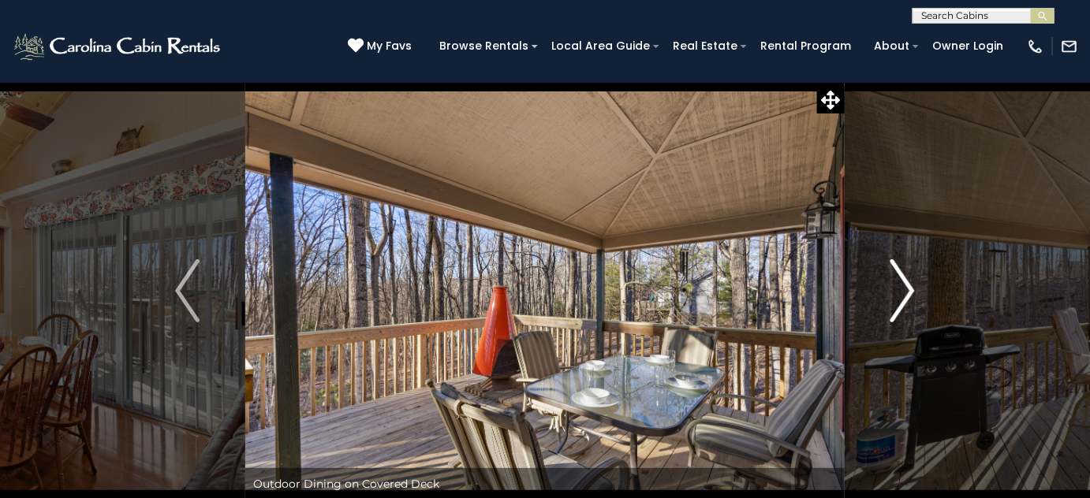
click at [894, 300] on img "Next" at bounding box center [902, 290] width 24 height 63
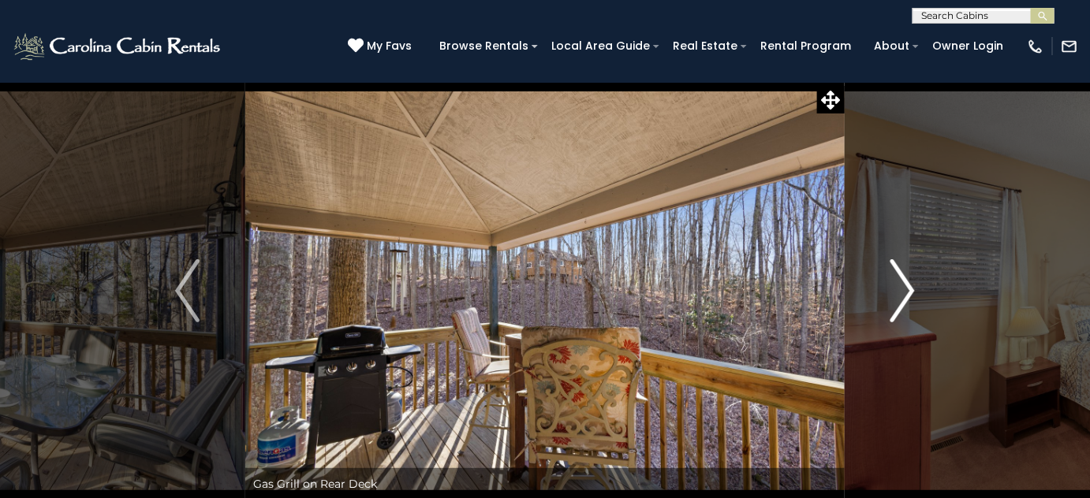
click at [894, 300] on img "Next" at bounding box center [902, 290] width 24 height 63
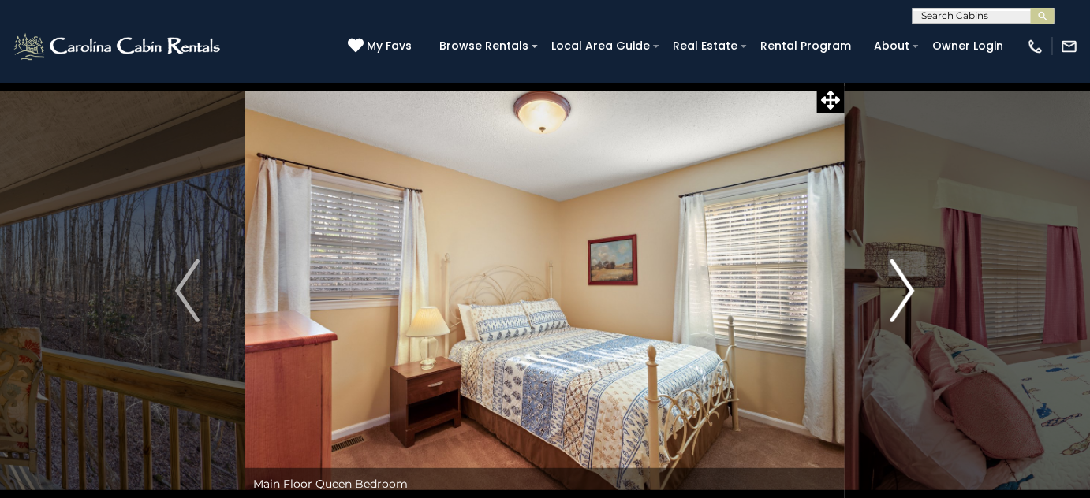
click at [894, 300] on img "Next" at bounding box center [902, 290] width 24 height 63
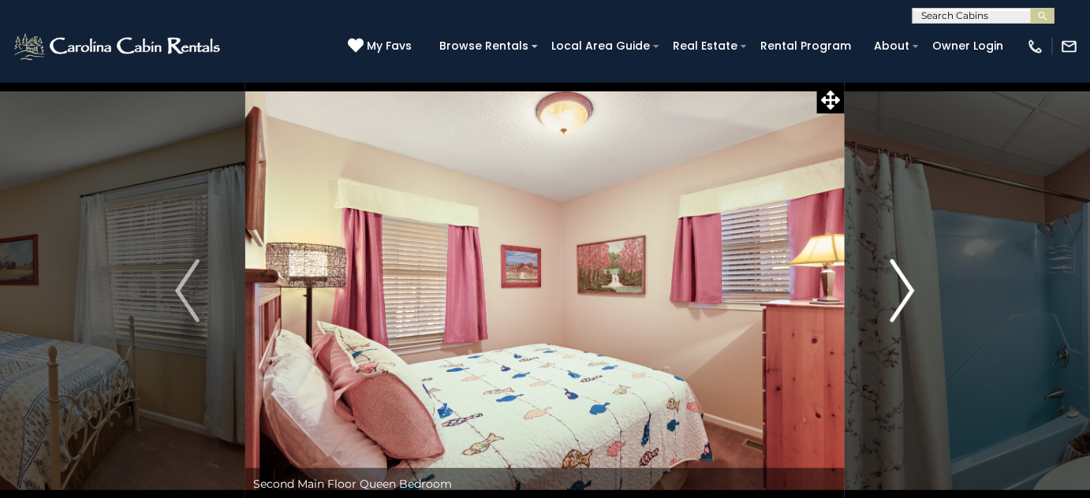
click at [893, 300] on img "Next" at bounding box center [902, 290] width 24 height 63
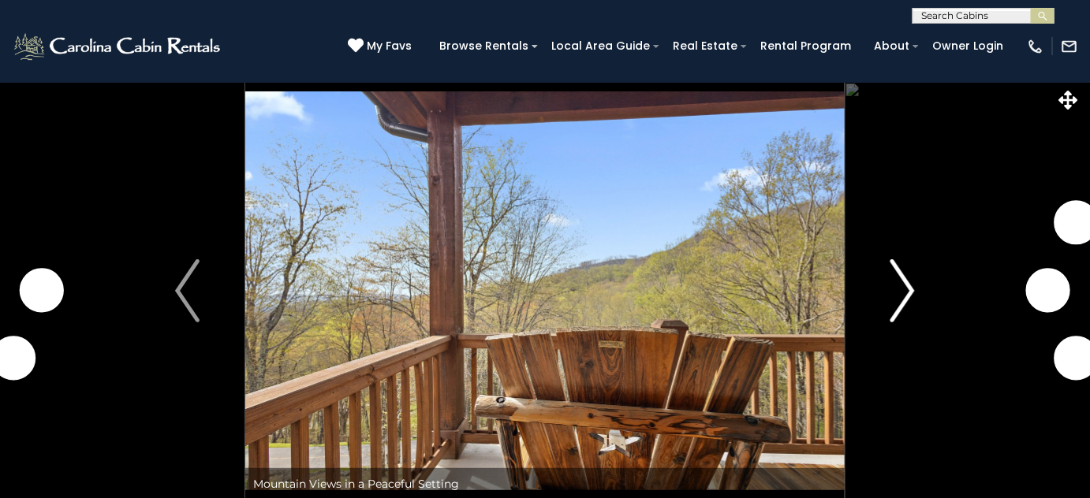
click at [905, 296] on img "Next" at bounding box center [902, 290] width 24 height 63
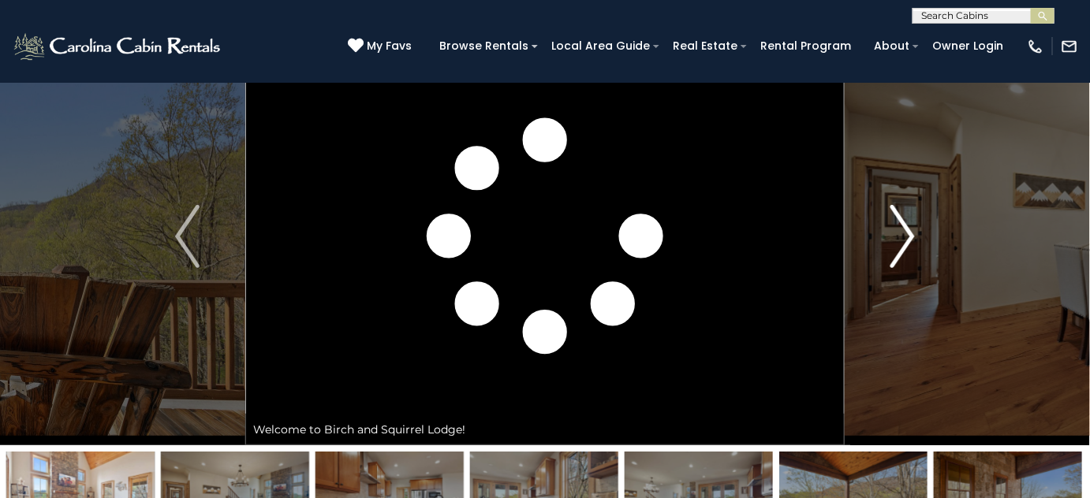
scroll to position [143, 0]
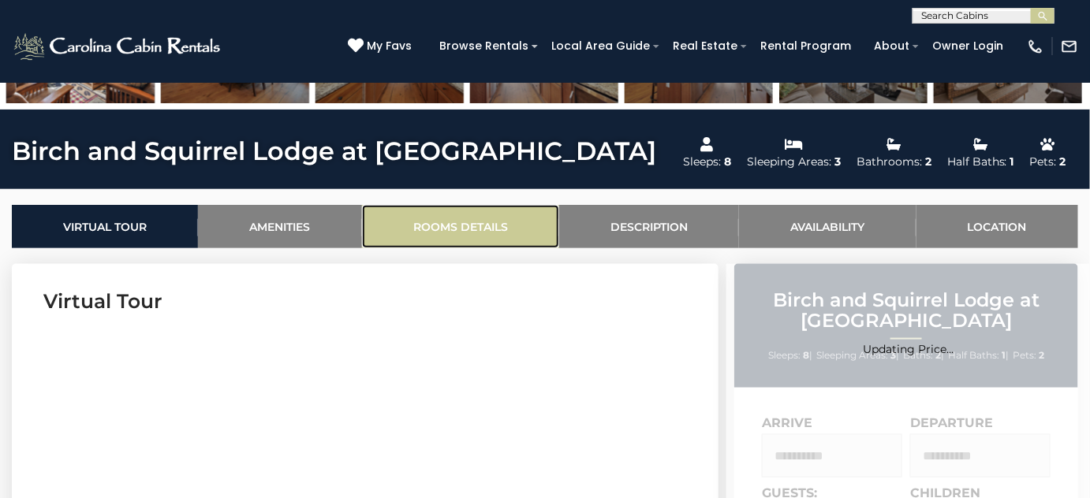
click at [497, 222] on link "Rooms Details" at bounding box center [460, 226] width 197 height 43
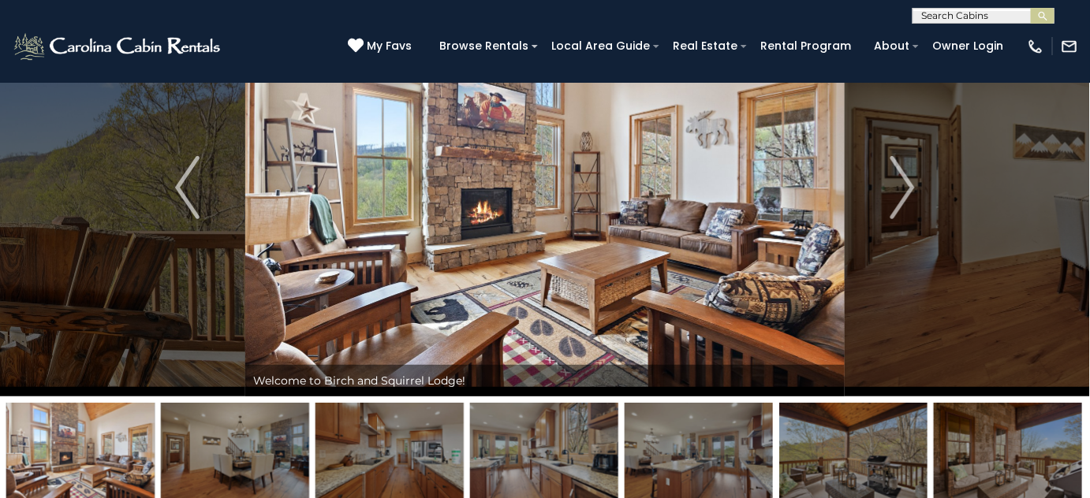
scroll to position [246, 0]
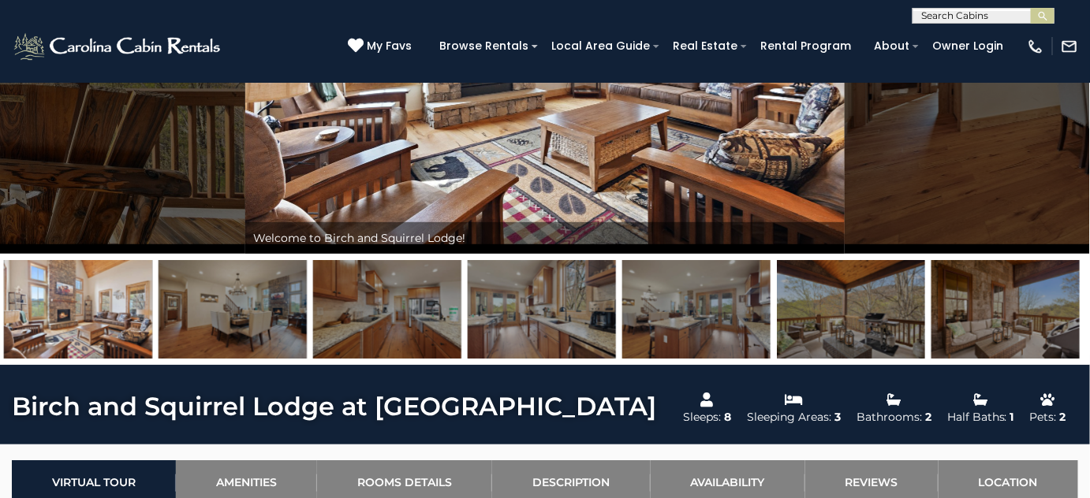
drag, startPoint x: 925, startPoint y: 324, endPoint x: 544, endPoint y: 349, distance: 381.6
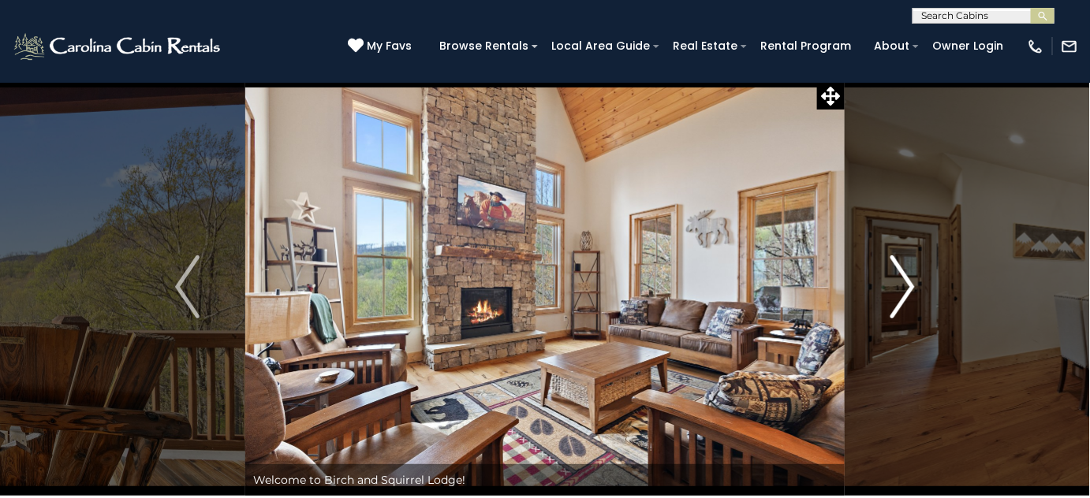
scroll to position [0, 0]
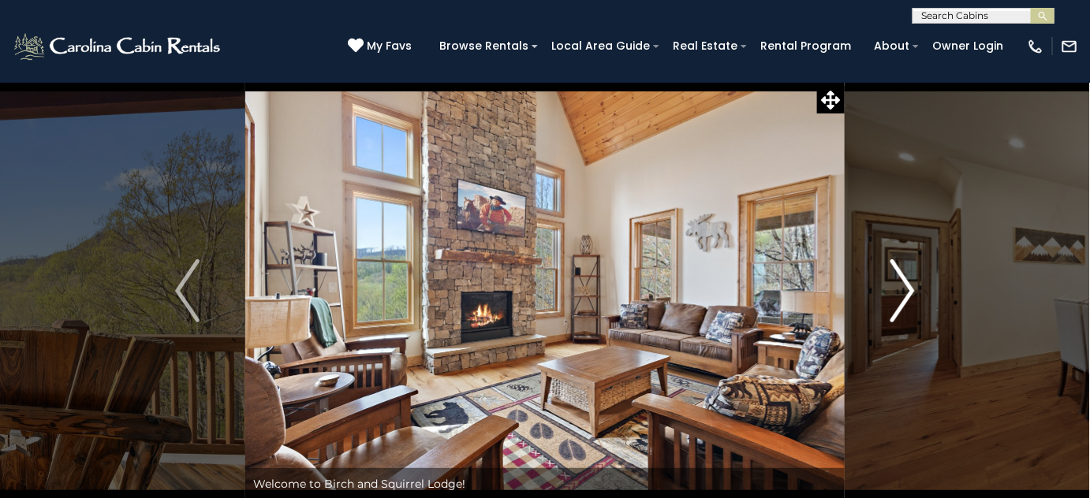
click at [904, 282] on img "Next" at bounding box center [902, 290] width 24 height 63
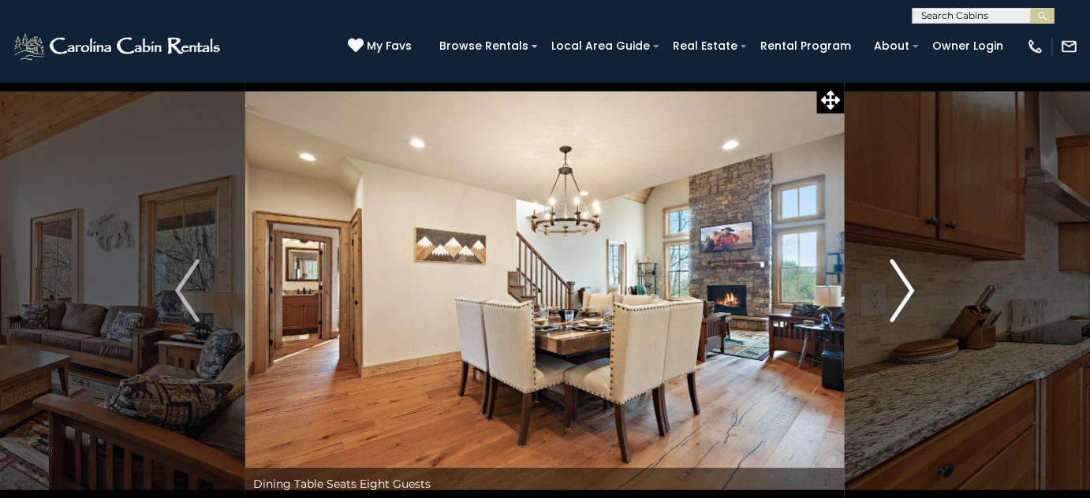
click at [903, 282] on img "Next" at bounding box center [902, 290] width 24 height 63
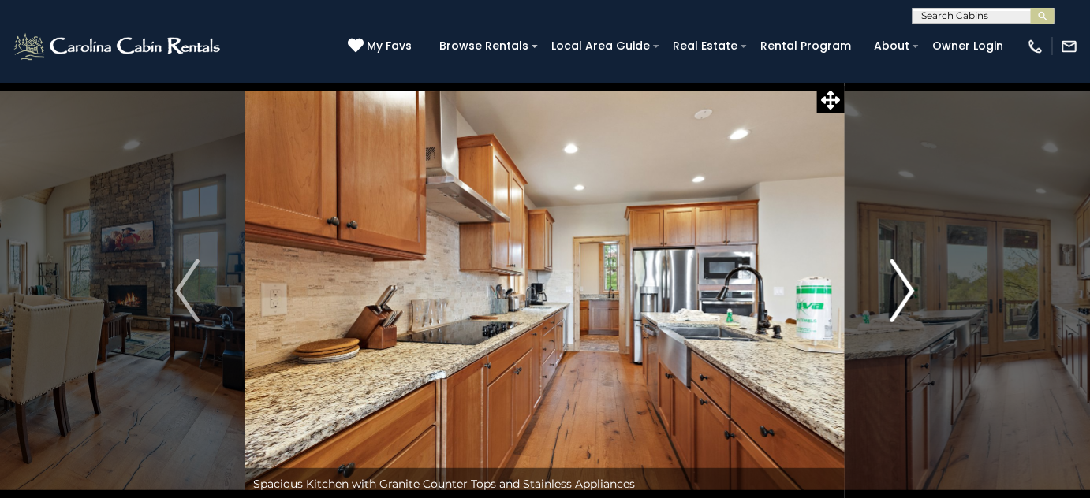
click at [903, 282] on img "Next" at bounding box center [902, 290] width 24 height 63
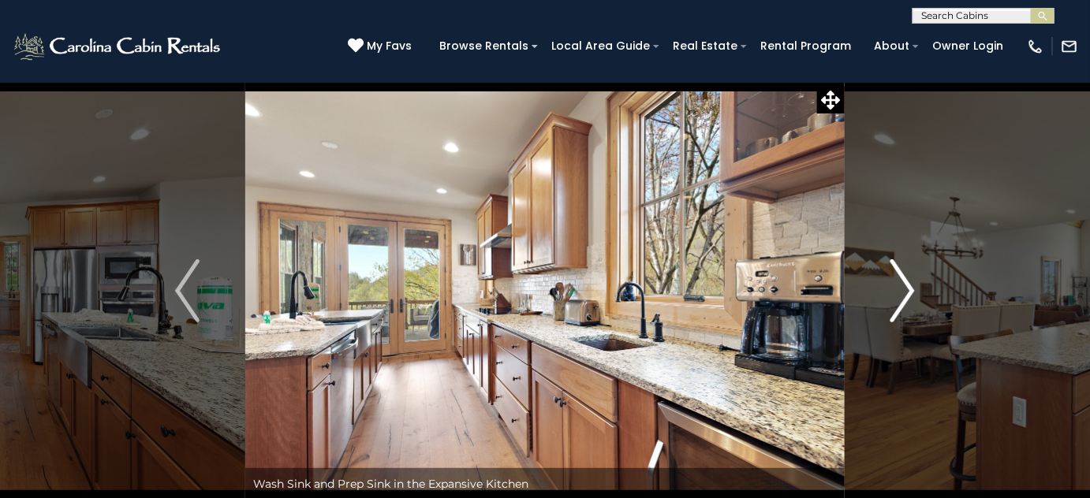
click at [903, 282] on img "Next" at bounding box center [902, 290] width 24 height 63
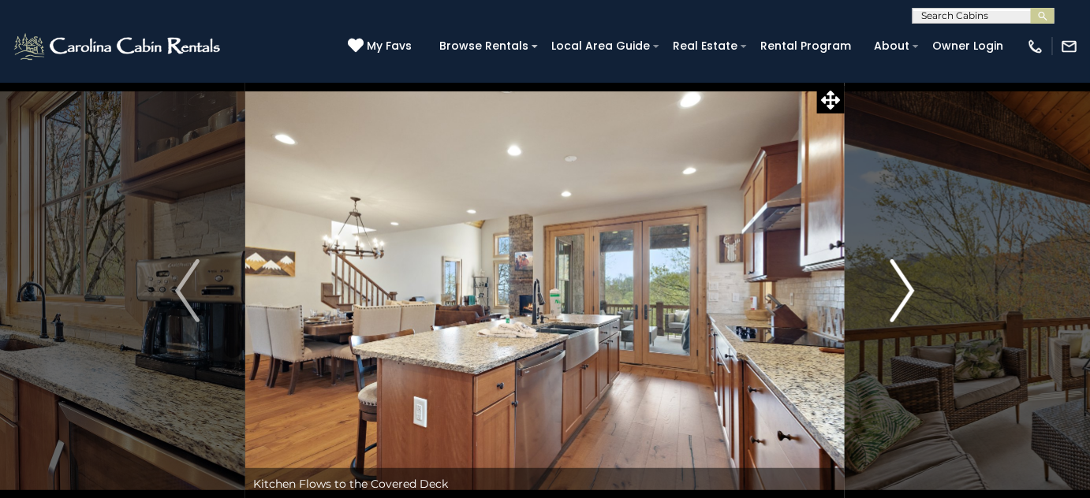
click at [903, 282] on img "Next" at bounding box center [902, 290] width 24 height 63
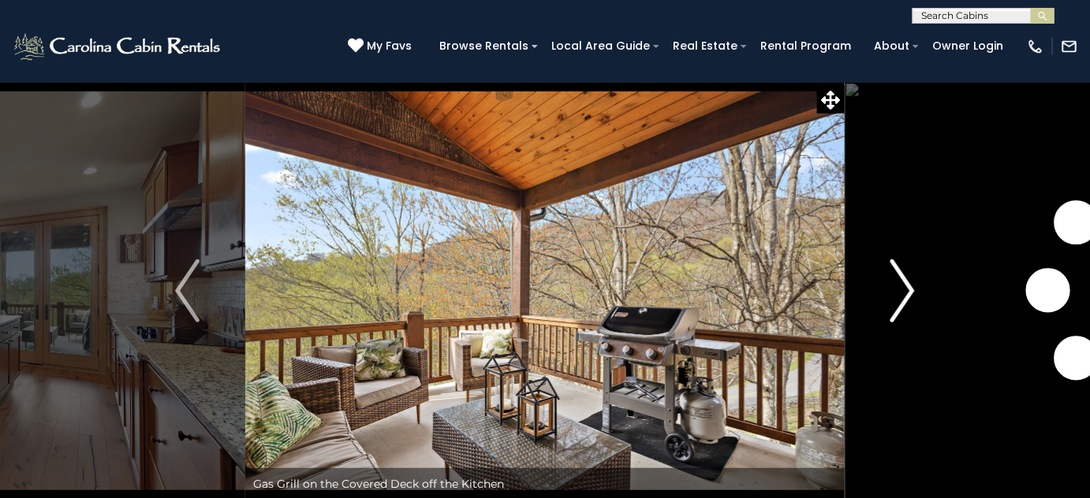
click at [903, 282] on img "Next" at bounding box center [902, 290] width 24 height 63
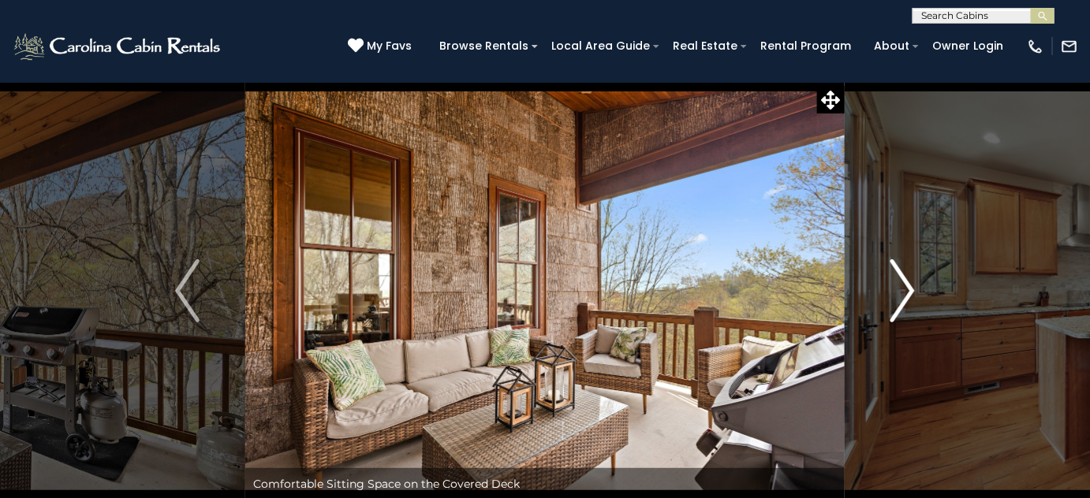
click at [903, 282] on img "Next" at bounding box center [902, 290] width 24 height 63
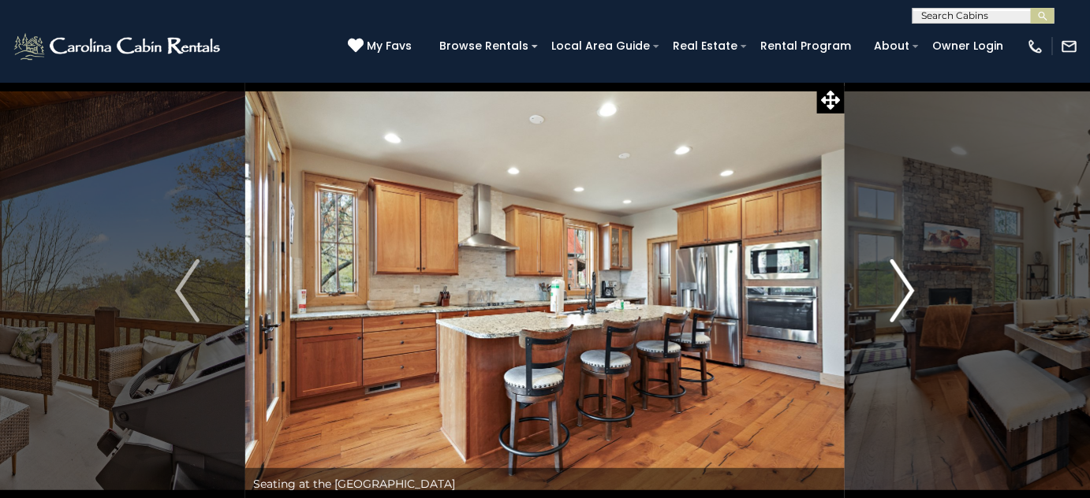
click at [903, 282] on img "Next" at bounding box center [902, 290] width 24 height 63
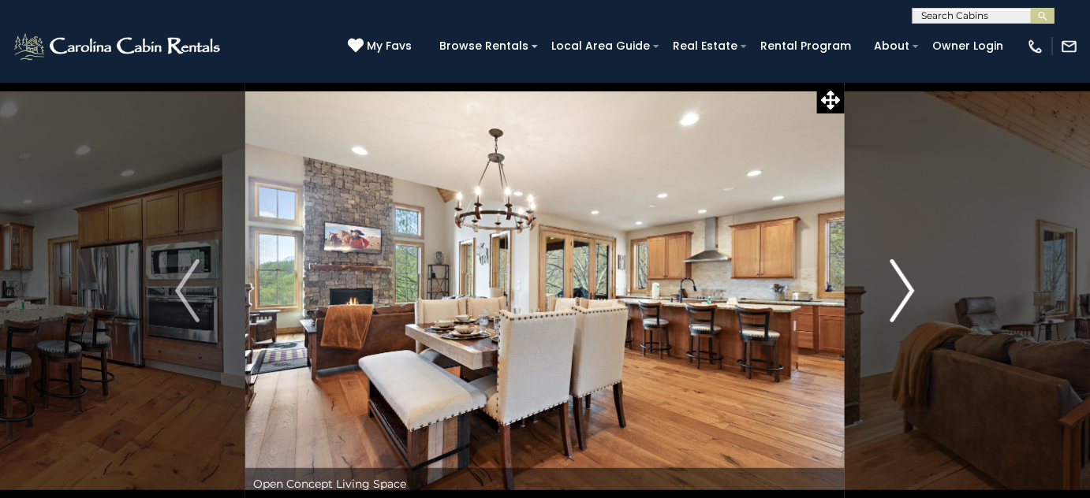
click at [903, 282] on img "Next" at bounding box center [902, 290] width 24 height 63
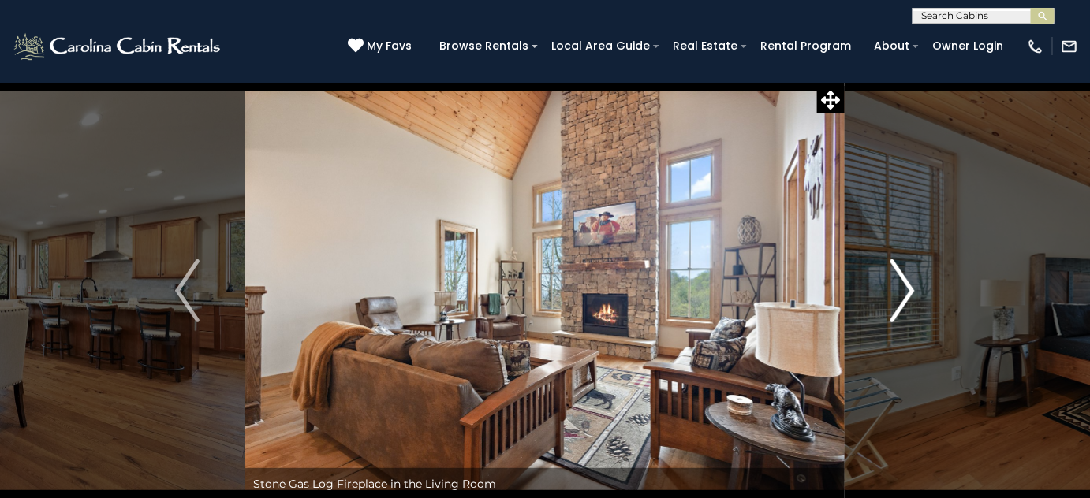
click at [903, 282] on img "Next" at bounding box center [902, 290] width 24 height 63
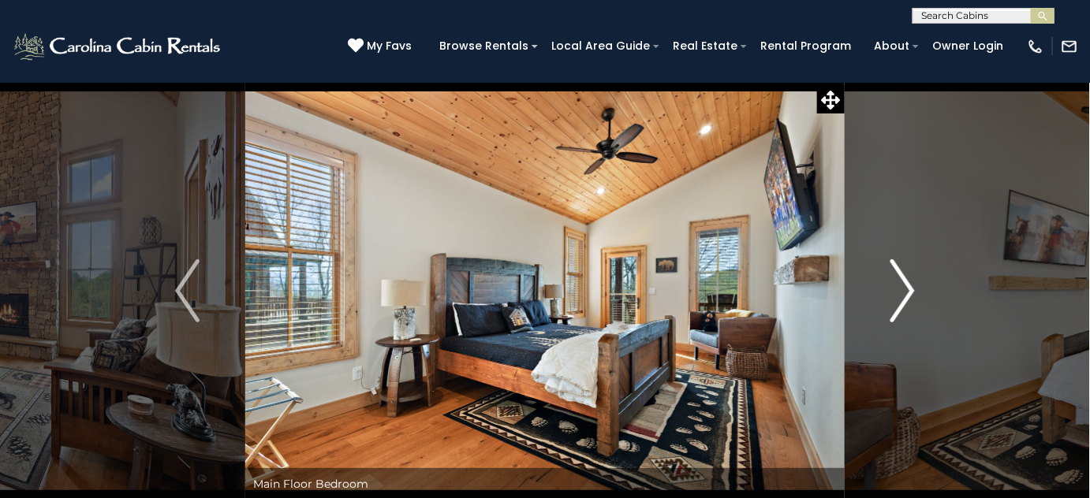
click at [903, 282] on img "Next" at bounding box center [902, 290] width 24 height 63
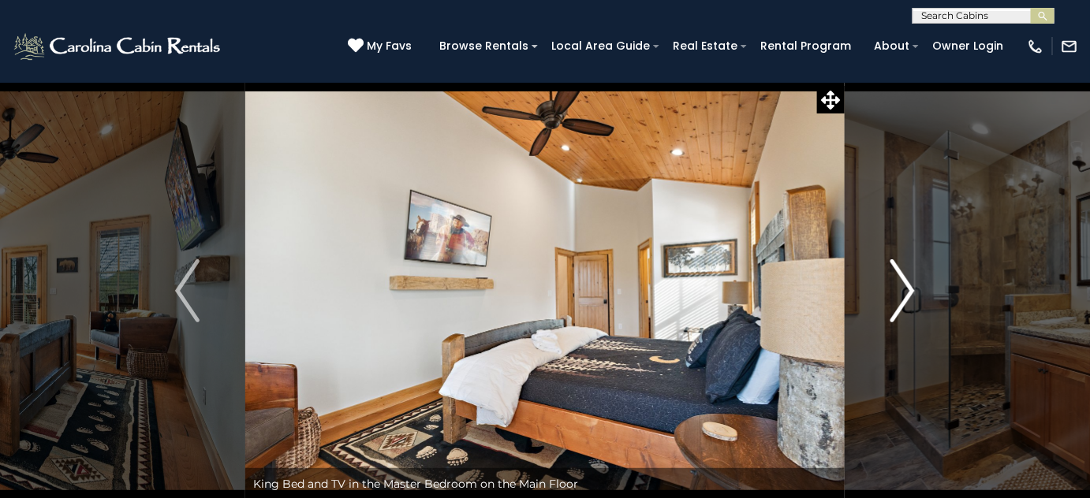
click at [903, 282] on img "Next" at bounding box center [902, 290] width 24 height 63
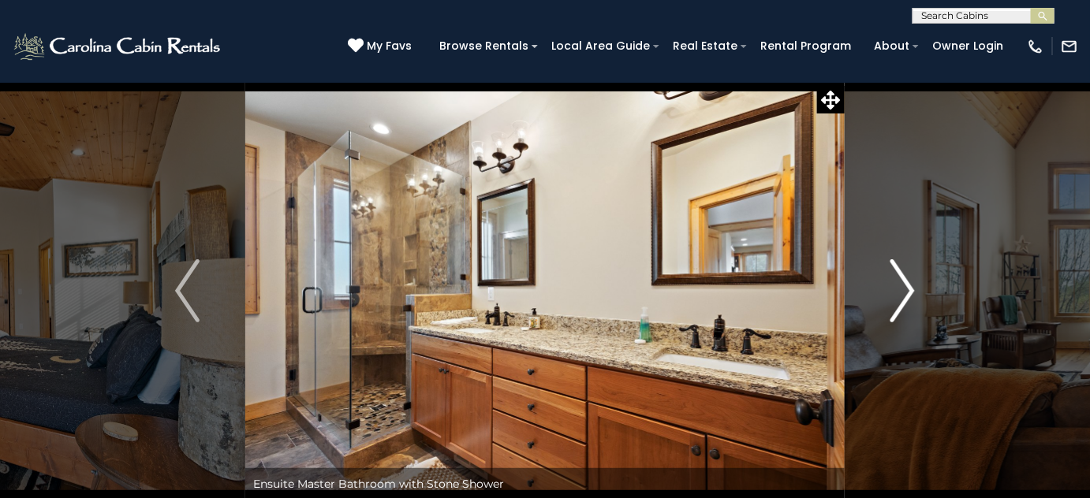
click at [903, 282] on img "Next" at bounding box center [902, 290] width 24 height 63
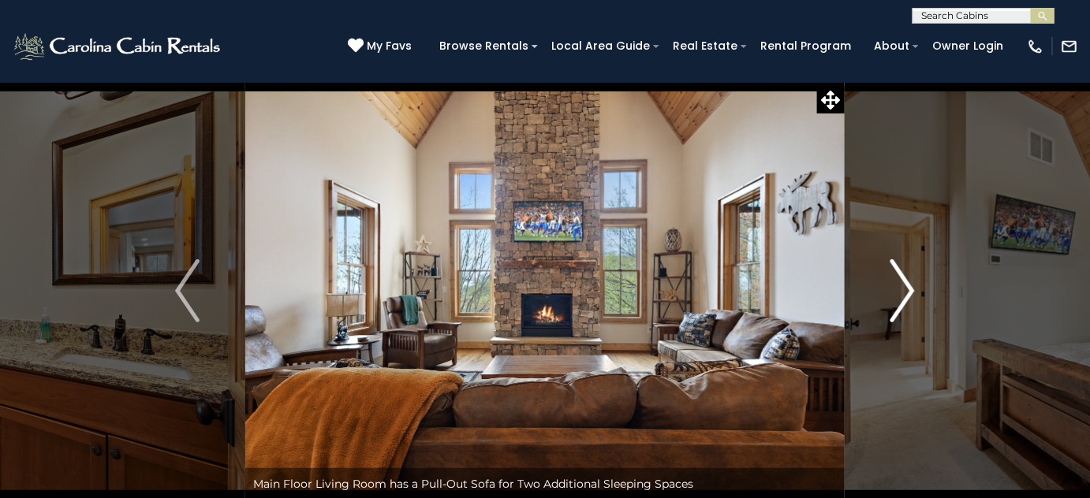
click at [903, 282] on img "Next" at bounding box center [902, 290] width 24 height 63
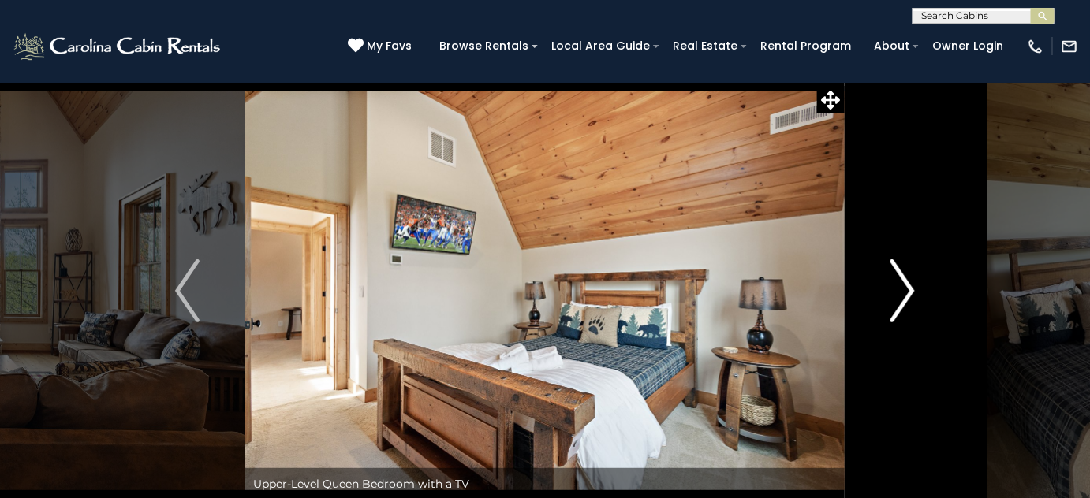
click at [903, 282] on img "Next" at bounding box center [902, 290] width 24 height 63
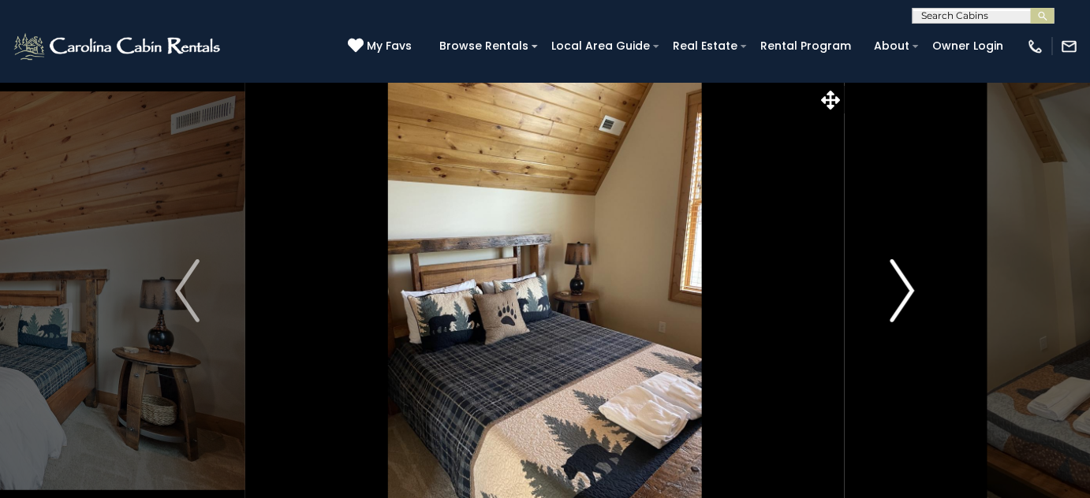
click at [903, 282] on img "Next" at bounding box center [902, 290] width 24 height 63
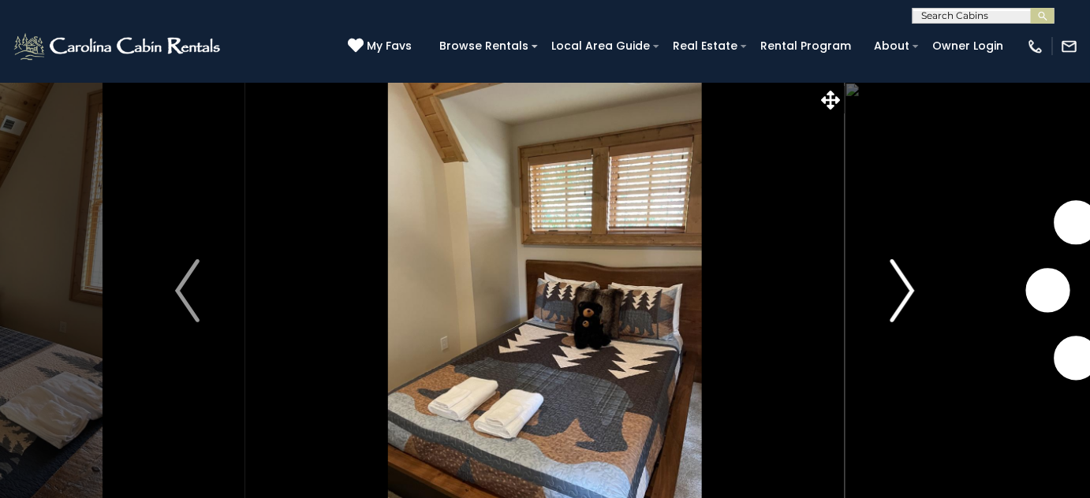
click at [903, 282] on img "Next" at bounding box center [902, 290] width 24 height 63
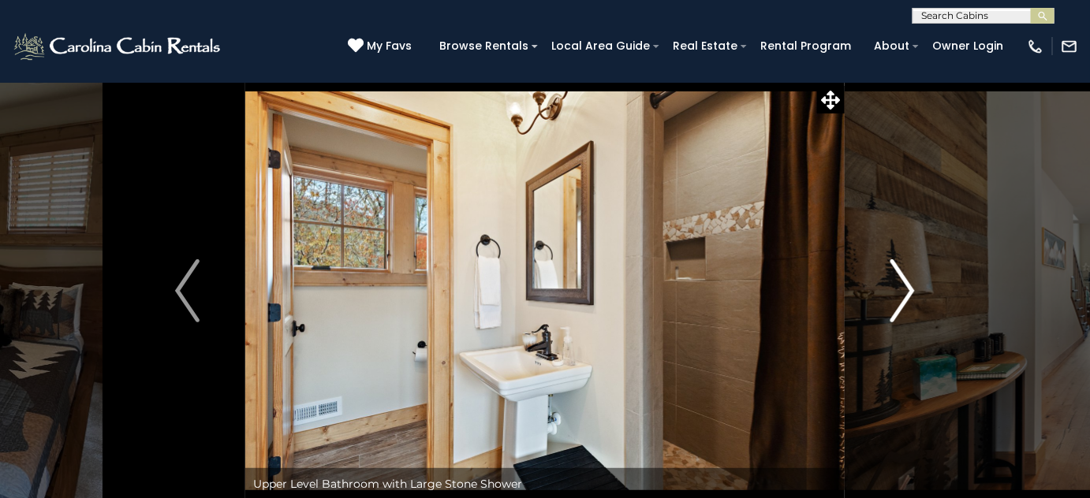
click at [903, 282] on img "Next" at bounding box center [902, 290] width 24 height 63
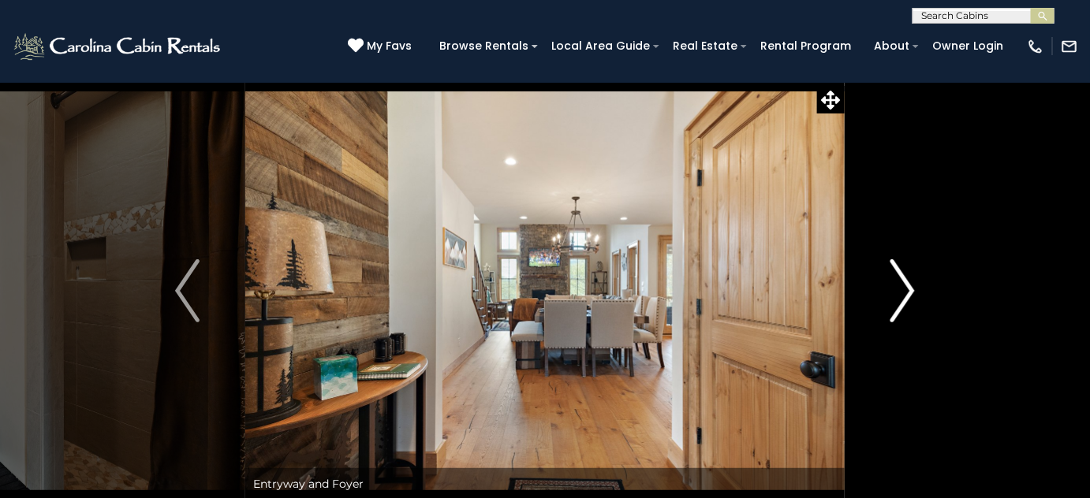
click at [903, 282] on img "Next" at bounding box center [902, 290] width 24 height 63
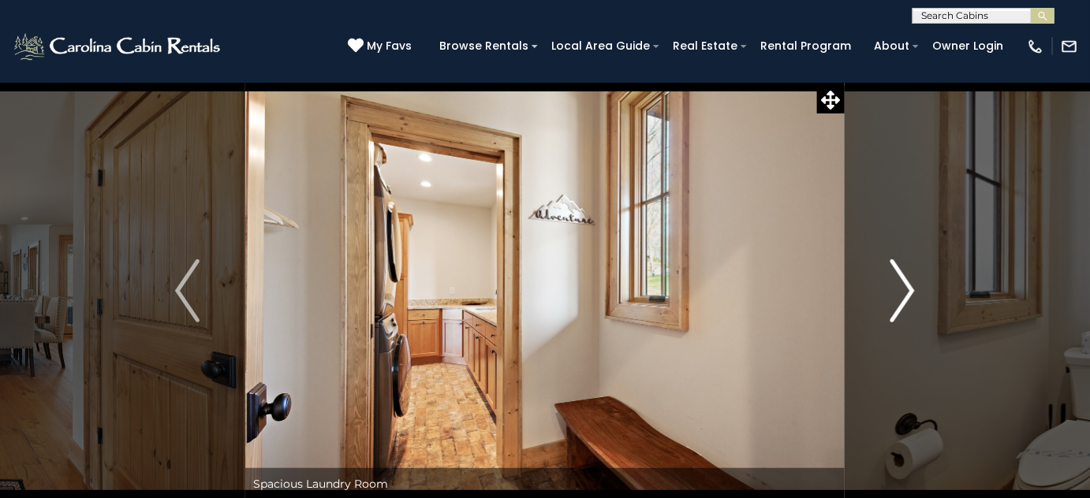
click at [903, 282] on img "Next" at bounding box center [902, 290] width 24 height 63
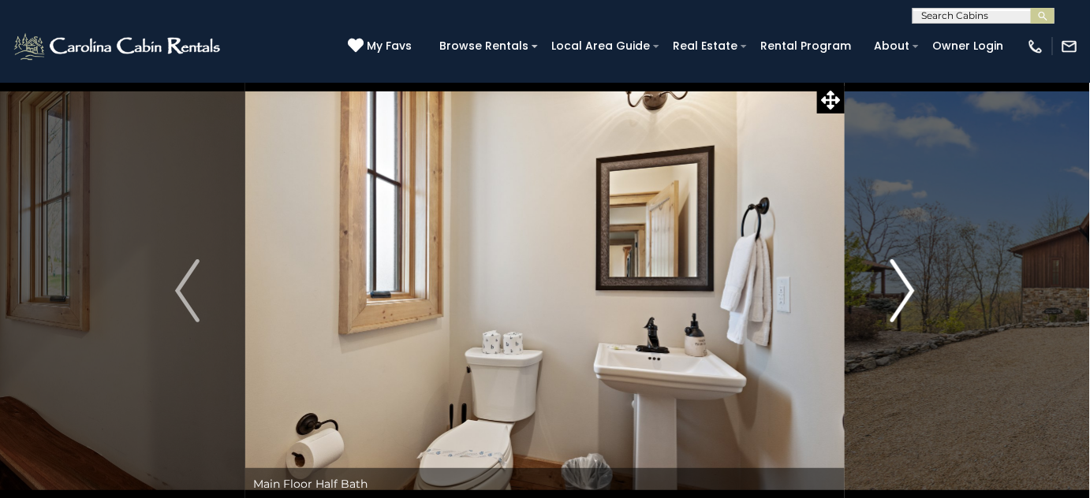
click at [903, 282] on img "Next" at bounding box center [902, 290] width 24 height 63
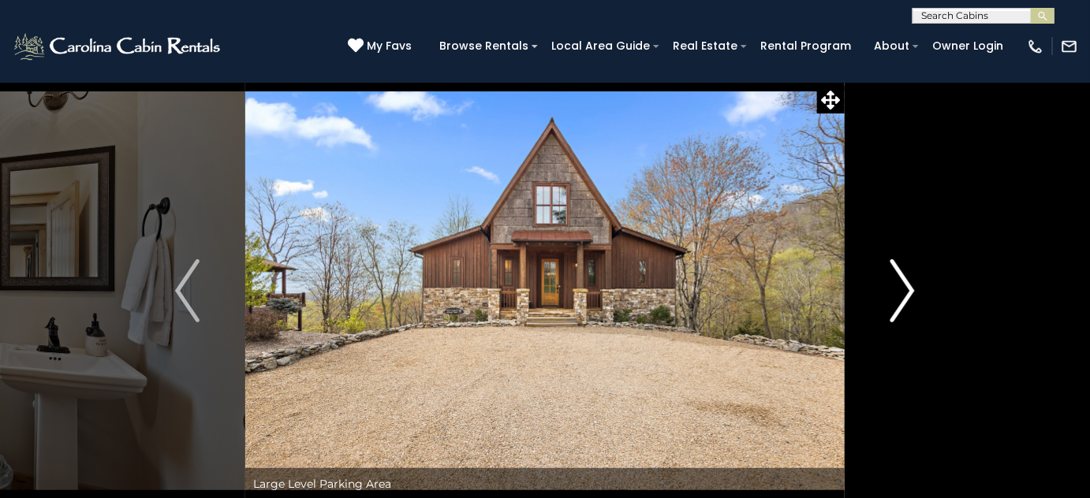
click at [903, 282] on img "Next" at bounding box center [902, 290] width 24 height 63
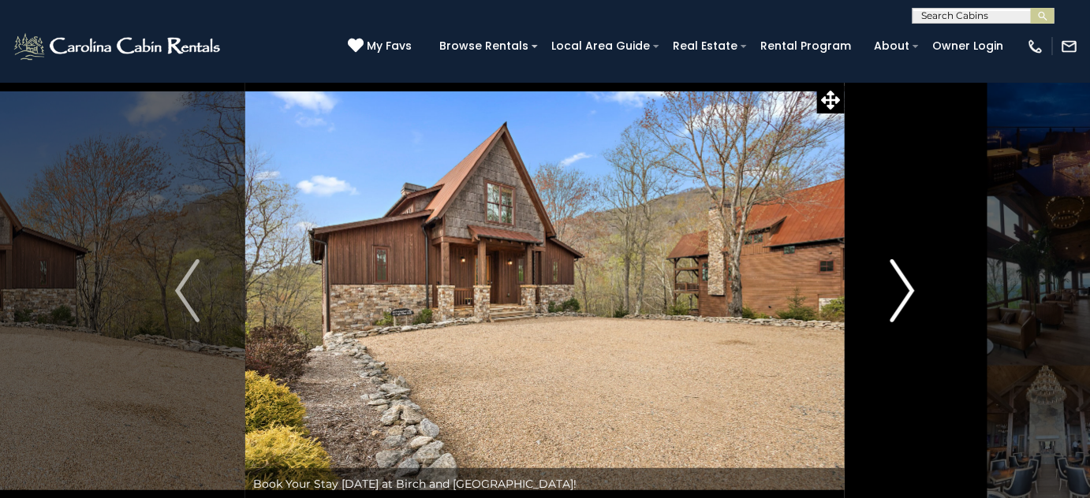
click at [903, 283] on img "Next" at bounding box center [902, 290] width 24 height 63
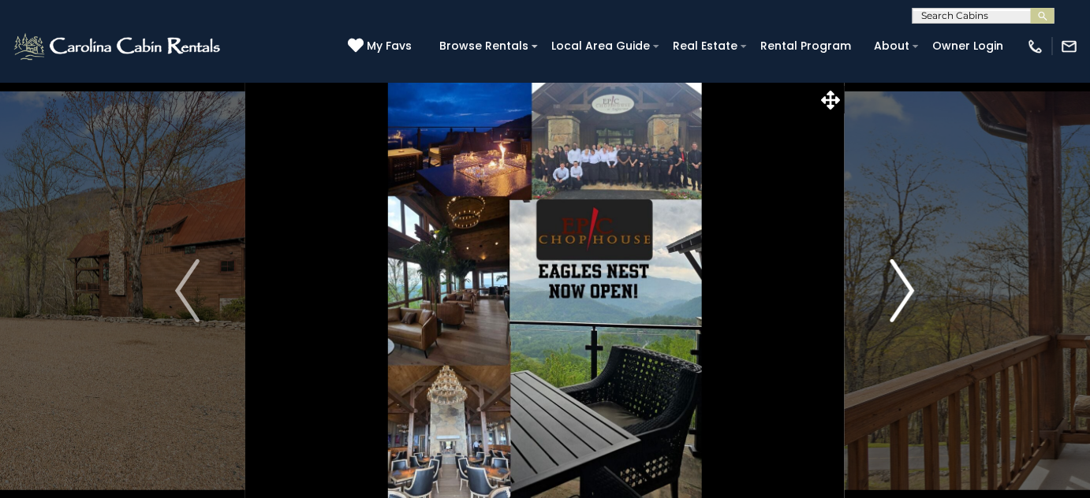
click at [902, 283] on img "Next" at bounding box center [902, 290] width 24 height 63
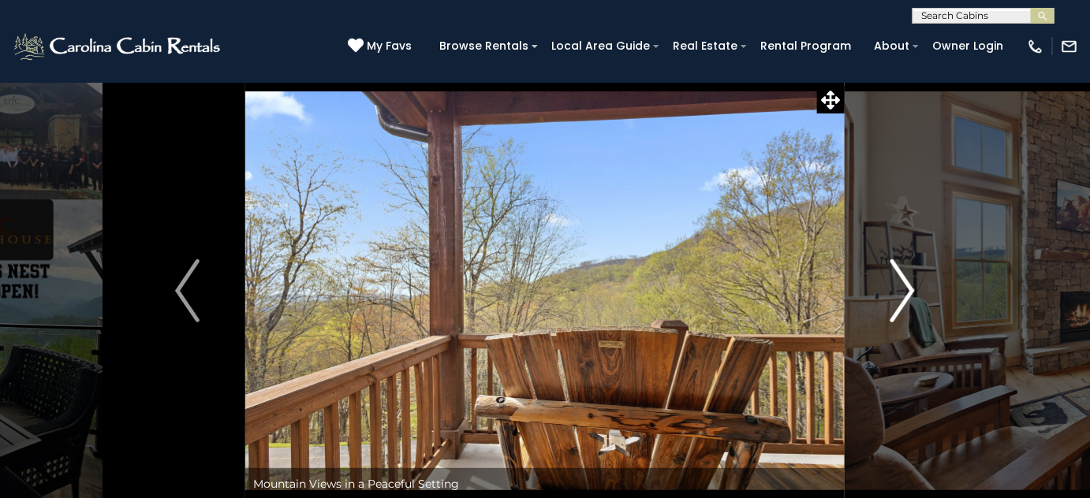
click at [902, 283] on img "Next" at bounding box center [902, 290] width 24 height 63
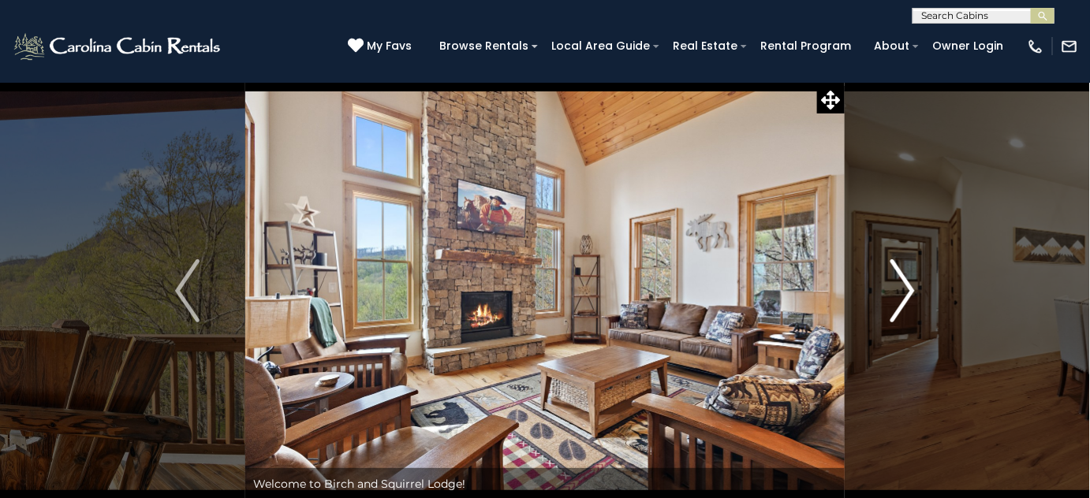
click at [902, 283] on img "Next" at bounding box center [902, 290] width 24 height 63
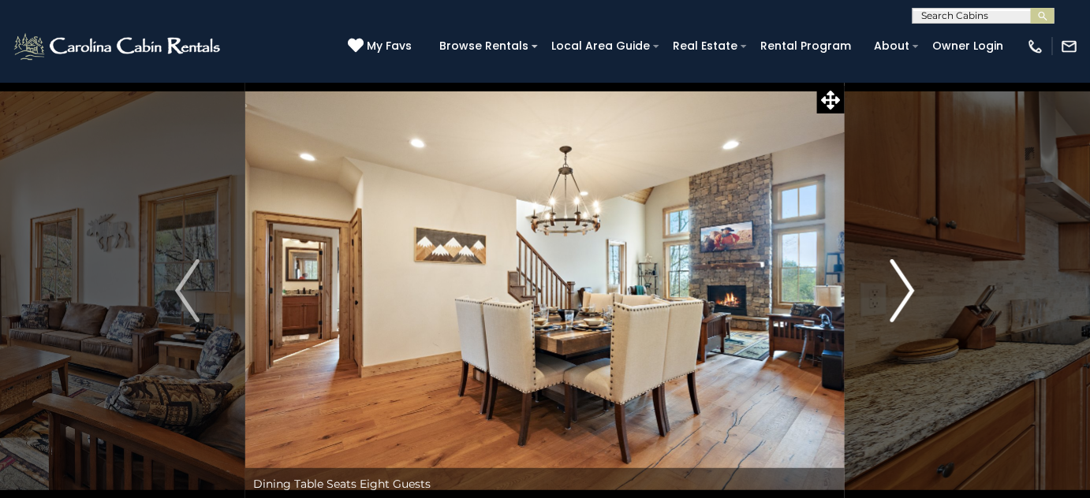
click at [902, 283] on img "Next" at bounding box center [902, 290] width 24 height 63
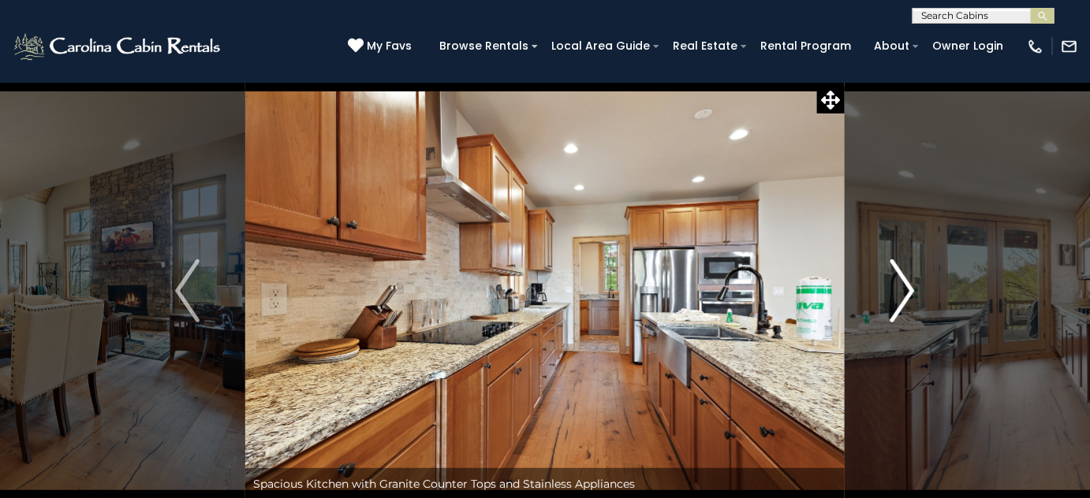
click at [902, 283] on img "Next" at bounding box center [902, 290] width 24 height 63
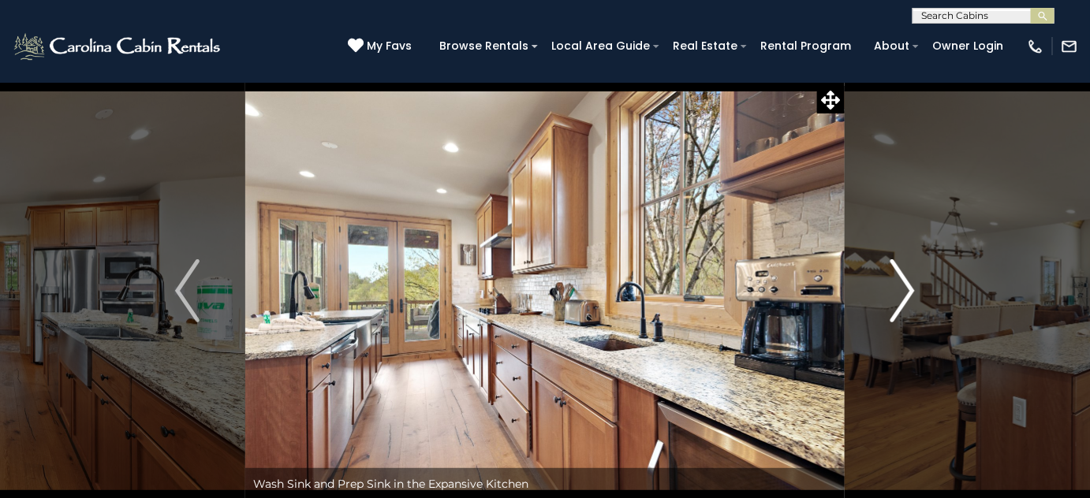
click at [902, 283] on img "Next" at bounding box center [902, 290] width 24 height 63
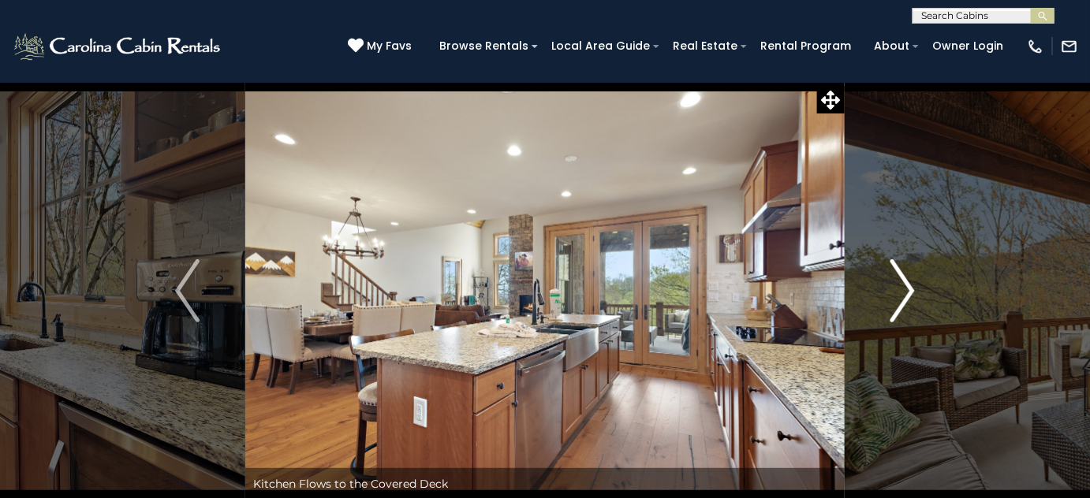
click at [902, 283] on img "Next" at bounding box center [902, 290] width 24 height 63
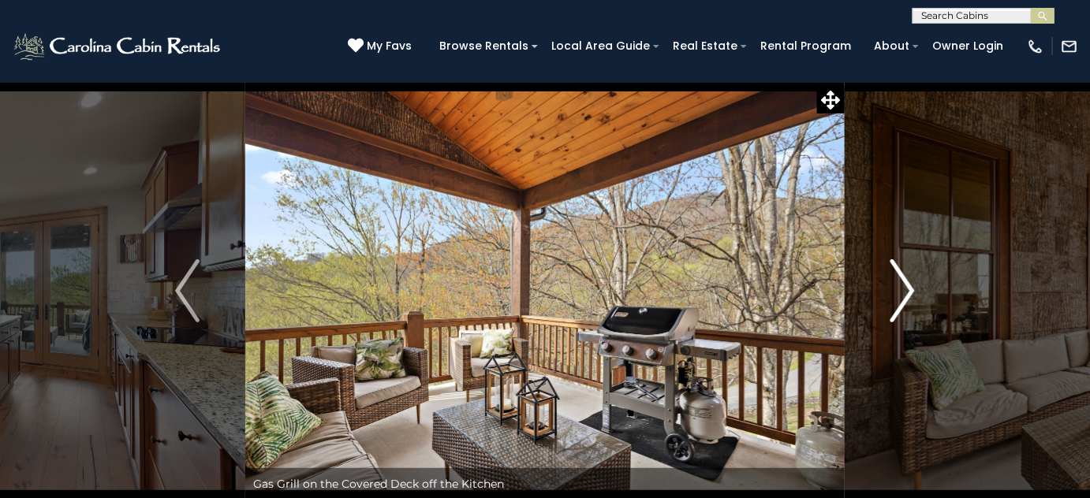
click at [902, 283] on img "Next" at bounding box center [902, 290] width 24 height 63
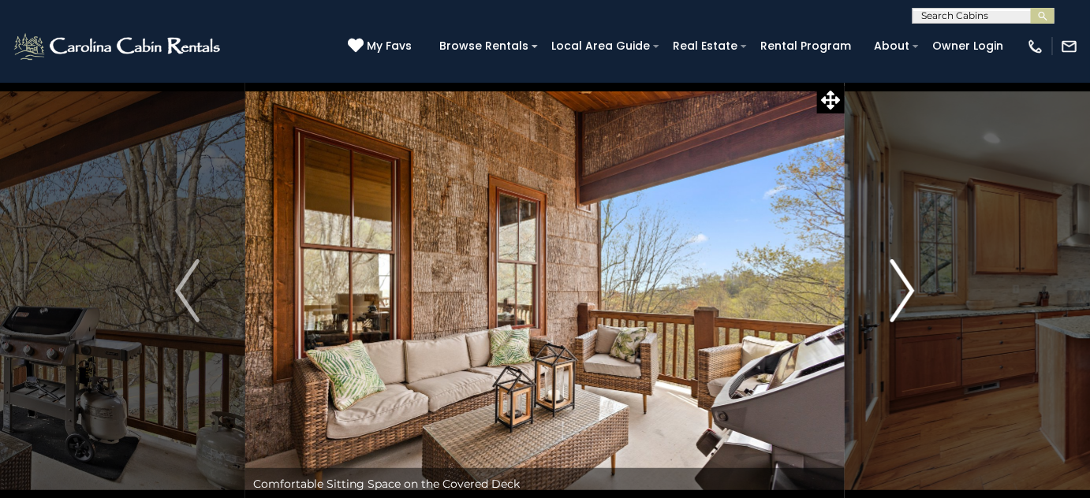
click at [902, 283] on img "Next" at bounding box center [902, 290] width 24 height 63
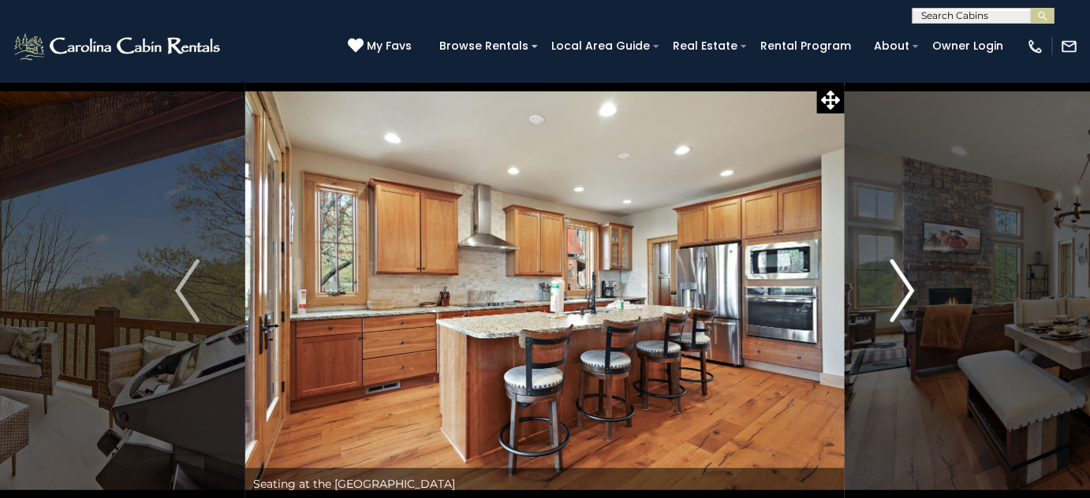
click at [902, 283] on img "Next" at bounding box center [902, 290] width 24 height 63
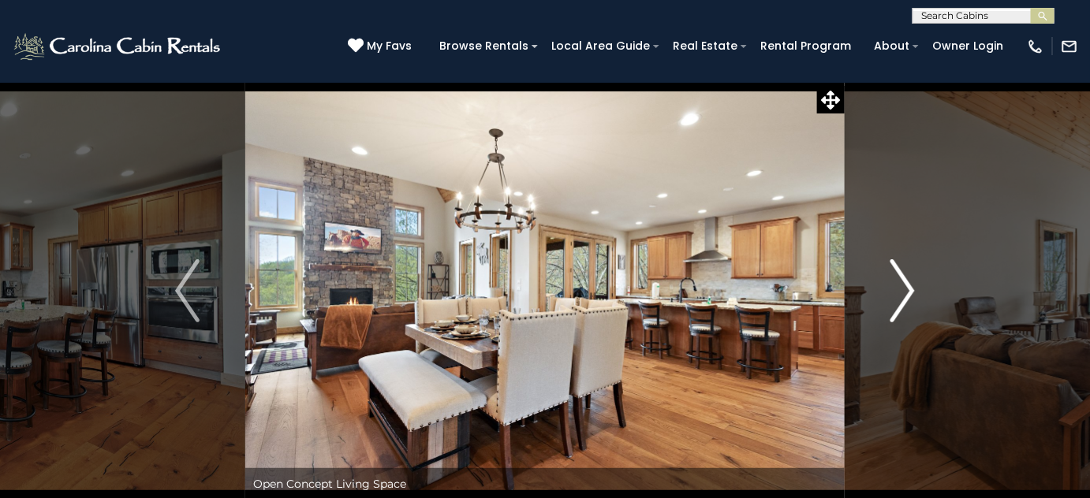
click at [902, 283] on img "Next" at bounding box center [902, 290] width 24 height 63
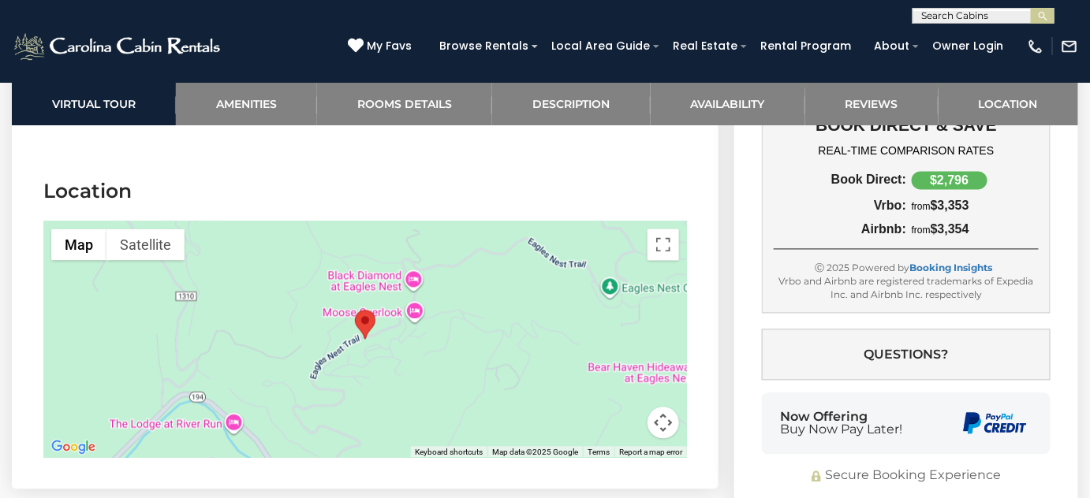
scroll to position [4945, 0]
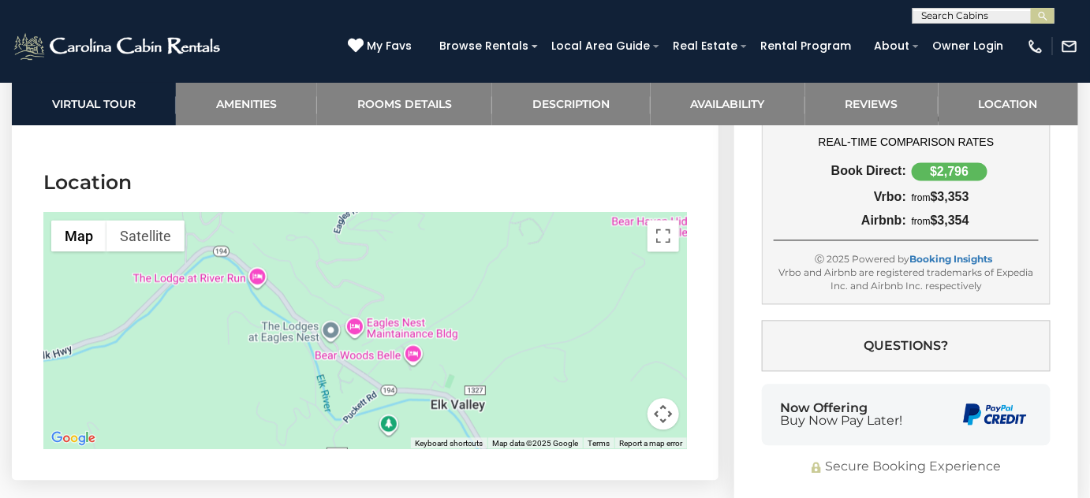
drag, startPoint x: 385, startPoint y: 337, endPoint x: 412, endPoint y: 214, distance: 126.8
click at [412, 214] on div at bounding box center [364, 331] width 643 height 237
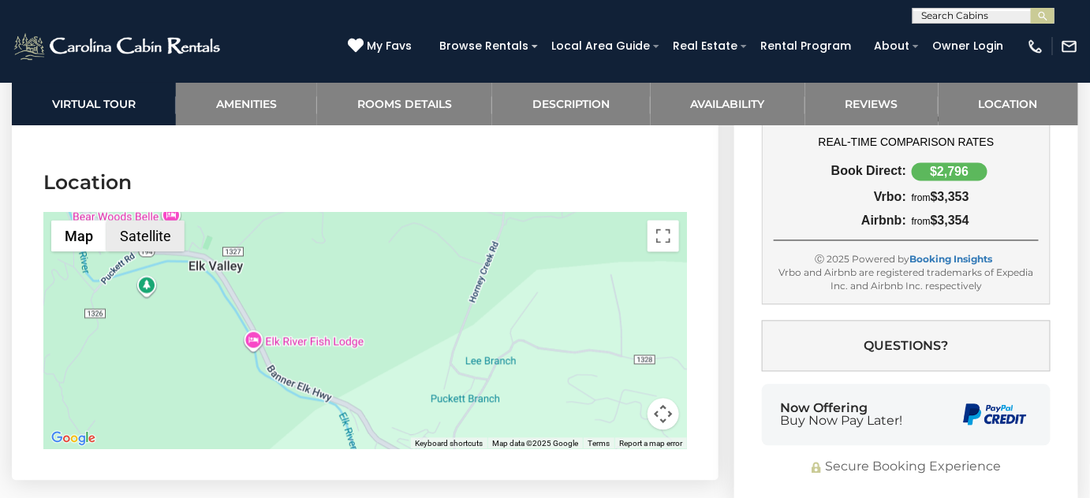
drag, startPoint x: 399, startPoint y: 337, endPoint x: 156, endPoint y: 181, distance: 289.1
click at [156, 182] on section "Location ← Move left → Move right ↑ Move up ↓ Move down + Zoom in - Zoom out Ho…" at bounding box center [365, 313] width 706 height 335
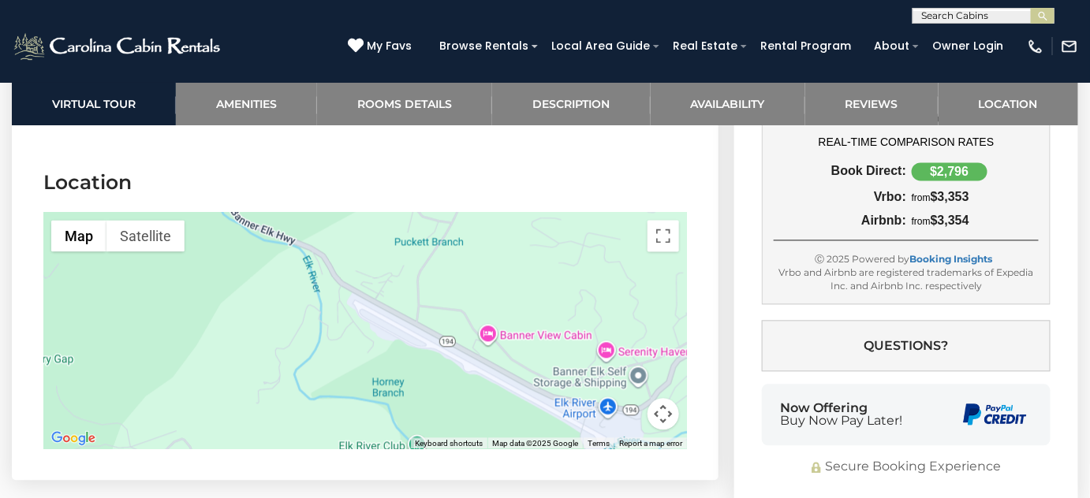
drag, startPoint x: 361, startPoint y: 407, endPoint x: 351, endPoint y: 316, distance: 91.2
click at [348, 316] on div at bounding box center [364, 331] width 643 height 237
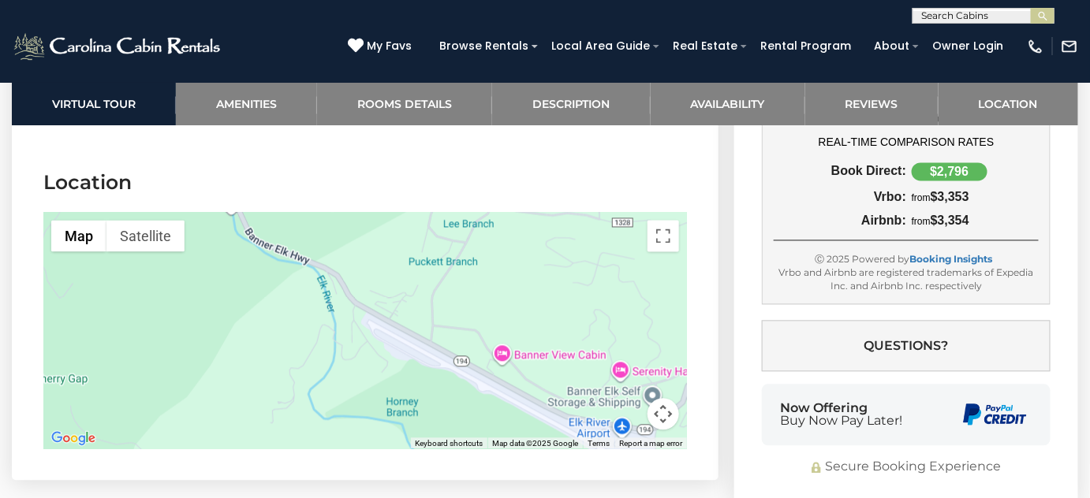
click at [673, 399] on button "Map camera controls" at bounding box center [663, 415] width 32 height 32
click at [616, 399] on button "Zoom out" at bounding box center [624, 415] width 32 height 32
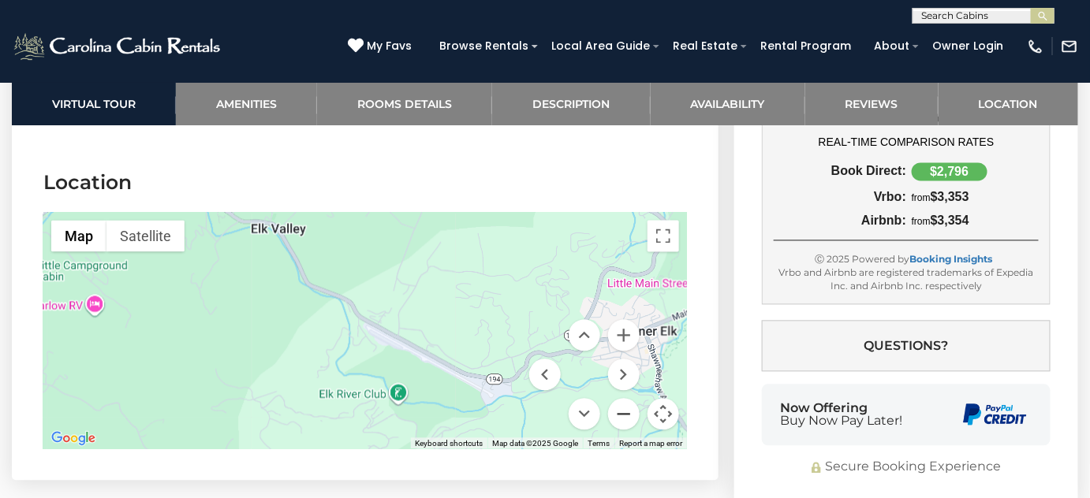
click at [616, 399] on button "Zoom out" at bounding box center [624, 415] width 32 height 32
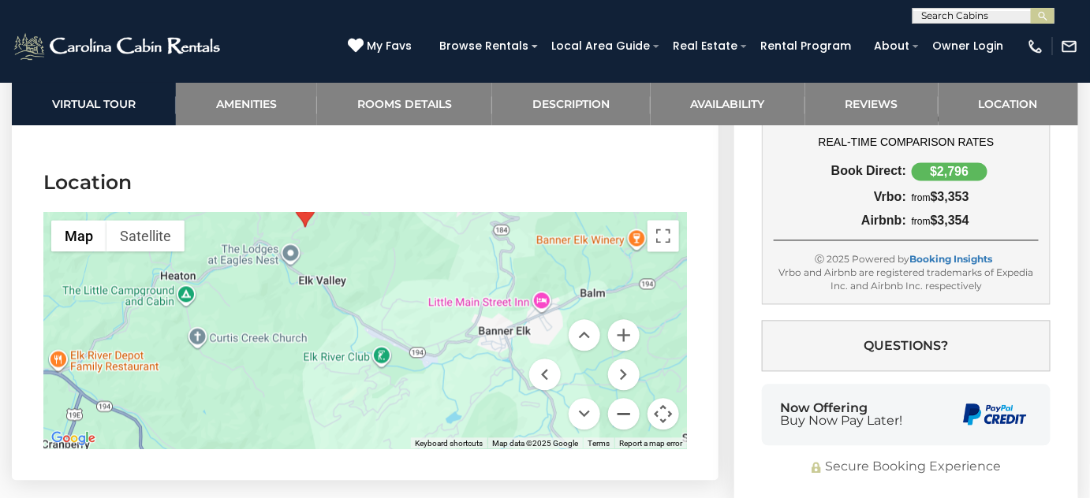
click at [616, 399] on button "Zoom out" at bounding box center [624, 415] width 32 height 32
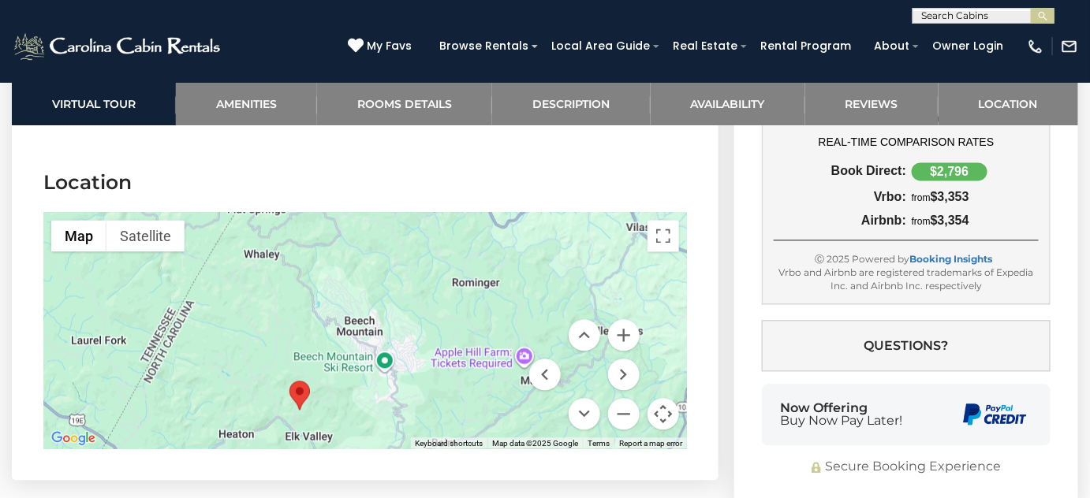
drag, startPoint x: 363, startPoint y: 300, endPoint x: 315, endPoint y: 425, distance: 133.5
click at [315, 425] on div at bounding box center [364, 331] width 643 height 237
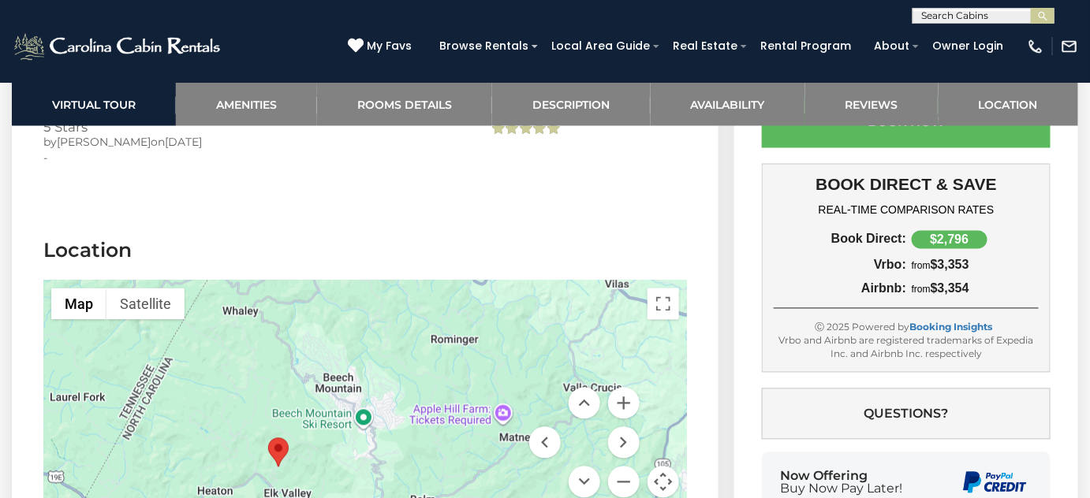
scroll to position [4873, 0]
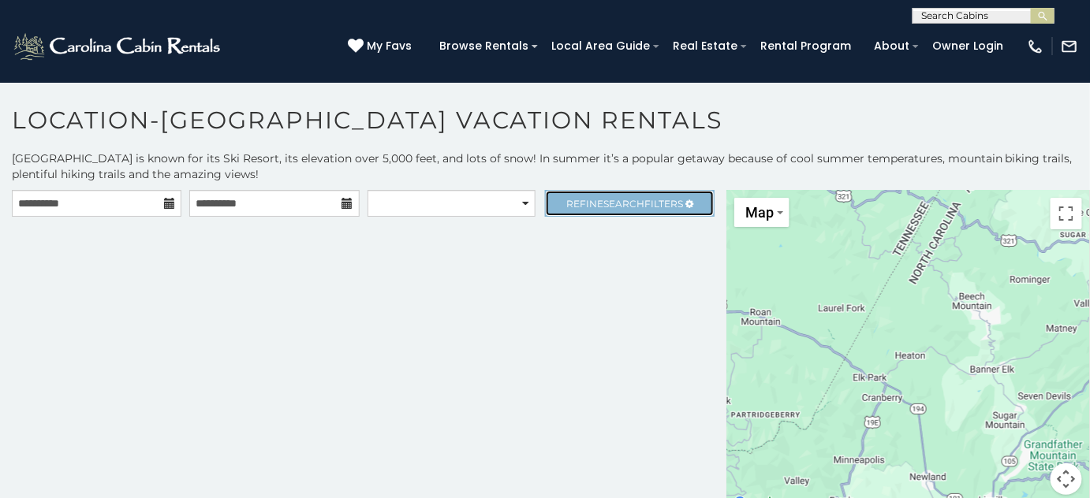
click at [614, 201] on span "Search" at bounding box center [623, 204] width 41 height 12
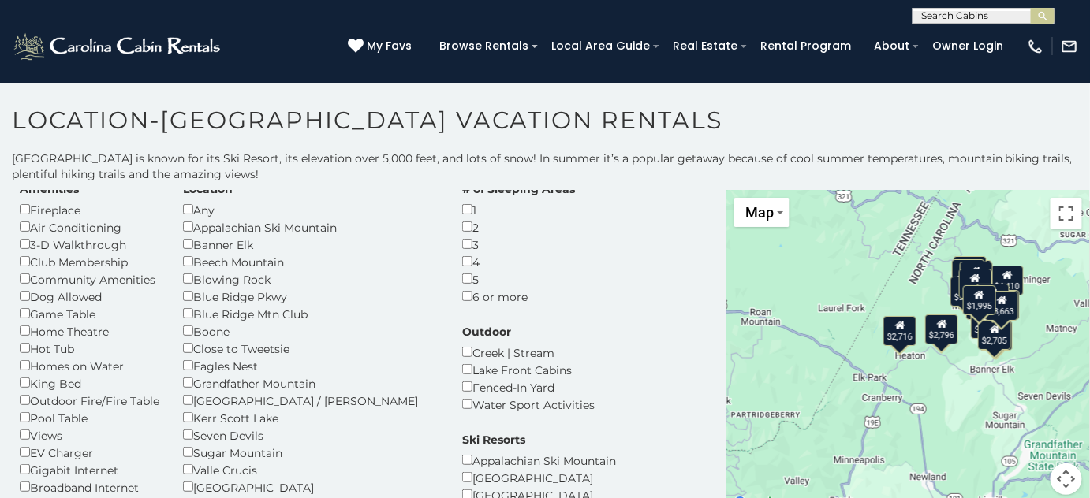
scroll to position [71, 0]
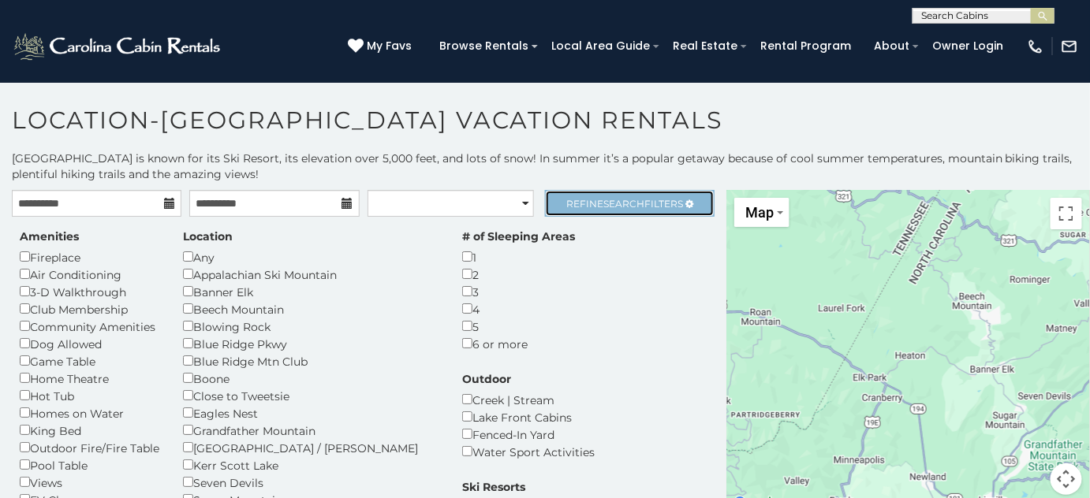
click at [605, 202] on span "Search" at bounding box center [623, 204] width 41 height 12
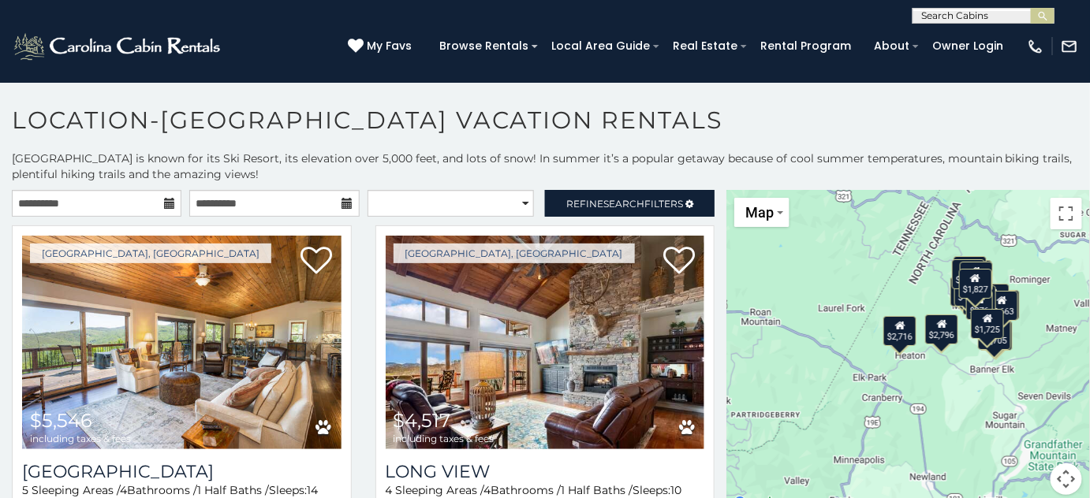
click at [363, 214] on div "**********" at bounding box center [451, 203] width 177 height 27
click at [393, 212] on select "**********" at bounding box center [450, 203] width 166 height 27
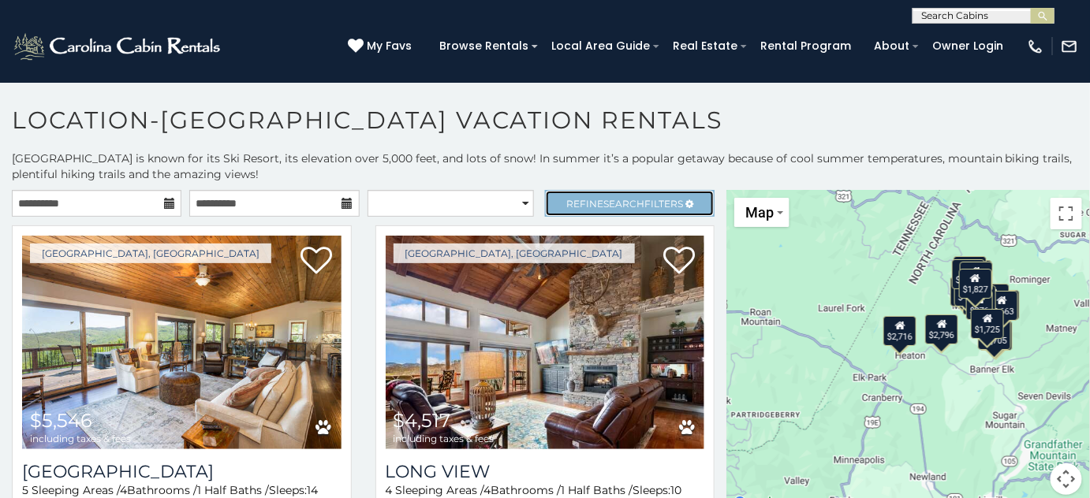
click at [578, 211] on link "Refine Search Filters" at bounding box center [629, 203] width 169 height 27
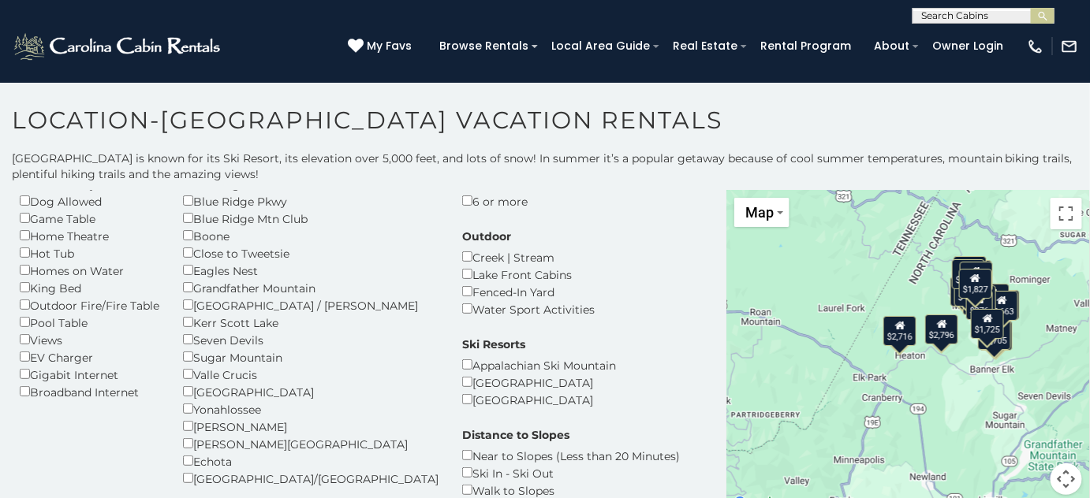
scroll to position [214, 0]
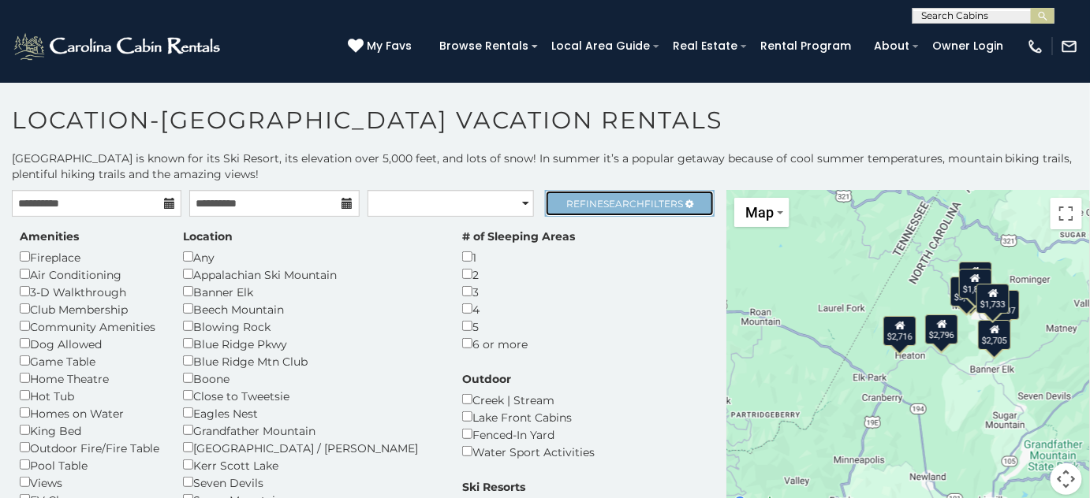
click at [603, 204] on span "Search" at bounding box center [623, 204] width 41 height 12
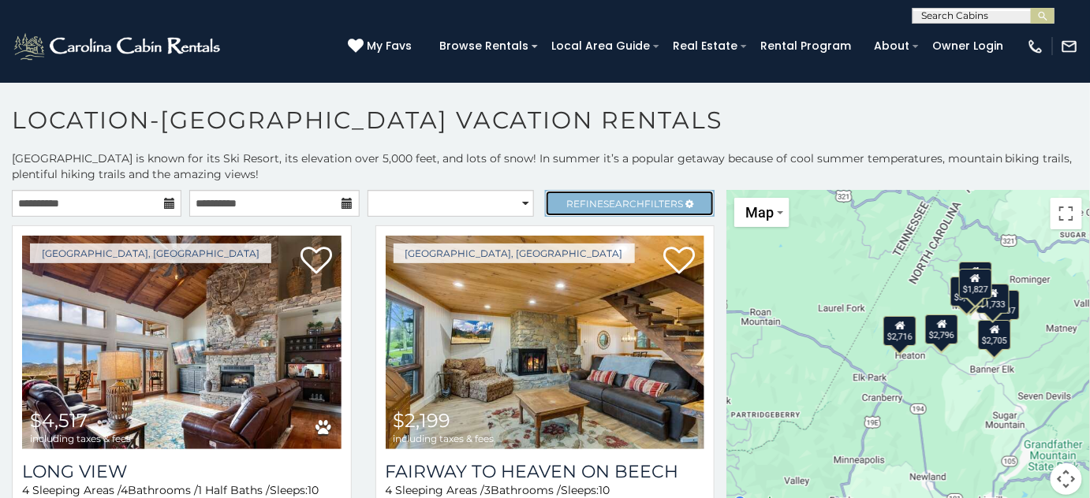
click at [665, 204] on span "Refine Search Filters" at bounding box center [624, 204] width 117 height 12
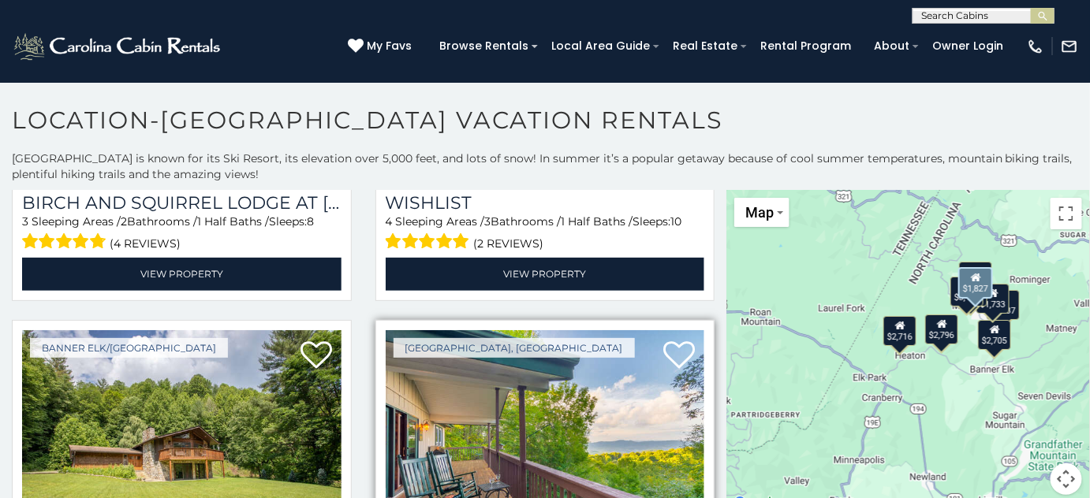
scroll to position [1290, 0]
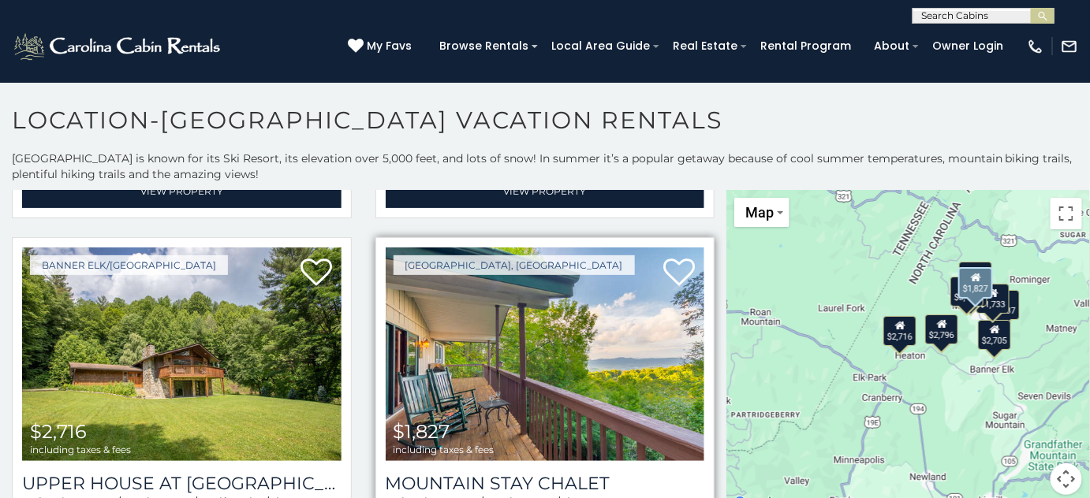
click at [466, 445] on span "including taxes & fees" at bounding box center [443, 450] width 101 height 10
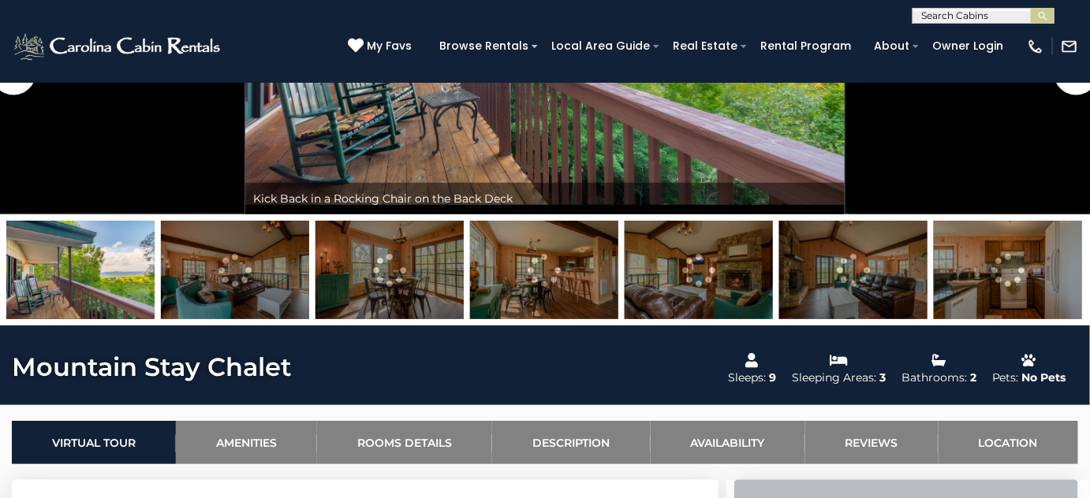
scroll to position [286, 0]
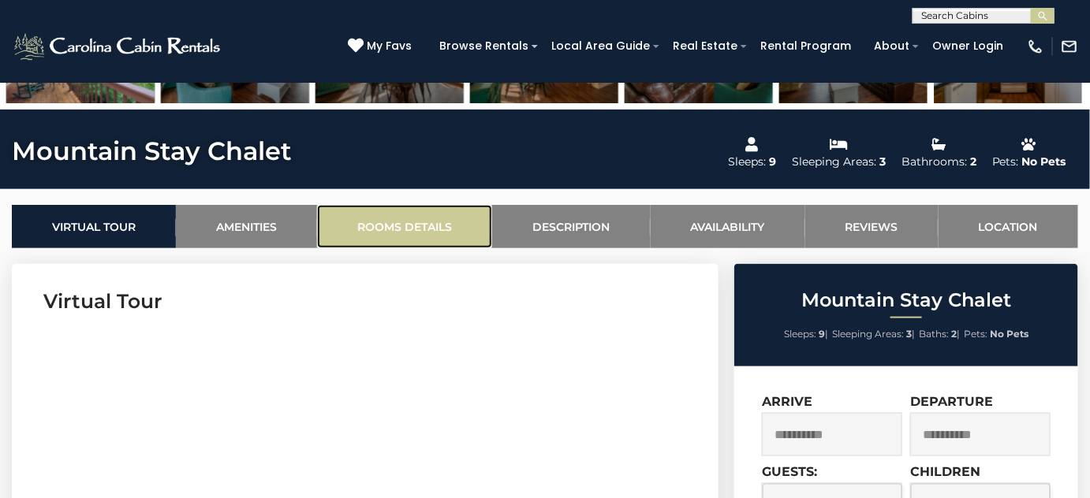
click at [395, 214] on link "Rooms Details" at bounding box center [404, 226] width 175 height 43
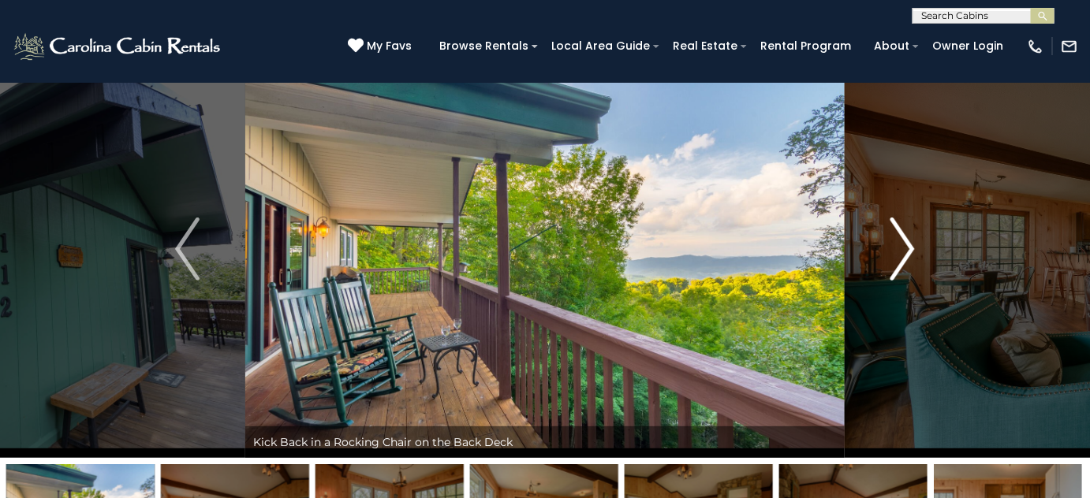
scroll to position [0, 0]
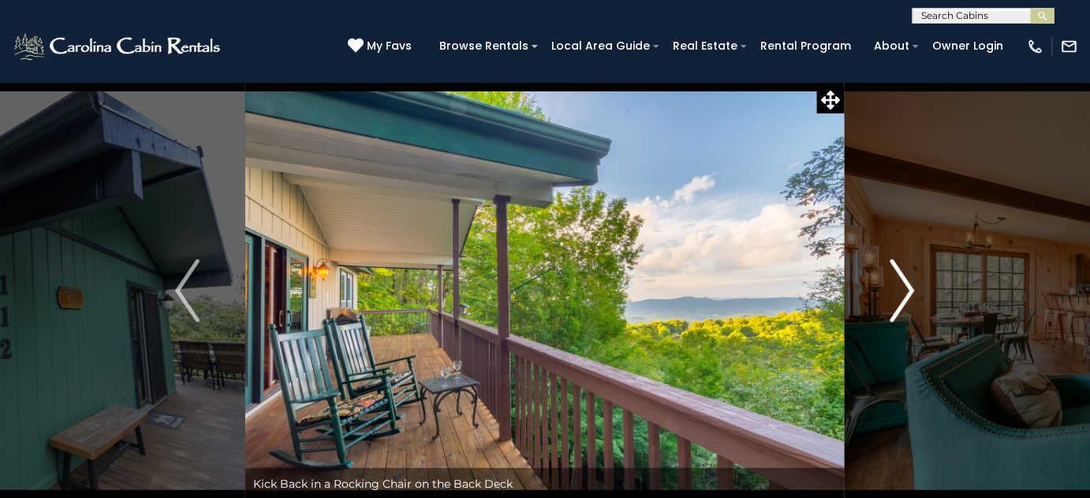
click at [908, 293] on img "Next" at bounding box center [902, 290] width 24 height 63
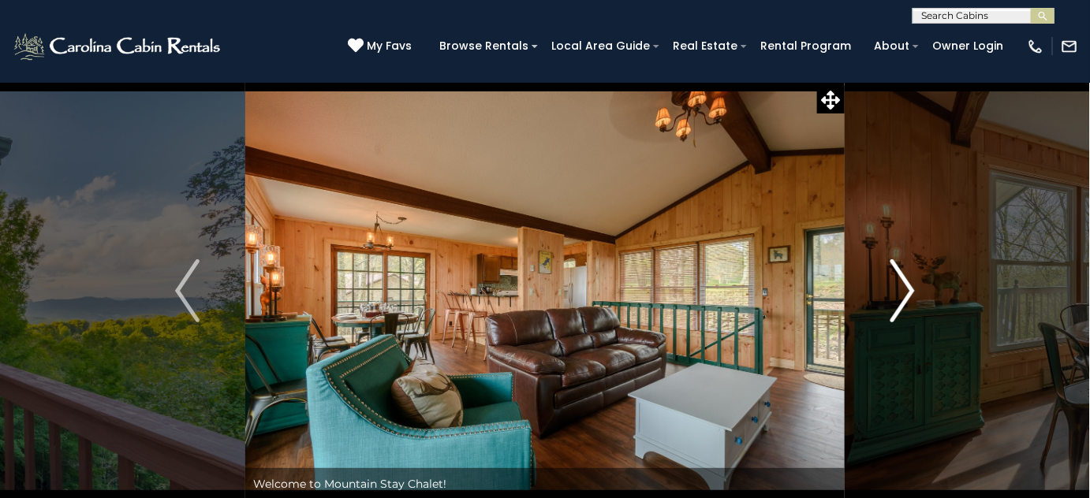
click at [907, 293] on img "Next" at bounding box center [902, 290] width 24 height 63
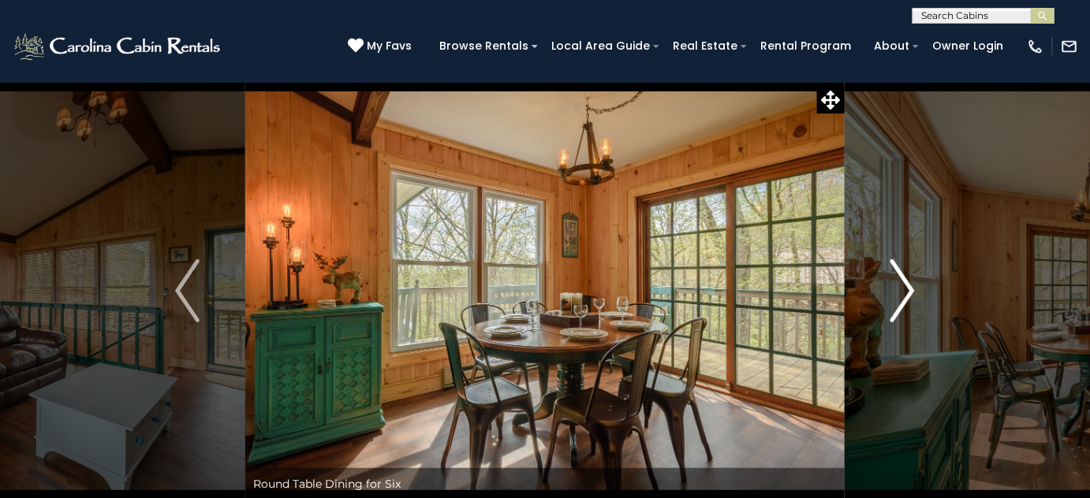
click at [907, 293] on img "Next" at bounding box center [902, 290] width 24 height 63
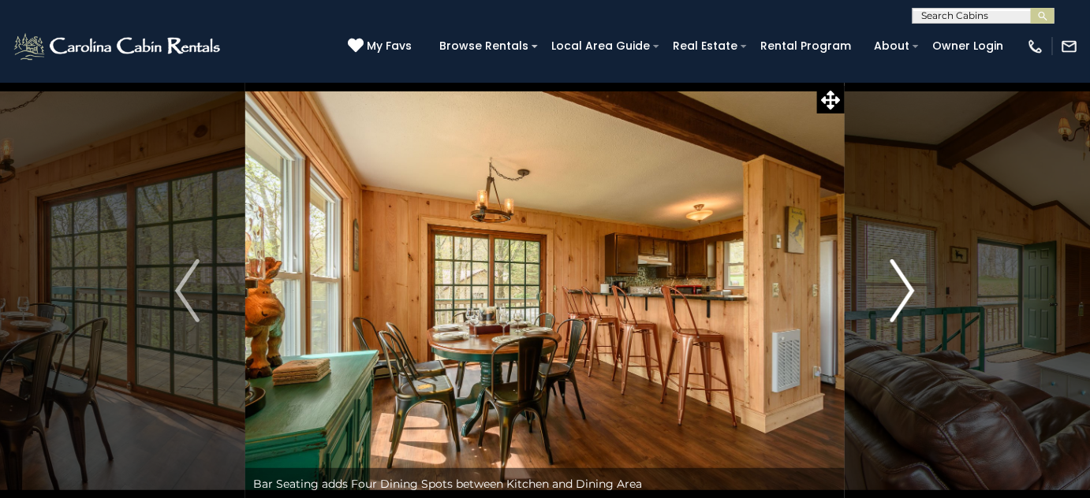
click at [907, 293] on img "Next" at bounding box center [902, 290] width 24 height 63
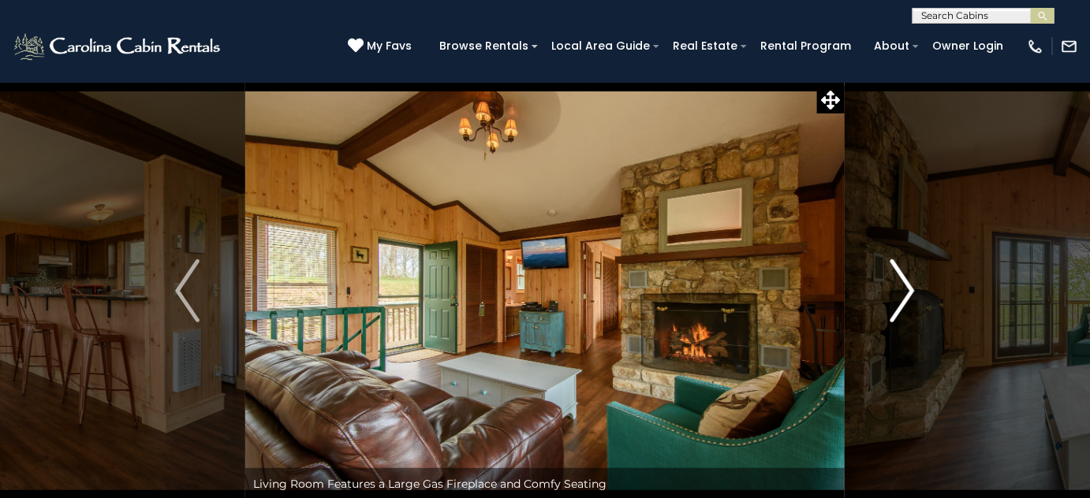
click at [907, 293] on img "Next" at bounding box center [902, 290] width 24 height 63
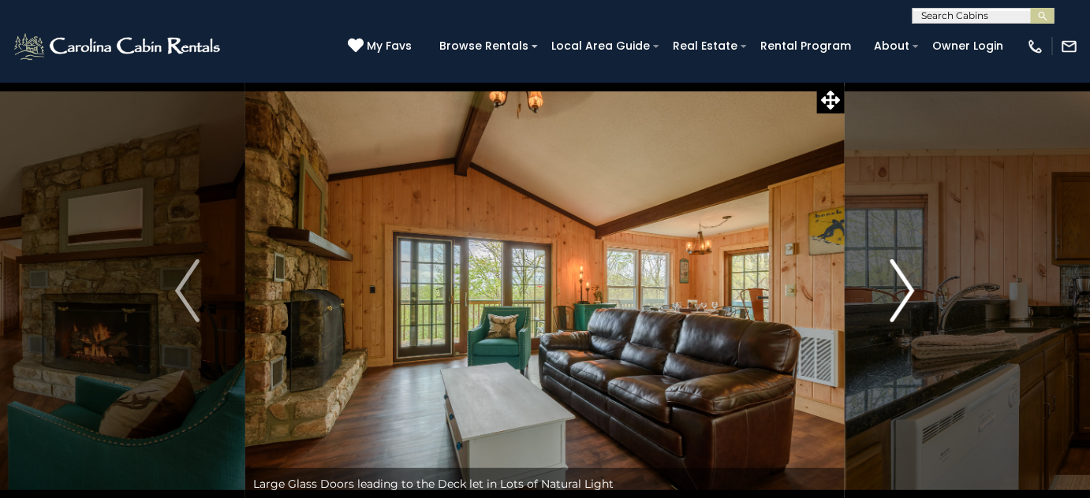
click at [907, 293] on img "Next" at bounding box center [902, 290] width 24 height 63
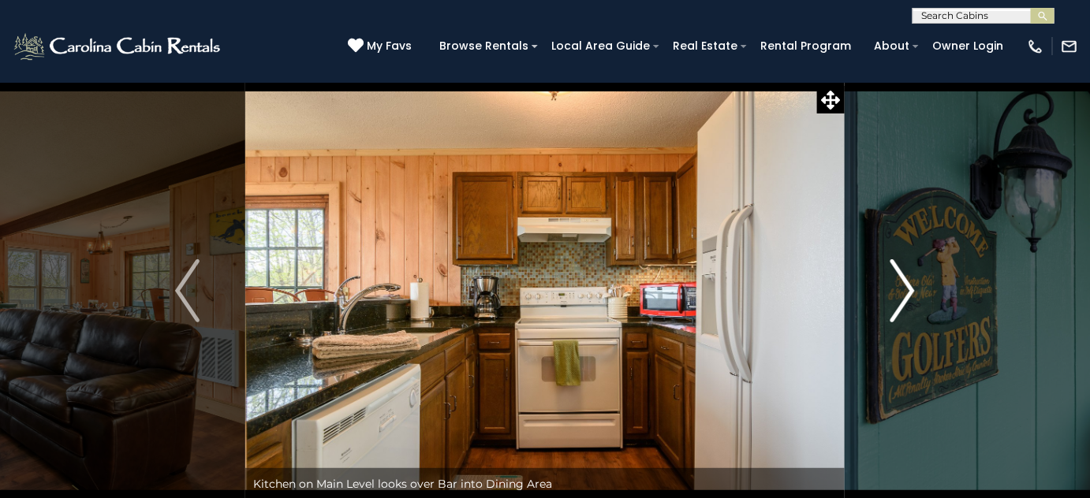
click at [907, 293] on img "Next" at bounding box center [902, 290] width 24 height 63
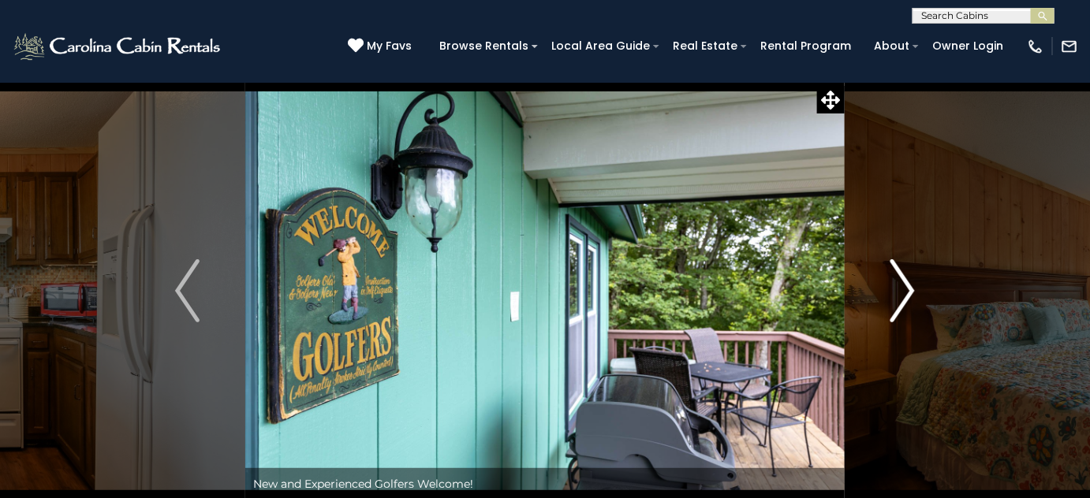
click at [907, 293] on img "Next" at bounding box center [902, 290] width 24 height 63
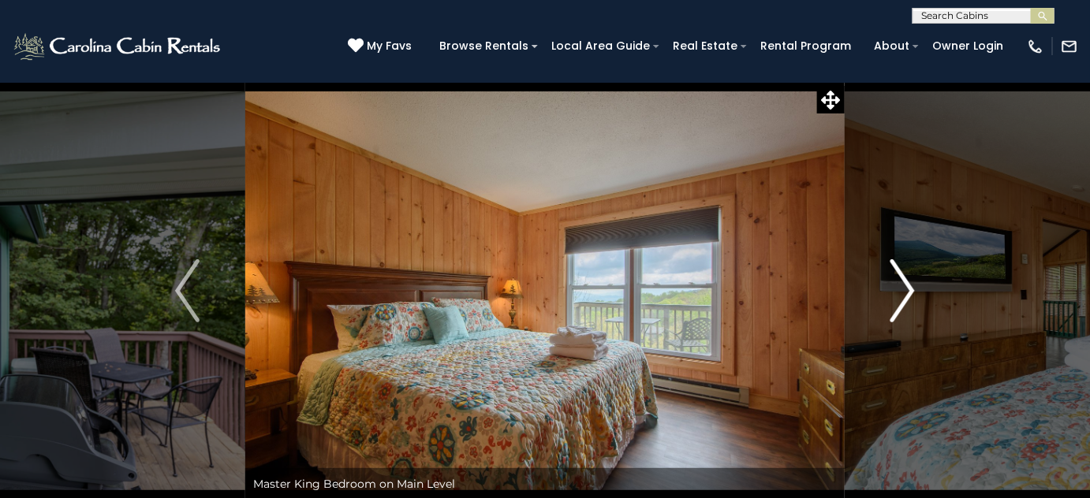
click at [907, 293] on img "Next" at bounding box center [902, 290] width 24 height 63
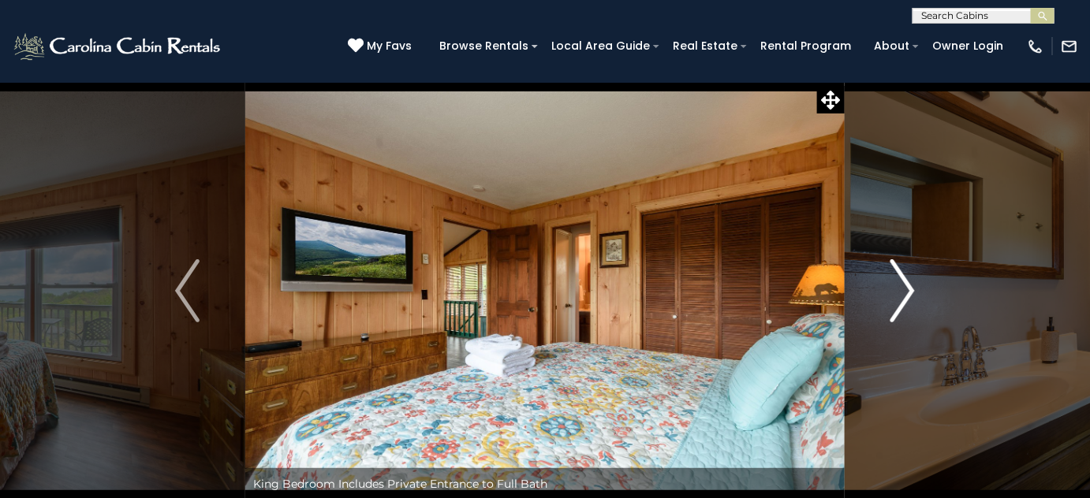
click at [907, 293] on img "Next" at bounding box center [902, 290] width 24 height 63
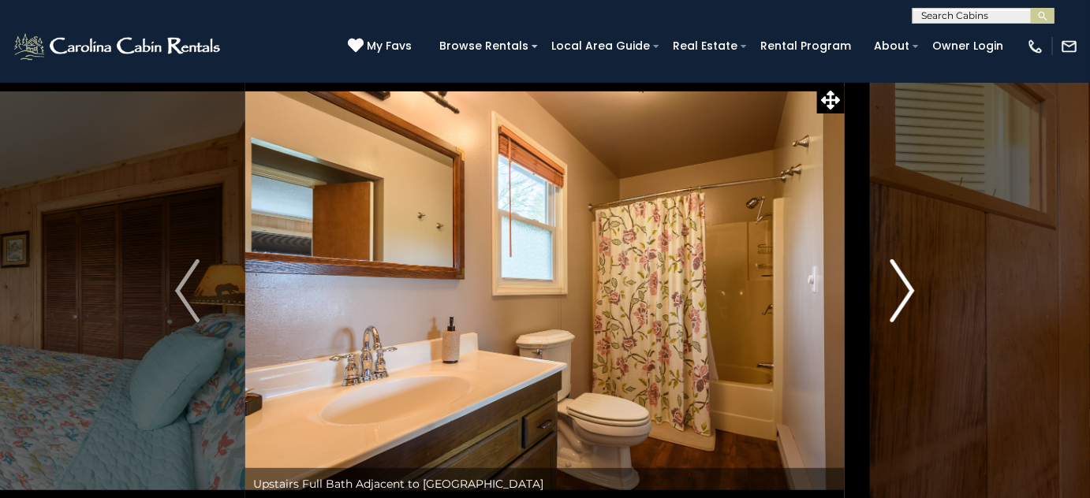
click at [907, 293] on img "Next" at bounding box center [902, 290] width 24 height 63
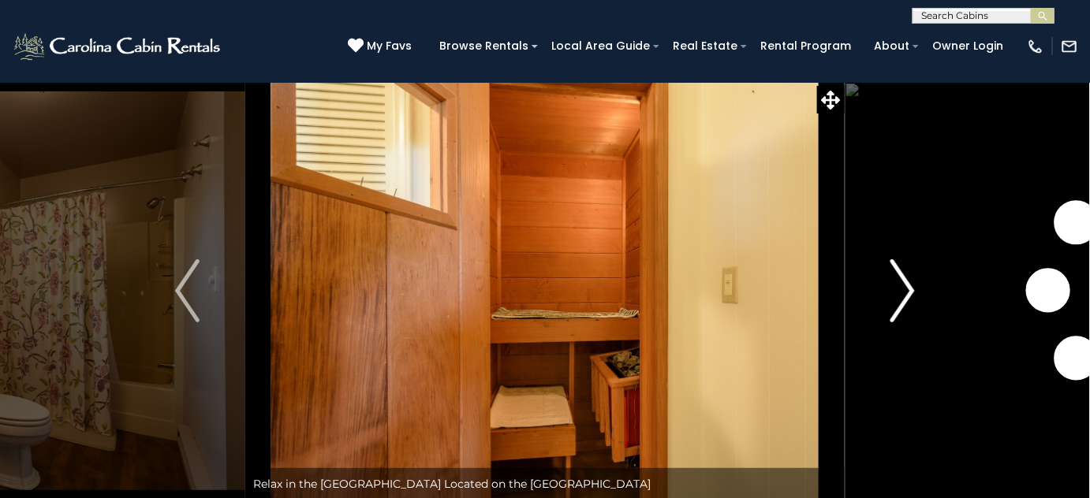
click at [907, 293] on img "Next" at bounding box center [902, 290] width 24 height 63
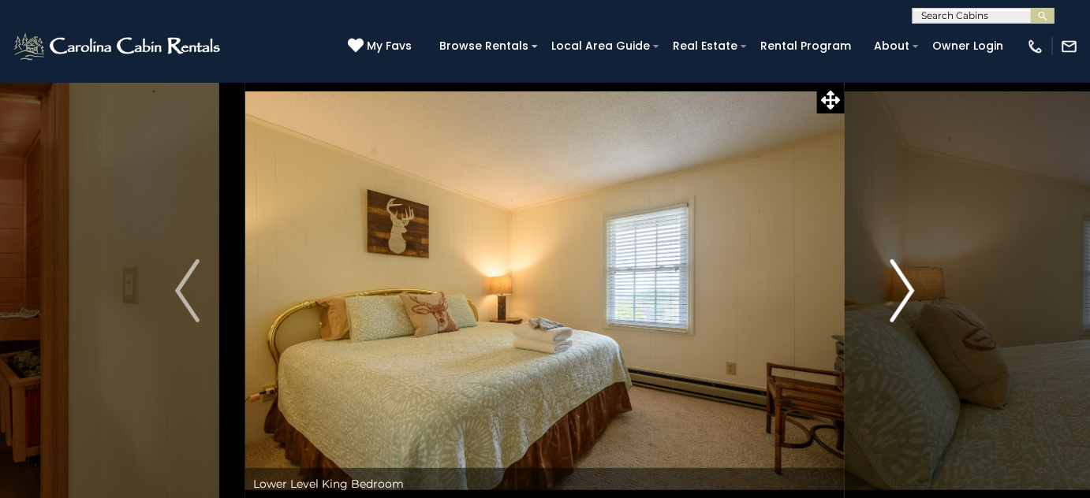
click at [907, 293] on img "Next" at bounding box center [902, 290] width 24 height 63
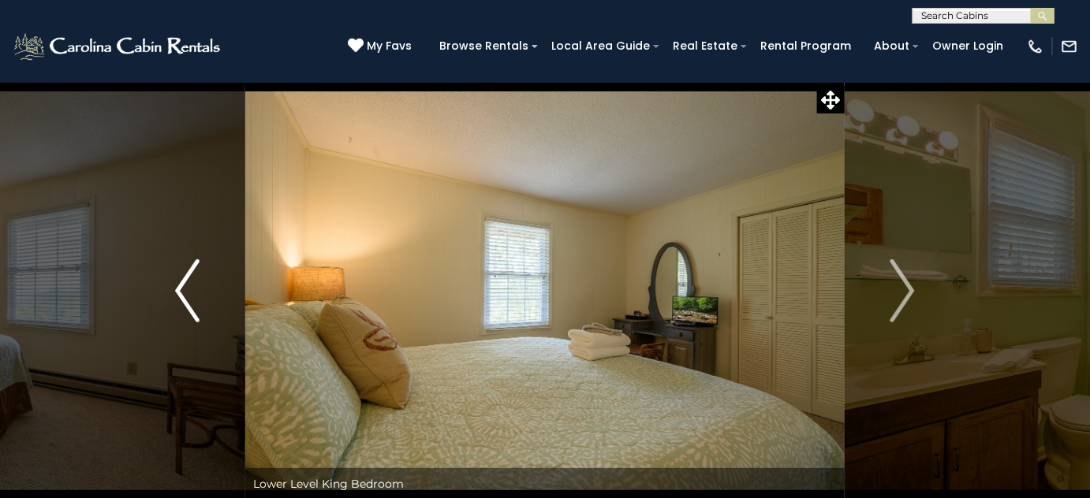
click at [193, 296] on img "Previous" at bounding box center [187, 290] width 24 height 63
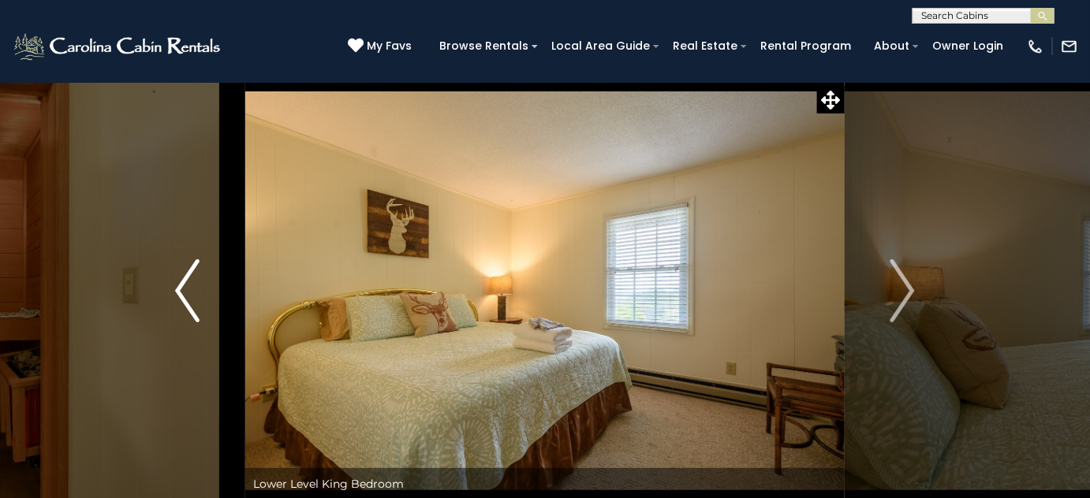
click at [192, 296] on img "Previous" at bounding box center [187, 290] width 24 height 63
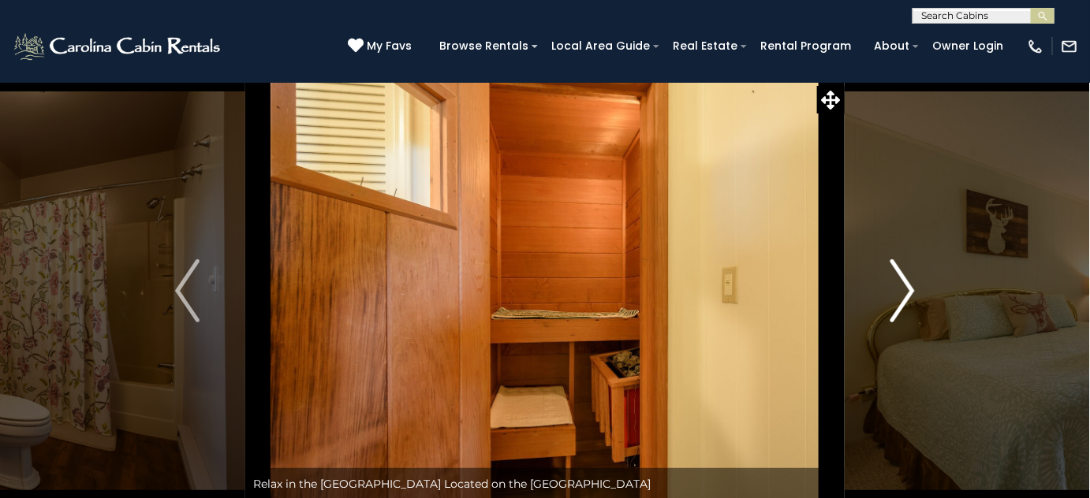
click at [904, 285] on img "Next" at bounding box center [902, 290] width 24 height 63
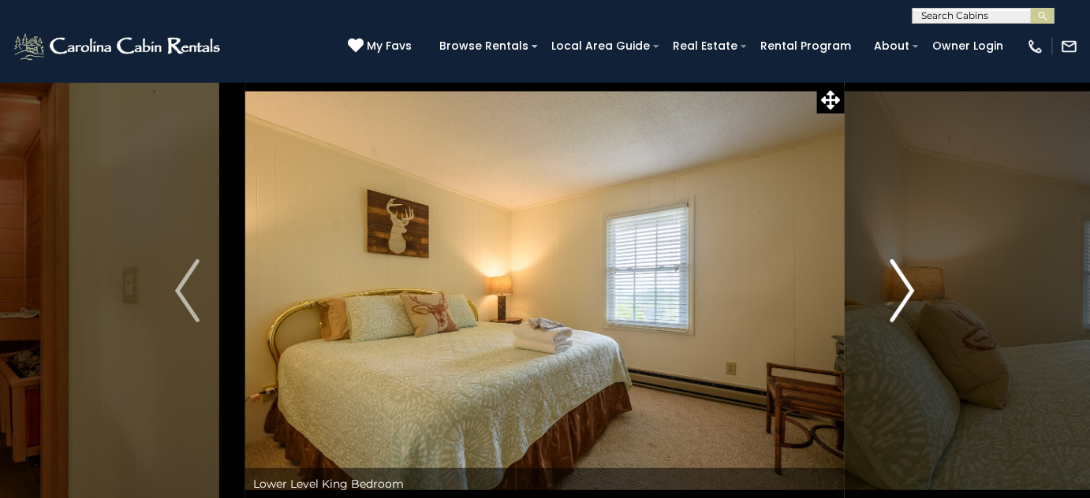
click at [903, 292] on img "Next" at bounding box center [902, 290] width 24 height 63
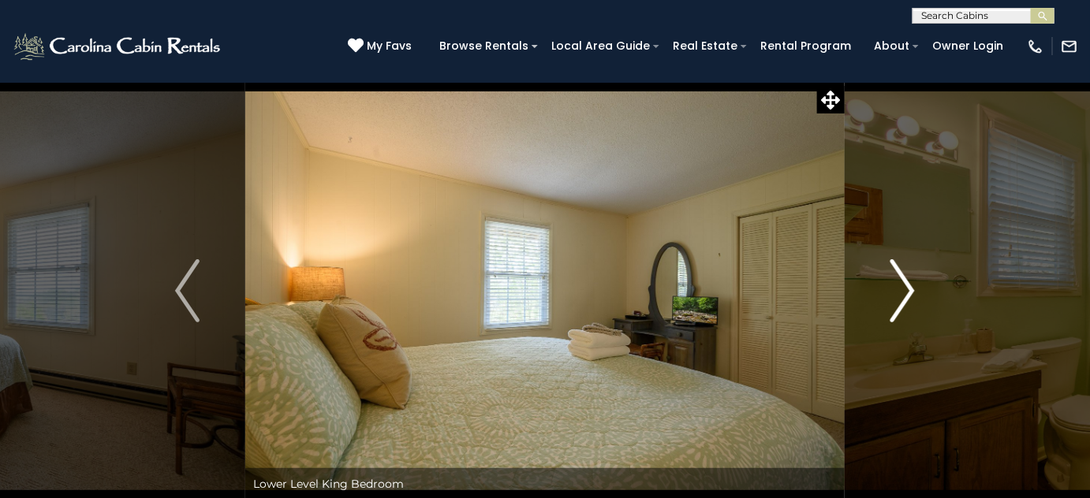
click at [903, 292] on img "Next" at bounding box center [902, 290] width 24 height 63
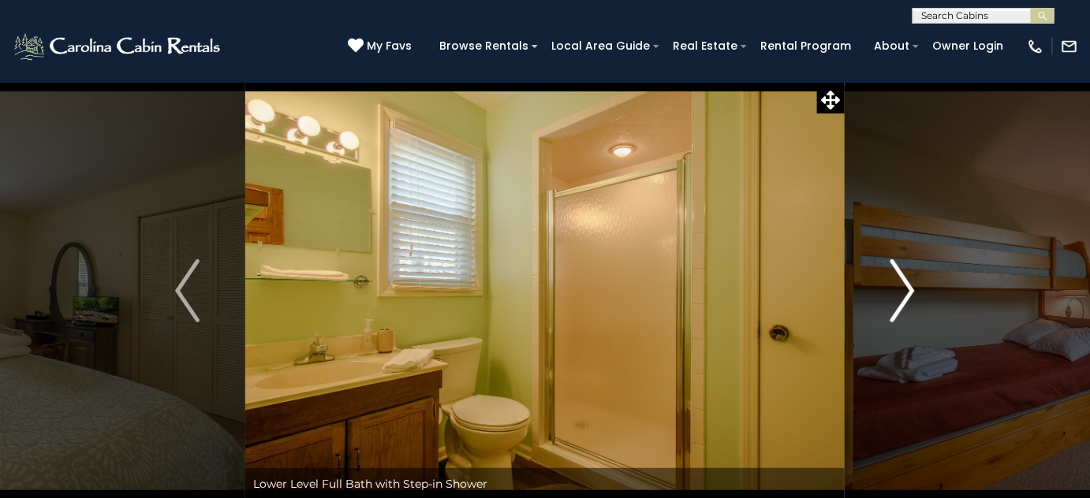
click at [903, 292] on img "Next" at bounding box center [902, 290] width 24 height 63
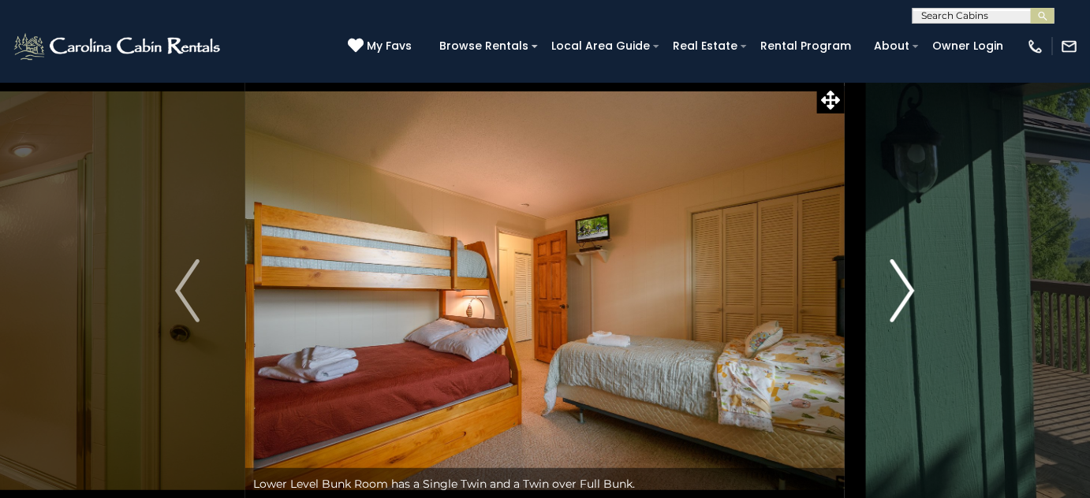
click at [902, 304] on img "Next" at bounding box center [902, 290] width 24 height 63
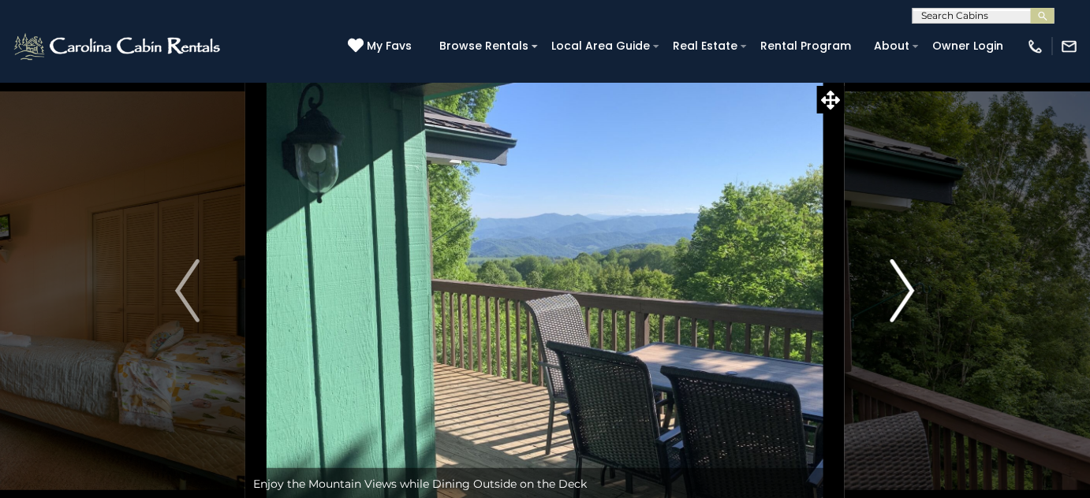
click at [900, 308] on img "Next" at bounding box center [902, 290] width 24 height 63
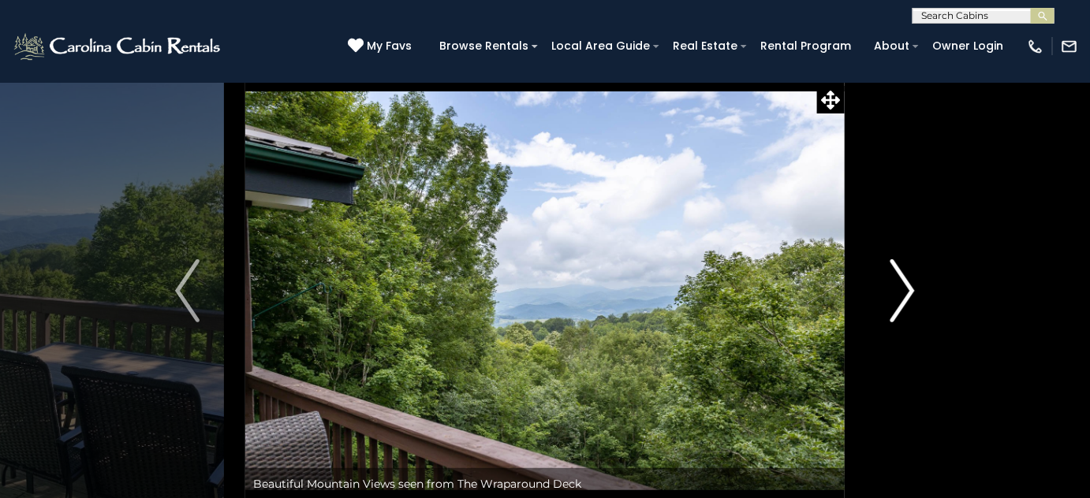
click at [906, 292] on img "Next" at bounding box center [902, 290] width 24 height 63
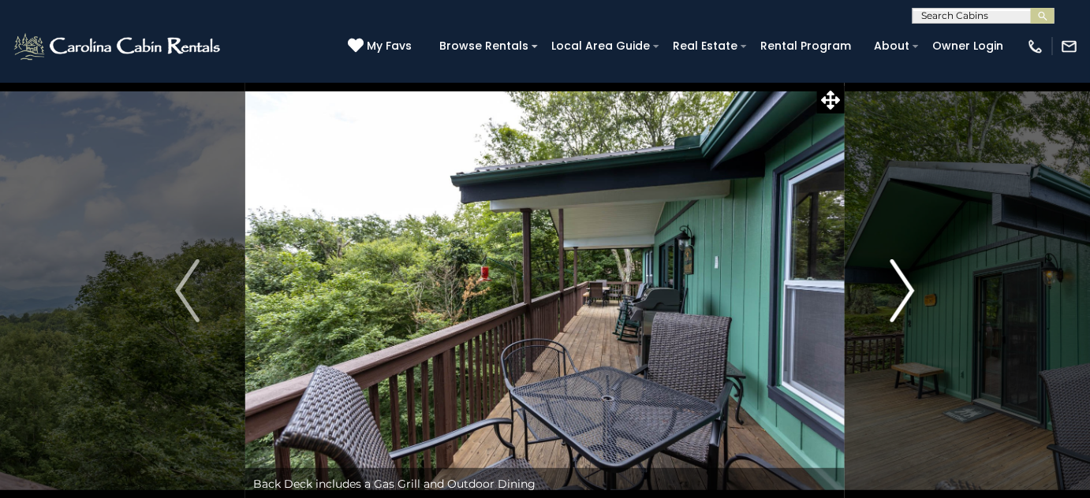
click at [906, 292] on img "Next" at bounding box center [902, 290] width 24 height 63
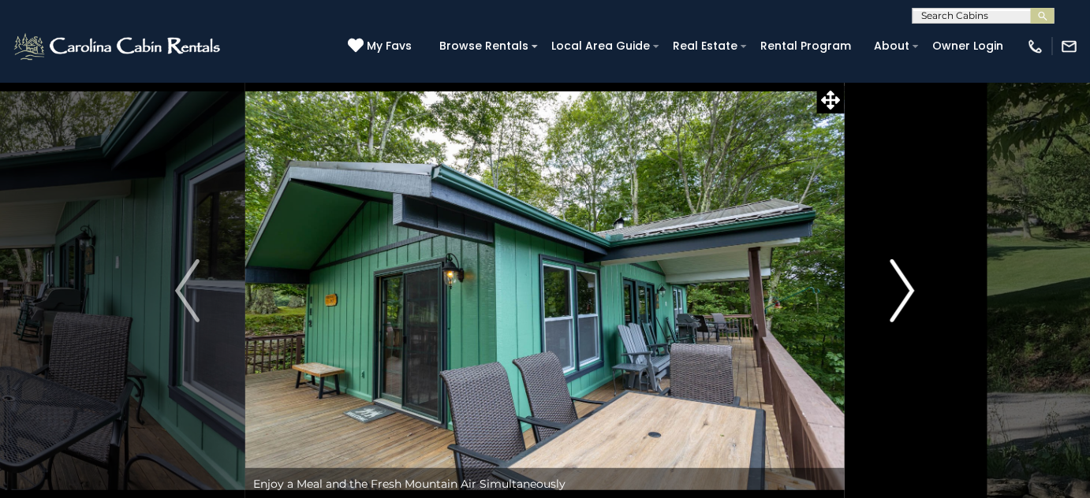
click at [906, 292] on img "Next" at bounding box center [902, 290] width 24 height 63
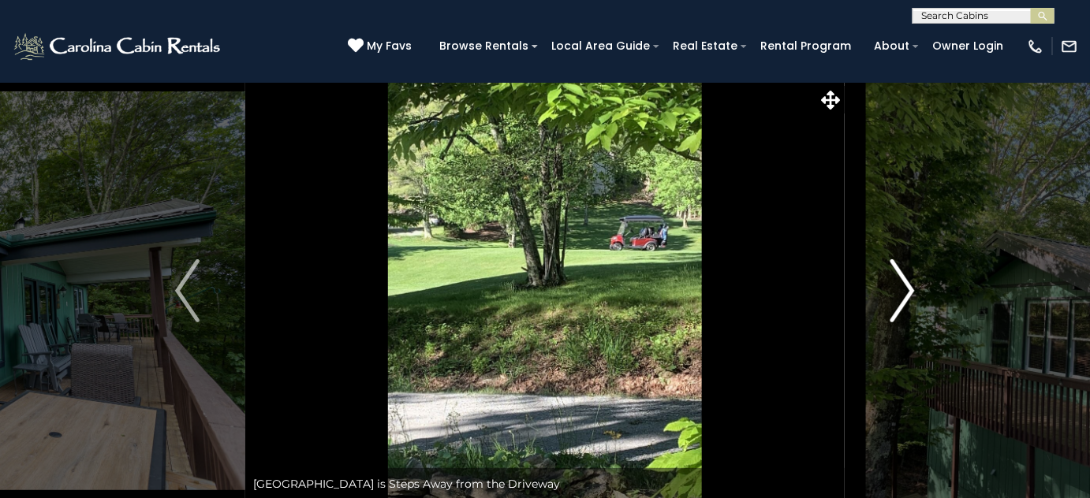
click at [906, 292] on img "Next" at bounding box center [902, 290] width 24 height 63
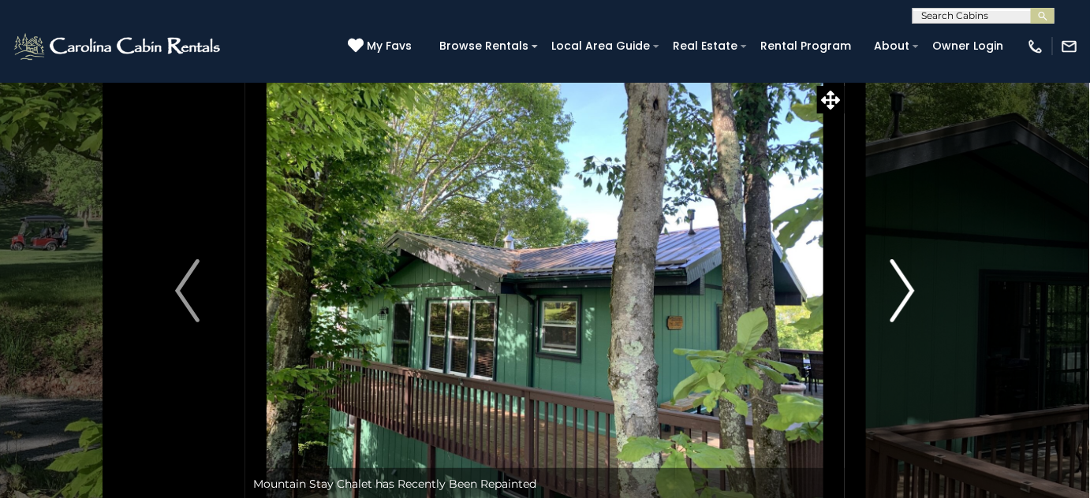
click at [906, 292] on img "Next" at bounding box center [902, 290] width 24 height 63
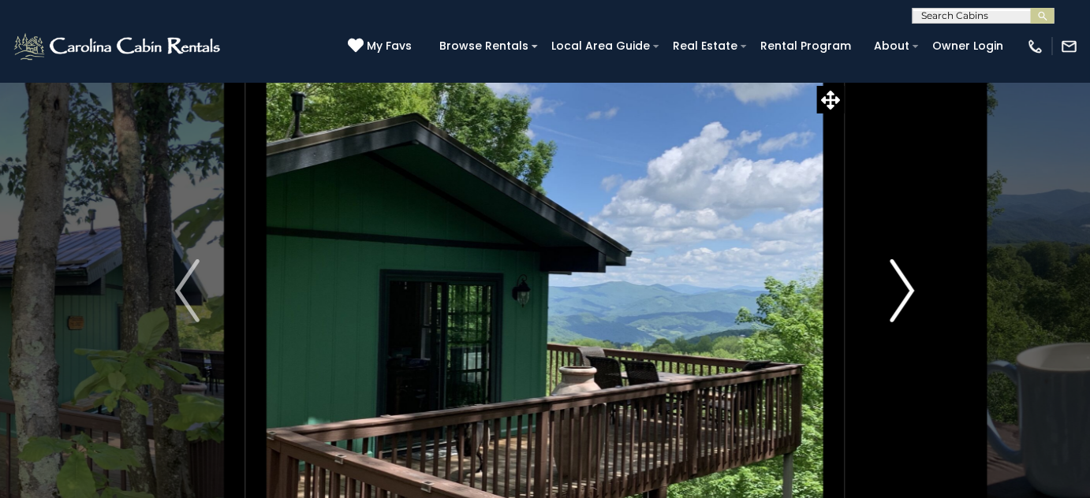
click at [906, 292] on img "Next" at bounding box center [902, 290] width 24 height 63
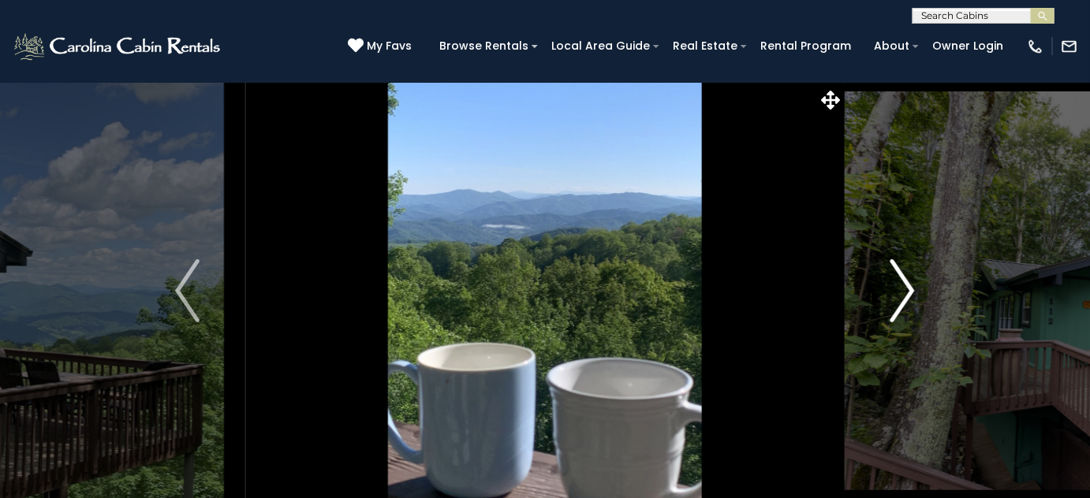
click at [906, 292] on img "Next" at bounding box center [902, 290] width 24 height 63
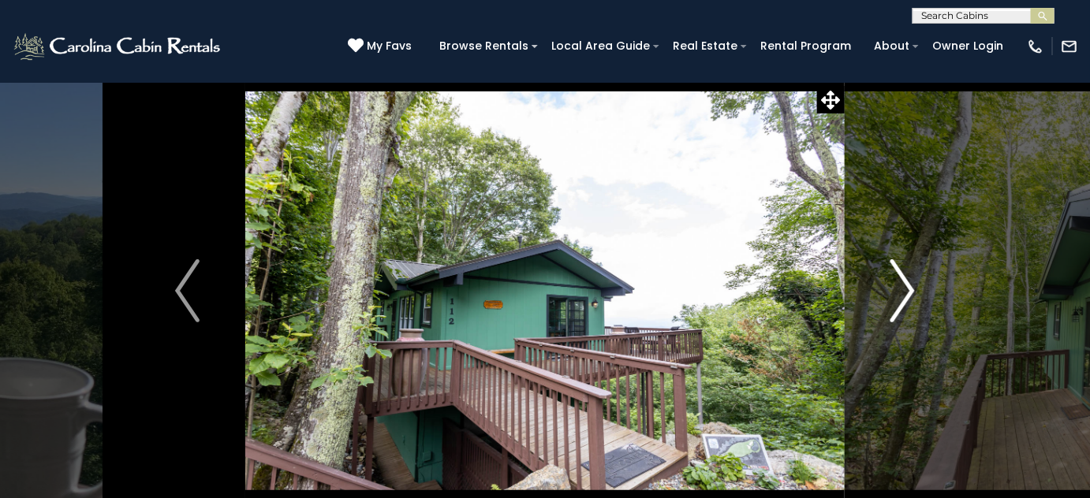
click at [906, 292] on img "Next" at bounding box center [902, 290] width 24 height 63
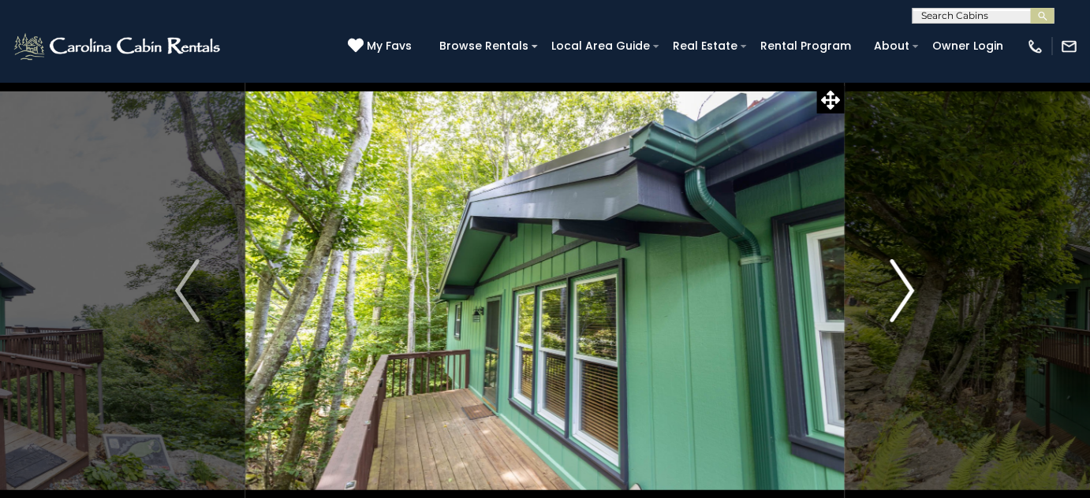
click at [906, 292] on img "Next" at bounding box center [902, 290] width 24 height 63
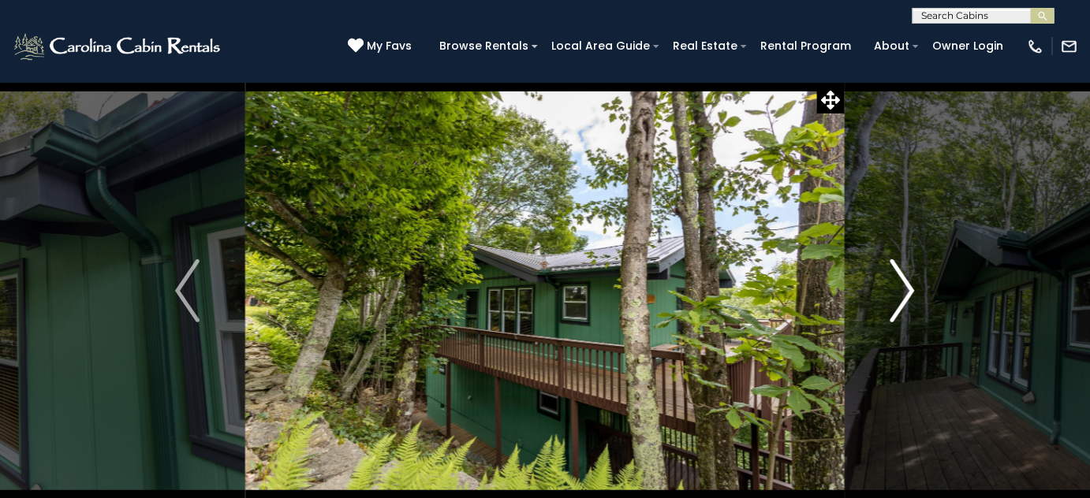
click at [906, 292] on img "Next" at bounding box center [902, 290] width 24 height 63
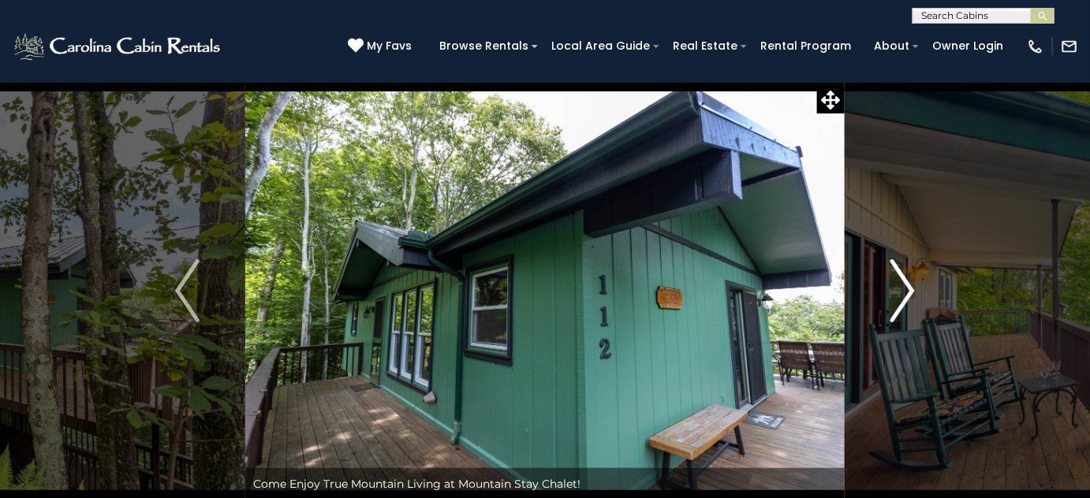
click at [906, 292] on img "Next" at bounding box center [902, 290] width 24 height 63
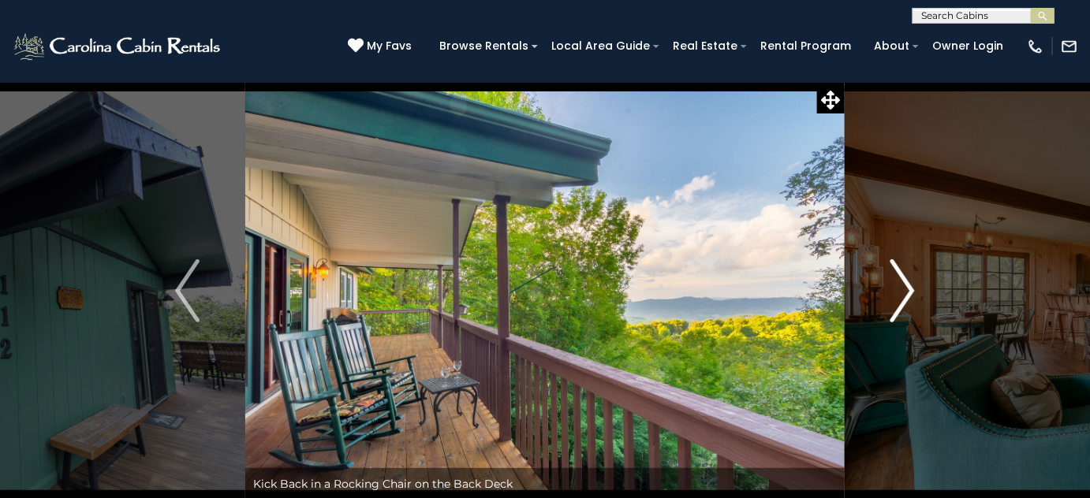
click at [906, 292] on img "Next" at bounding box center [902, 290] width 24 height 63
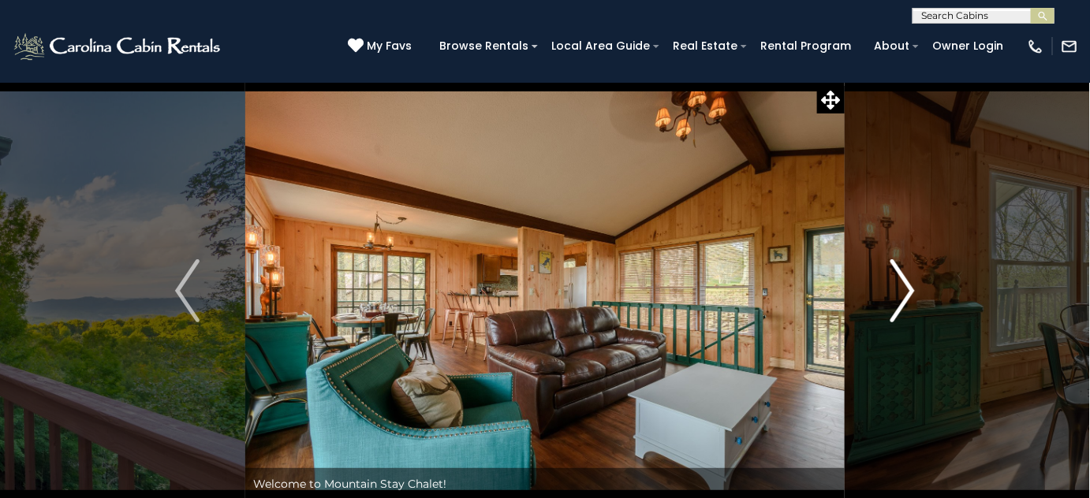
click at [906, 292] on img "Next" at bounding box center [902, 290] width 24 height 63
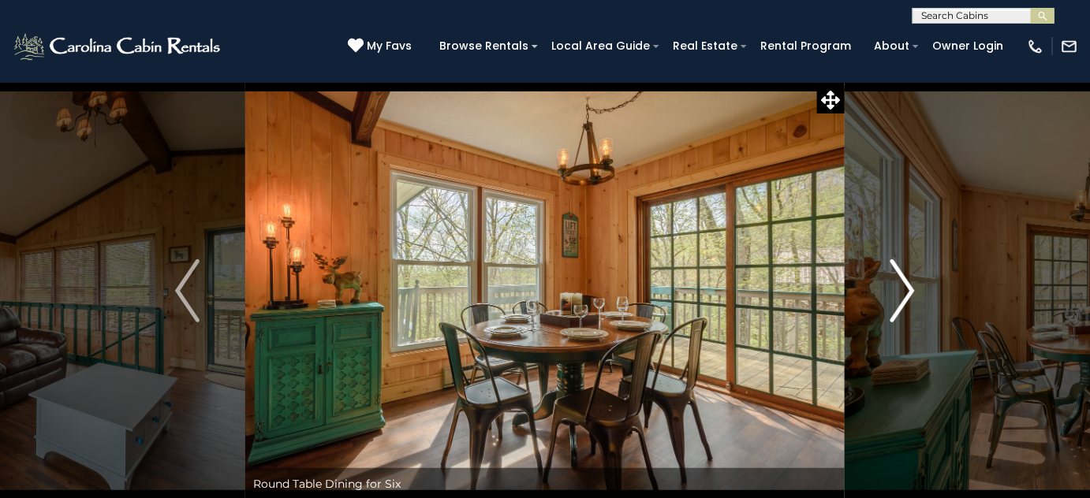
click at [906, 292] on img "Next" at bounding box center [902, 290] width 24 height 63
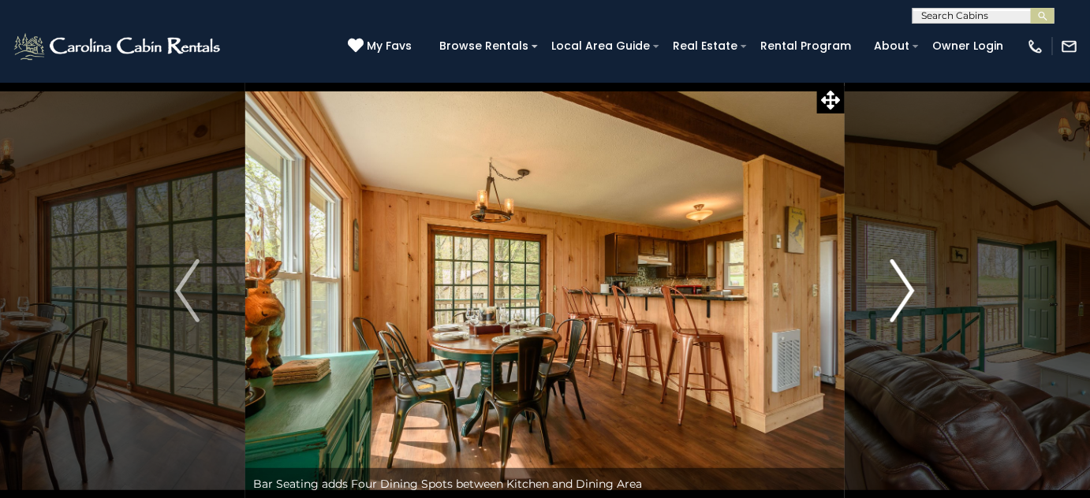
click at [906, 292] on img "Next" at bounding box center [902, 290] width 24 height 63
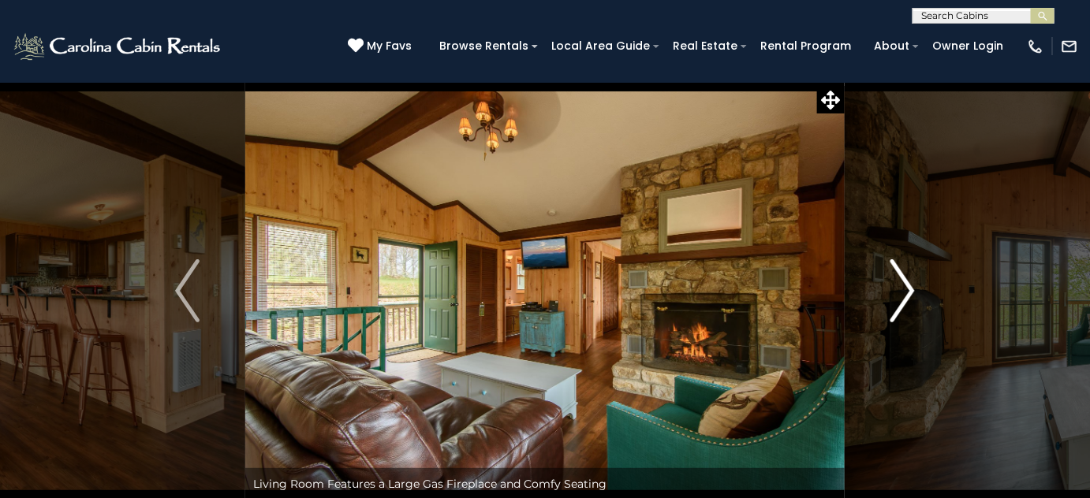
click at [906, 292] on img "Next" at bounding box center [902, 290] width 24 height 63
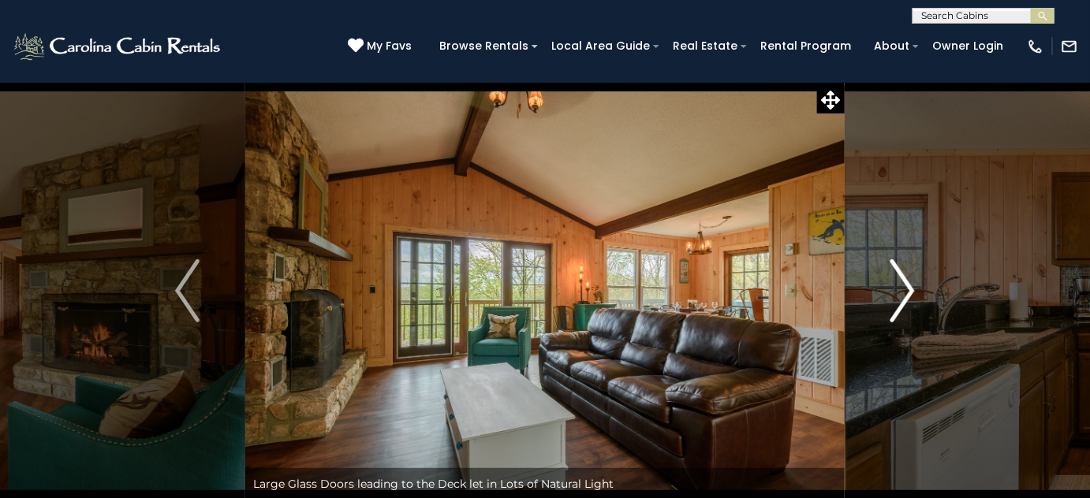
click at [906, 292] on img "Next" at bounding box center [902, 290] width 24 height 63
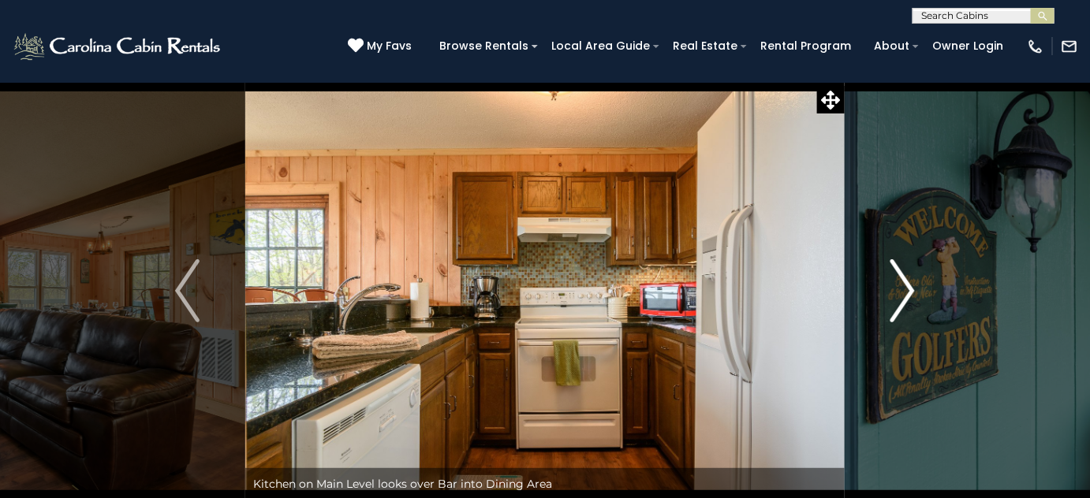
click at [906, 292] on img "Next" at bounding box center [902, 290] width 24 height 63
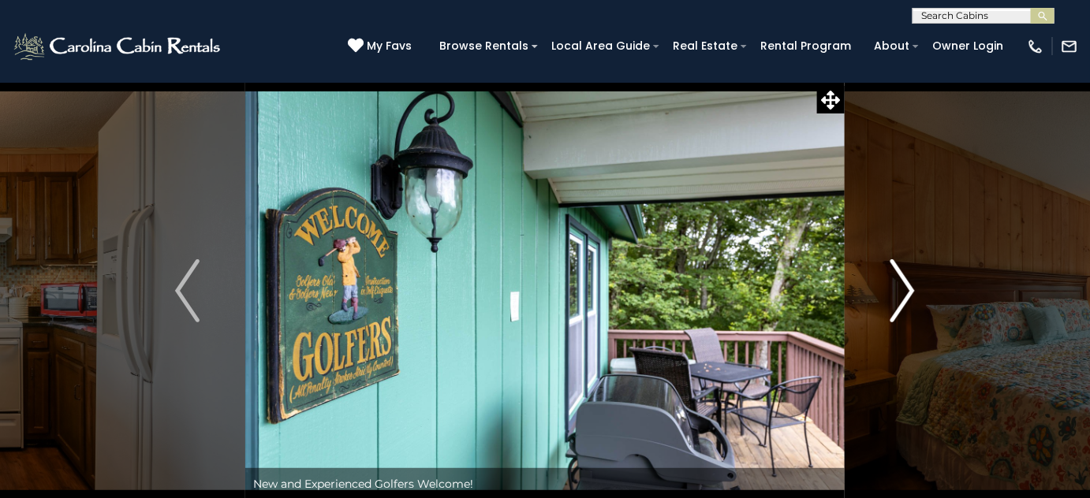
click at [906, 292] on img "Next" at bounding box center [902, 290] width 24 height 63
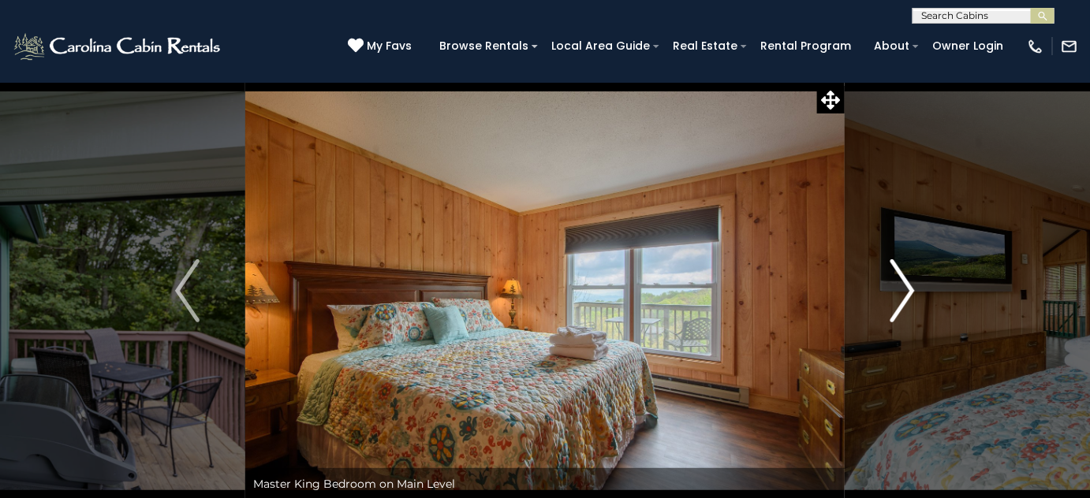
click at [906, 292] on img "Next" at bounding box center [902, 290] width 24 height 63
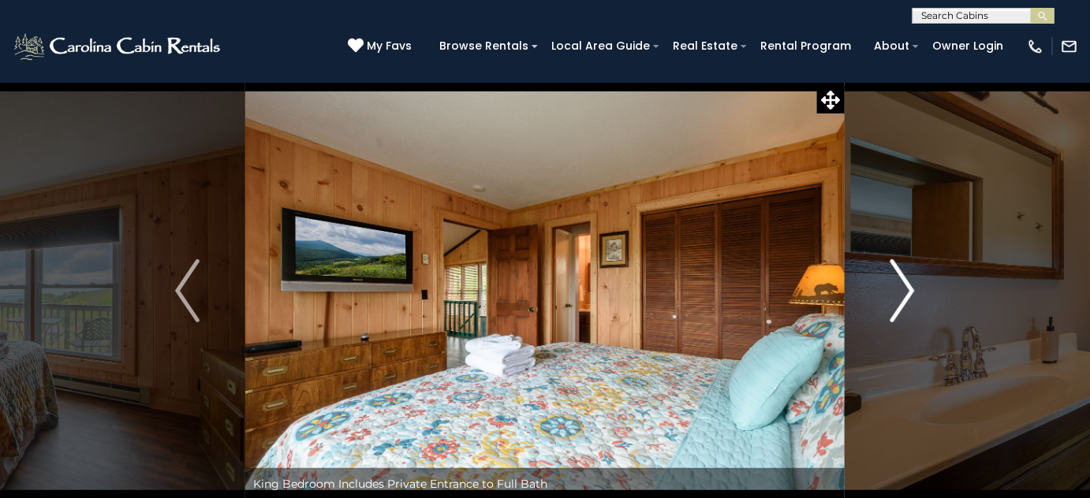
click at [906, 292] on img "Next" at bounding box center [902, 290] width 24 height 63
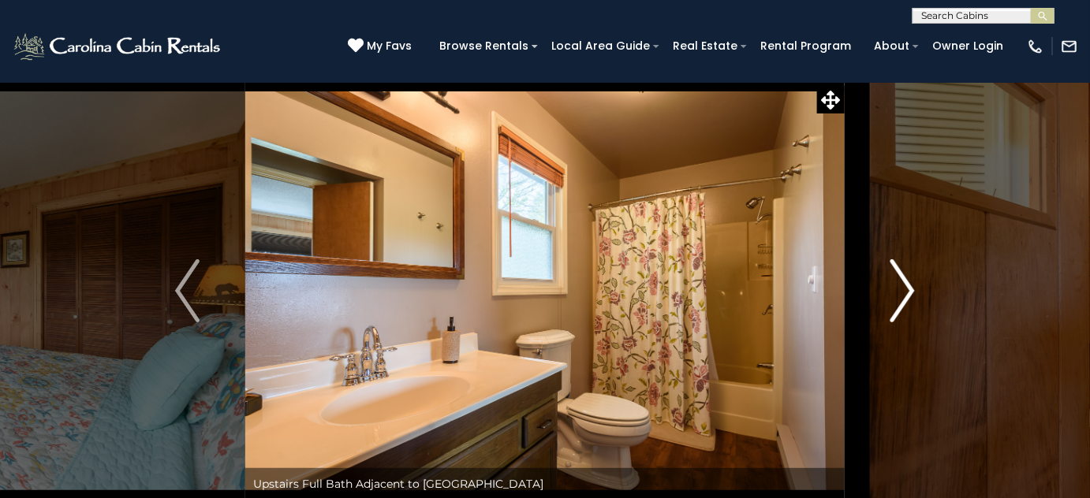
click at [906, 292] on img "Next" at bounding box center [902, 290] width 24 height 63
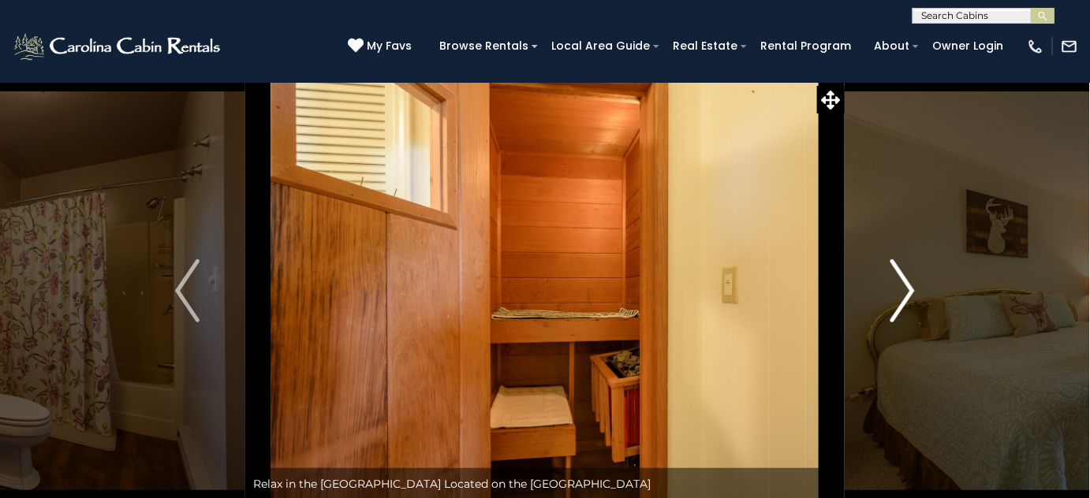
click at [906, 292] on img "Next" at bounding box center [902, 290] width 24 height 63
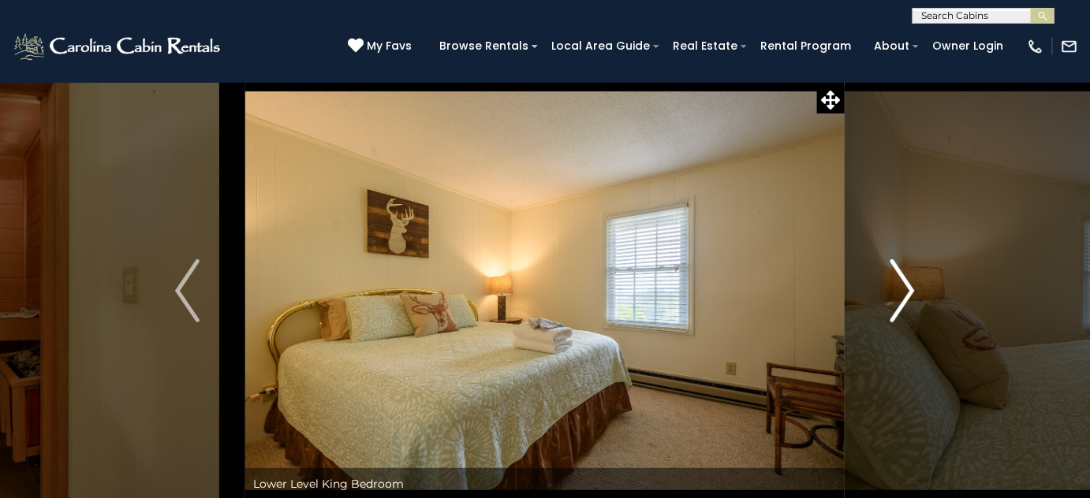
click at [906, 289] on img "Next" at bounding box center [902, 290] width 24 height 63
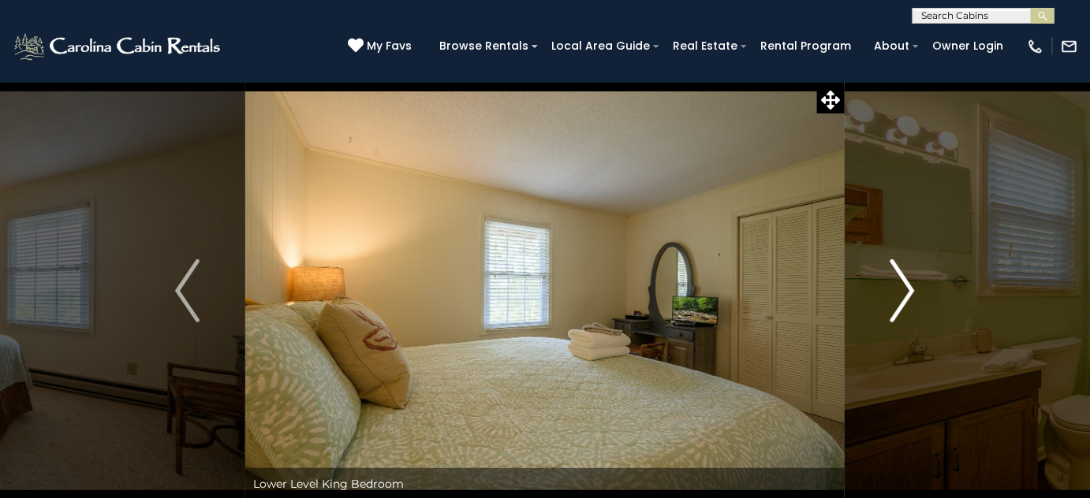
click at [907, 292] on img "Next" at bounding box center [902, 290] width 24 height 63
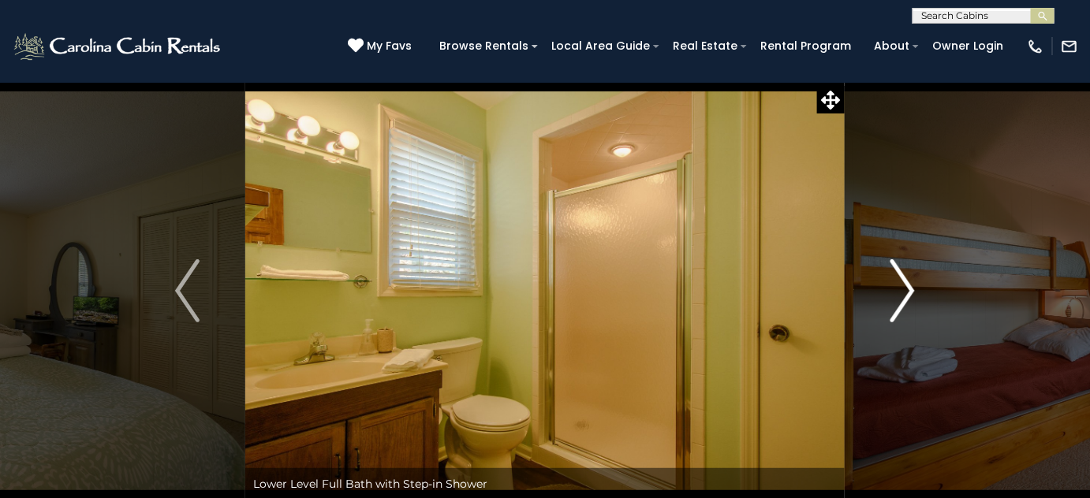
click at [907, 292] on img "Next" at bounding box center [902, 290] width 24 height 63
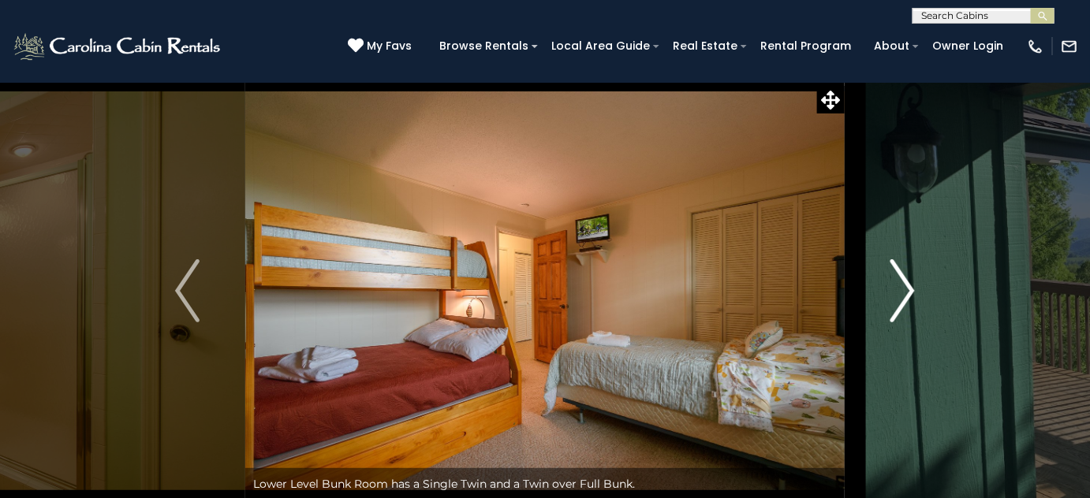
click at [907, 292] on img "Next" at bounding box center [902, 290] width 24 height 63
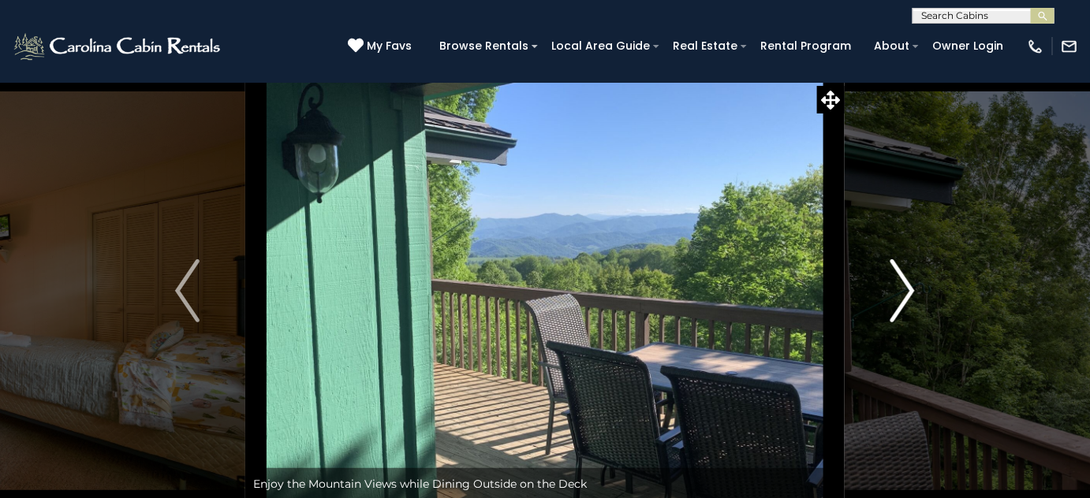
click at [907, 292] on img "Next" at bounding box center [902, 290] width 24 height 63
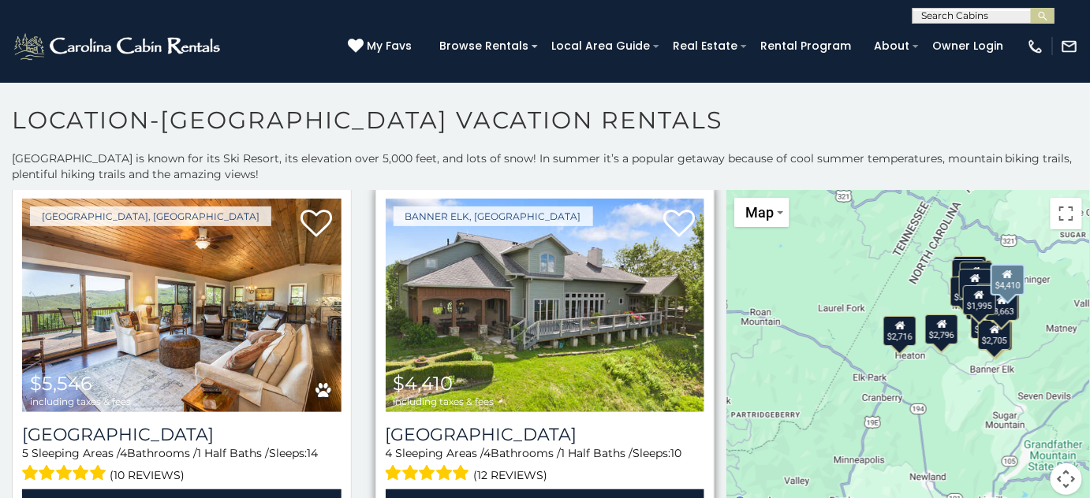
scroll to position [71, 0]
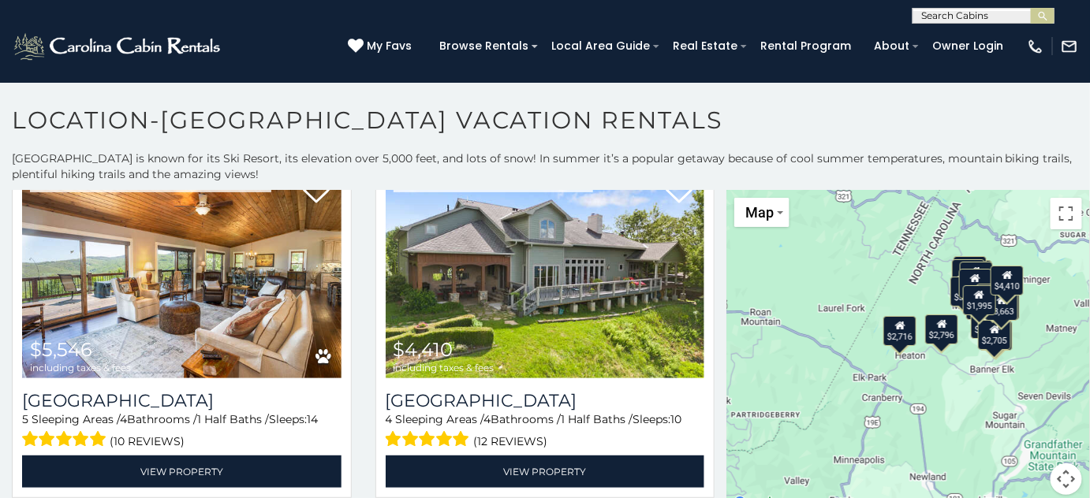
click at [1051, 475] on button "Map camera controls" at bounding box center [1066, 480] width 32 height 32
click at [1014, 406] on button "Zoom in" at bounding box center [1027, 401] width 32 height 32
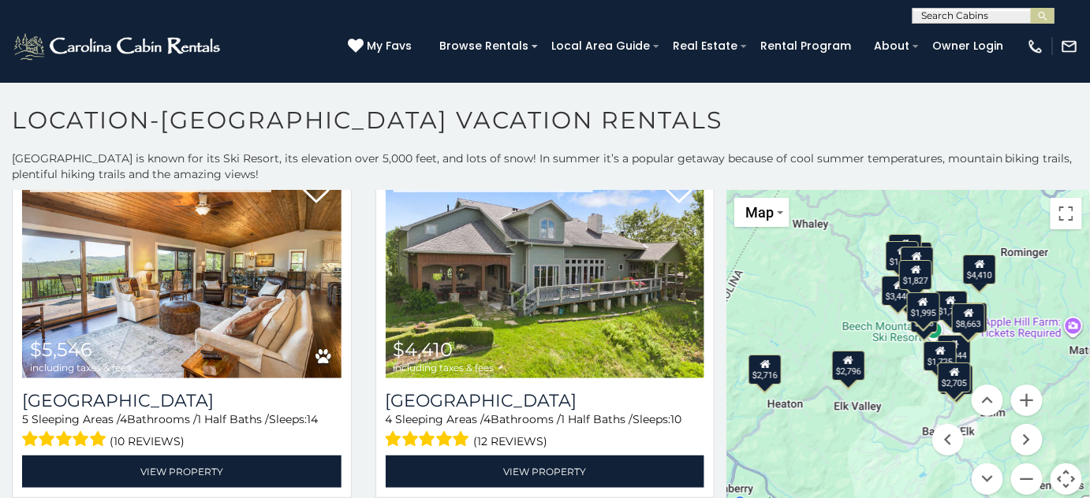
drag, startPoint x: 996, startPoint y: 339, endPoint x: 870, endPoint y: 388, distance: 135.3
click at [870, 388] on div "$5,546 $4,410 $4,517 $1,877 $2,199 $1,445 $4,472 $3,440 $976 $1,044 $2,716 $2,7…" at bounding box center [907, 352] width 363 height 324
click at [1015, 399] on button "Zoom in" at bounding box center [1027, 401] width 32 height 32
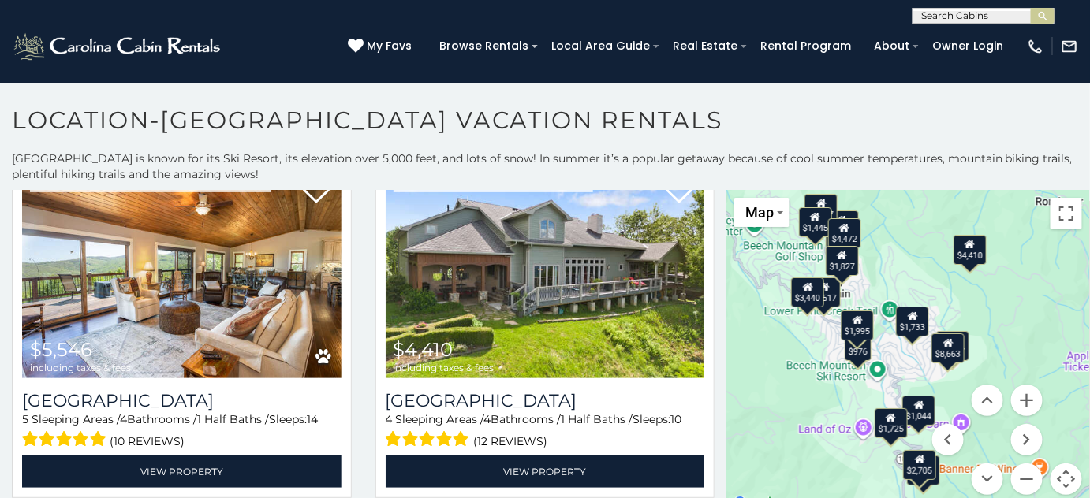
drag, startPoint x: 887, startPoint y: 335, endPoint x: 792, endPoint y: 394, distance: 111.6
click at [792, 394] on div "$5,546 $4,410 $4,517 $1,877 $2,199 $1,445 $4,472 $3,440 $976 $1,044 $2,716 $2,7…" at bounding box center [907, 352] width 363 height 324
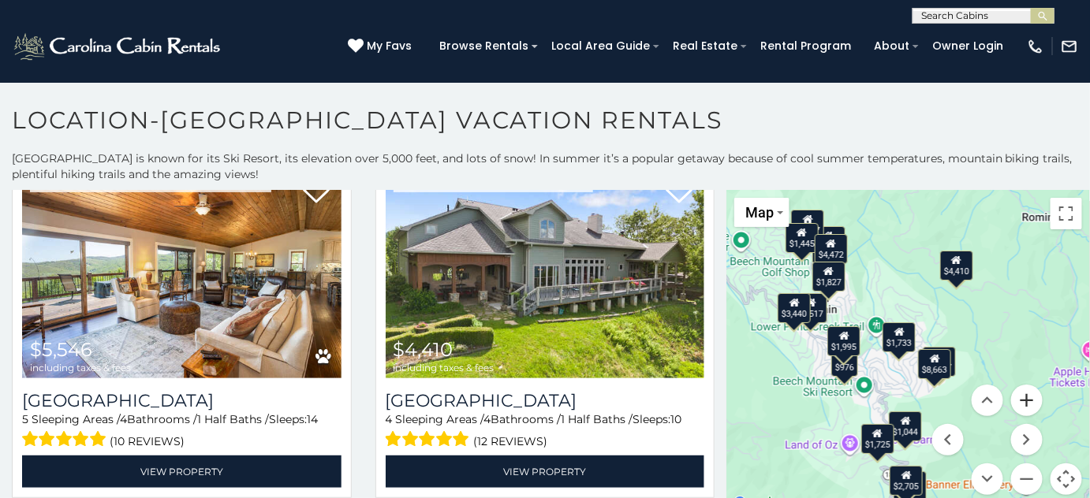
click at [1022, 408] on button "Zoom in" at bounding box center [1027, 401] width 32 height 32
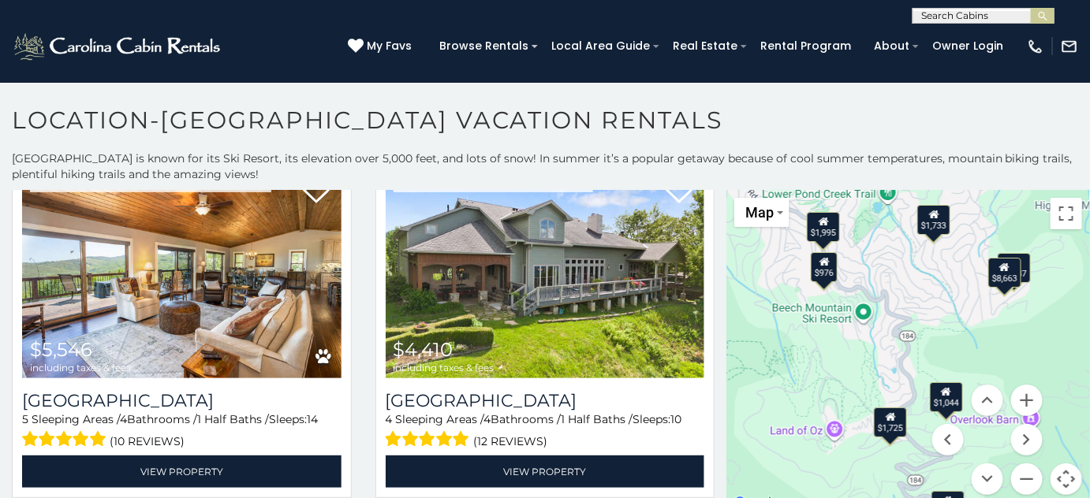
drag, startPoint x: 894, startPoint y: 411, endPoint x: 927, endPoint y: 283, distance: 131.9
click at [927, 283] on div "$5,546 $4,410 $4,517 $1,877 $2,199 $1,445 $4,472 $3,440 $976 $1,044 $2,716 $2,7…" at bounding box center [907, 352] width 363 height 324
click at [885, 421] on div "$1,725" at bounding box center [889, 422] width 33 height 30
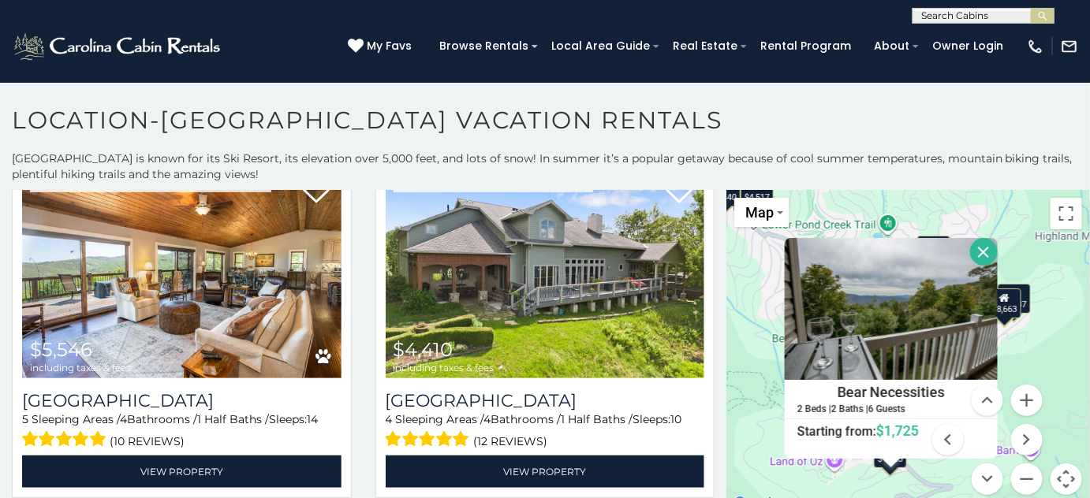
click at [975, 255] on button "Close" at bounding box center [984, 252] width 28 height 28
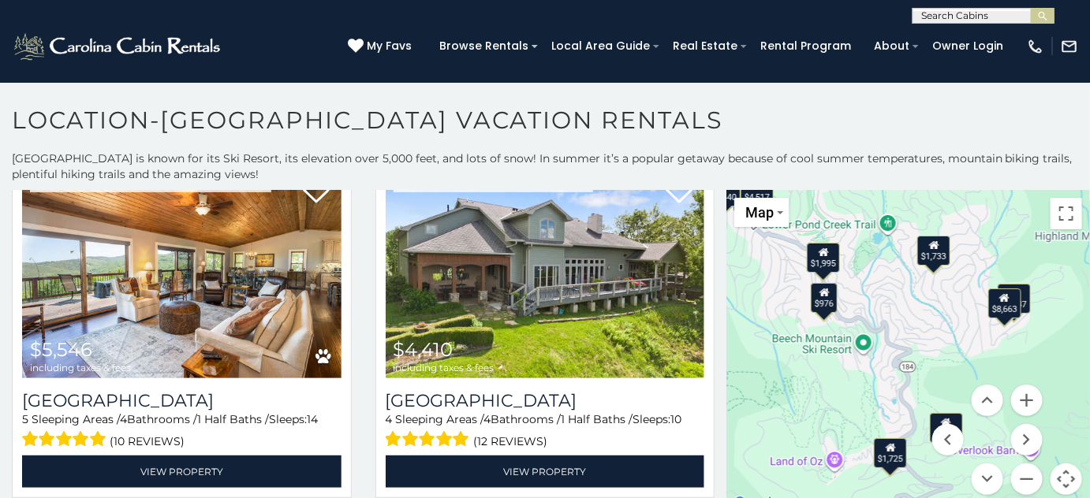
click at [820, 261] on div "$1,995" at bounding box center [822, 258] width 33 height 30
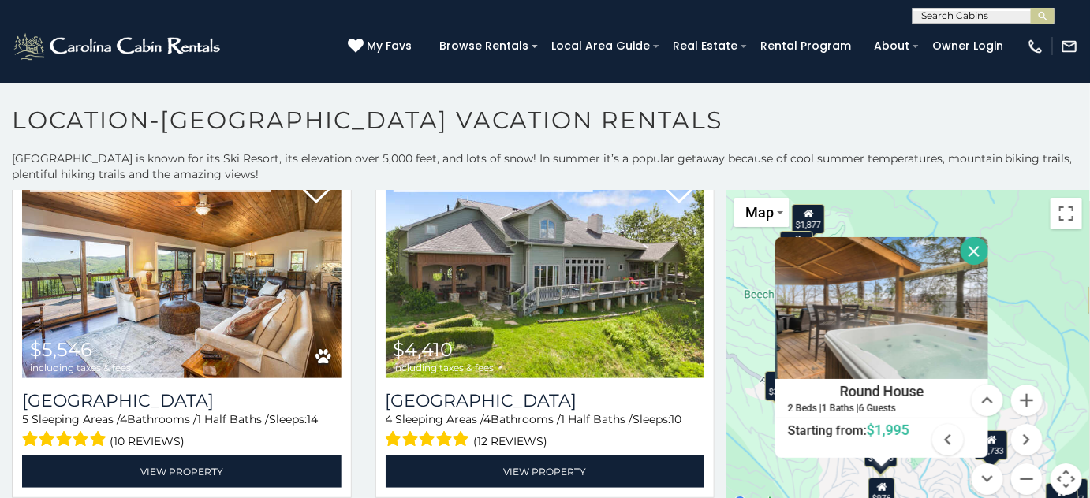
click at [969, 251] on button "Close" at bounding box center [974, 251] width 28 height 28
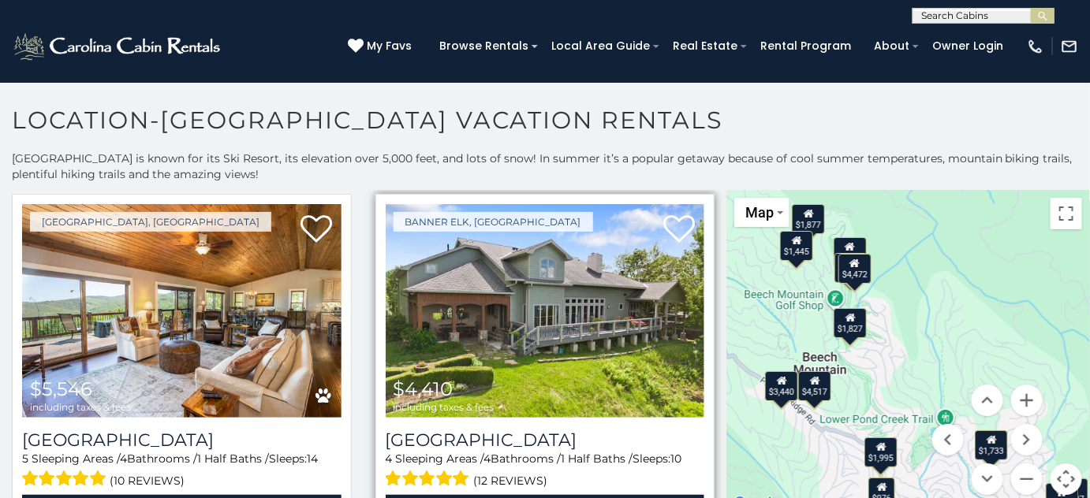
scroll to position [0, 0]
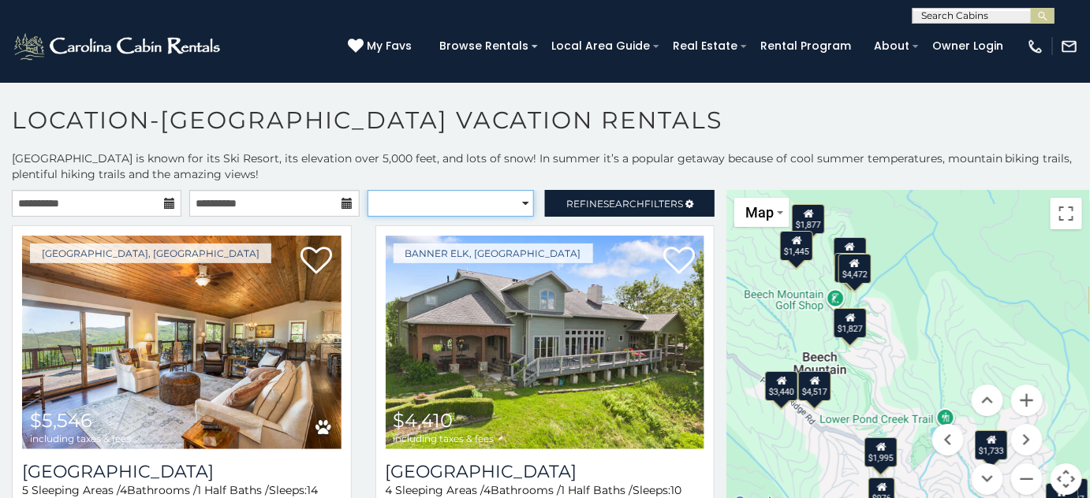
click at [517, 203] on select "**********" at bounding box center [450, 203] width 166 height 27
select select "**********"
click at [367, 190] on select "**********" at bounding box center [450, 203] width 166 height 27
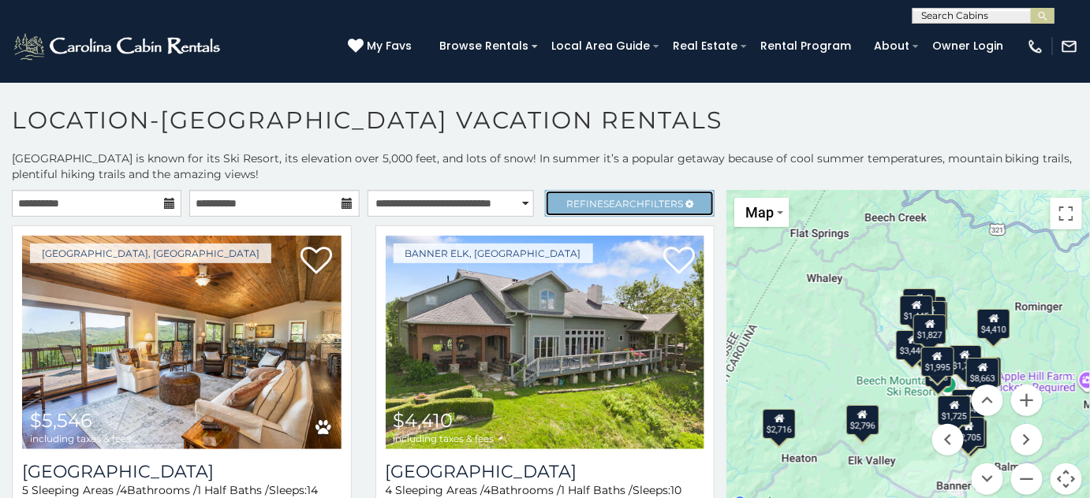
click at [620, 210] on link "Refine Search Filters" at bounding box center [629, 203] width 169 height 27
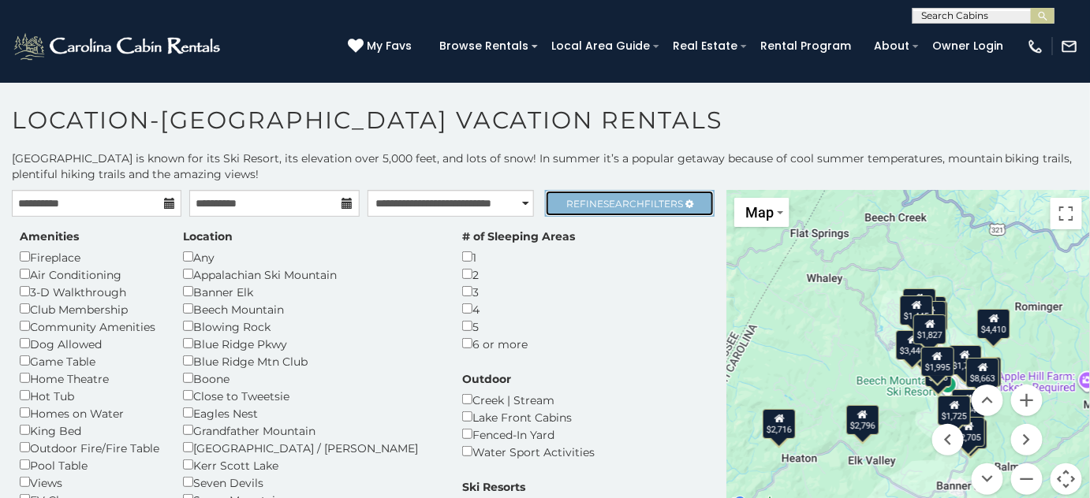
click at [598, 210] on link "Refine Search Filters" at bounding box center [629, 203] width 169 height 27
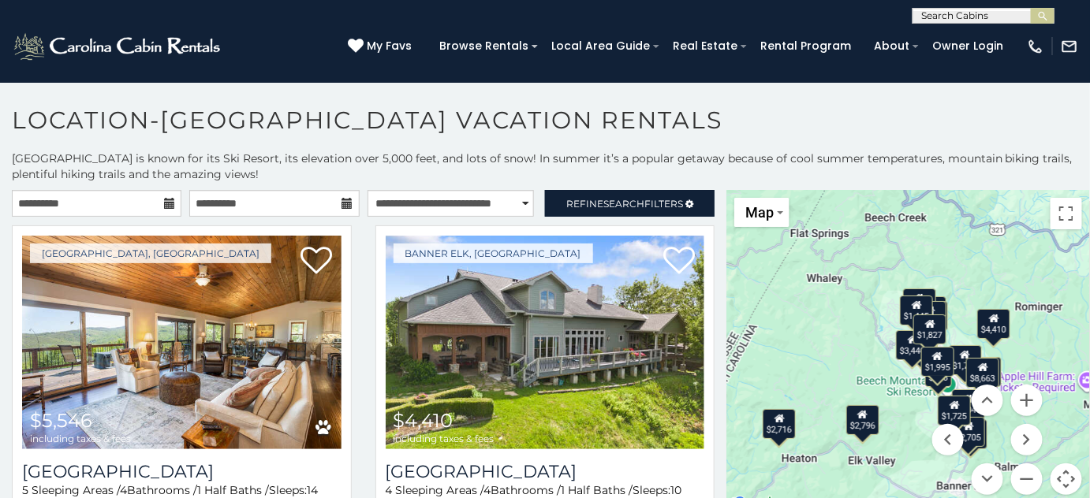
click at [955, 366] on div "$1,733" at bounding box center [964, 360] width 33 height 30
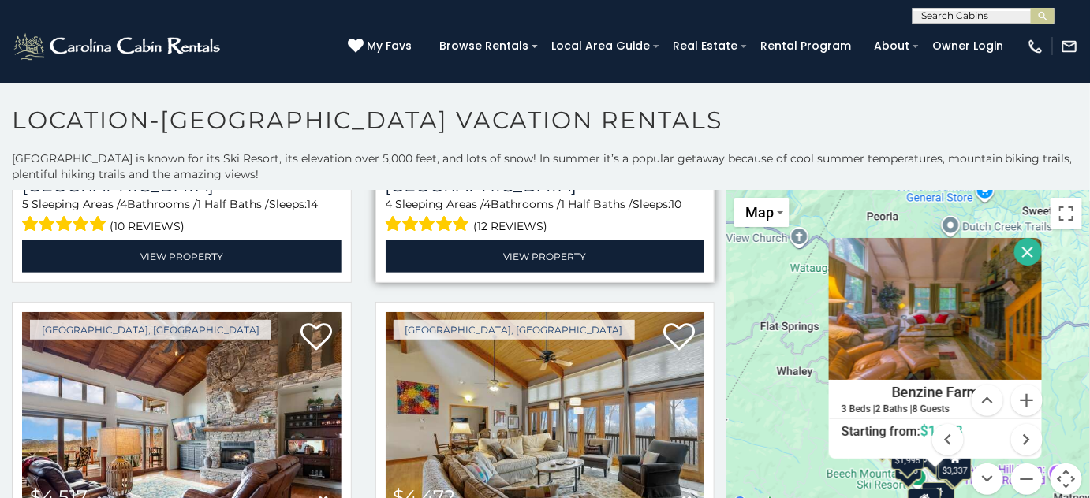
scroll to position [358, 0]
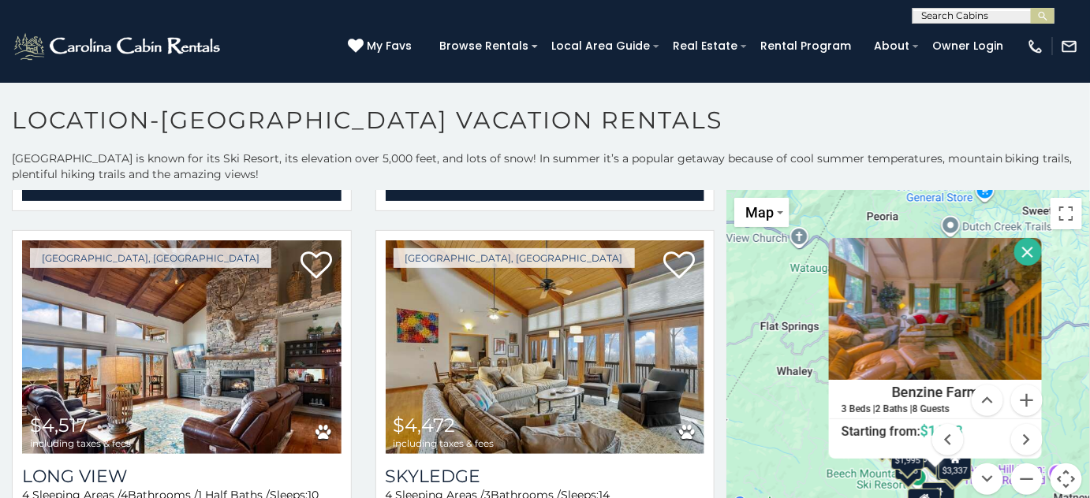
click at [944, 18] on input "text" at bounding box center [982, 19] width 138 height 16
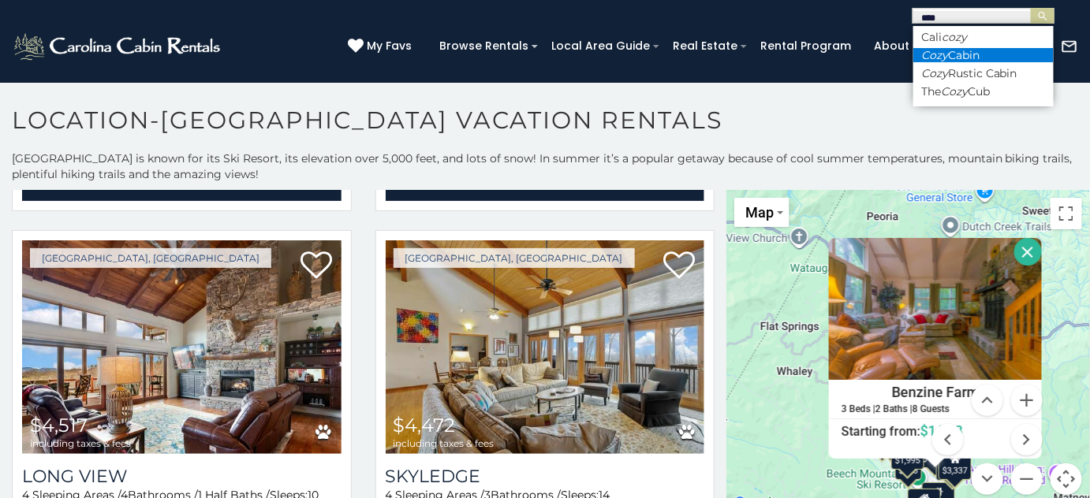
type input "****"
click at [964, 60] on li "Cozy Cabin" at bounding box center [983, 55] width 140 height 14
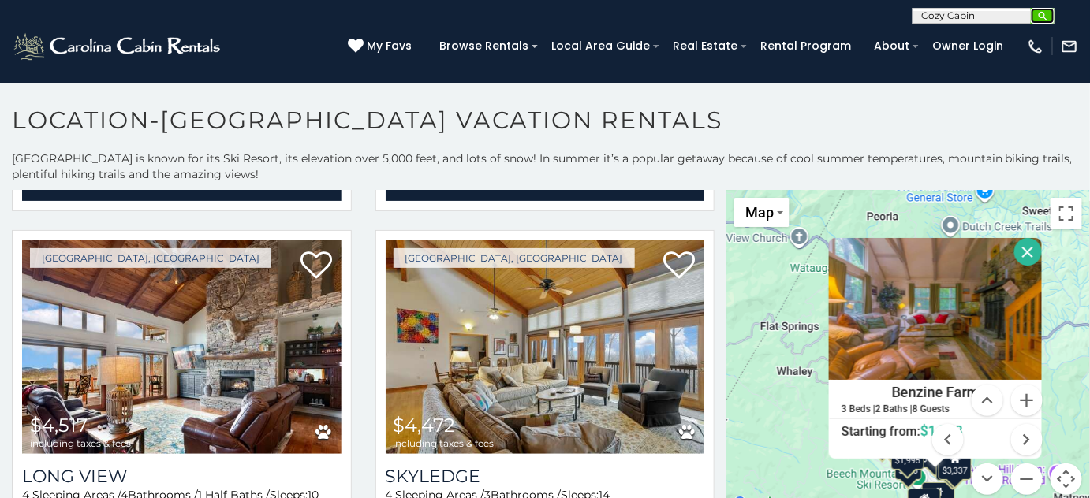
click at [1041, 14] on img "submit" at bounding box center [1043, 16] width 12 height 12
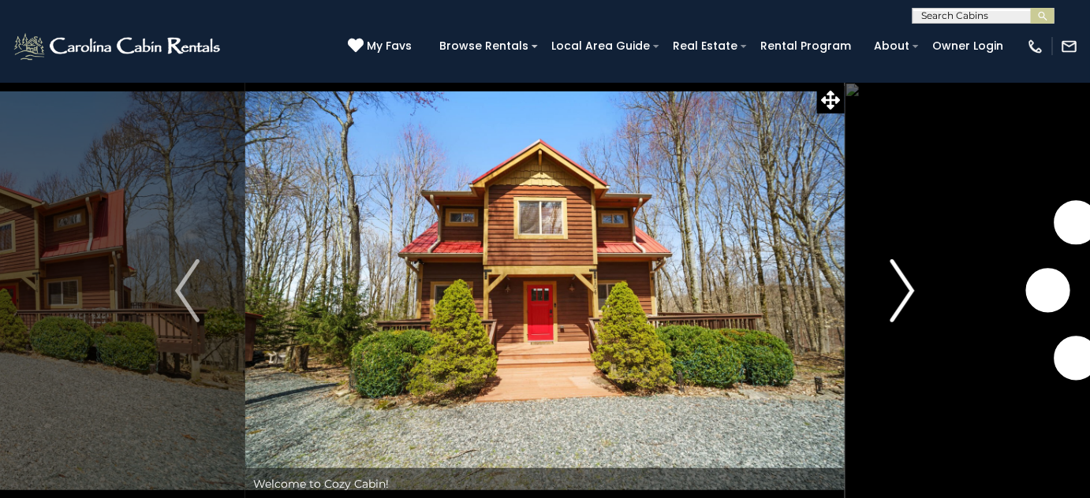
click at [891, 305] on img "Next" at bounding box center [902, 290] width 24 height 63
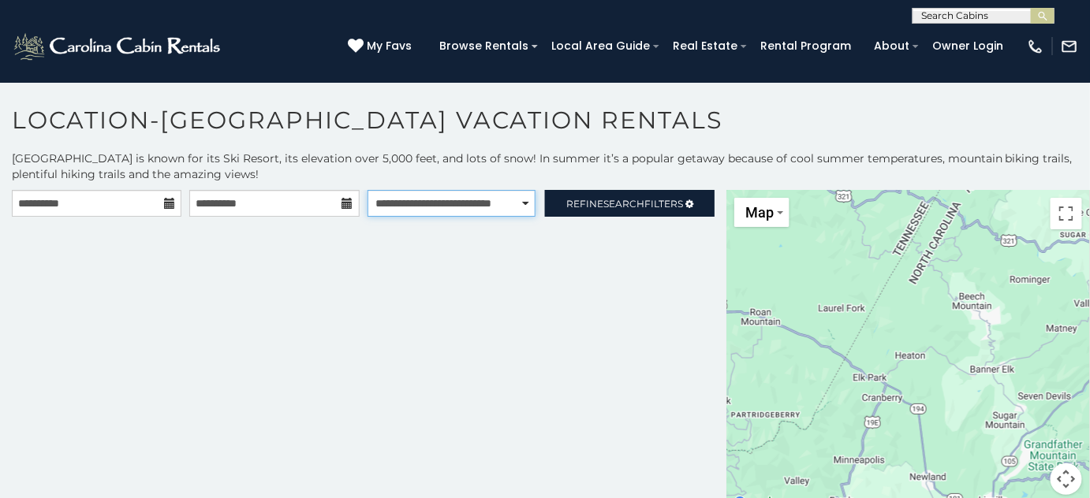
click at [521, 207] on select "**********" at bounding box center [451, 203] width 169 height 27
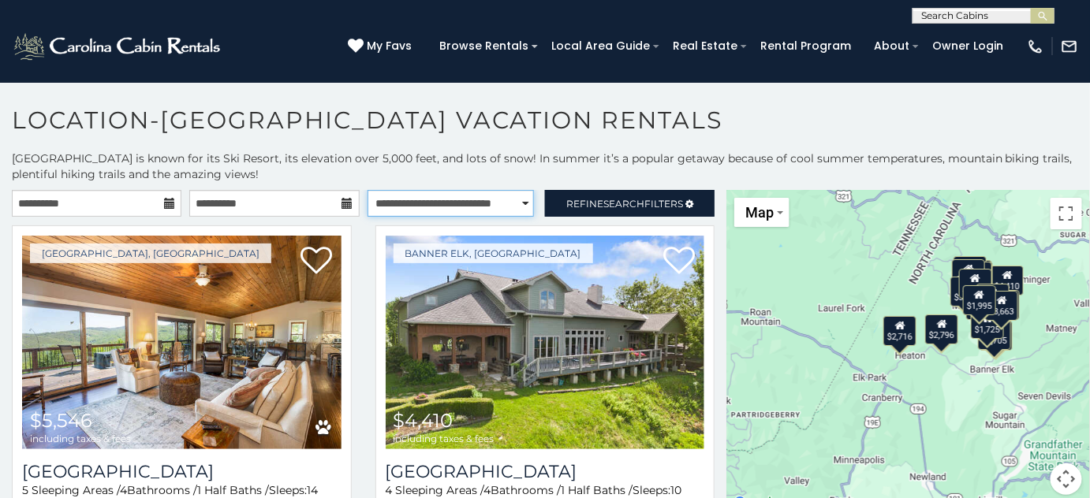
select select "*********"
click at [367, 190] on select "**********" at bounding box center [450, 203] width 166 height 27
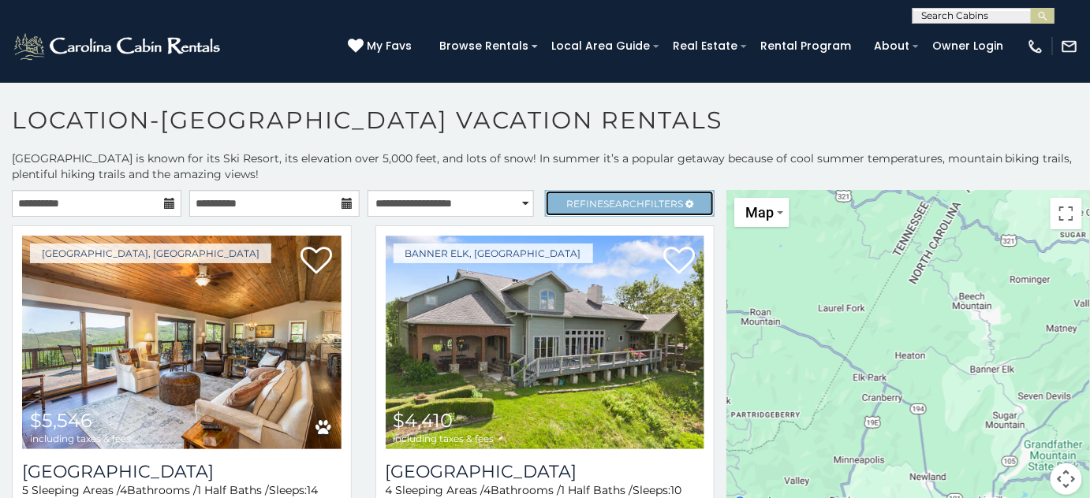
click at [596, 208] on link "Refine Search Filters" at bounding box center [629, 203] width 169 height 27
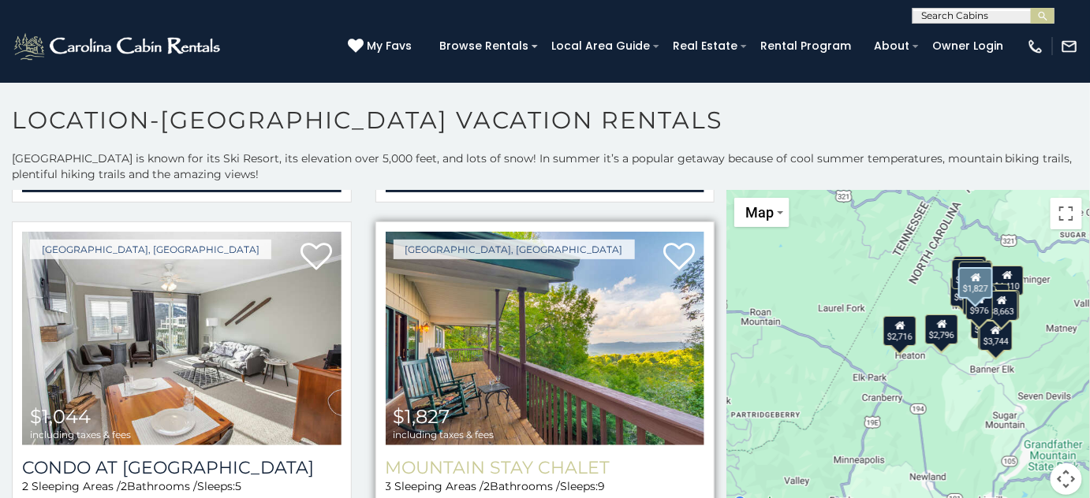
scroll to position [2006, 0]
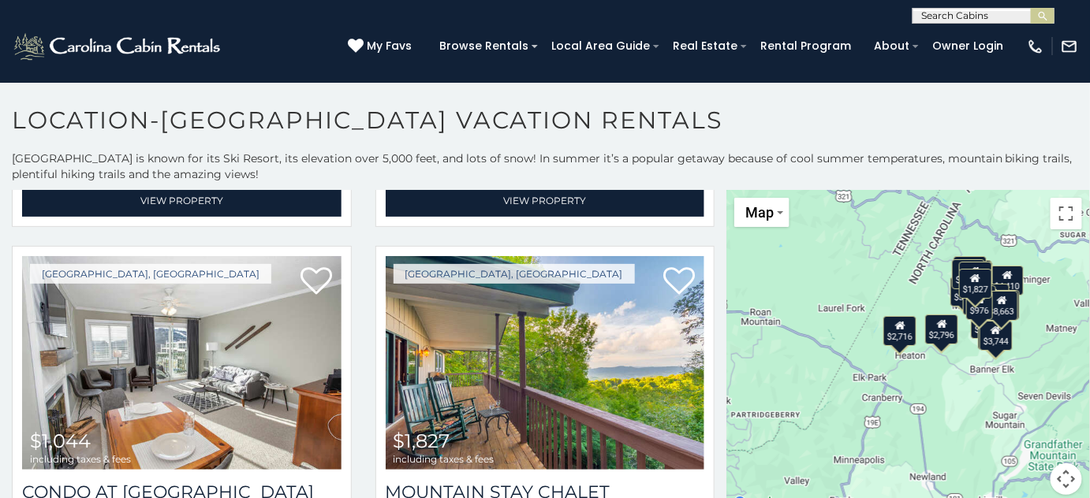
click at [1066, 475] on button "Map camera controls" at bounding box center [1066, 480] width 32 height 32
click at [1024, 408] on button "Zoom in" at bounding box center [1027, 401] width 32 height 32
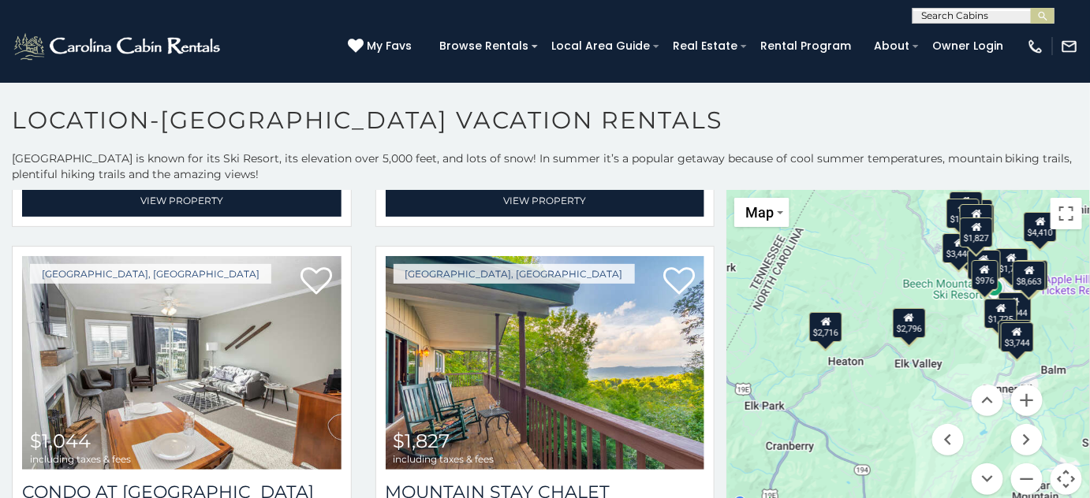
drag, startPoint x: 1002, startPoint y: 321, endPoint x: 931, endPoint y: 325, distance: 71.1
click at [931, 325] on div "$4,410 $5,546 $4,517 $1,445 $1,877 $2,199 $4,472 $976 $1,044 $1,827 $2,716 $2,7…" at bounding box center [907, 352] width 363 height 324
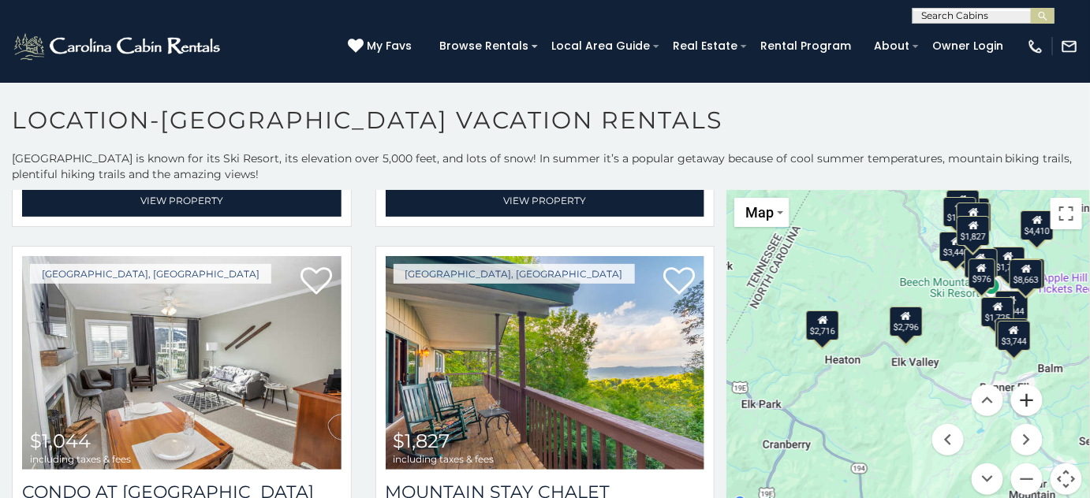
click at [1014, 400] on button "Zoom in" at bounding box center [1027, 401] width 32 height 32
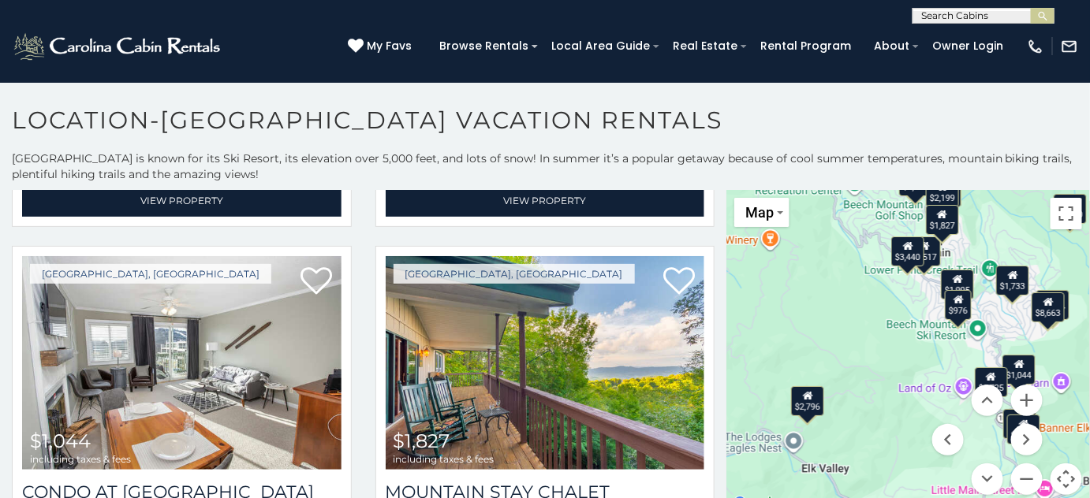
drag, startPoint x: 982, startPoint y: 323, endPoint x: 885, endPoint y: 419, distance: 136.6
click at [885, 419] on div "$4,410 $5,546 $4,517 $1,445 $1,877 $2,199 $4,472 $976 $1,044 $1,827 $2,716 $2,7…" at bounding box center [907, 352] width 363 height 324
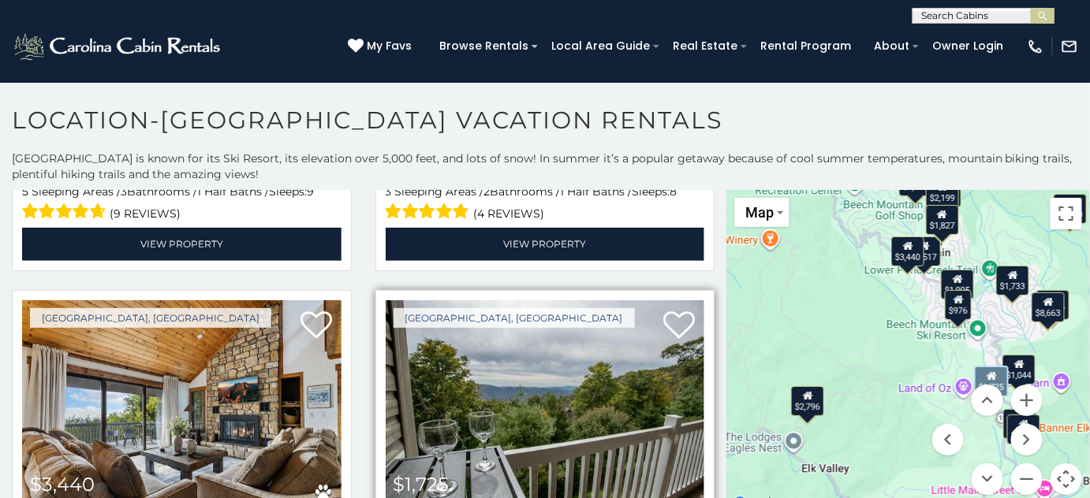
scroll to position [2723, 0]
